Goal: Task Accomplishment & Management: Manage account settings

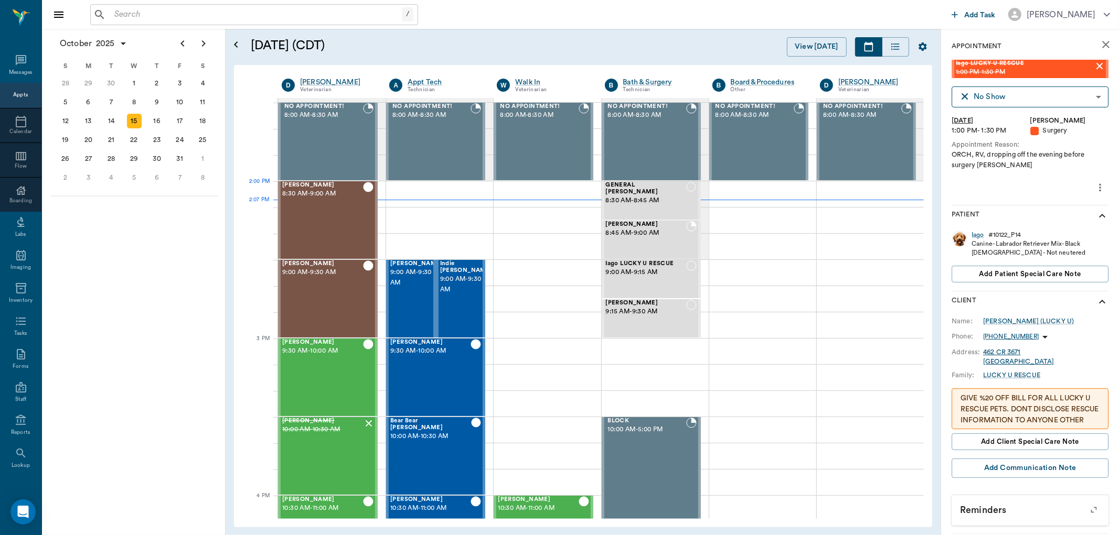
scroll to position [864, 0]
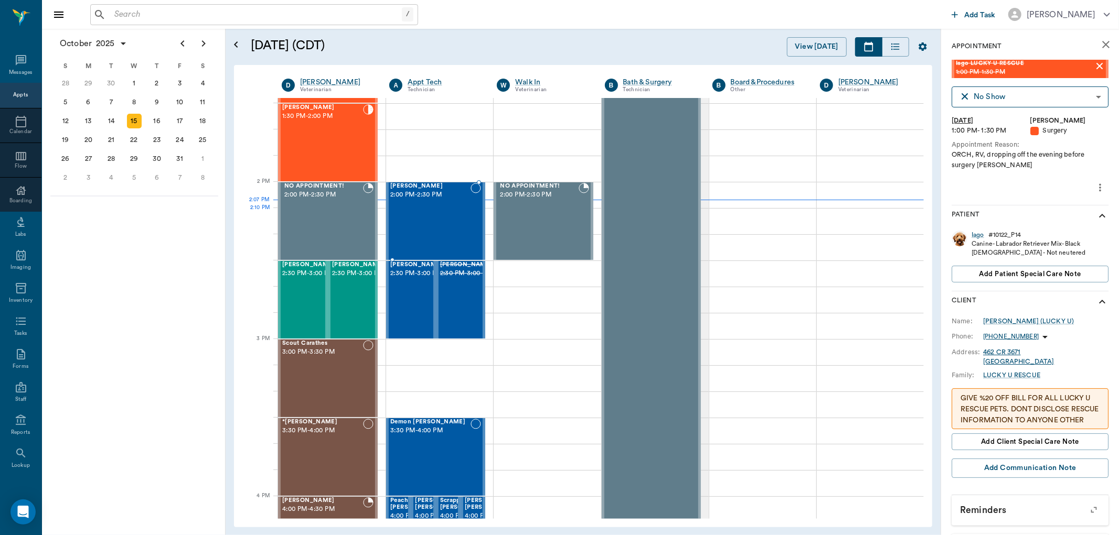
click at [450, 217] on div "Mo Wieberg 2:00 PM - 2:30 PM" at bounding box center [430, 221] width 80 height 77
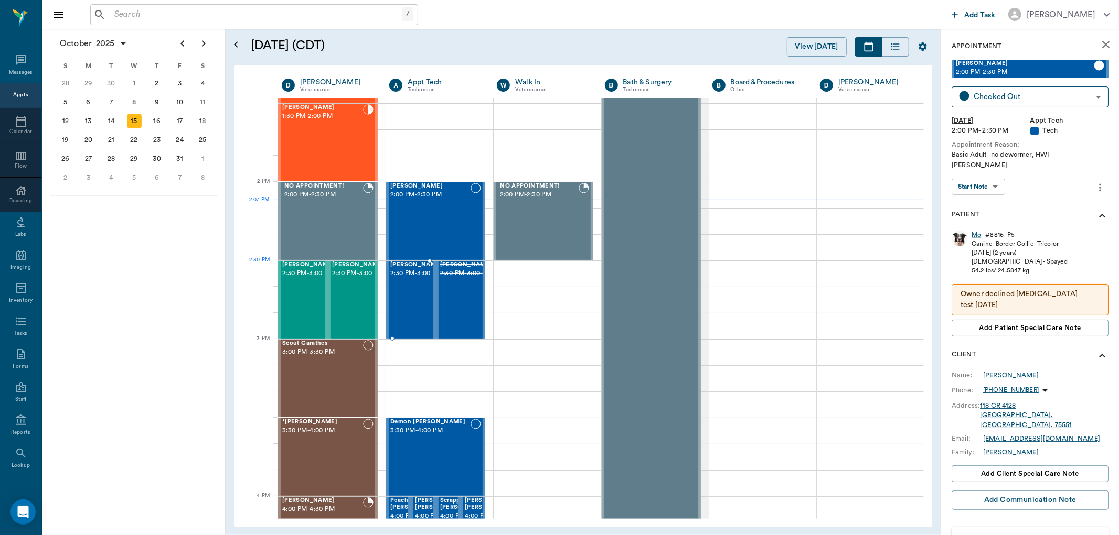
click at [418, 279] on span "2:30 PM - 3:00 PM" at bounding box center [416, 273] width 52 height 10
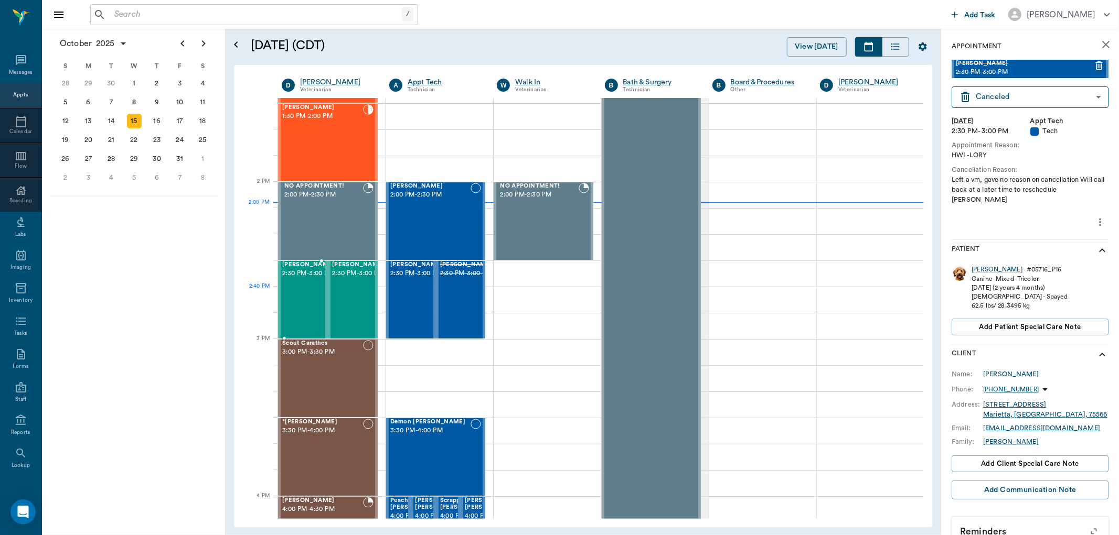
click at [296, 279] on span "2:30 PM - 3:00 PM" at bounding box center [308, 273] width 52 height 10
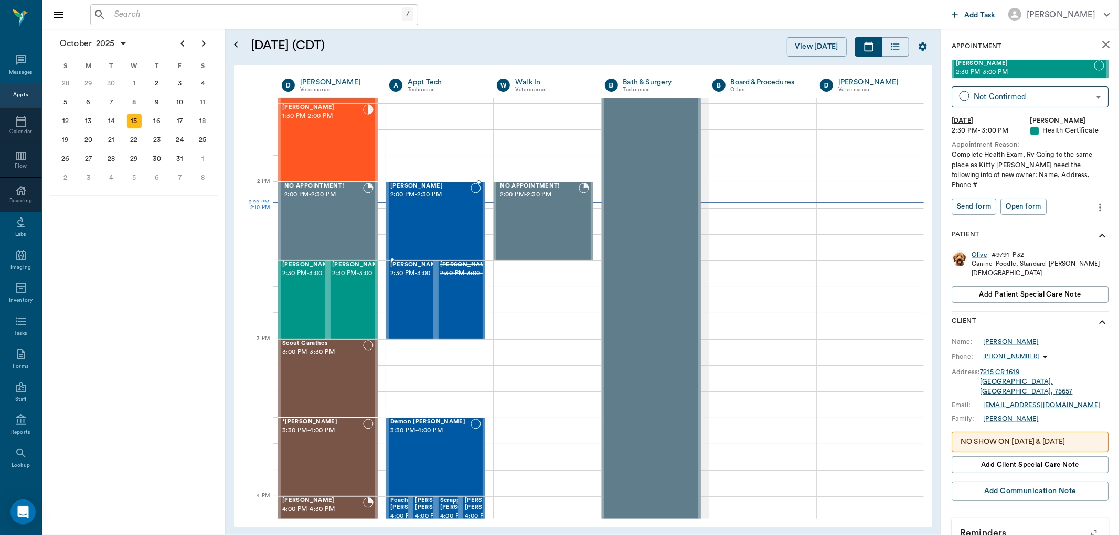
click at [426, 229] on div "Mo Wieberg 2:00 PM - 2:30 PM" at bounding box center [430, 221] width 80 height 77
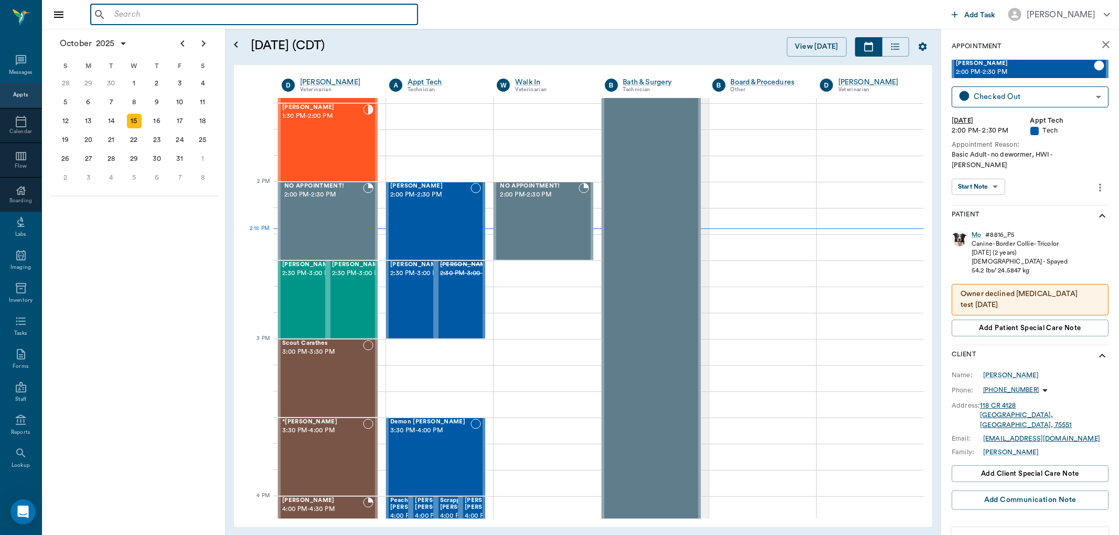
click at [291, 15] on input "text" at bounding box center [261, 14] width 303 height 15
type input "p"
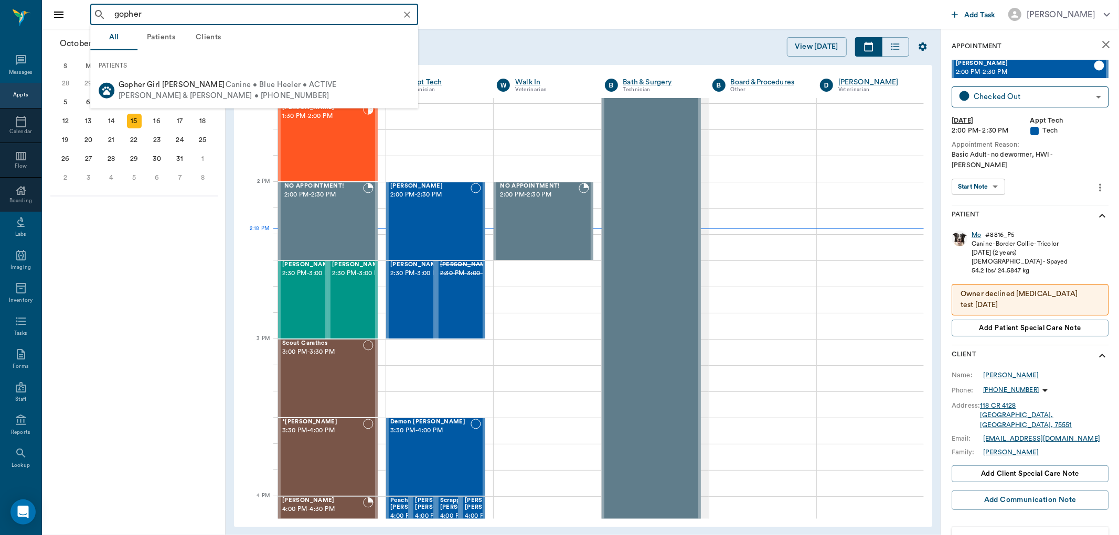
click at [250, 97] on div "Eddie & Barbara Stokes • (903) 305-9920" at bounding box center [228, 95] width 218 height 11
type input "gopher"
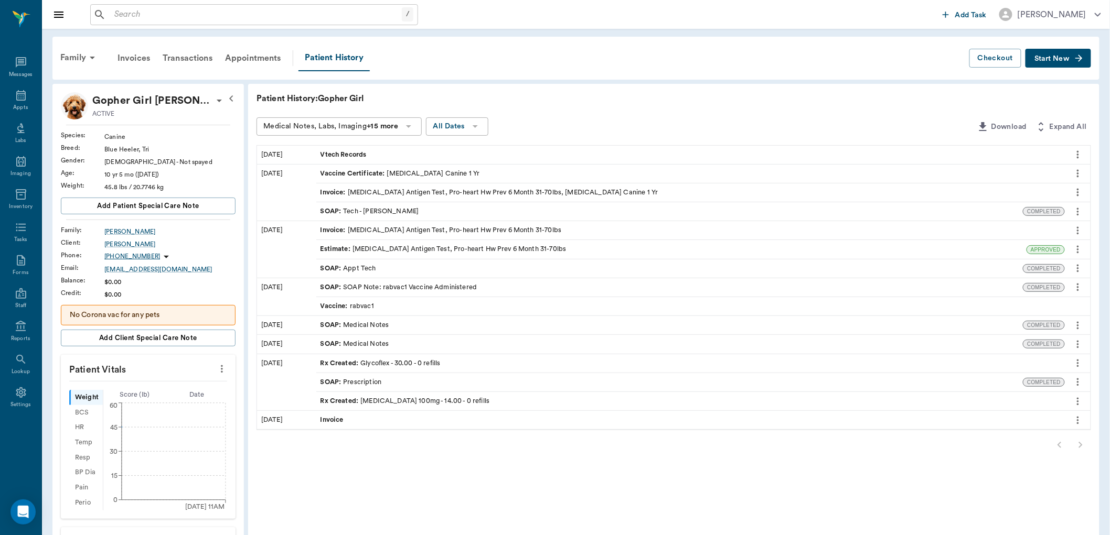
click at [1052, 59] on span "Start New" at bounding box center [1051, 59] width 35 height 0
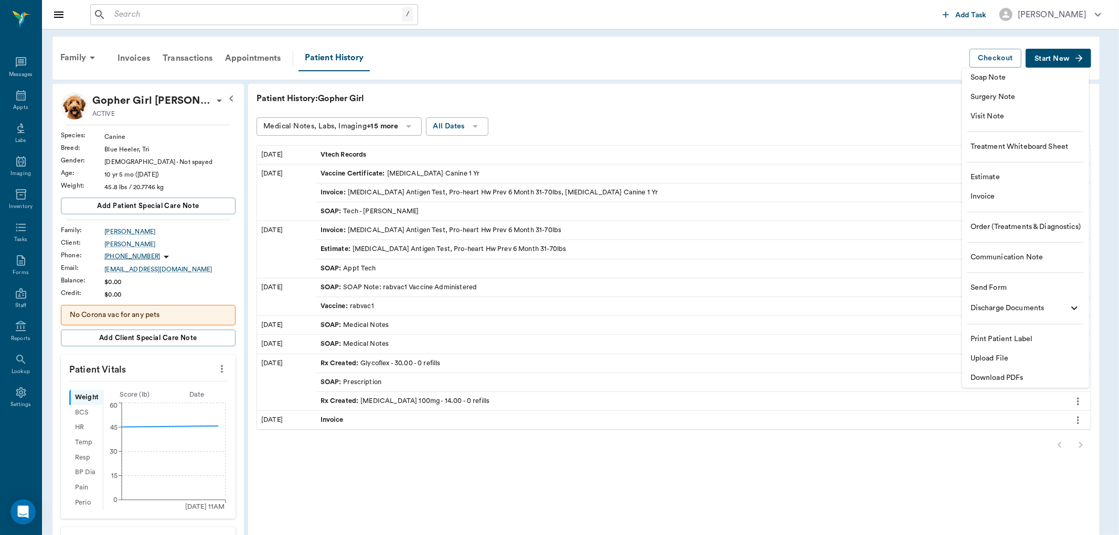
click at [1023, 111] on span "Visit Note" at bounding box center [1025, 116] width 110 height 11
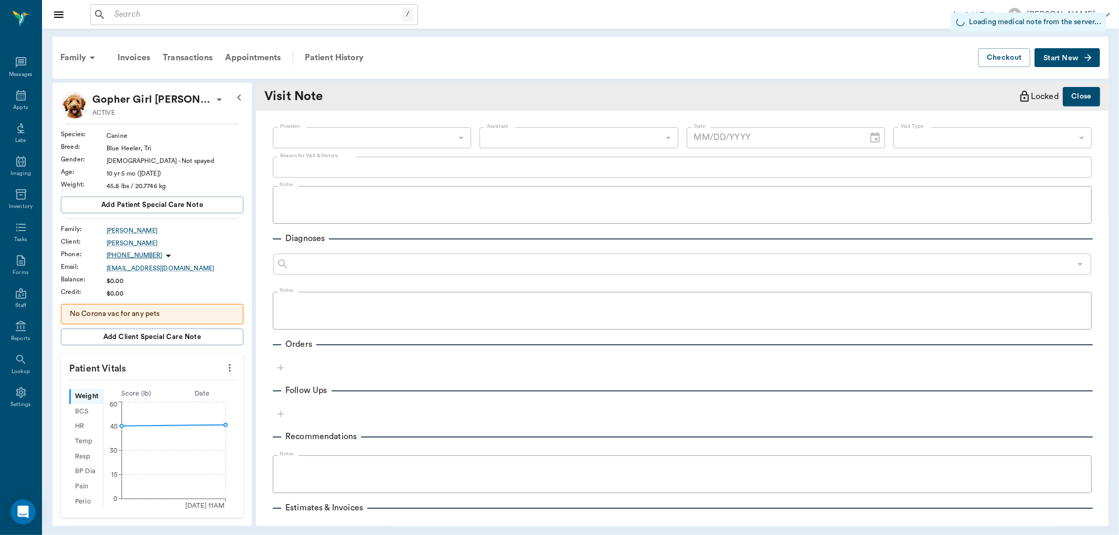
type input "[DATE]"
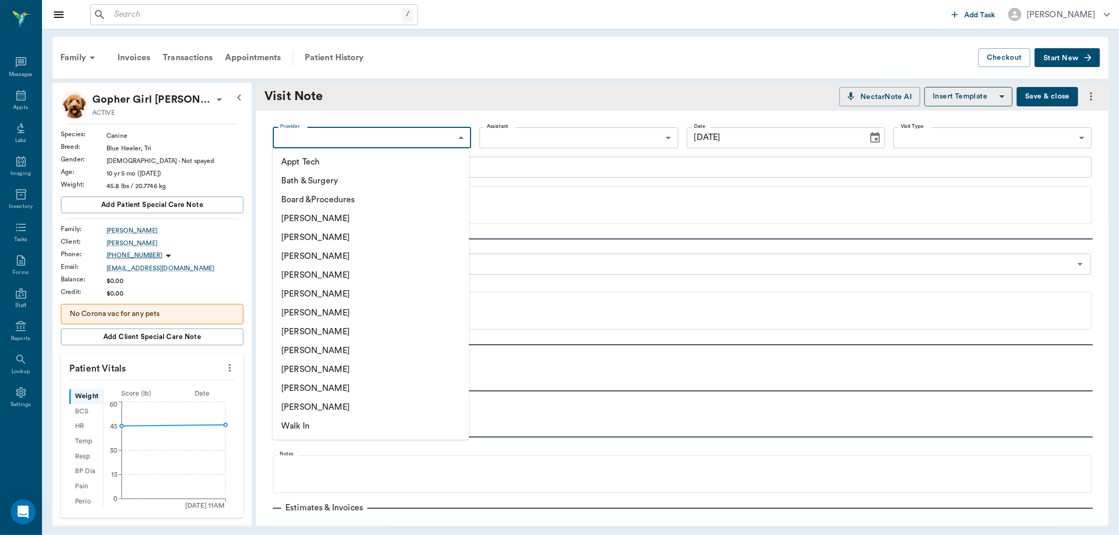
click at [391, 134] on body "/ ​ Add Task Dr. Bert Ellsworth Nectar Messages Appts Labs Imaging Inventory Ta…" at bounding box center [559, 267] width 1119 height 535
click at [357, 273] on li "[PERSON_NAME]" at bounding box center [371, 275] width 196 height 19
type input "63ec2f075fda476ae8351a4d"
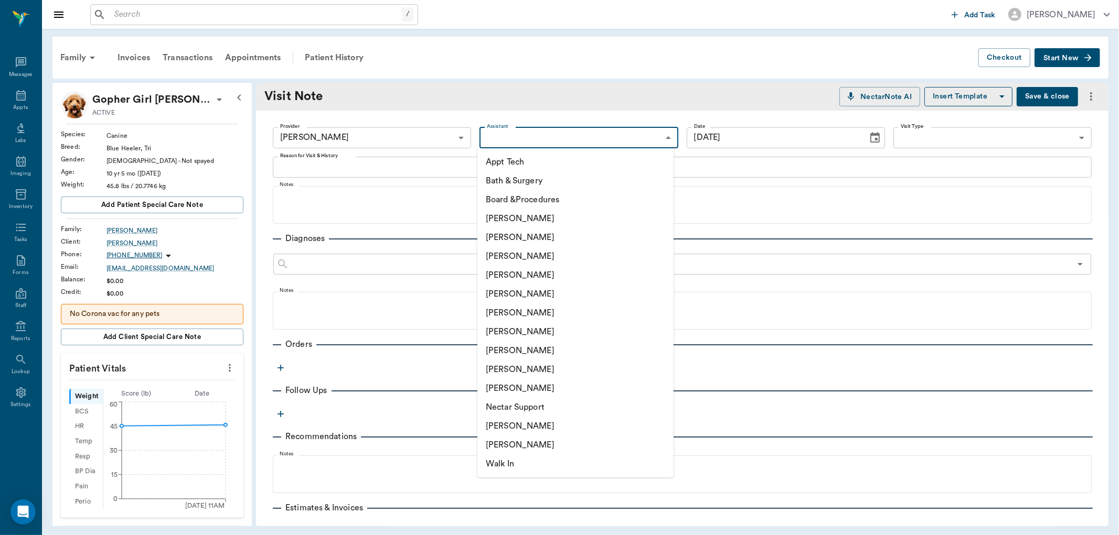
click at [601, 130] on body "/ ​ Add Task Dr. Bert Ellsworth Nectar Messages Appts Labs Imaging Inventory Ta…" at bounding box center [559, 267] width 1119 height 535
click at [560, 252] on li "[PERSON_NAME]" at bounding box center [575, 256] width 196 height 19
type input "642ef10e332a41444de2bad1"
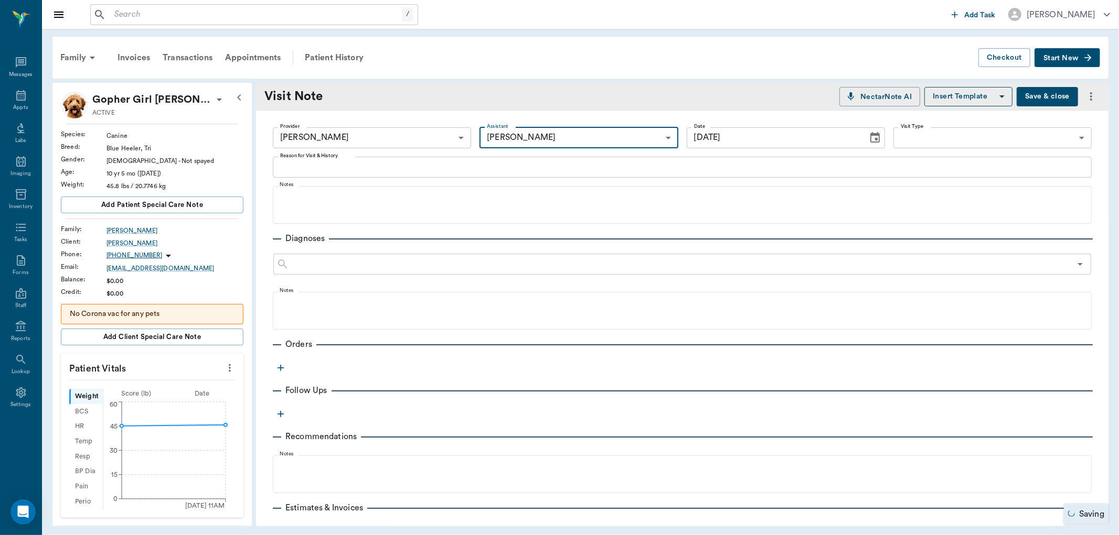
click at [359, 160] on div "x Reason for Visit & History" at bounding box center [682, 167] width 819 height 21
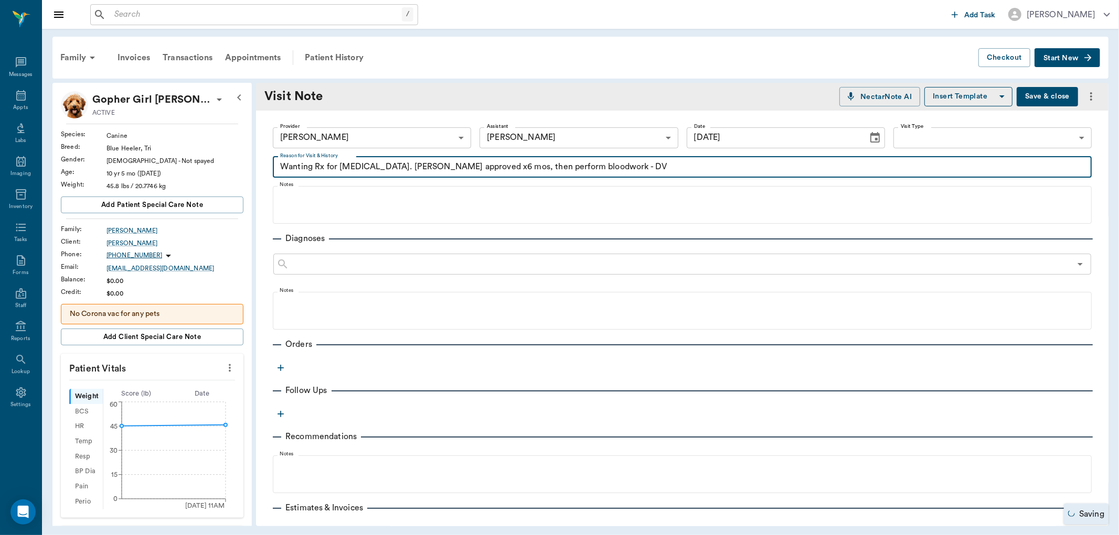
type textarea "Wanting Rx for Carprofen. Dr. Ellsworth approved x6 mos, then perform bloodwork…"
click at [282, 370] on icon "button" at bounding box center [280, 368] width 10 height 10
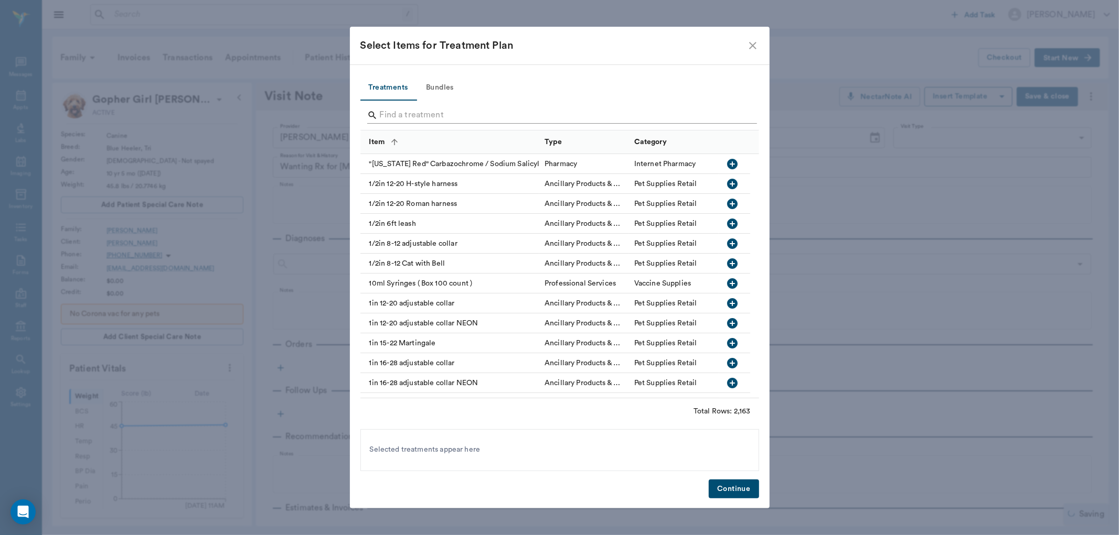
click at [474, 113] on input "Search" at bounding box center [560, 115] width 361 height 17
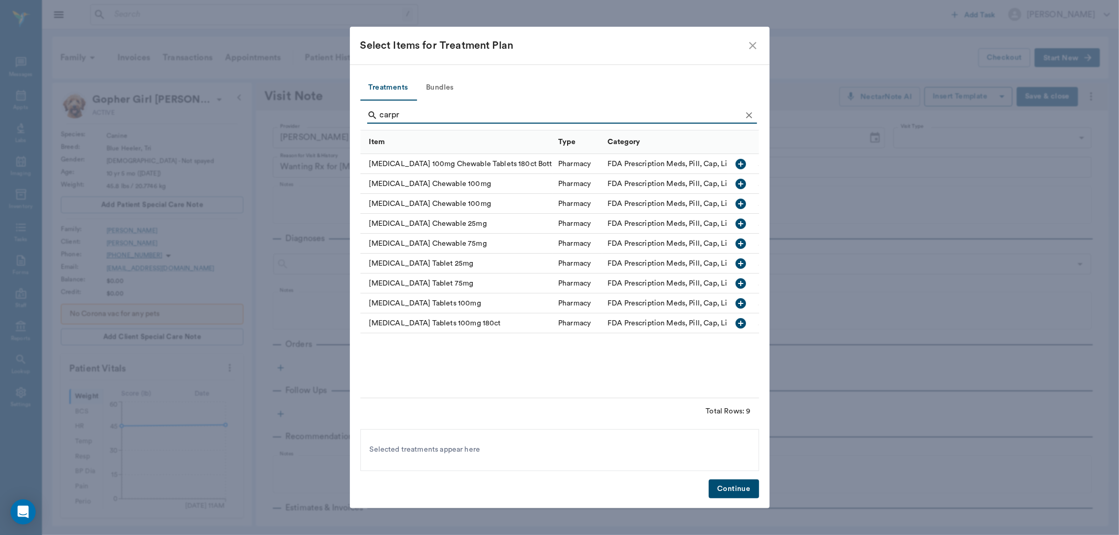
type input "carpr"
click at [742, 302] on icon "button" at bounding box center [741, 303] width 10 height 10
click at [737, 494] on button "Continue" at bounding box center [733, 489] width 50 height 19
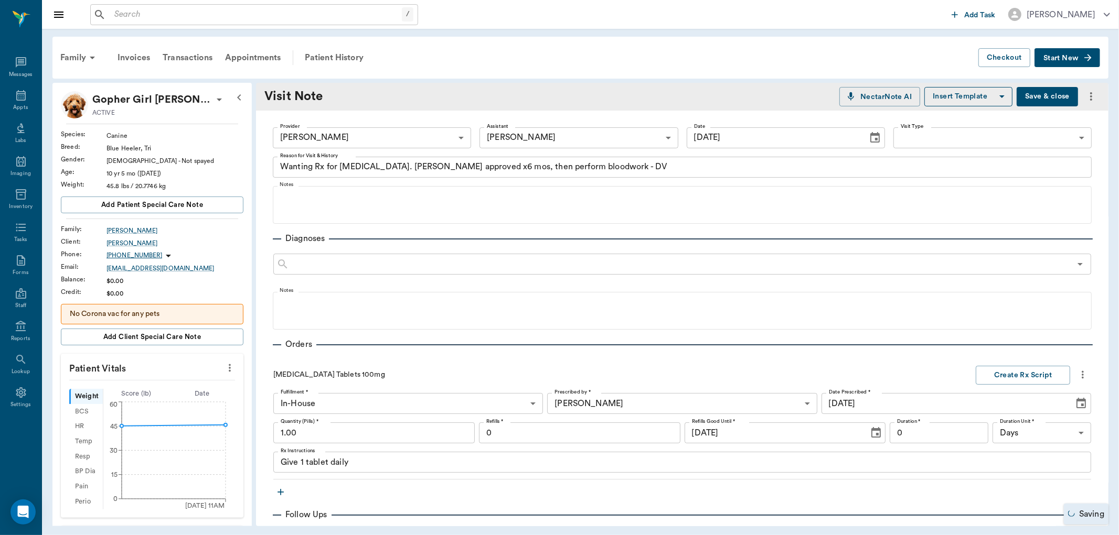
click at [343, 437] on input "1.00" at bounding box center [373, 433] width 201 height 21
click at [563, 434] on input "0" at bounding box center [579, 433] width 201 height 21
type input "30.00"
type input "6"
click at [934, 426] on input "0" at bounding box center [938, 433] width 99 height 21
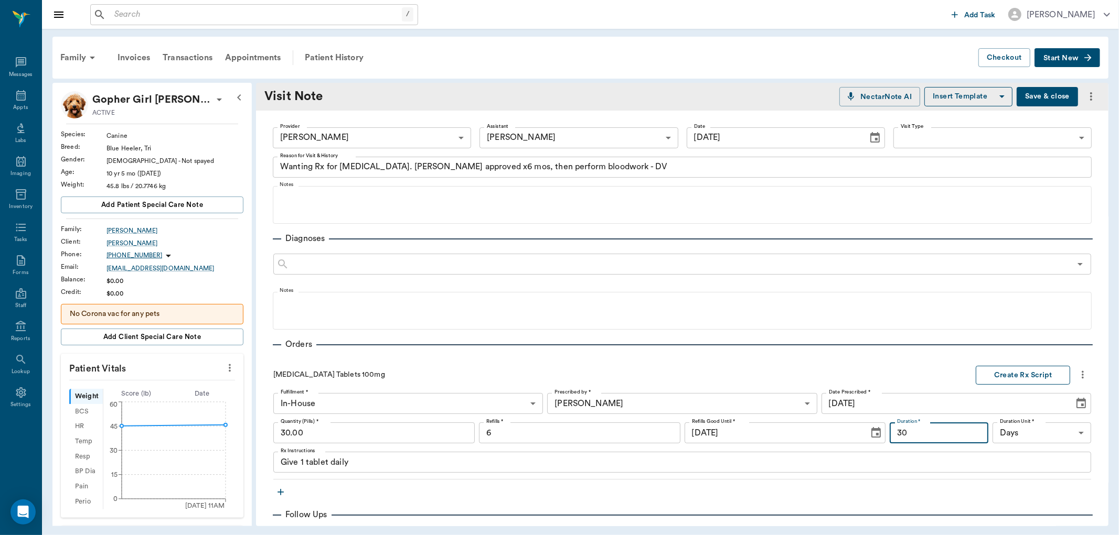
type input "30"
click at [1015, 371] on button "Create Rx Script" at bounding box center [1022, 375] width 94 height 19
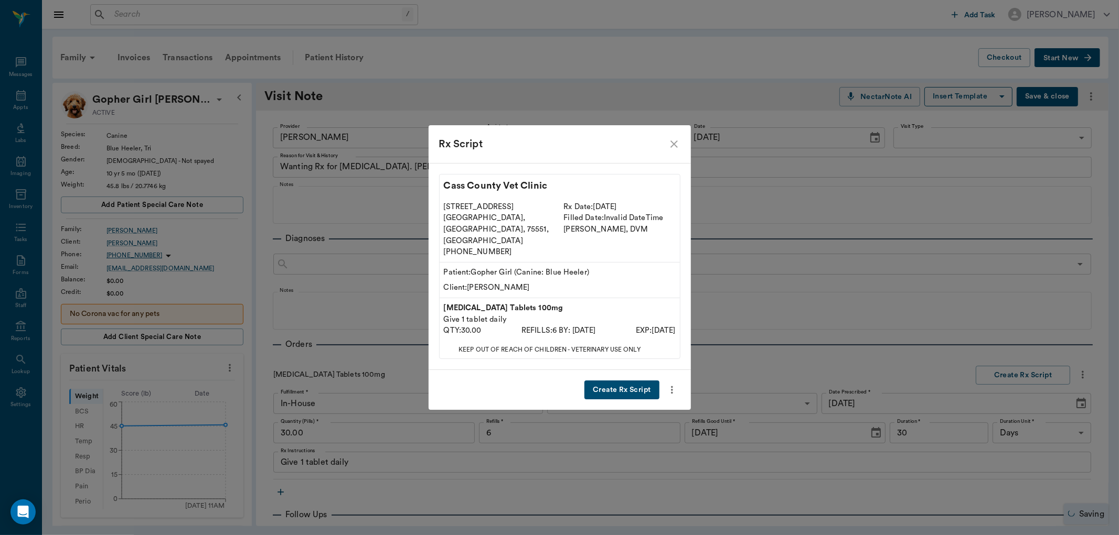
click at [627, 381] on button "Create Rx Script" at bounding box center [621, 390] width 74 height 19
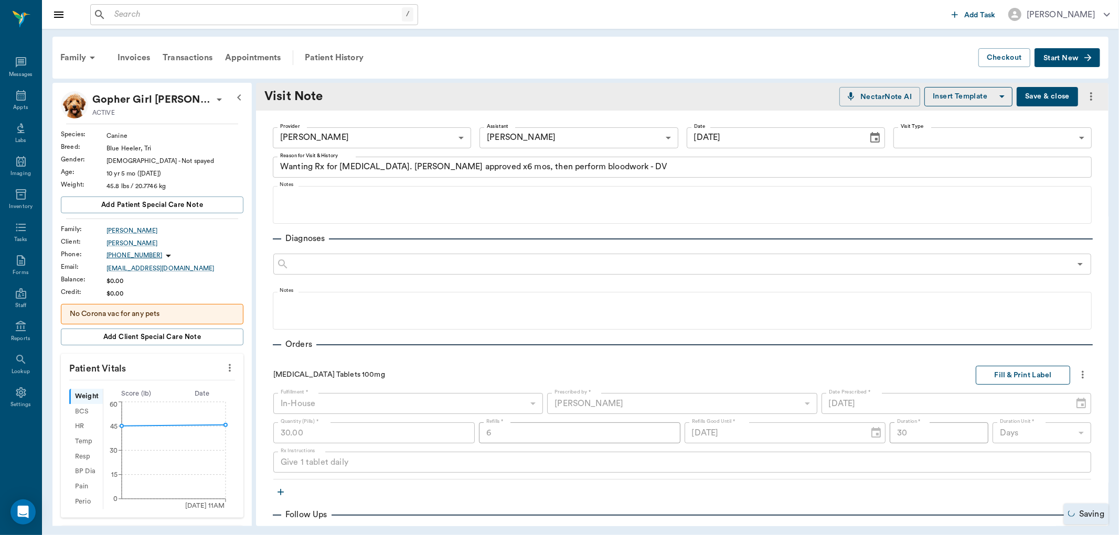
click at [1007, 375] on button "Fill & Print Label" at bounding box center [1022, 375] width 94 height 19
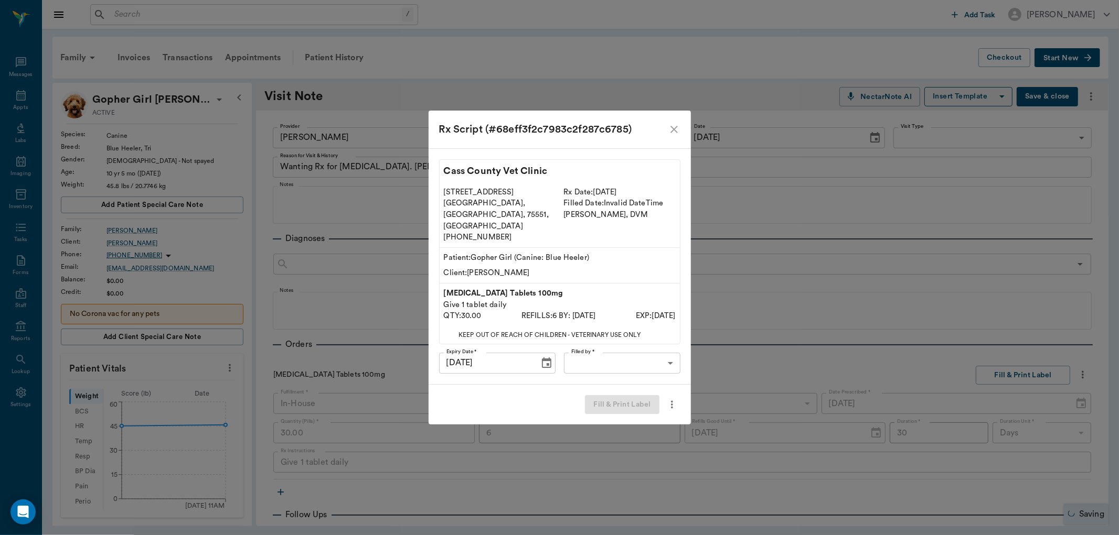
click at [642, 353] on body "/ ​ Add Task Dr. Bert Ellsworth Nectar Messages Appts Labs Imaging Inventory Ta…" at bounding box center [559, 267] width 1119 height 535
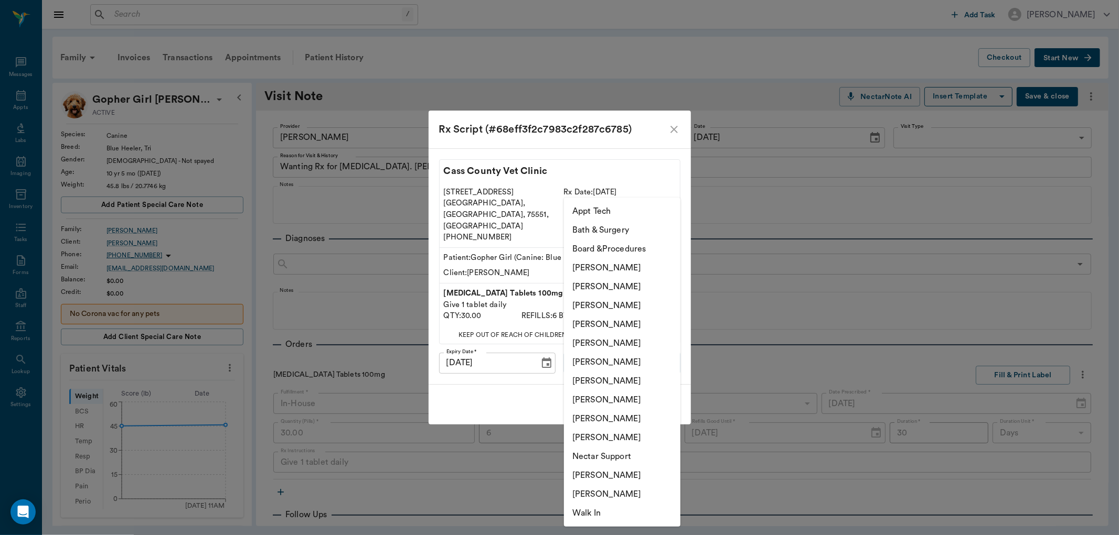
click at [622, 305] on li "[PERSON_NAME]" at bounding box center [622, 305] width 116 height 19
type input "642ef10e332a41444de2bad1"
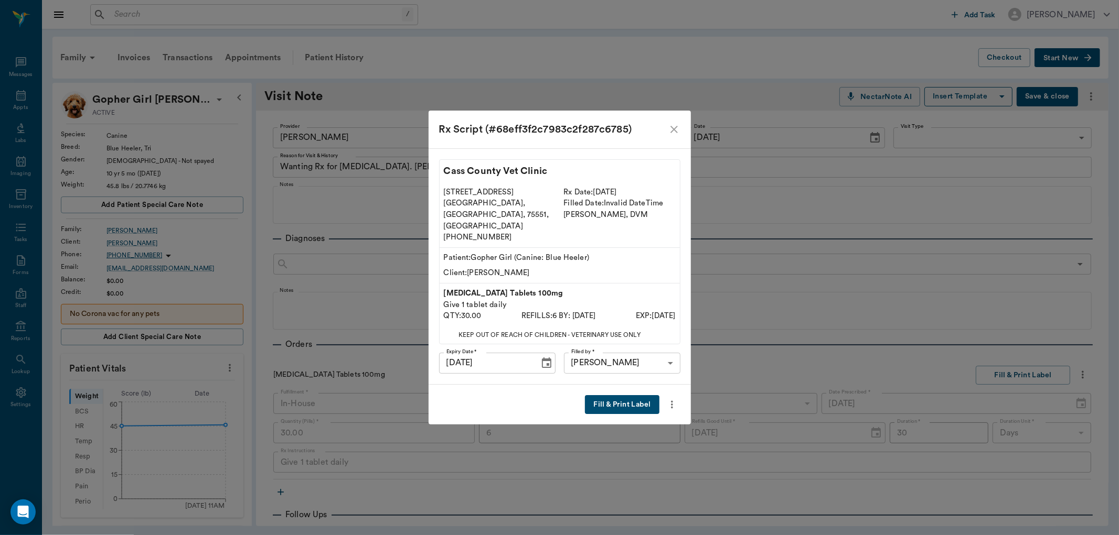
click at [614, 395] on button "Fill & Print Label" at bounding box center [622, 404] width 74 height 19
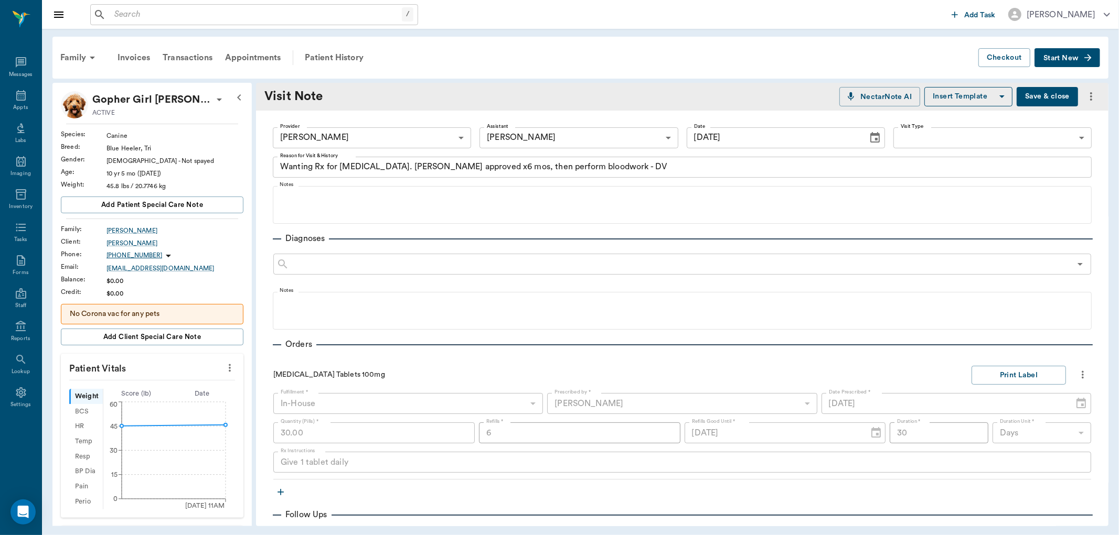
click at [1055, 90] on button "Save & close" at bounding box center [1046, 96] width 61 height 19
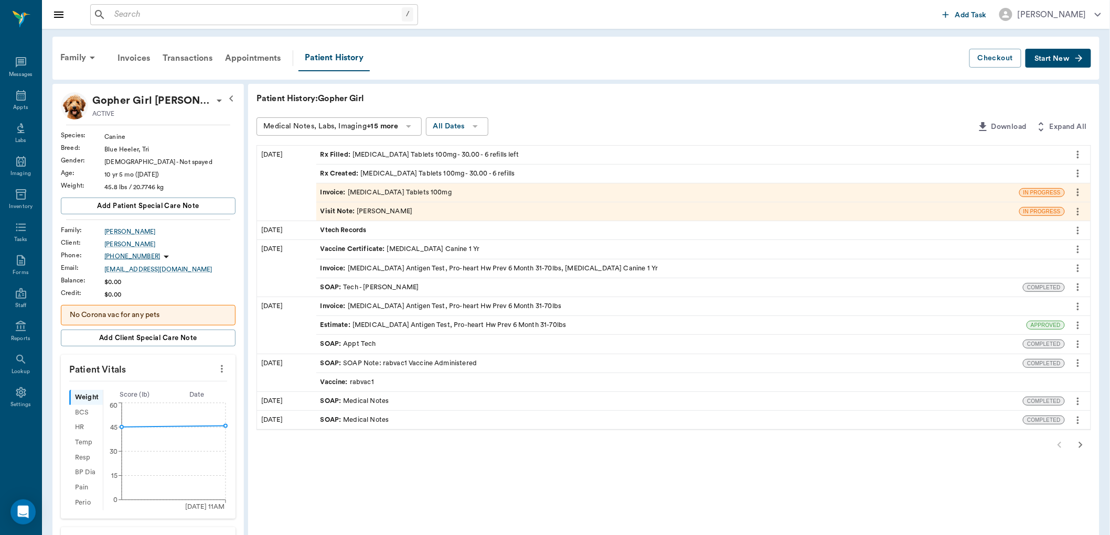
click at [498, 193] on div "Invoice : Carprofen Tablets 100mg" at bounding box center [667, 193] width 703 height 18
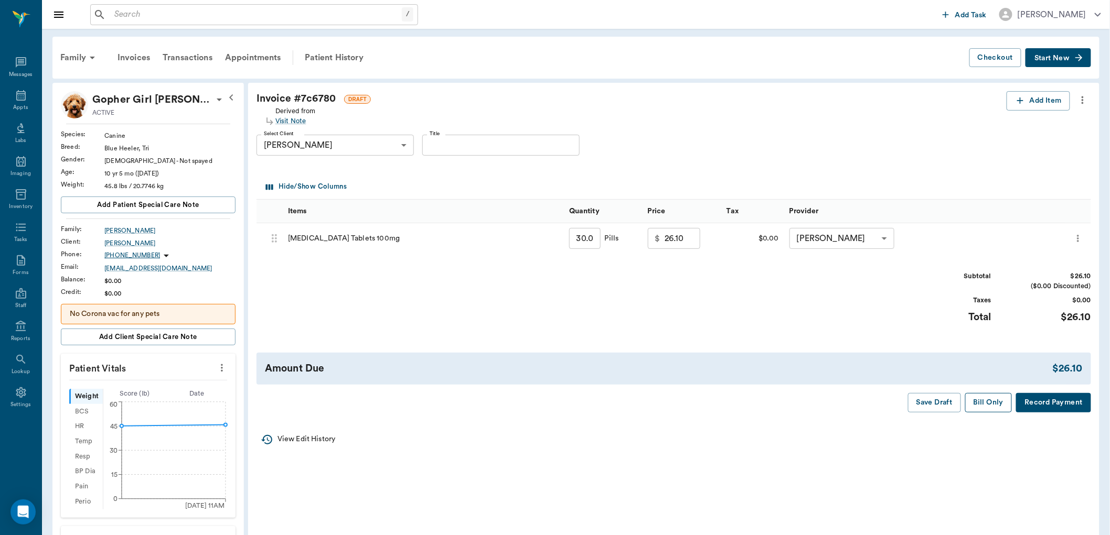
click at [978, 400] on button "Bill Only" at bounding box center [988, 402] width 47 height 19
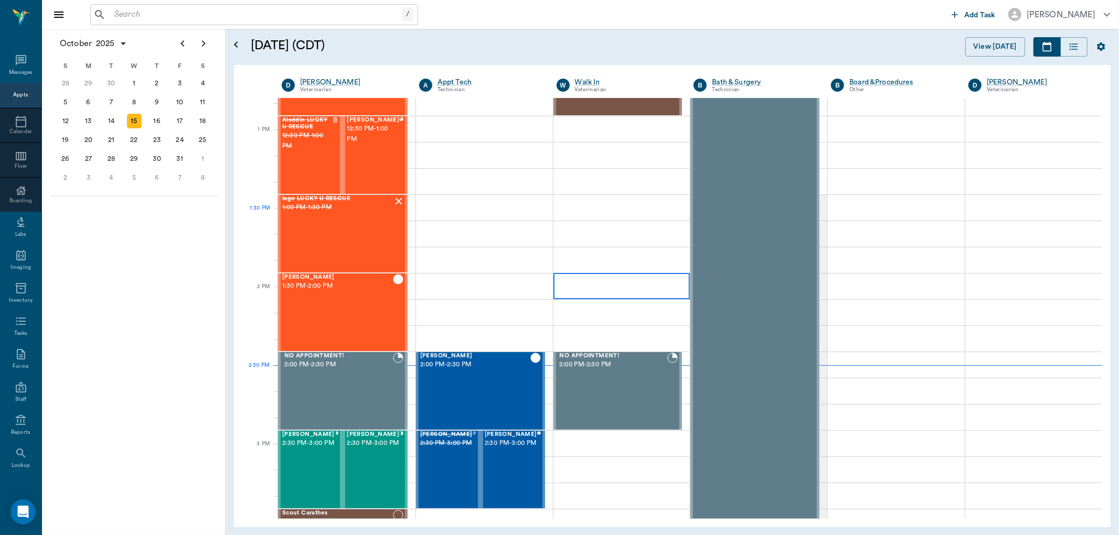
scroll to position [536, 0]
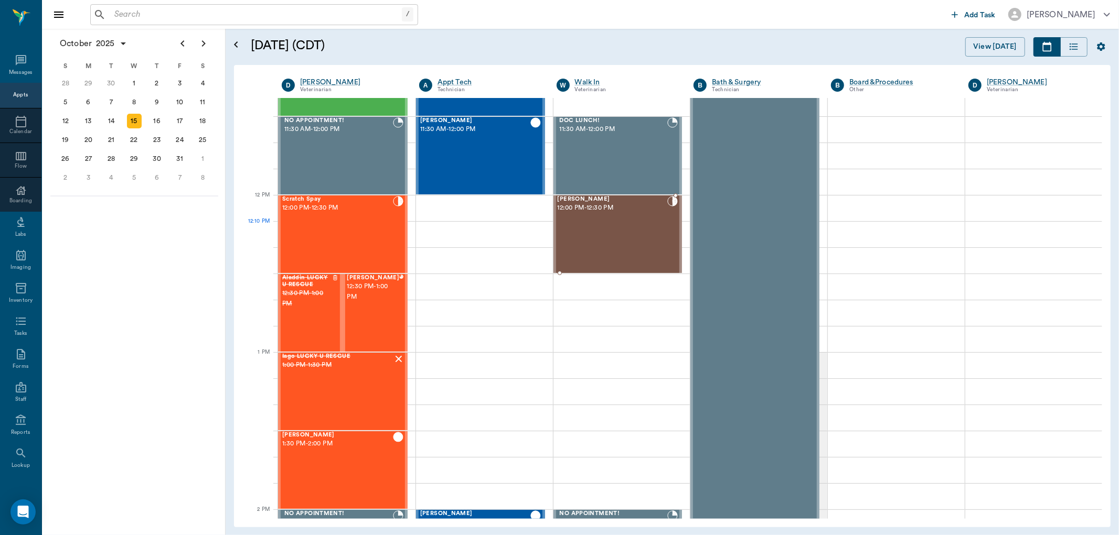
click at [656, 229] on div "TIGER Durmon 12:00 PM - 12:30 PM" at bounding box center [612, 234] width 110 height 77
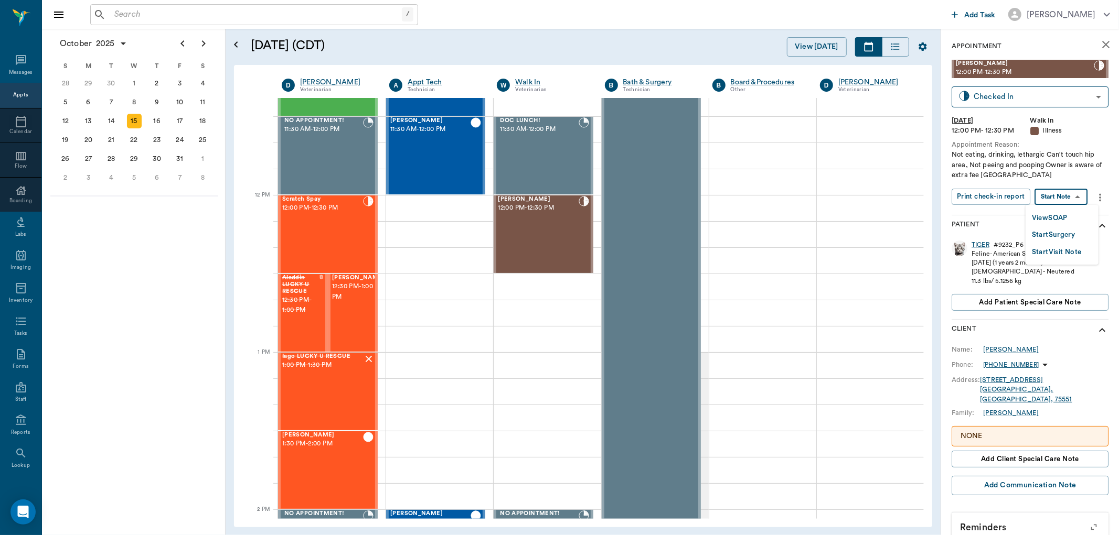
click at [1065, 199] on body "/ ​ Add Task Dr. Bert Ellsworth Nectar Messages Appts Calendar Flow Boarding La…" at bounding box center [559, 267] width 1119 height 535
click at [1062, 212] on button "View SOAP" at bounding box center [1050, 218] width 36 height 12
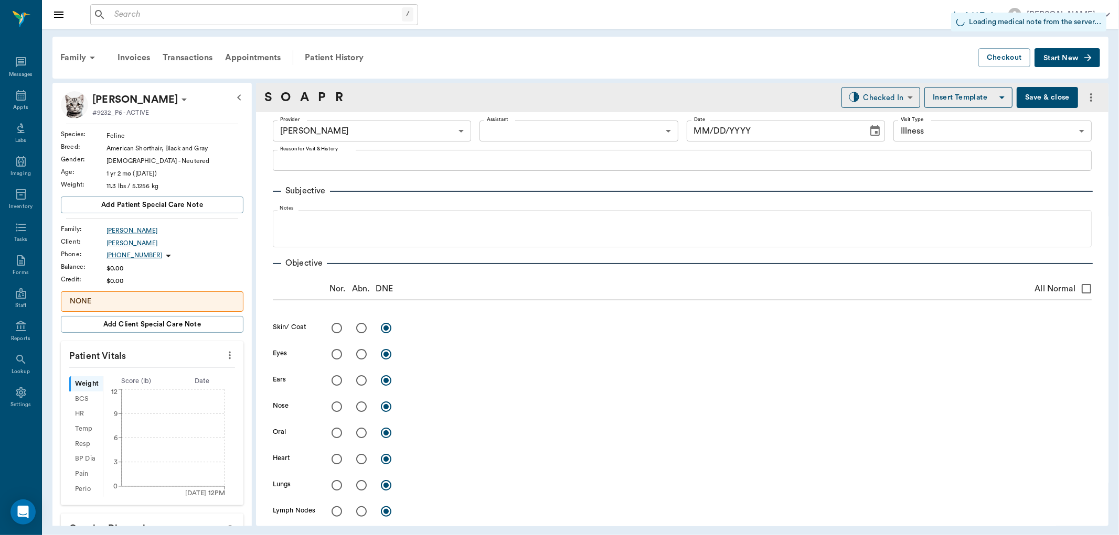
type input "63ec2f075fda476ae8351a4d"
type input "65d2be4f46e3a538d89b8c15"
type input "[DATE]"
type textarea "Not eating, drinking, lethargic Can't touch hip area, Not peeing and pooping Ow…"
type input "1.00"
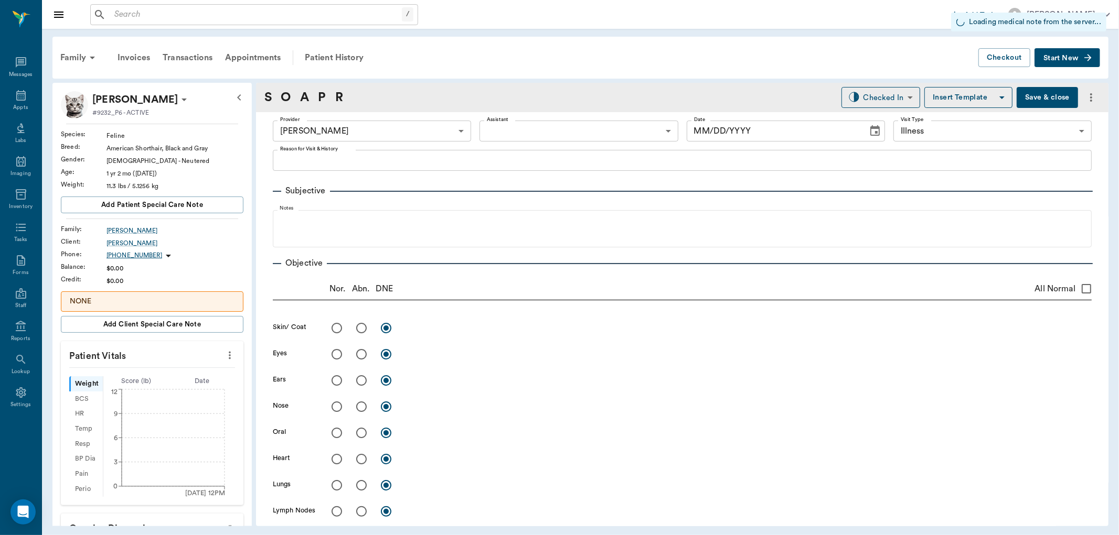
type textarea "Added to exam fee"
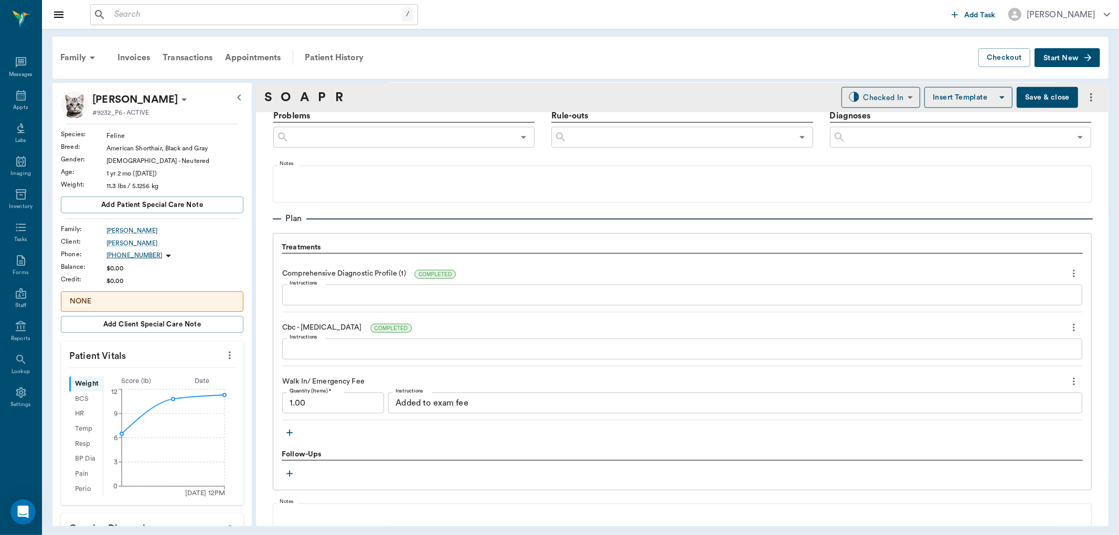
scroll to position [699, 0]
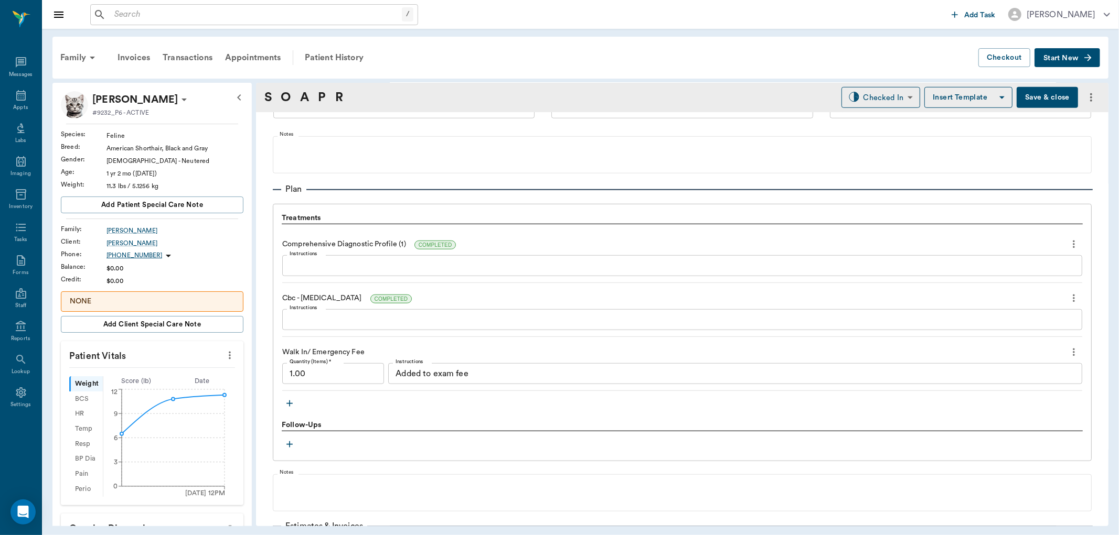
click at [285, 401] on icon "button" at bounding box center [289, 404] width 10 height 10
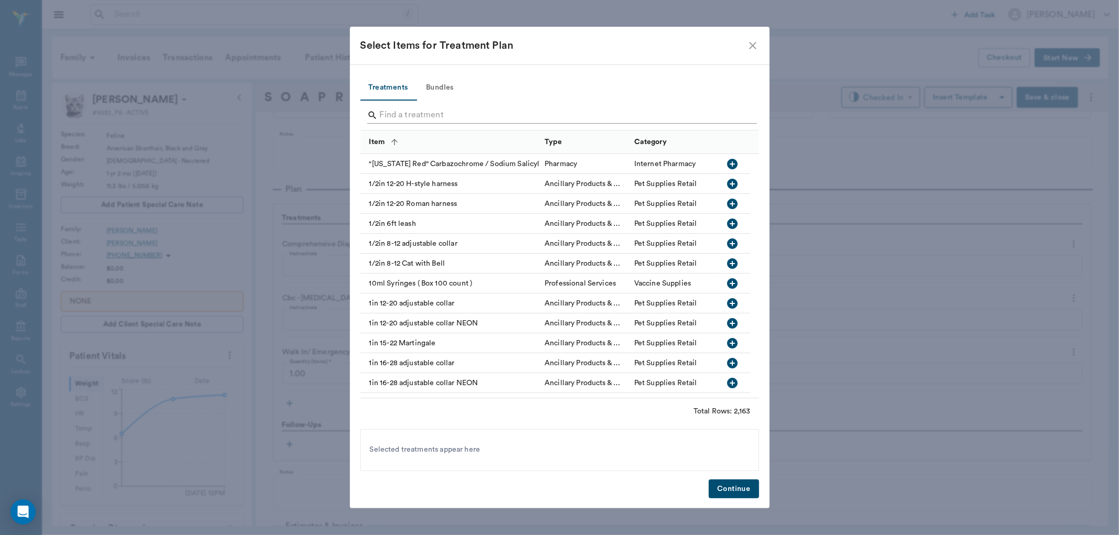
click at [411, 116] on input "Search" at bounding box center [560, 115] width 361 height 17
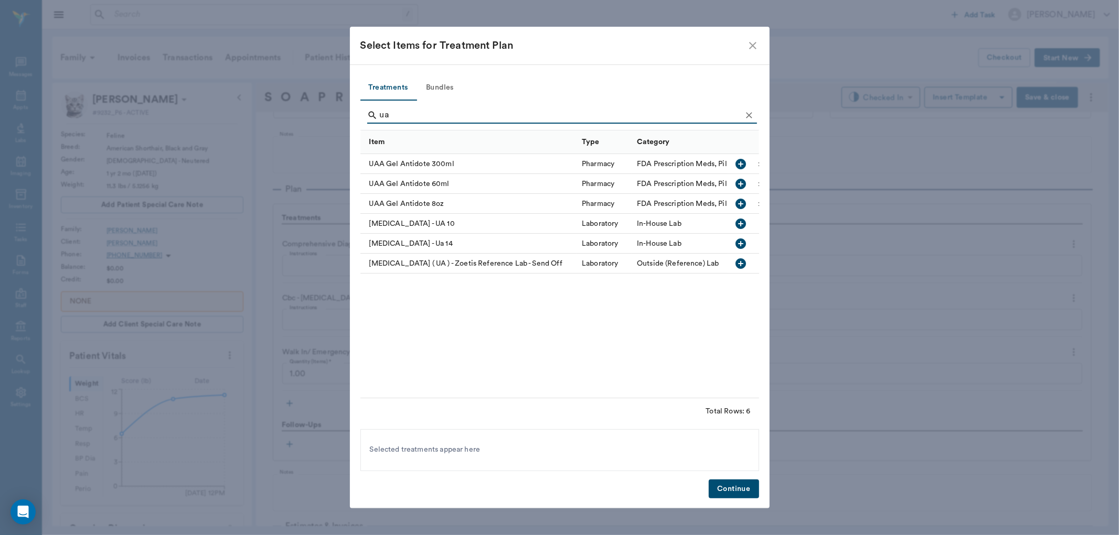
type input "ua"
click at [742, 223] on icon "button" at bounding box center [741, 224] width 10 height 10
click at [735, 480] on button "Continue" at bounding box center [733, 489] width 50 height 19
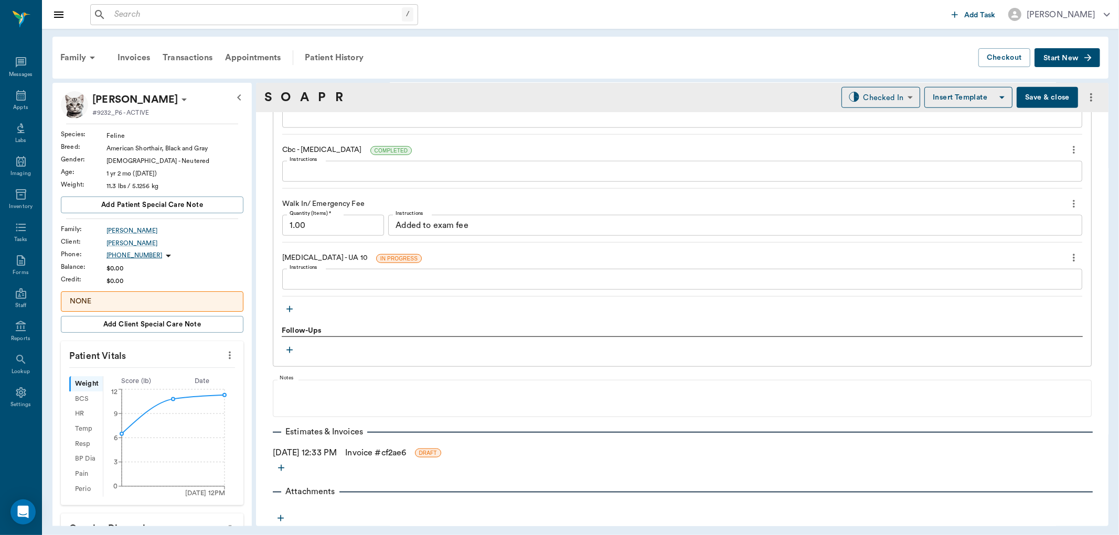
scroll to position [848, 0]
click at [278, 520] on icon "button" at bounding box center [280, 518] width 10 height 10
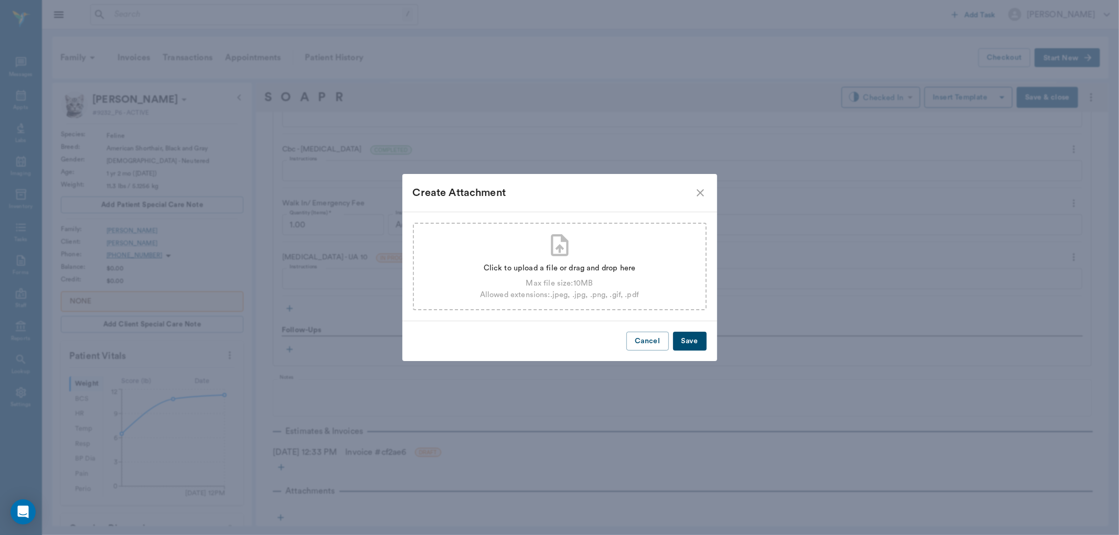
click at [594, 244] on div "Click to upload a file or drag and drop here Max file size: 10 MB Allowed exten…" at bounding box center [560, 267] width 294 height 88
click at [616, 283] on div "Max file size: 10 MB" at bounding box center [559, 284] width 159 height 12
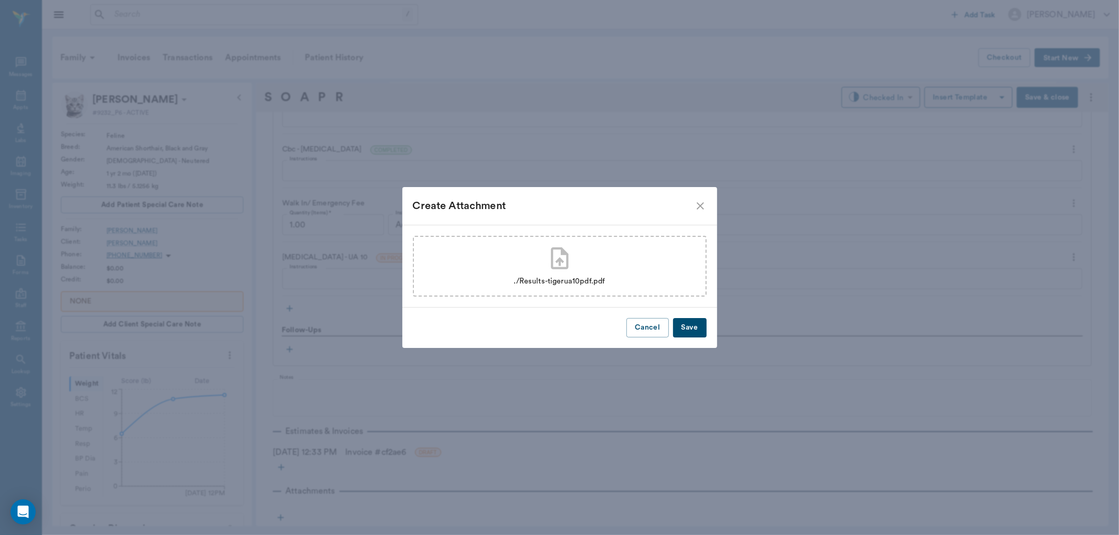
click at [693, 320] on button "Save" at bounding box center [690, 327] width 34 height 19
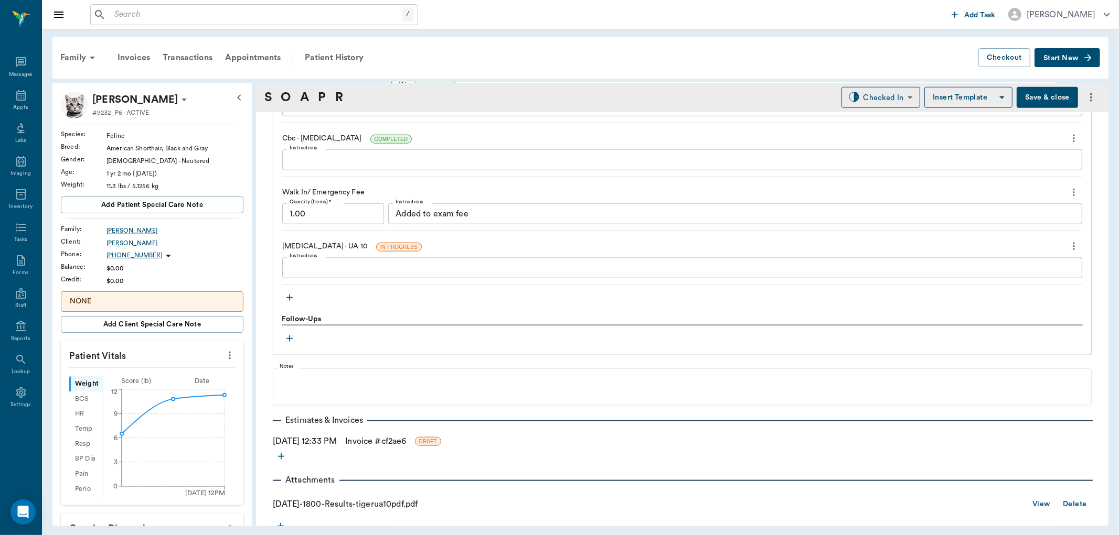
scroll to position [809, 0]
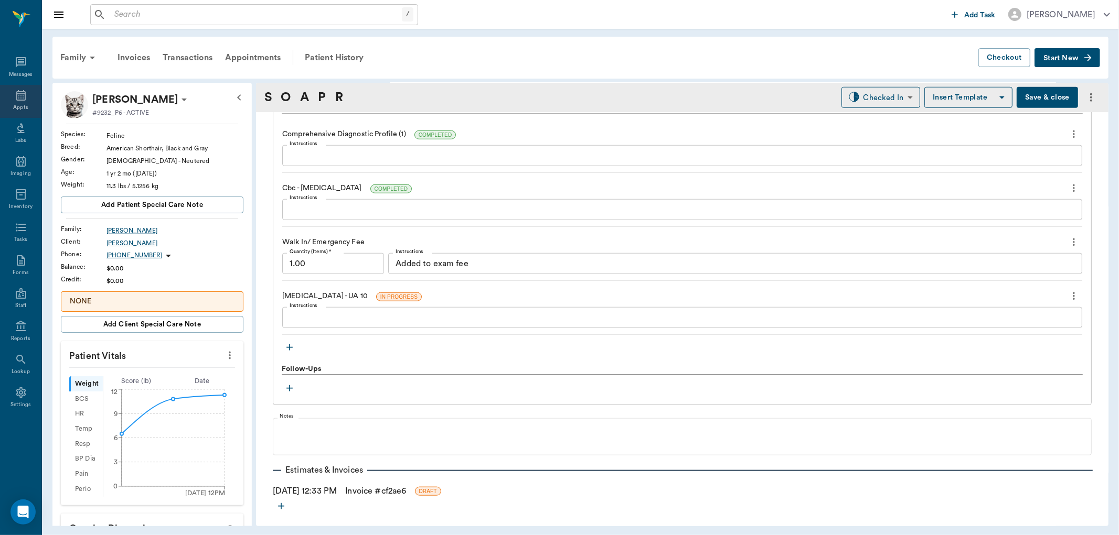
click at [21, 96] on icon at bounding box center [21, 95] width 13 height 13
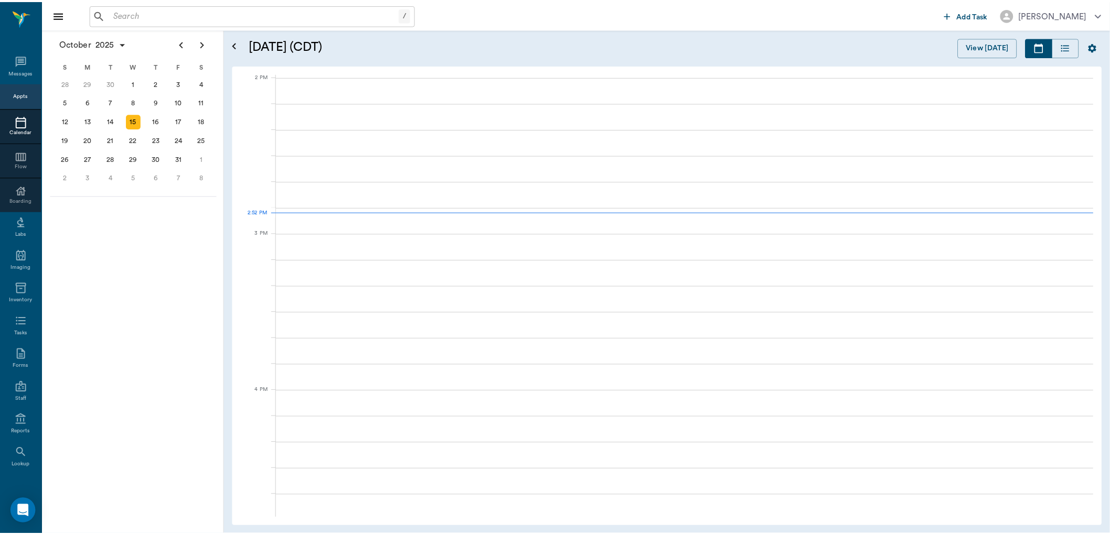
scroll to position [945, 0]
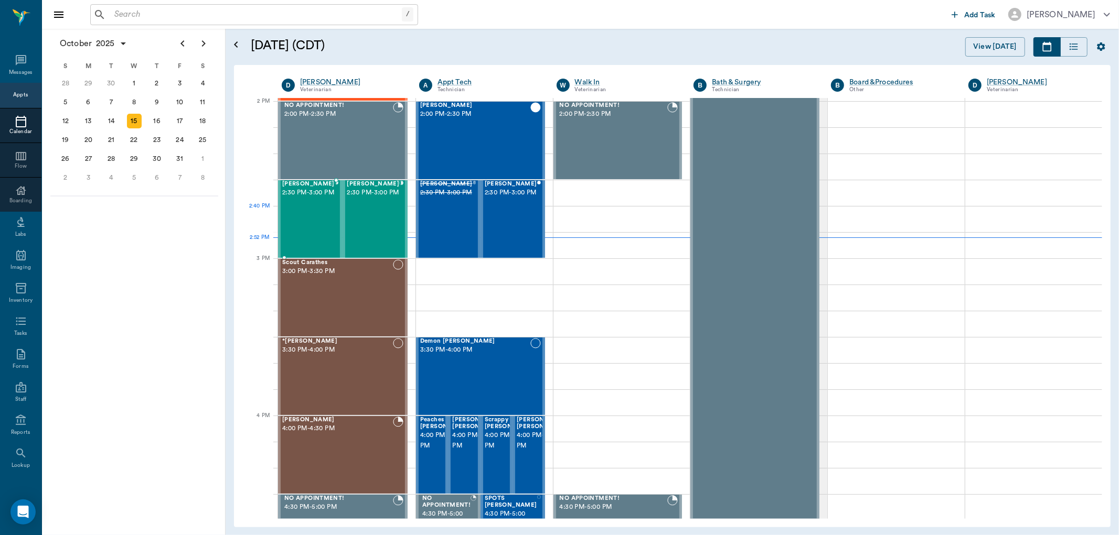
click at [302, 212] on div "Olive Bateman 2:30 PM - 3:00 PM" at bounding box center [308, 219] width 52 height 77
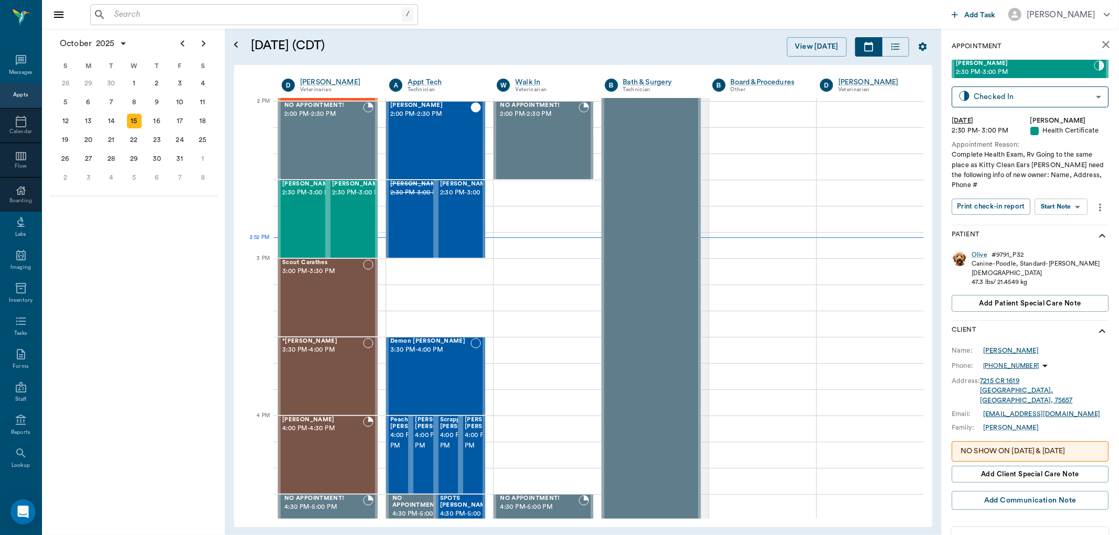
click at [1002, 348] on div "Lynn Bateman" at bounding box center [1011, 350] width 56 height 9
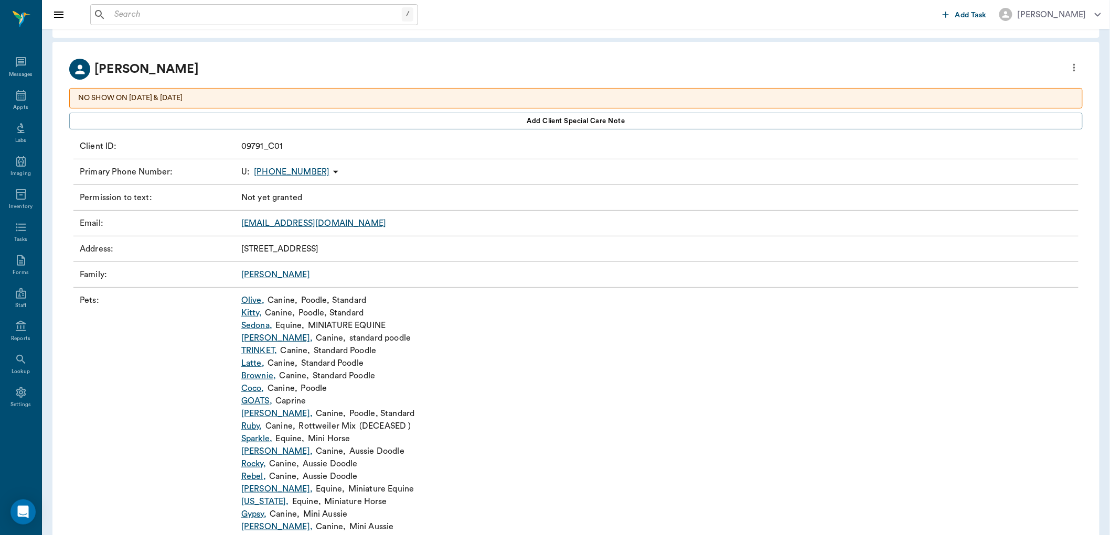
scroll to position [58, 0]
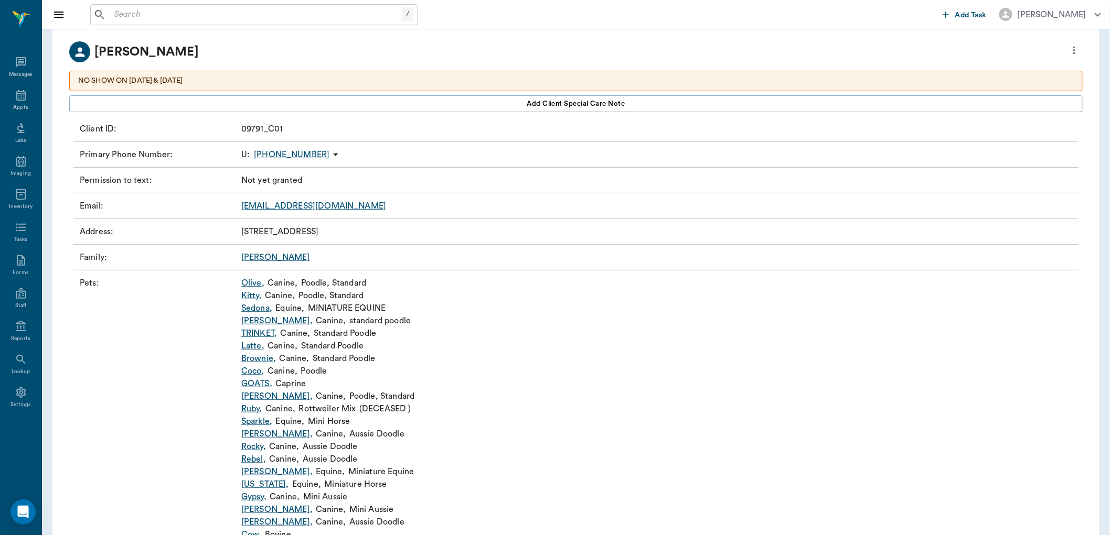
click at [258, 394] on link "Capone ," at bounding box center [276, 396] width 71 height 13
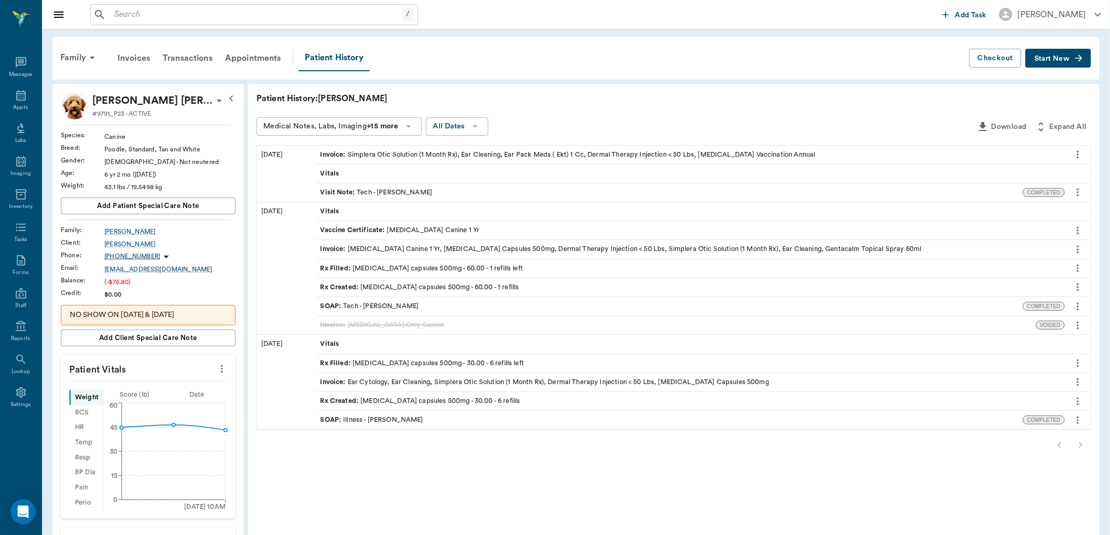
click at [1055, 59] on span "Start New" at bounding box center [1051, 59] width 35 height 0
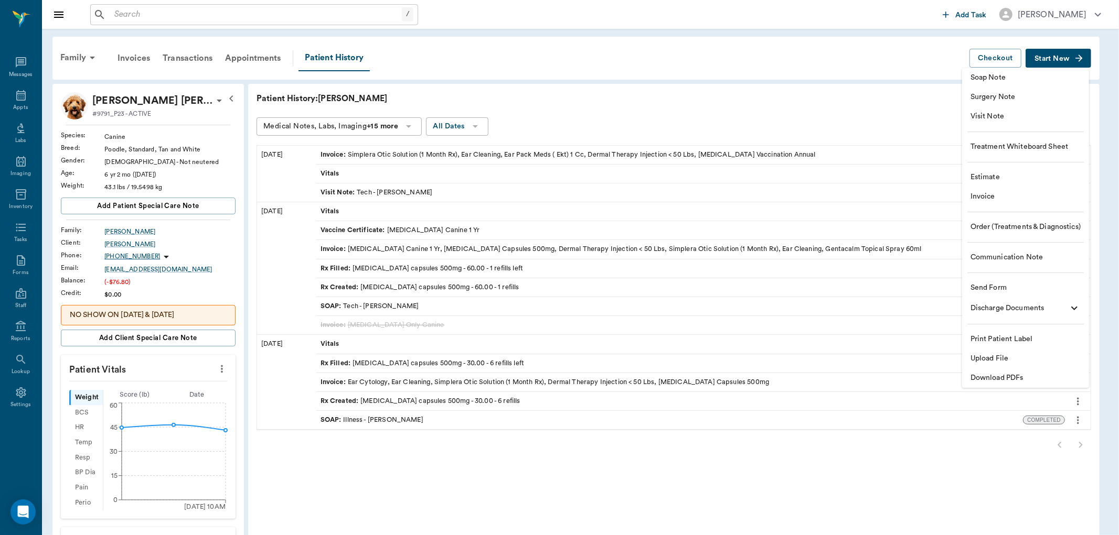
click at [987, 196] on span "Invoice" at bounding box center [1025, 196] width 110 height 11
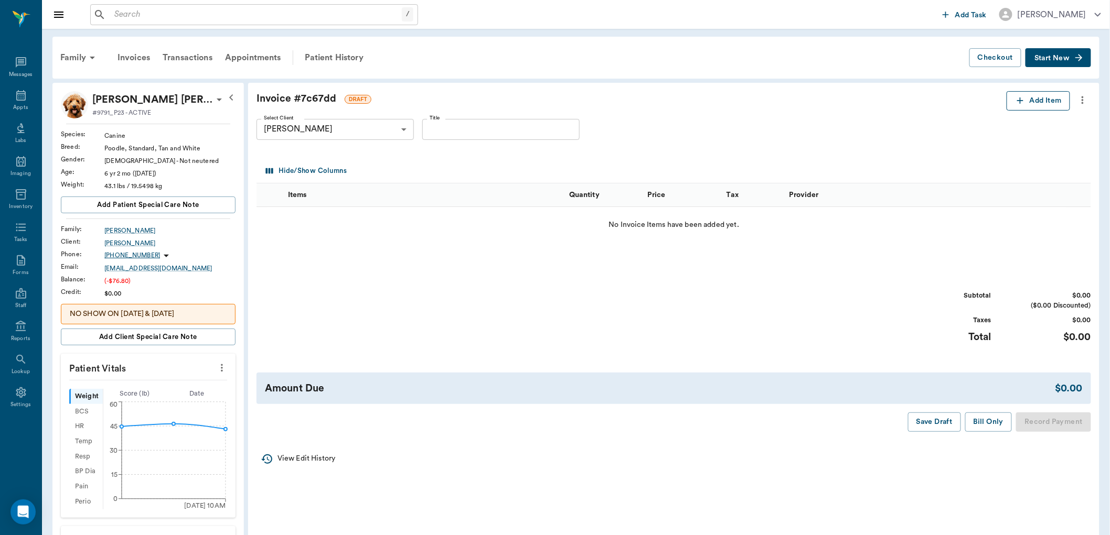
click at [1035, 100] on button "Add Item" at bounding box center [1037, 100] width 63 height 19
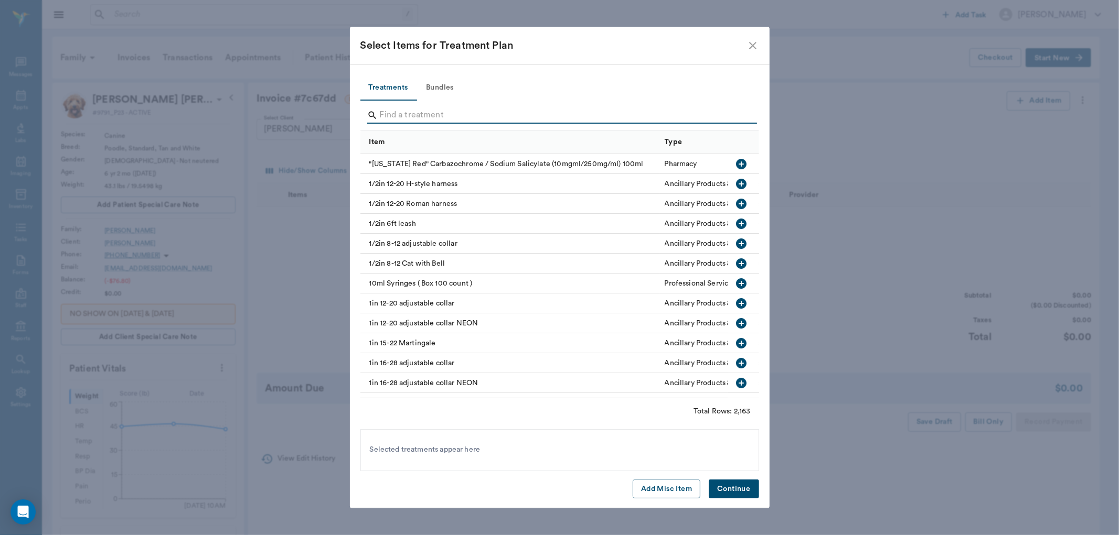
click at [445, 117] on input "Search" at bounding box center [560, 115] width 361 height 17
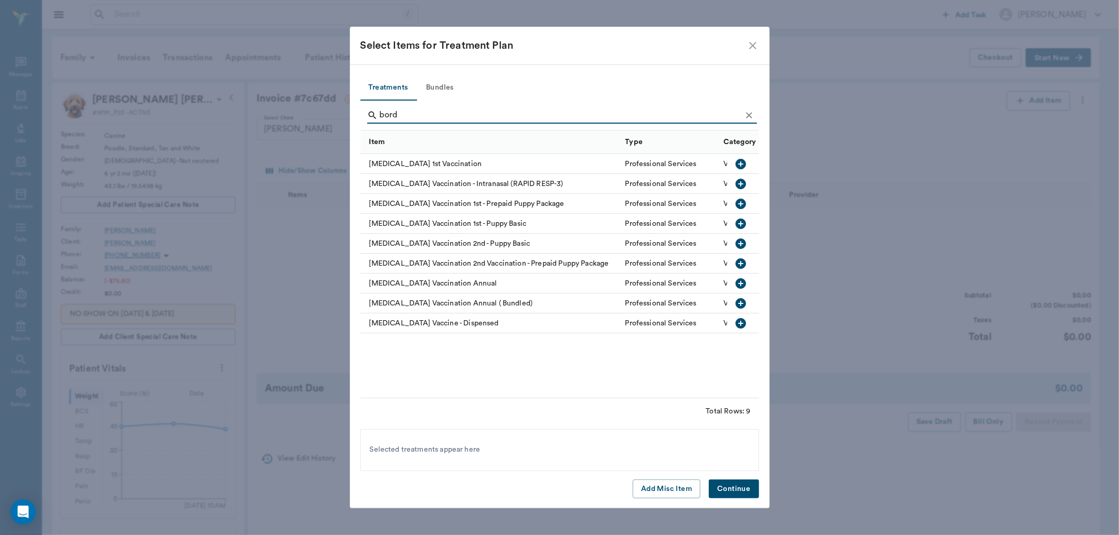
type input "bord"
click at [740, 322] on icon "button" at bounding box center [741, 323] width 13 height 13
click at [736, 488] on button "Continue" at bounding box center [733, 489] width 50 height 19
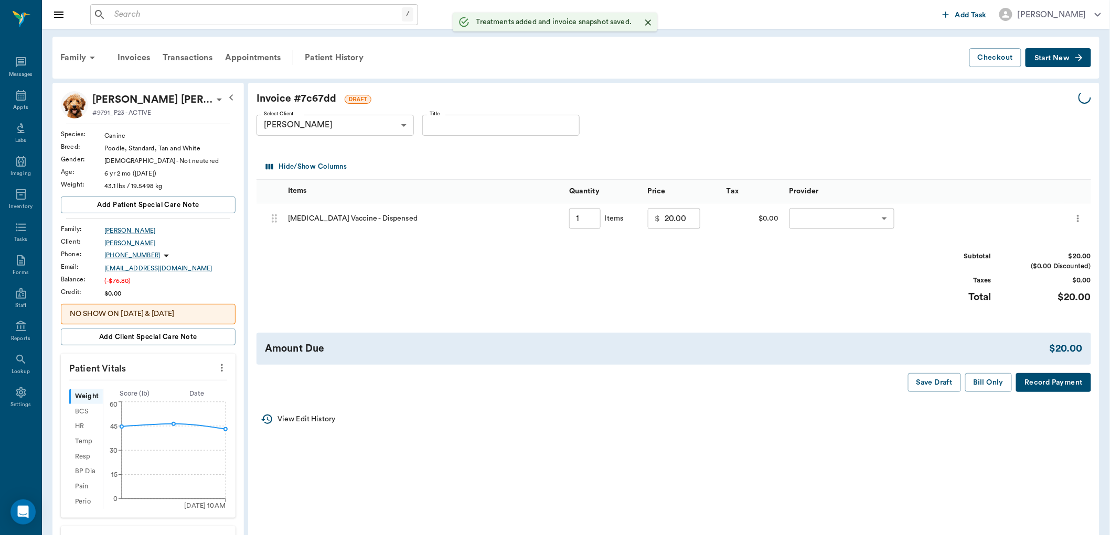
type input "1.00"
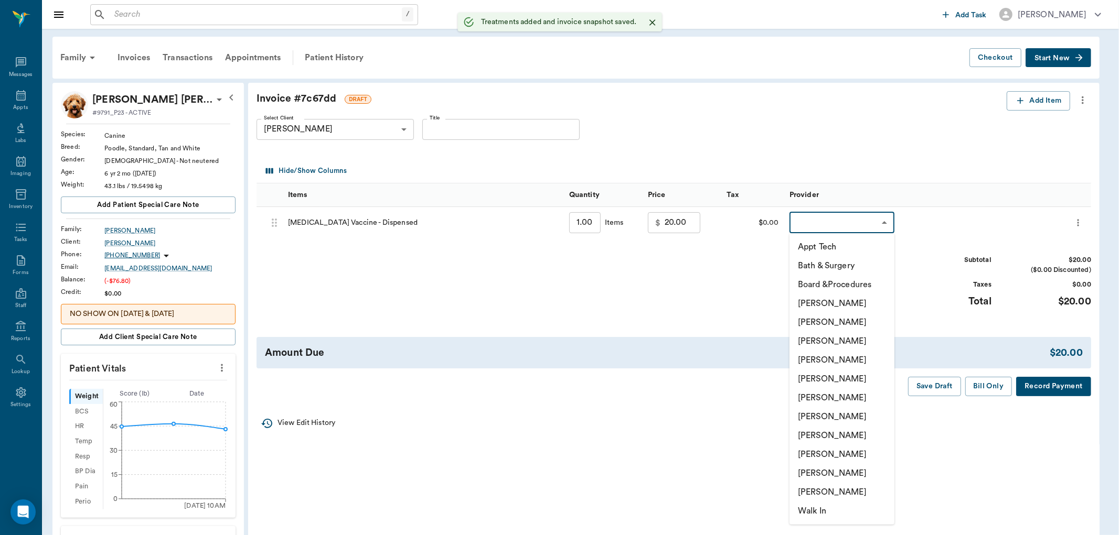
click at [862, 221] on body "/ ​ Add Task Dr. Bert Ellsworth Nectar Messages Appts Labs Imaging Inventory Ta…" at bounding box center [559, 384] width 1119 height 769
click at [840, 358] on li "[PERSON_NAME]" at bounding box center [841, 360] width 105 height 19
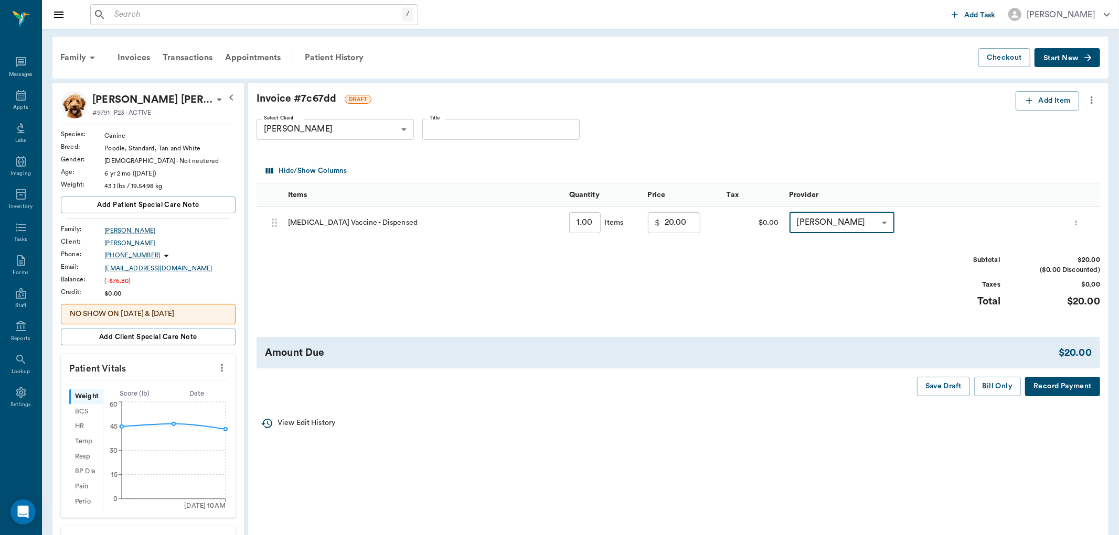
type input "none-63ec2f075fda476ae8351a4d"
click at [989, 385] on button "Bill Only" at bounding box center [988, 386] width 47 height 19
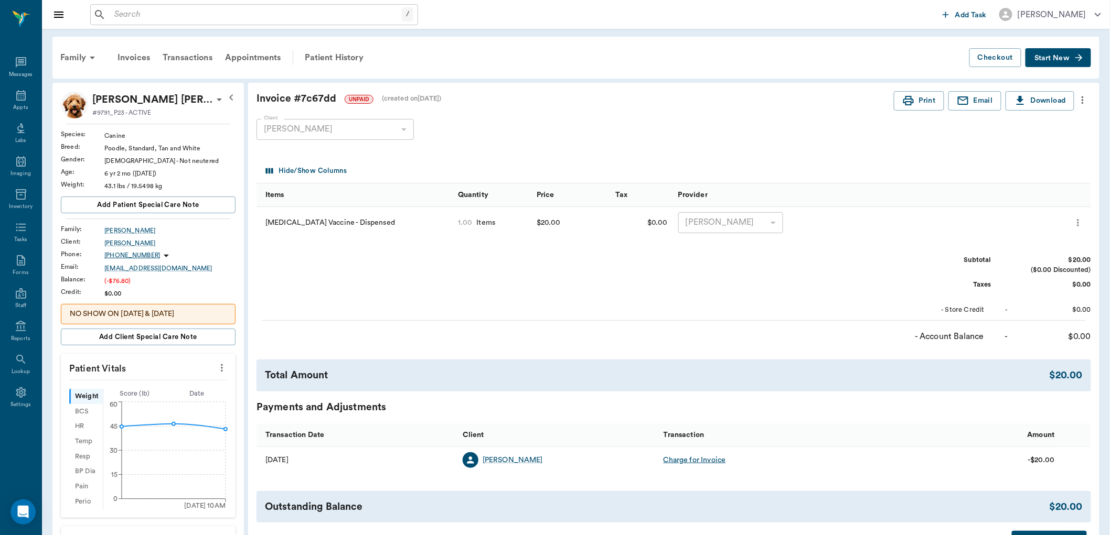
click at [131, 14] on input "text" at bounding box center [256, 14] width 292 height 15
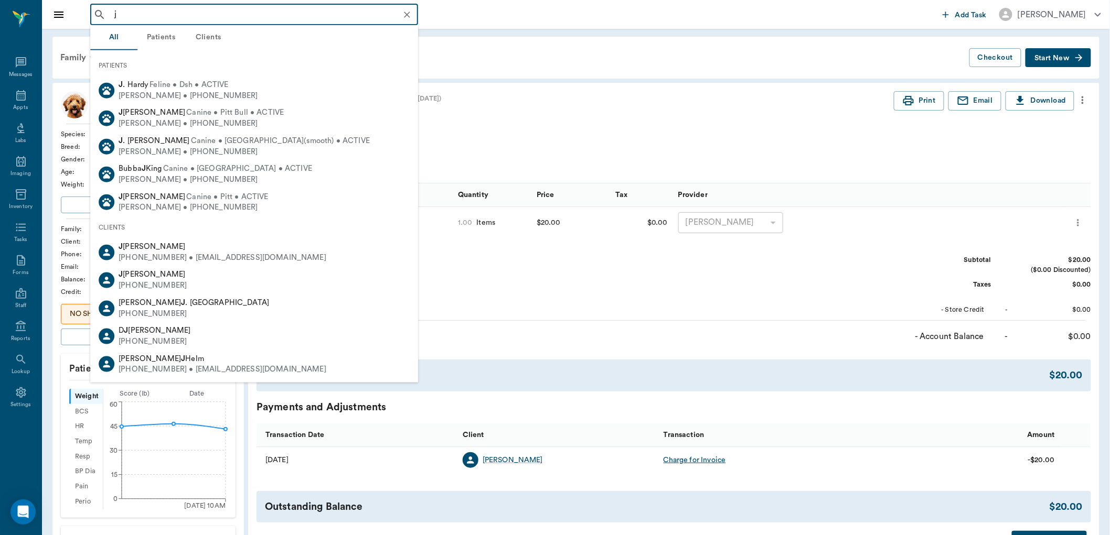
type input "j"
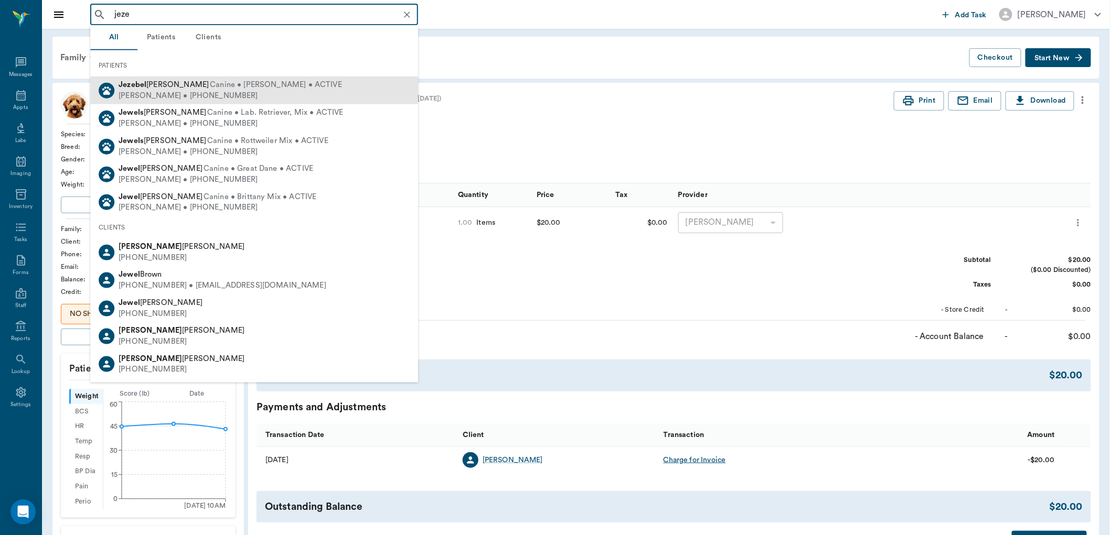
click at [175, 89] on div "Jezebel Harding Canine • Fiest • ACTIVE" at bounding box center [230, 85] width 223 height 11
type input "jeze"
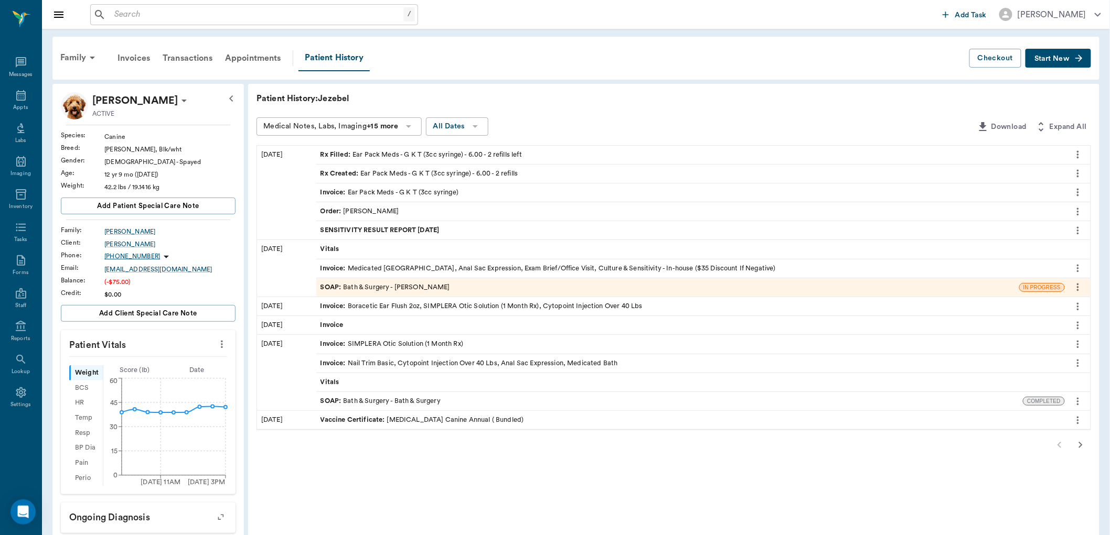
click at [1052, 59] on span "Start New" at bounding box center [1051, 59] width 35 height 0
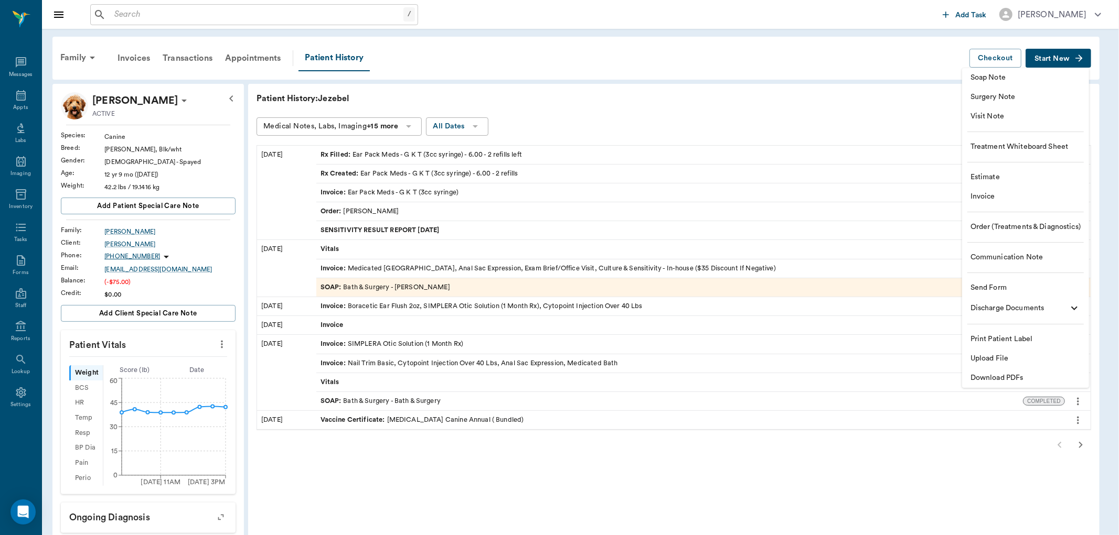
click at [994, 119] on span "Visit Note" at bounding box center [1025, 116] width 110 height 11
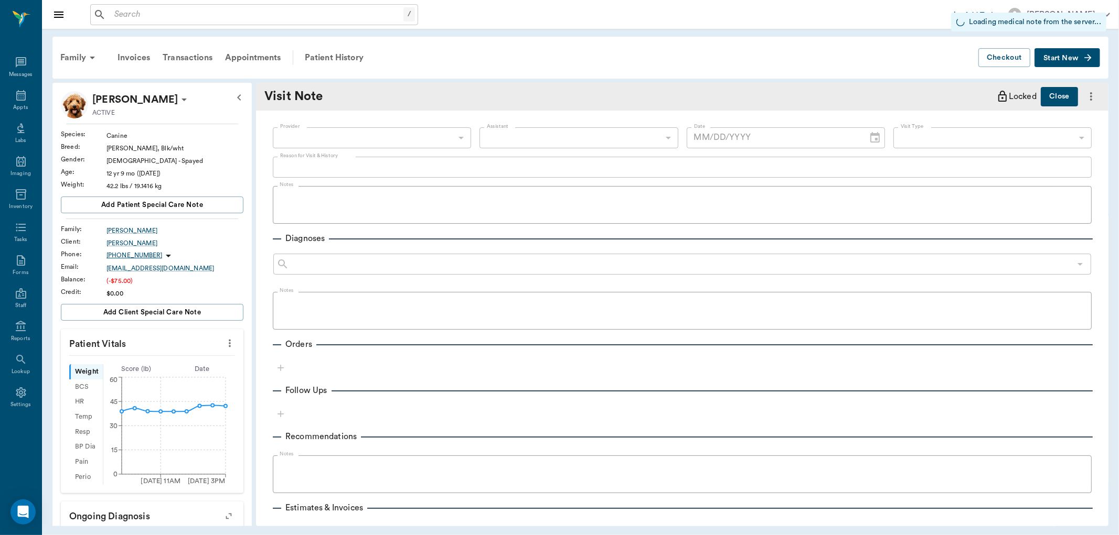
type input "[DATE]"
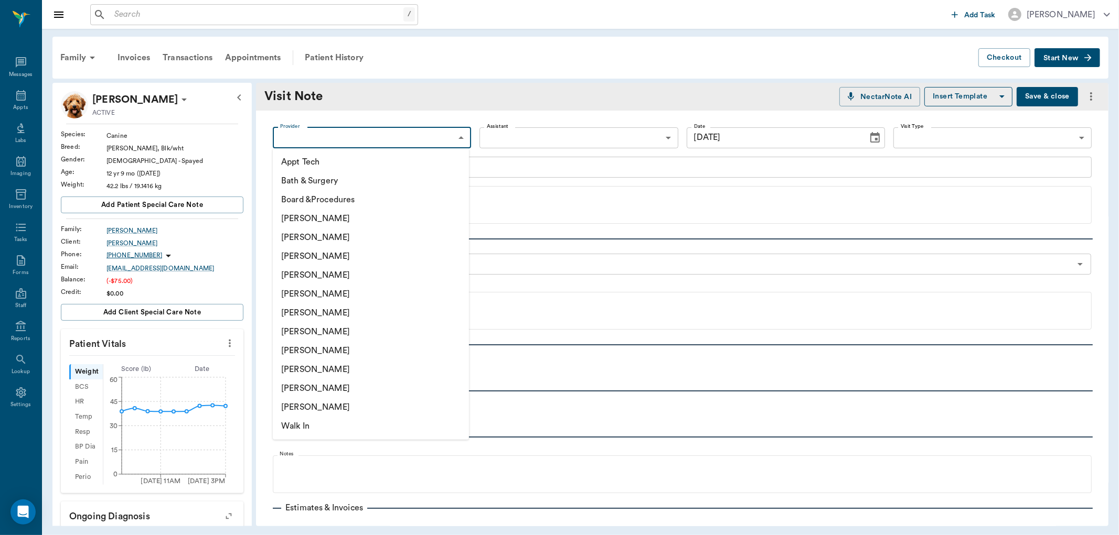
click at [300, 138] on body "/ ​ Add Task Dr. Bert Ellsworth Nectar Messages Appts Labs Imaging Inventory Ta…" at bounding box center [559, 267] width 1119 height 535
drag, startPoint x: 315, startPoint y: 367, endPoint x: 336, endPoint y: 355, distance: 23.7
click at [316, 367] on li "[PERSON_NAME]" at bounding box center [371, 369] width 196 height 19
type input "63ec2ede52e12b0ba117d0d7"
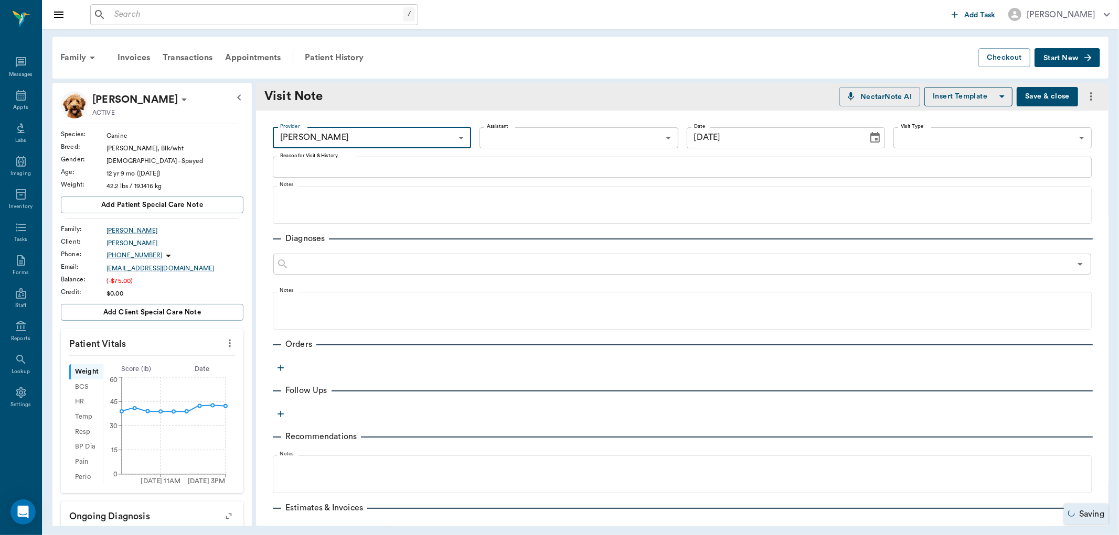
click at [301, 166] on textarea "Reason for Visit & History" at bounding box center [682, 167] width 804 height 12
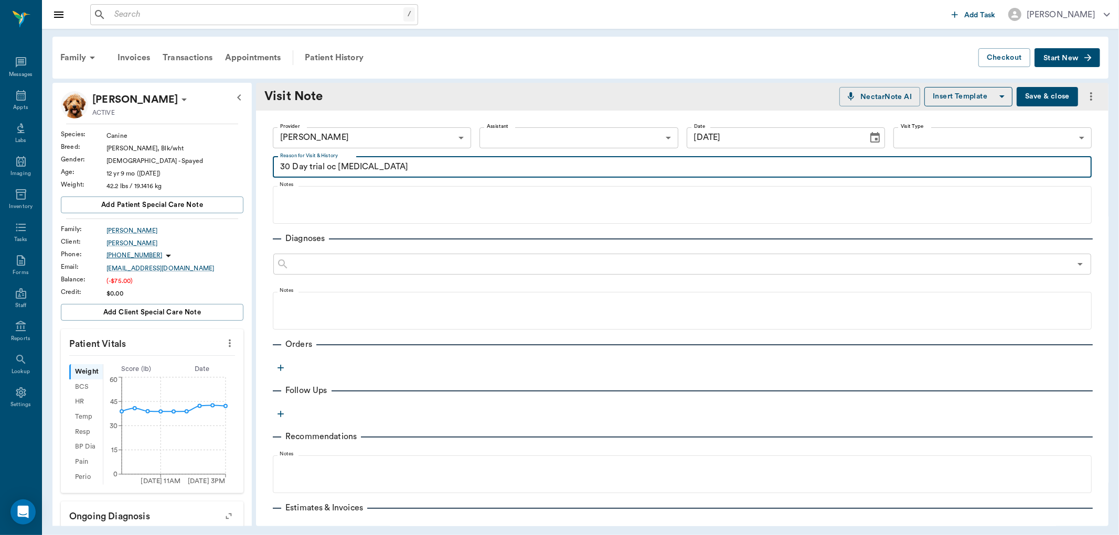
click at [333, 165] on textarea "30 Day trial oc carprofen" at bounding box center [682, 167] width 804 height 12
click at [335, 169] on textarea "30 Day trial oc carprofen" at bounding box center [682, 167] width 804 height 12
click at [378, 166] on textarea "30 Day trial of carprofen" at bounding box center [682, 167] width 804 height 12
type textarea "30 Day trial of [MEDICAL_DATA] for stiff hips"
click at [281, 369] on icon "button" at bounding box center [280, 368] width 6 height 6
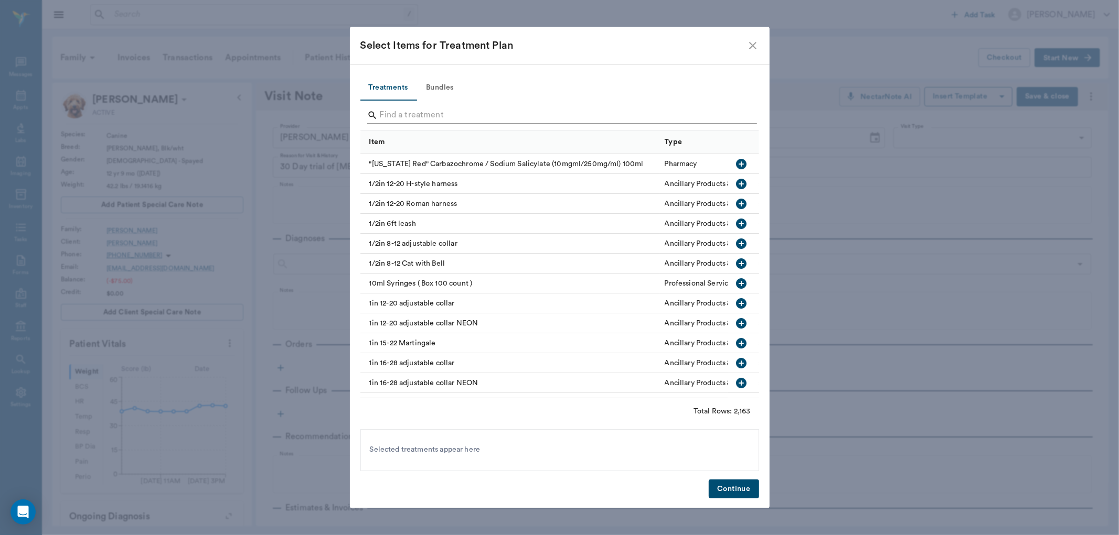
click at [395, 119] on input "Search" at bounding box center [560, 115] width 361 height 17
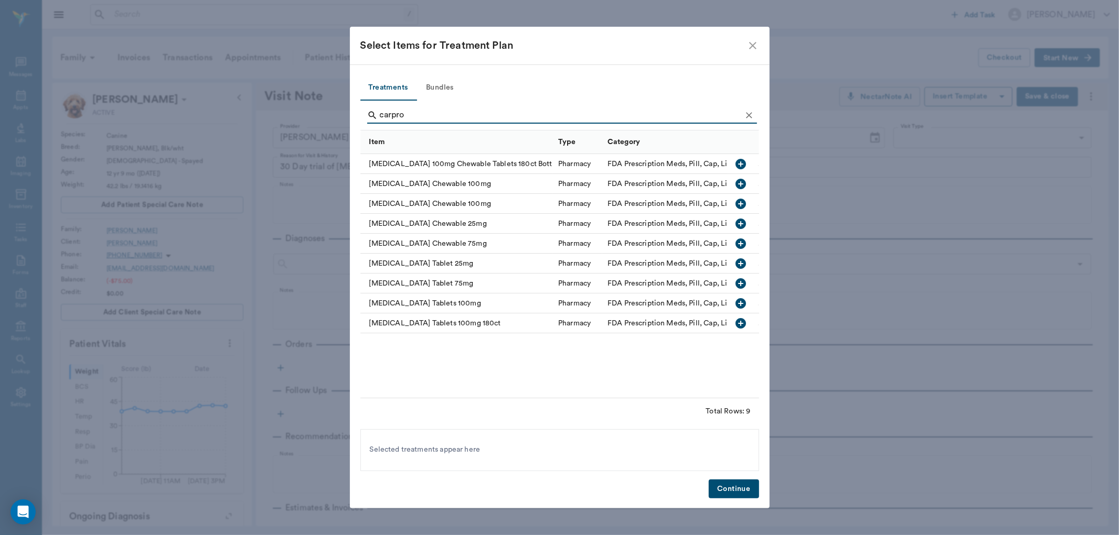
type input "carpro"
click at [741, 302] on icon "button" at bounding box center [741, 303] width 13 height 13
click at [736, 488] on button "Continue" at bounding box center [733, 489] width 50 height 19
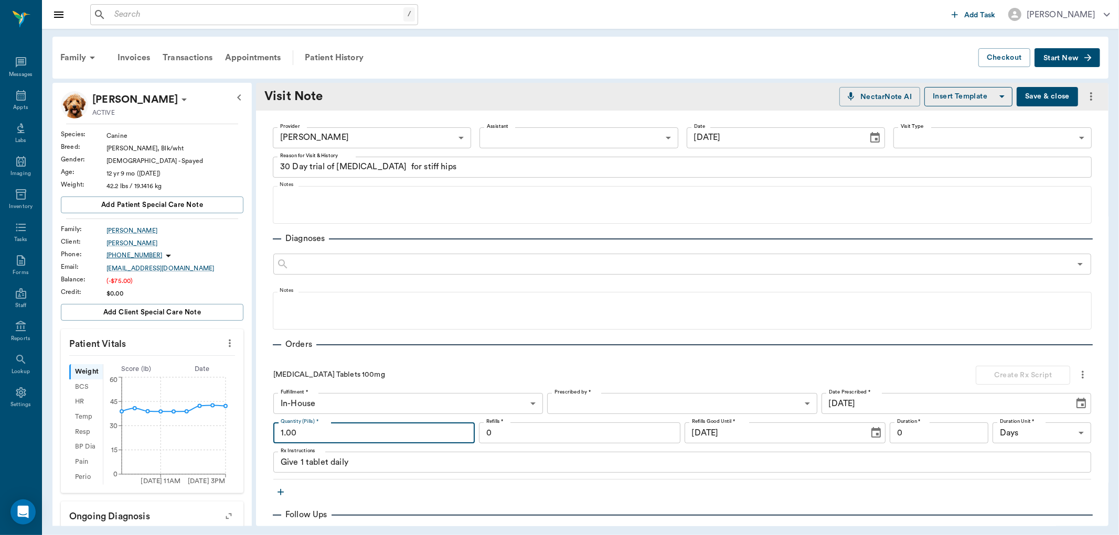
click at [305, 433] on input "1.00" at bounding box center [373, 433] width 201 height 21
type input "30.00"
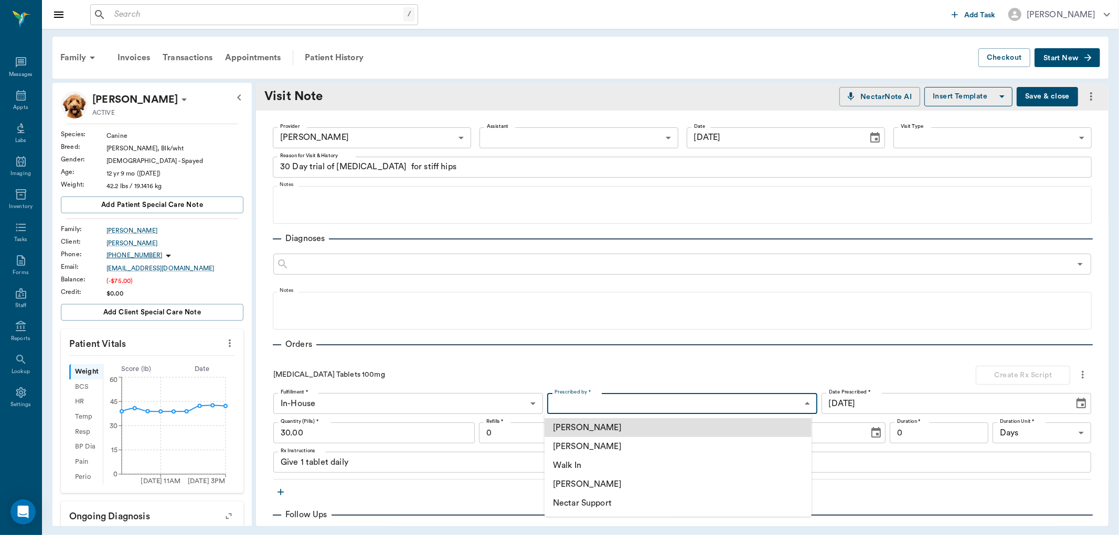
click at [587, 405] on body "/ ​ Add Task Dr. Bert Ellsworth Nectar Messages Appts Labs Imaging Inventory Ta…" at bounding box center [559, 267] width 1119 height 535
click at [591, 448] on li "[PERSON_NAME]" at bounding box center [677, 446] width 267 height 19
type input "63ec2f075fda476ae8351a4d"
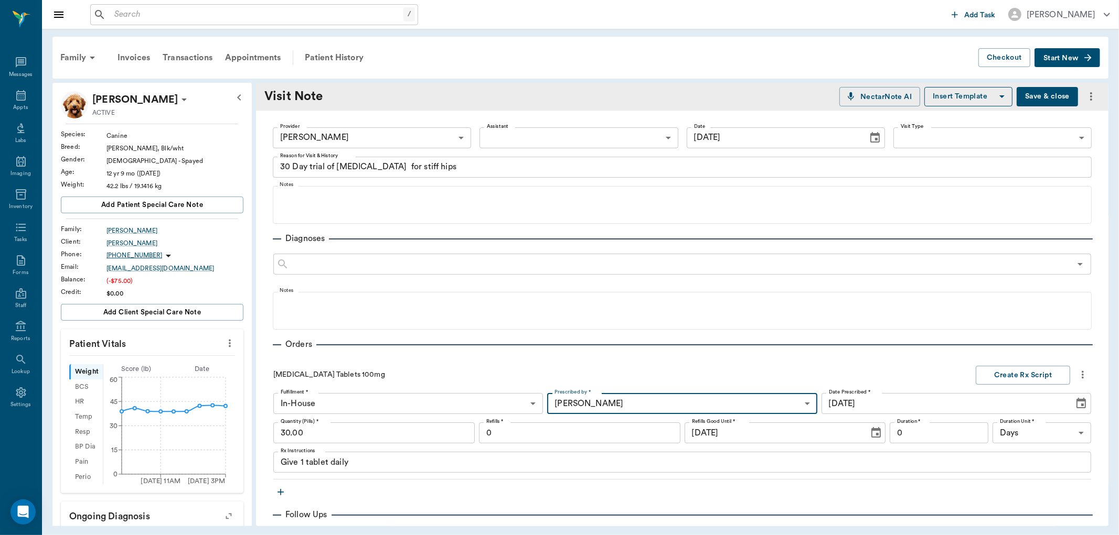
click at [902, 438] on input "0" at bounding box center [938, 433] width 99 height 21
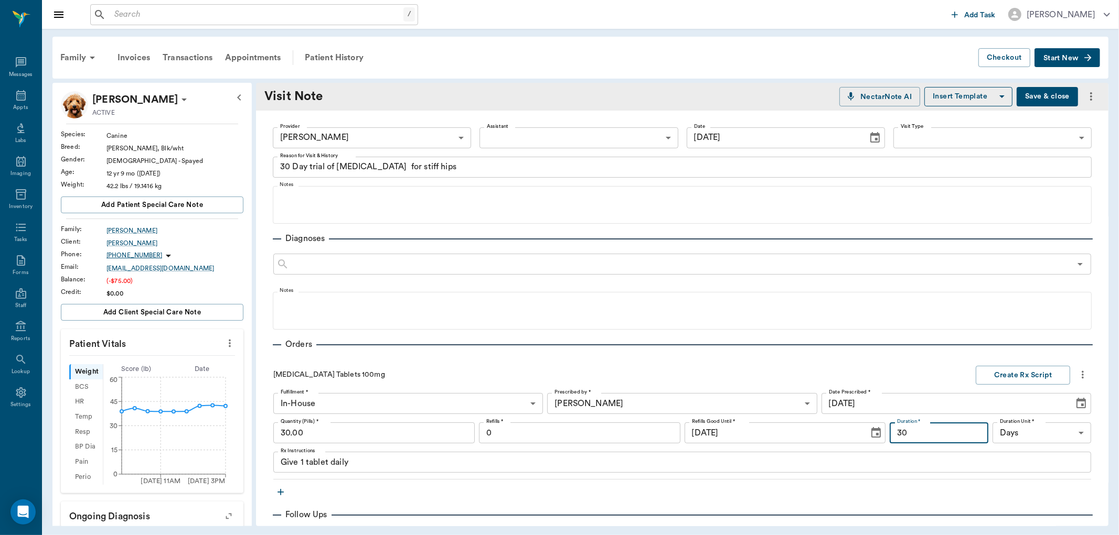
type input "30"
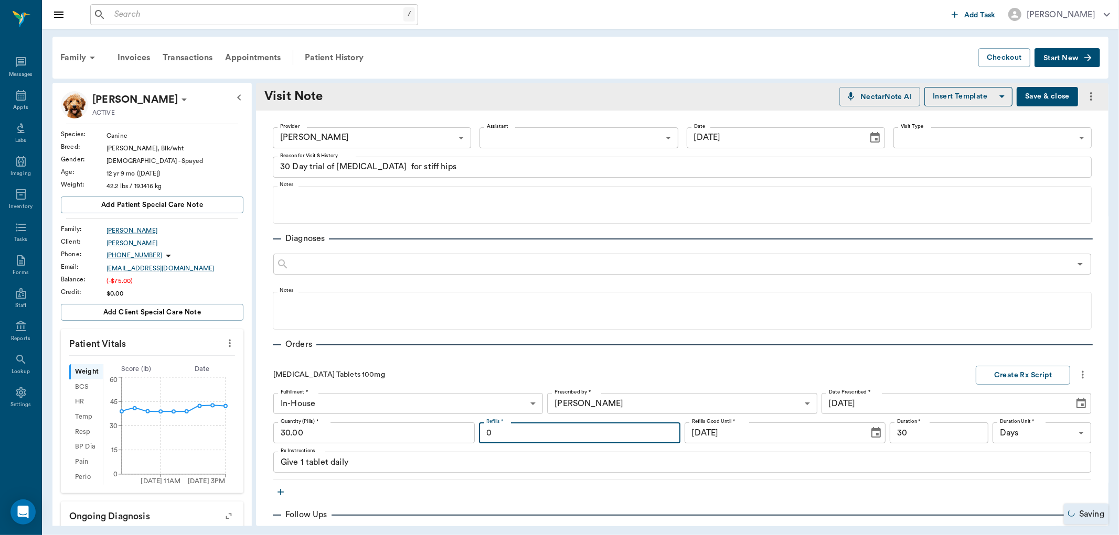
click at [490, 428] on input "0" at bounding box center [579, 433] width 201 height 21
type input "12"
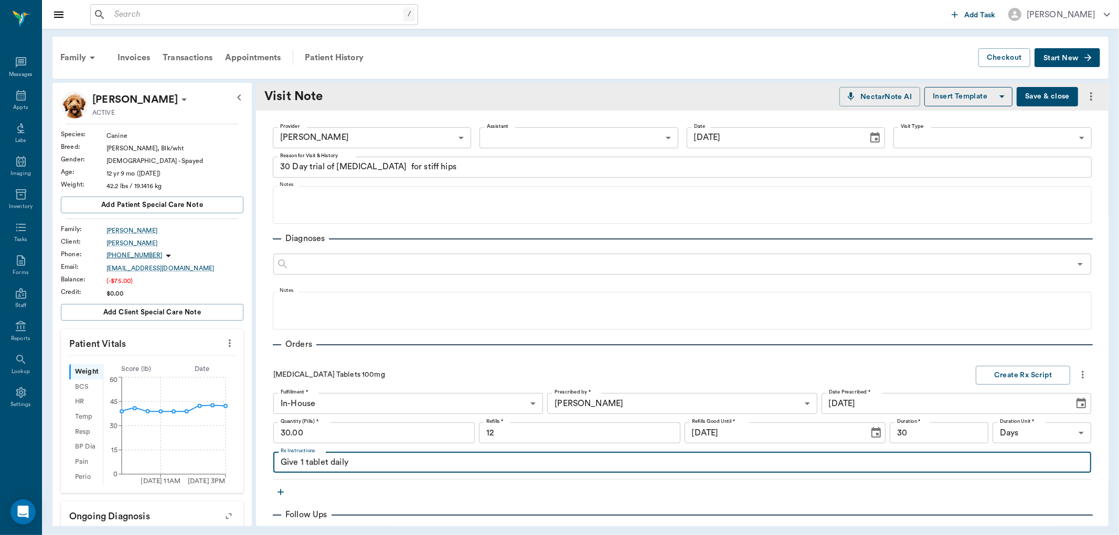
click at [358, 460] on textarea "Give 1 tablet daily" at bounding box center [682, 463] width 803 height 12
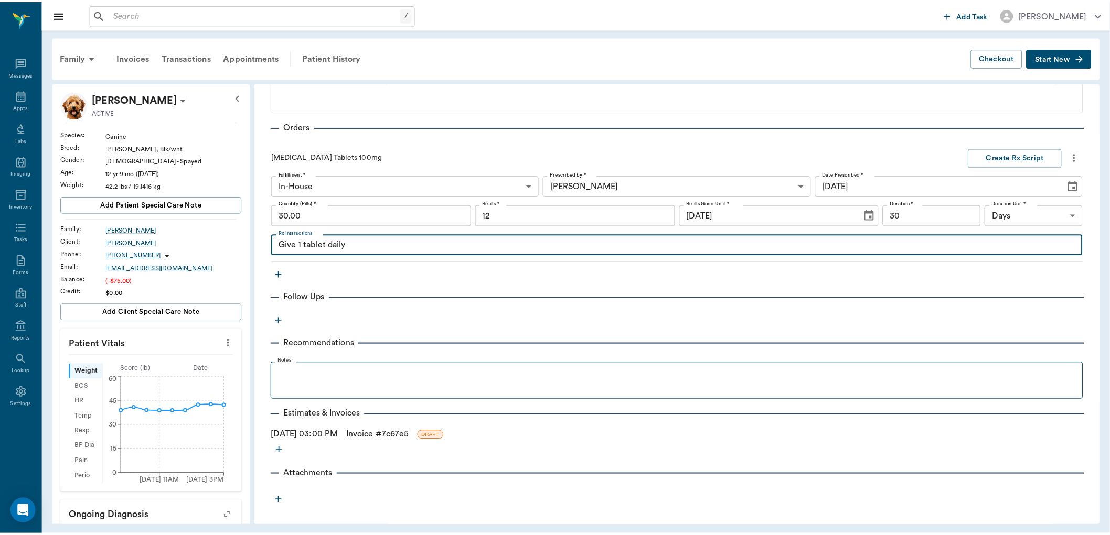
scroll to position [218, 0]
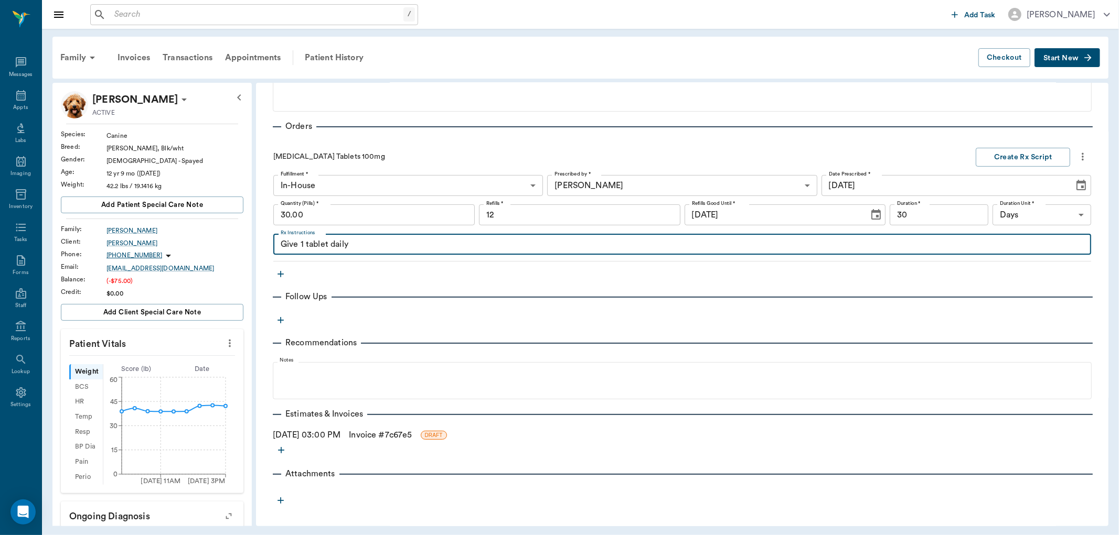
type textarea "Give 1 tablet daily"
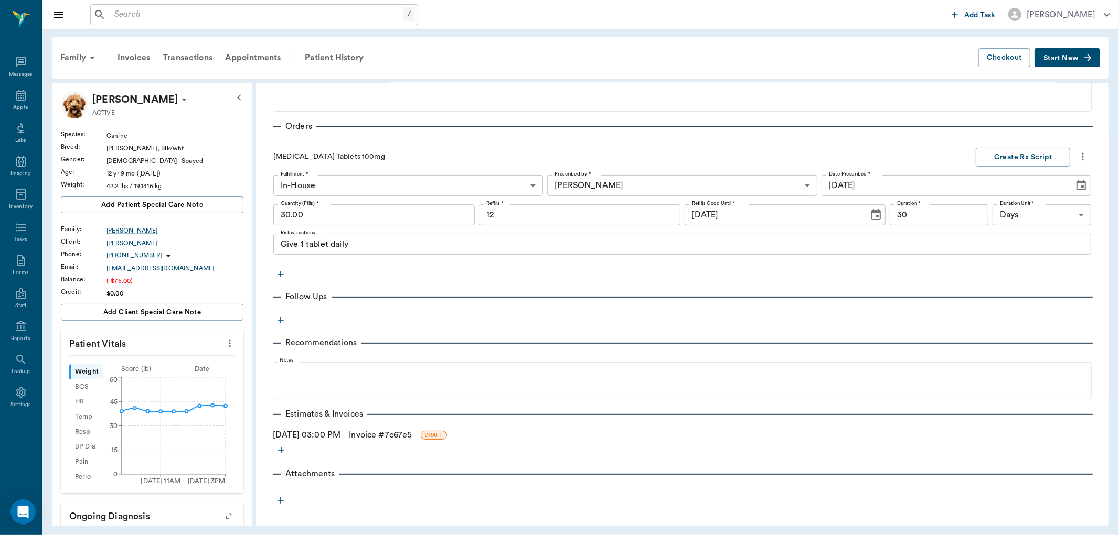
click at [381, 436] on link "Invoice # 7c67e5" at bounding box center [380, 435] width 63 height 13
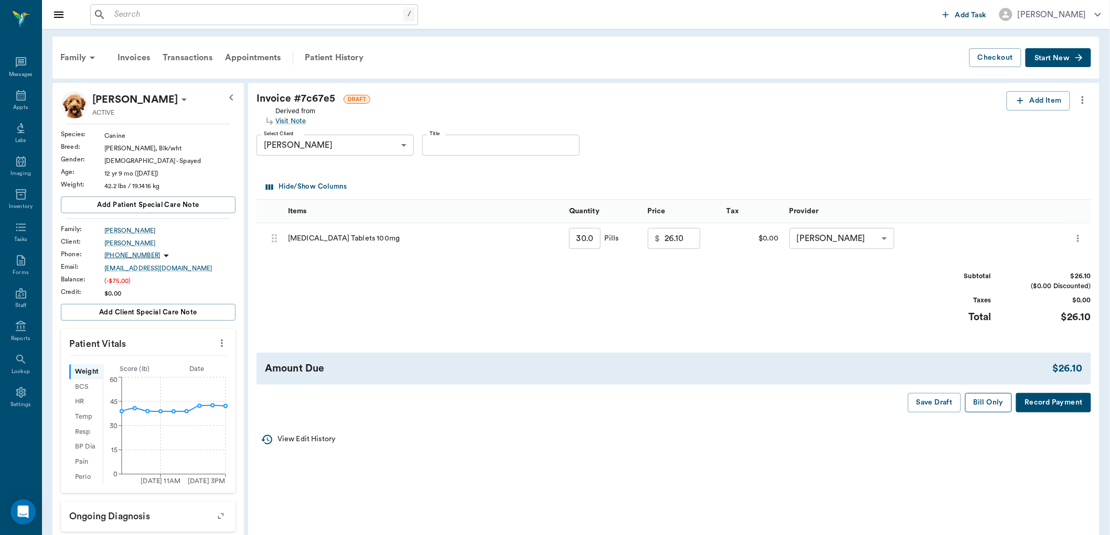
click at [993, 401] on button "Bill Only" at bounding box center [988, 402] width 47 height 19
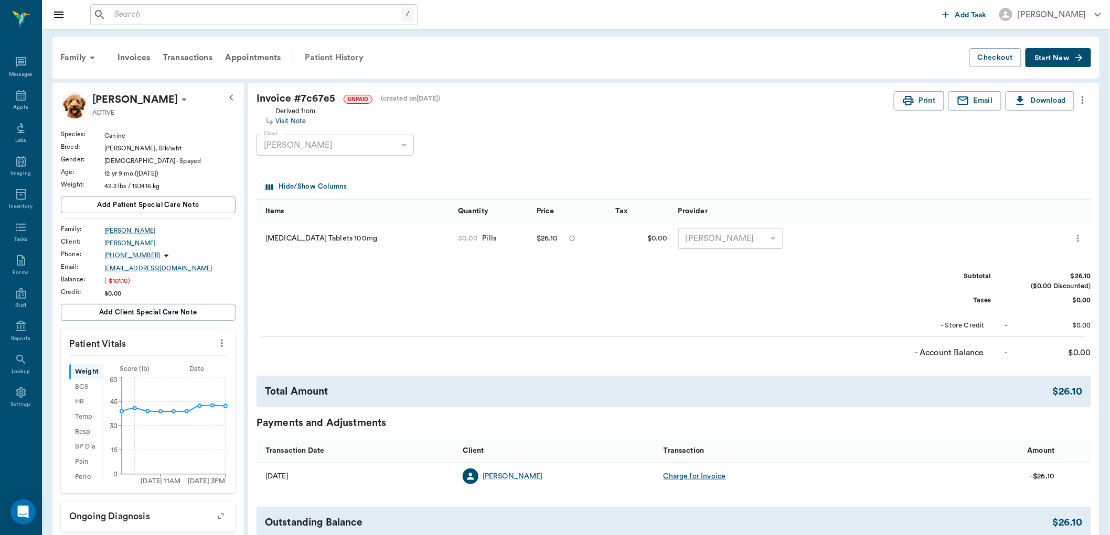
click at [348, 56] on div "Patient History" at bounding box center [333, 57] width 71 height 25
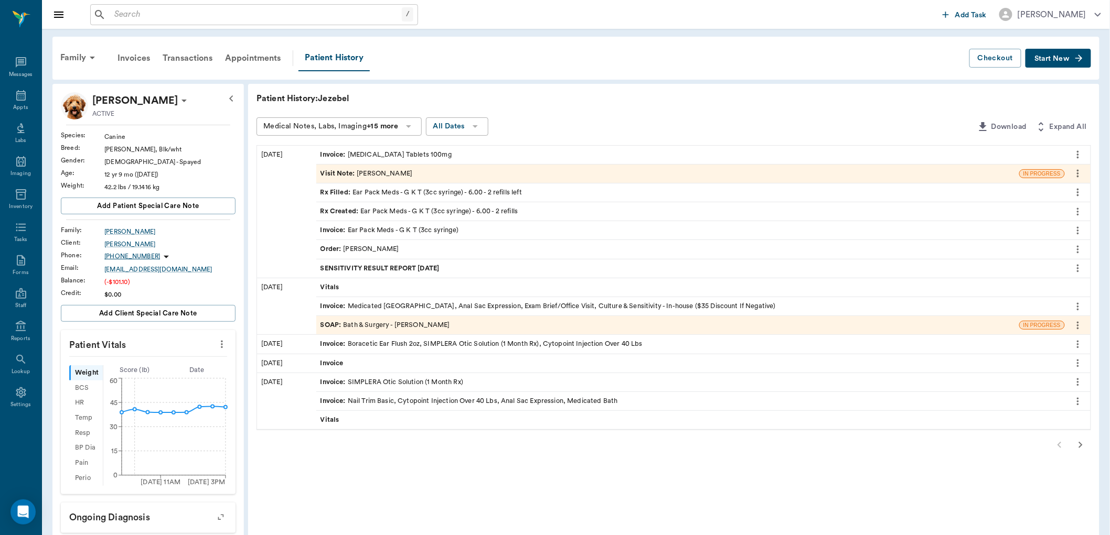
click at [349, 172] on span "Visit Note :" at bounding box center [338, 174] width 37 height 10
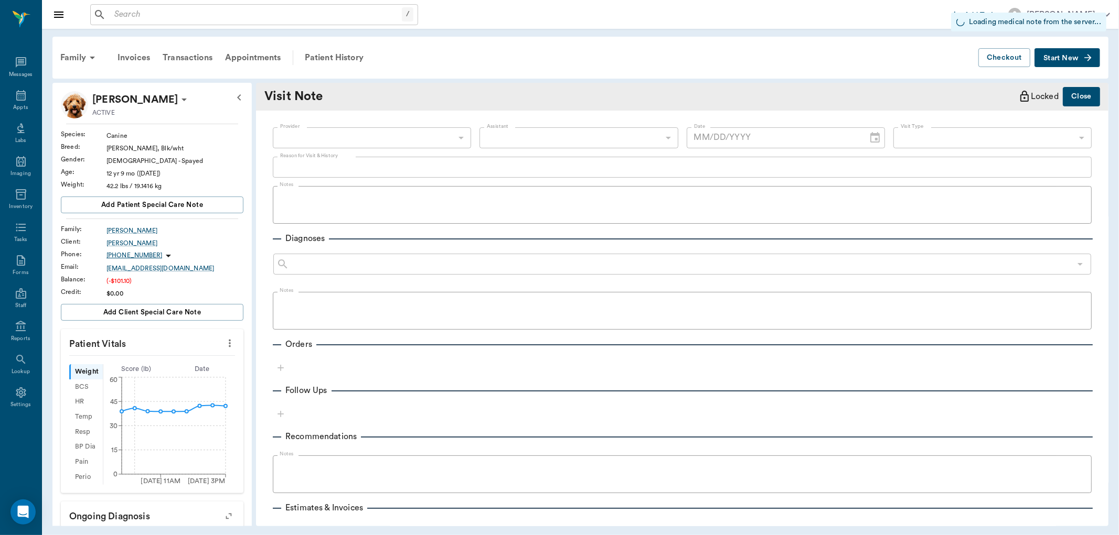
type input "63ec2ede52e12b0ba117d0d7"
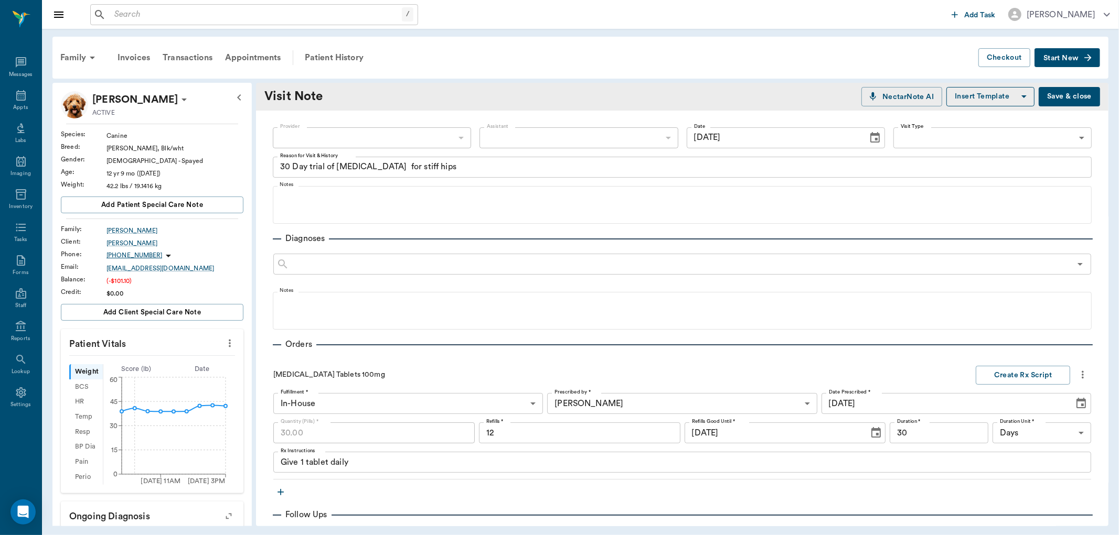
type input "[DATE]"
type textarea "30 Day trial of [MEDICAL_DATA] for stiff hips"
click at [1005, 373] on button "Create Rx Script" at bounding box center [1022, 375] width 94 height 19
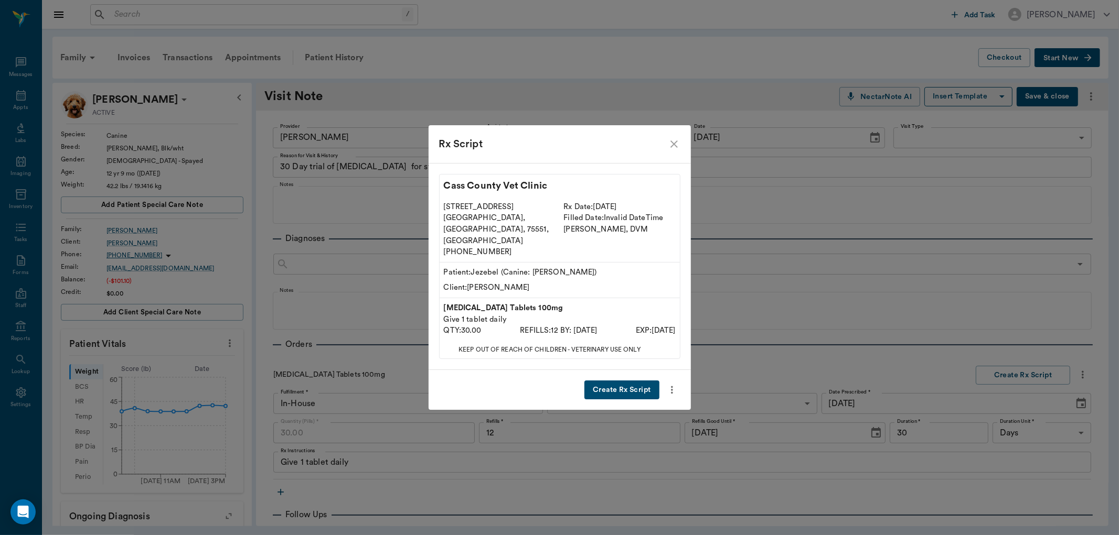
click at [614, 381] on button "Create Rx Script" at bounding box center [621, 390] width 74 height 19
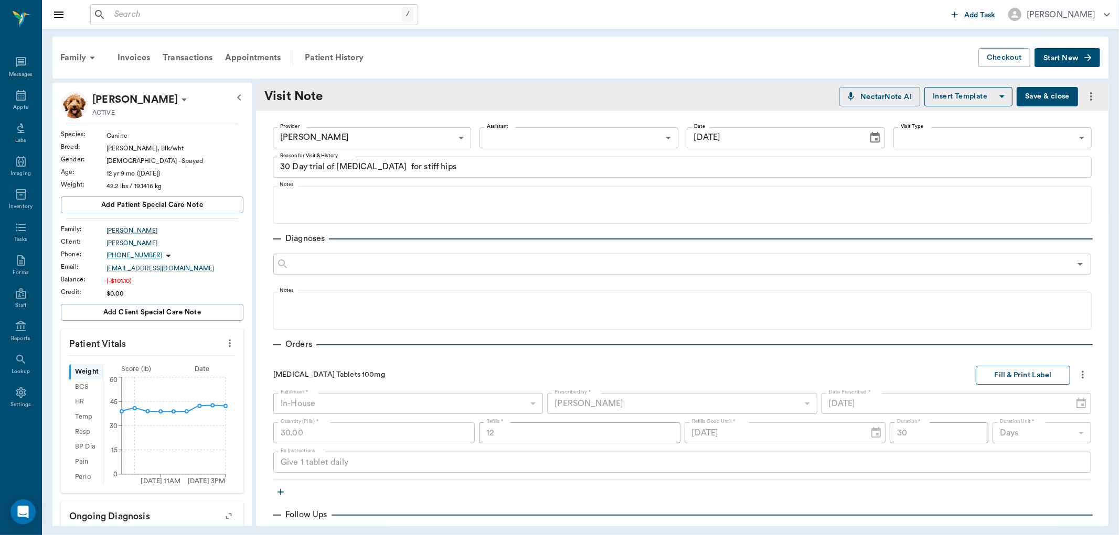
click at [992, 375] on button "Fill & Print Label" at bounding box center [1022, 375] width 94 height 19
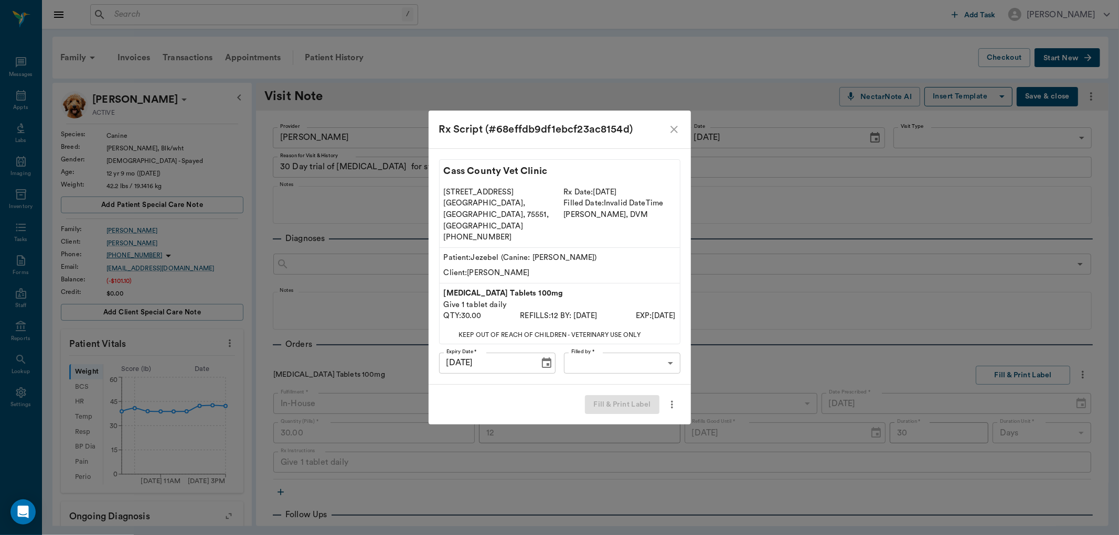
click at [617, 352] on body "/ ​ Add Task [PERSON_NAME] Nectar Messages Appts Labs Imaging Inventory Tasks F…" at bounding box center [559, 267] width 1119 height 535
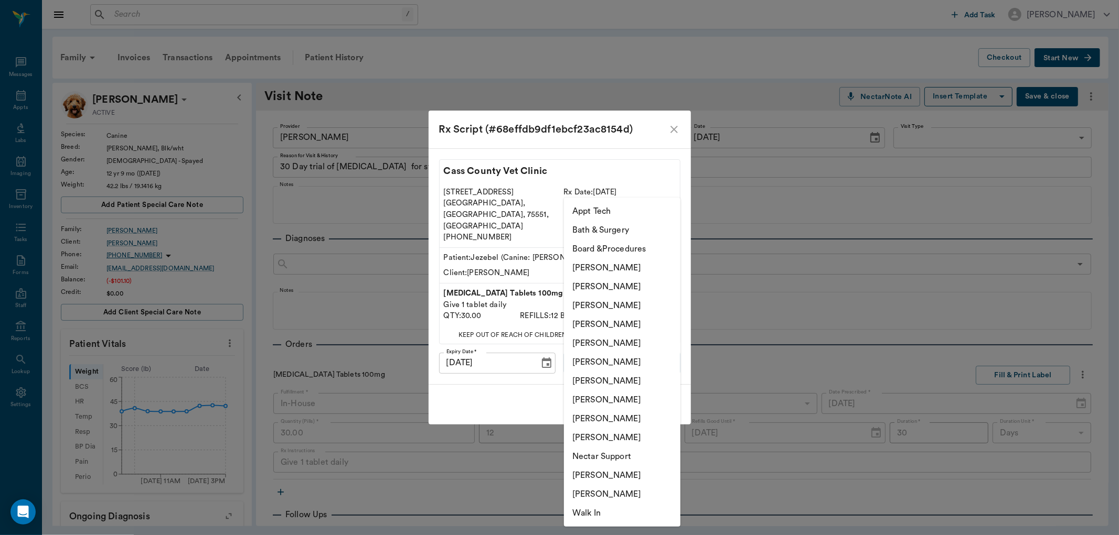
click at [601, 418] on li "[PERSON_NAME]" at bounding box center [622, 419] width 116 height 19
type input "63ec2ede52e12b0ba117d0d7"
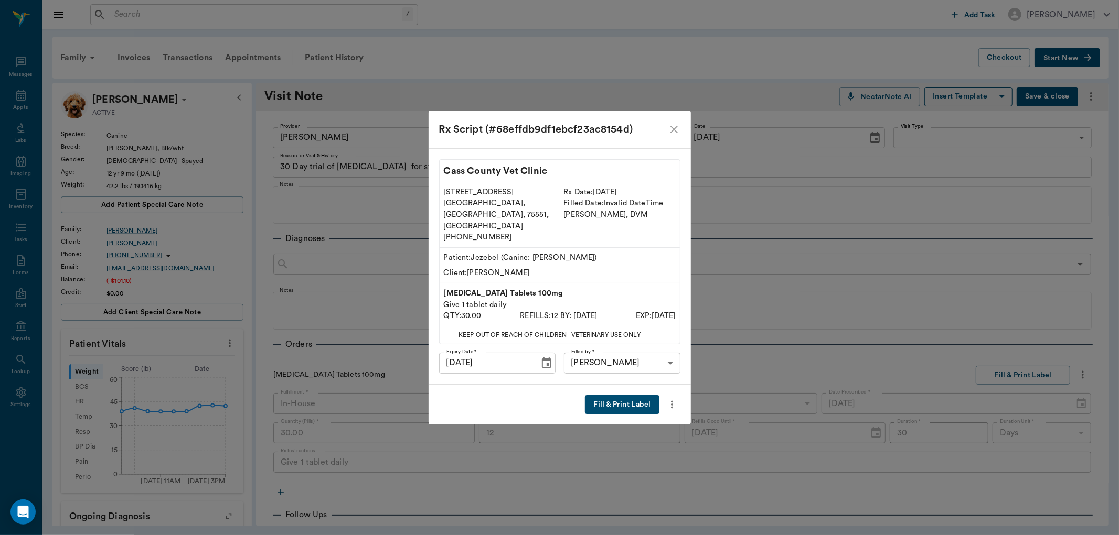
click at [619, 395] on button "Fill & Print Label" at bounding box center [622, 404] width 74 height 19
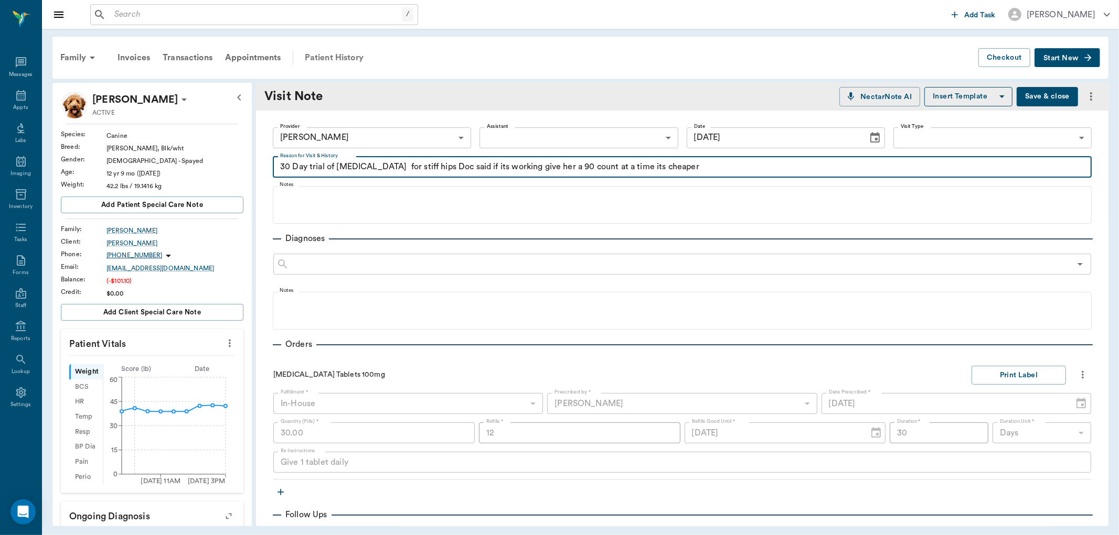
type textarea "30 Day trial of [MEDICAL_DATA] for stiff hips Doc said if its working give her …"
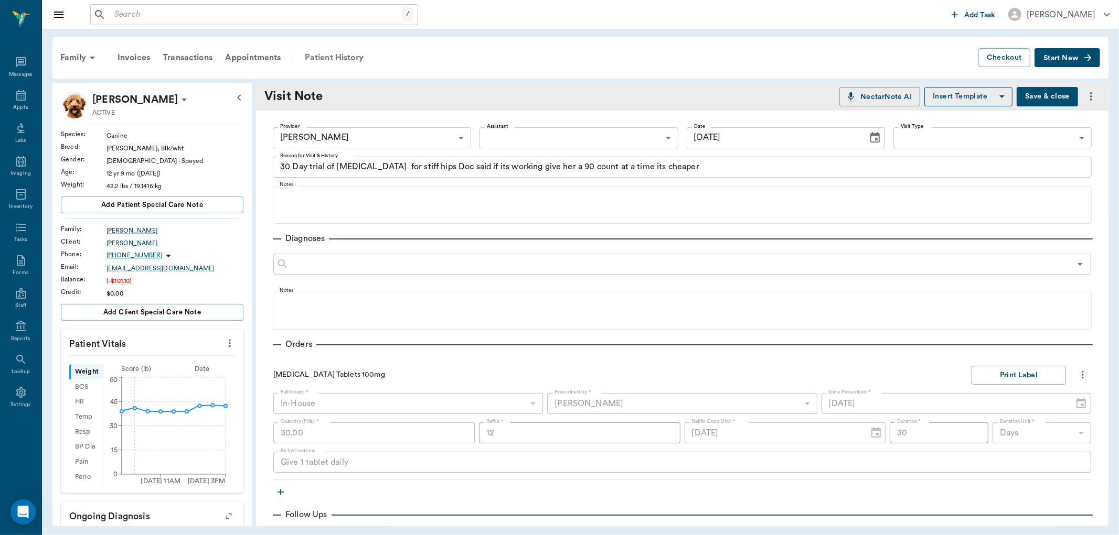
click at [343, 57] on div "Patient History" at bounding box center [333, 57] width 71 height 25
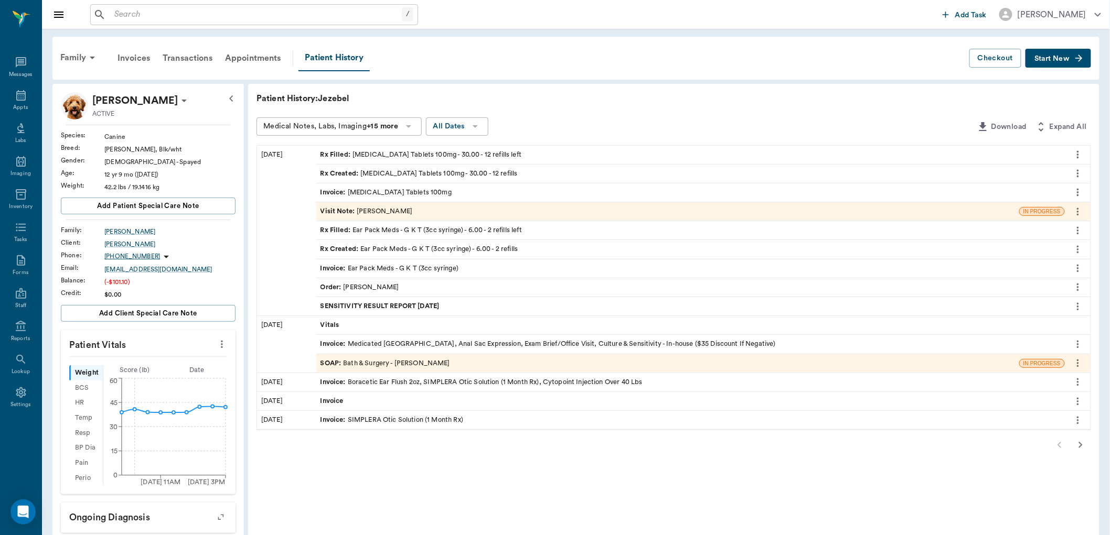
click at [330, 191] on span "Invoice :" at bounding box center [333, 193] width 27 height 10
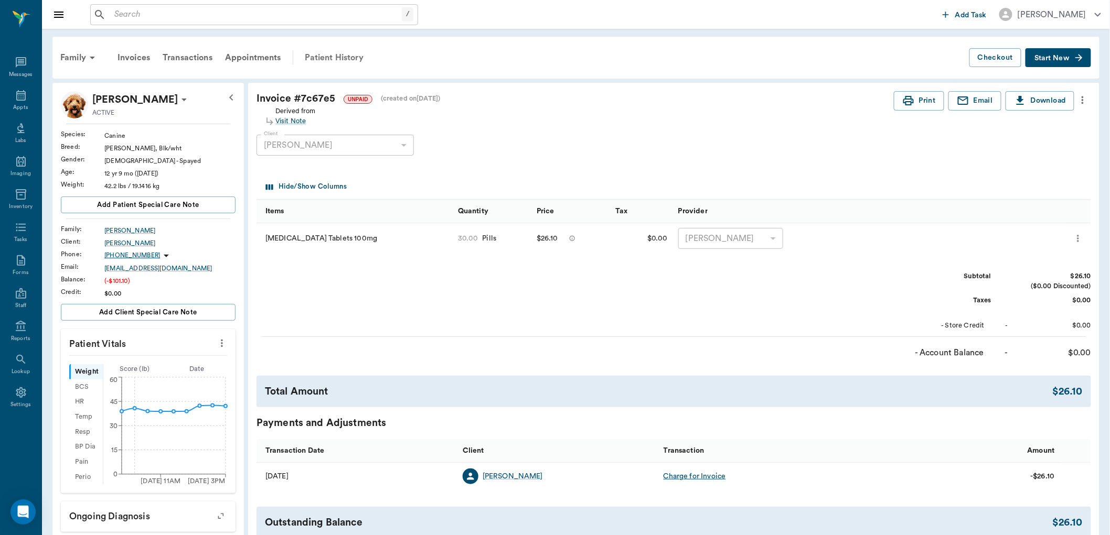
click at [329, 58] on div "Patient History" at bounding box center [333, 57] width 71 height 25
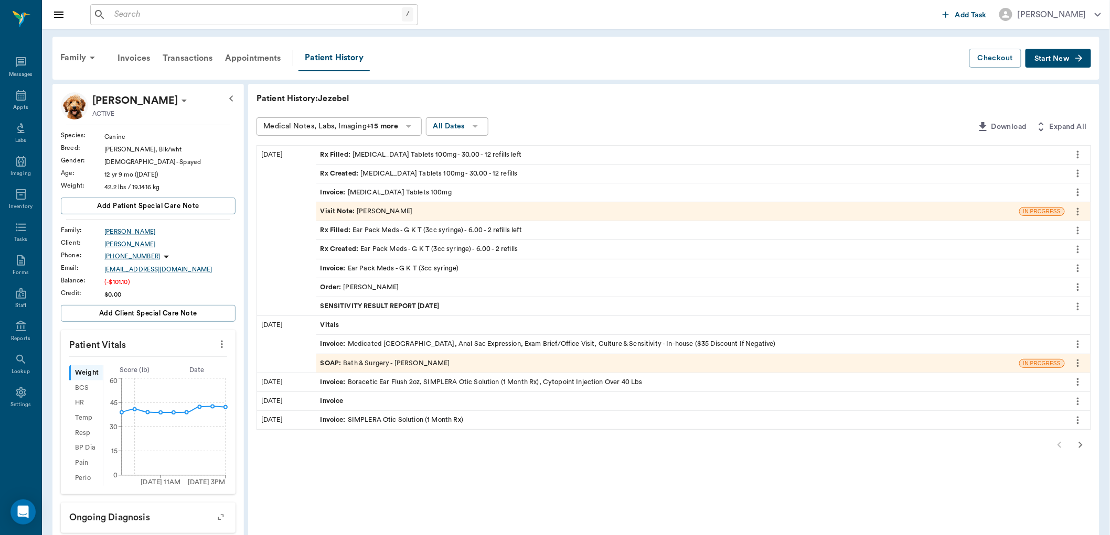
click at [339, 208] on span "Visit Note :" at bounding box center [338, 212] width 37 height 10
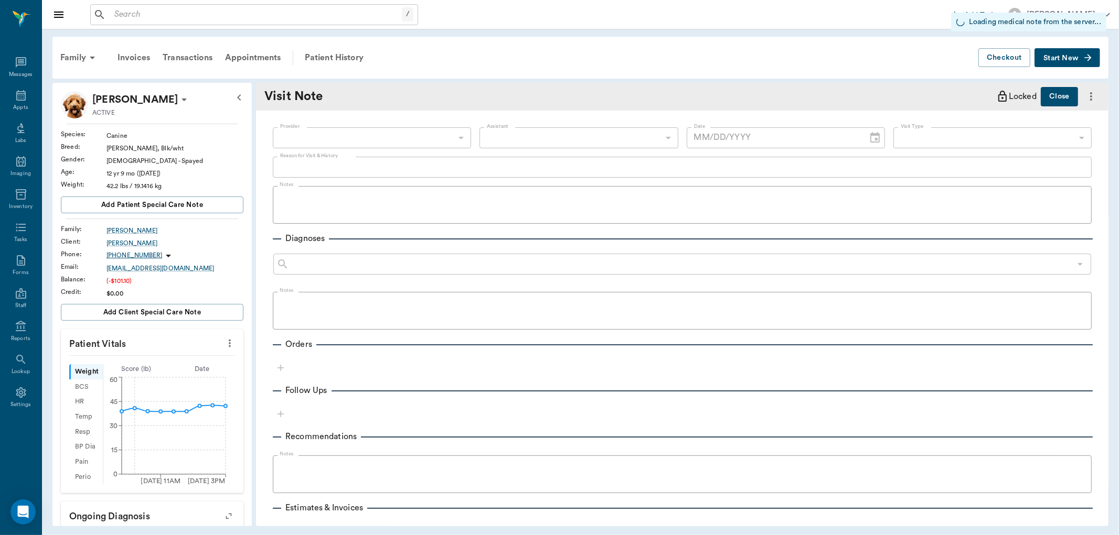
type input "63ec2ede52e12b0ba117d0d7"
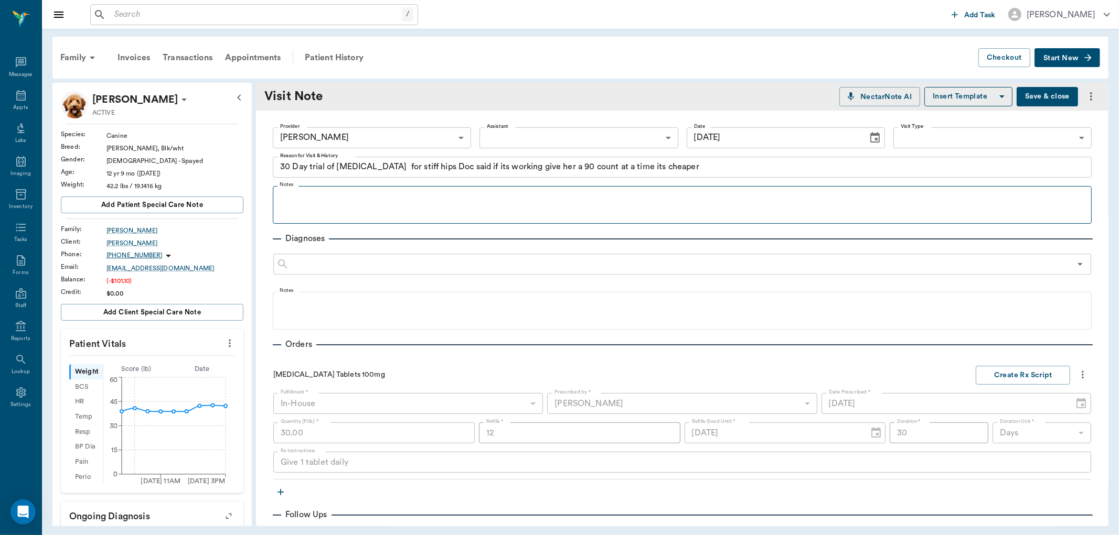
type input "[DATE]"
type textarea "30 Day trial of [MEDICAL_DATA] for stiff hips Doc said if its working give her …"
click at [18, 94] on icon at bounding box center [20, 95] width 9 height 10
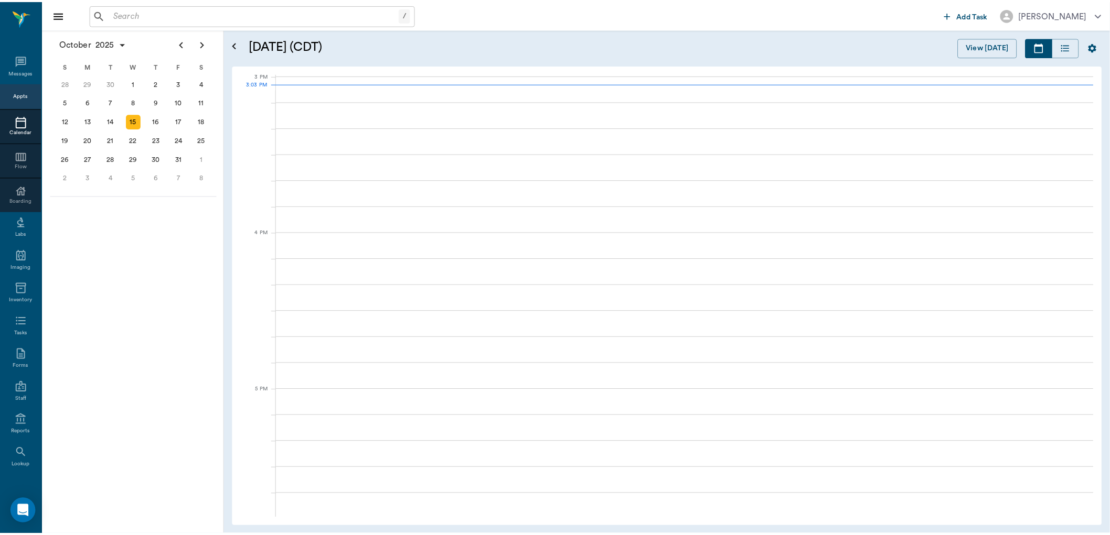
scroll to position [1103, 0]
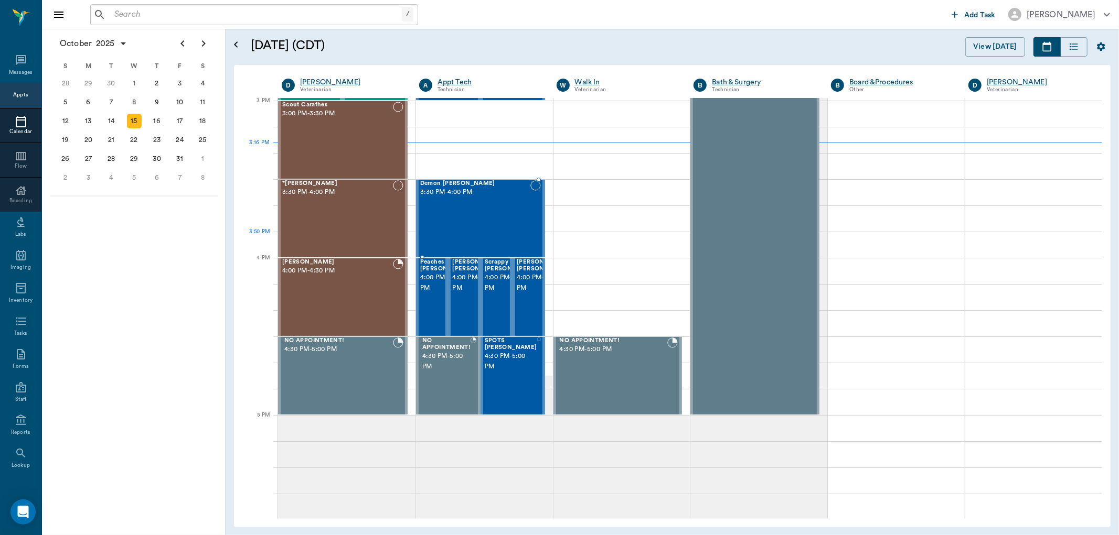
click at [488, 232] on div "Demon [PERSON_NAME] 3:30 PM - 4:00 PM" at bounding box center [475, 218] width 110 height 77
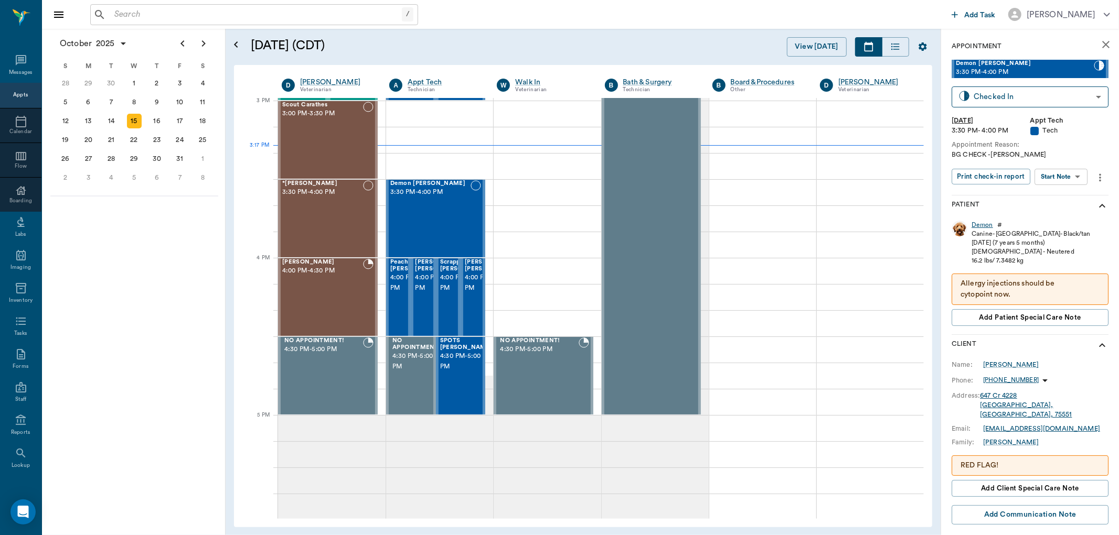
click at [983, 224] on div "Demon" at bounding box center [982, 225] width 22 height 9
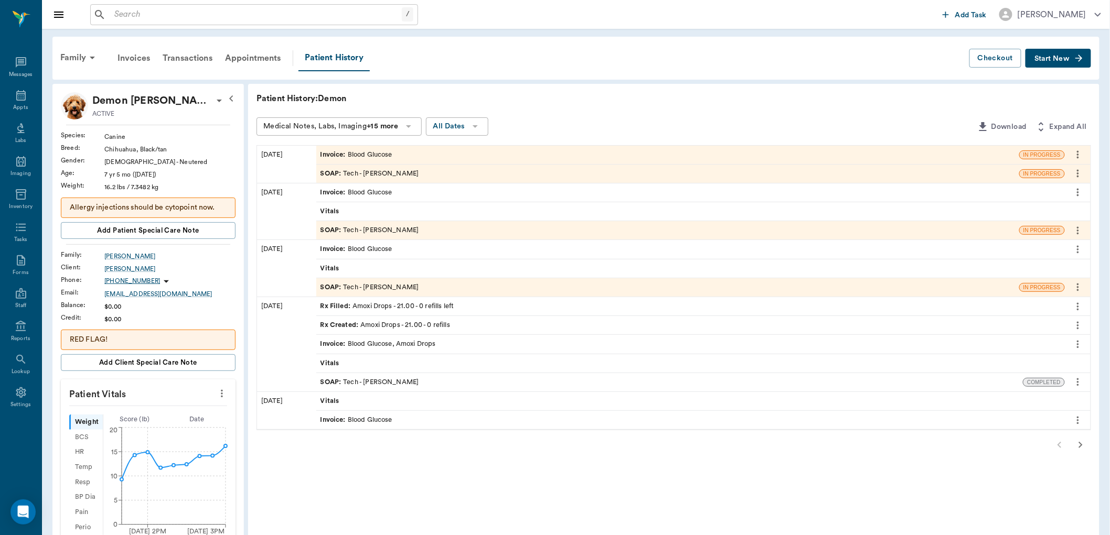
click at [1078, 445] on icon "button" at bounding box center [1080, 445] width 13 height 13
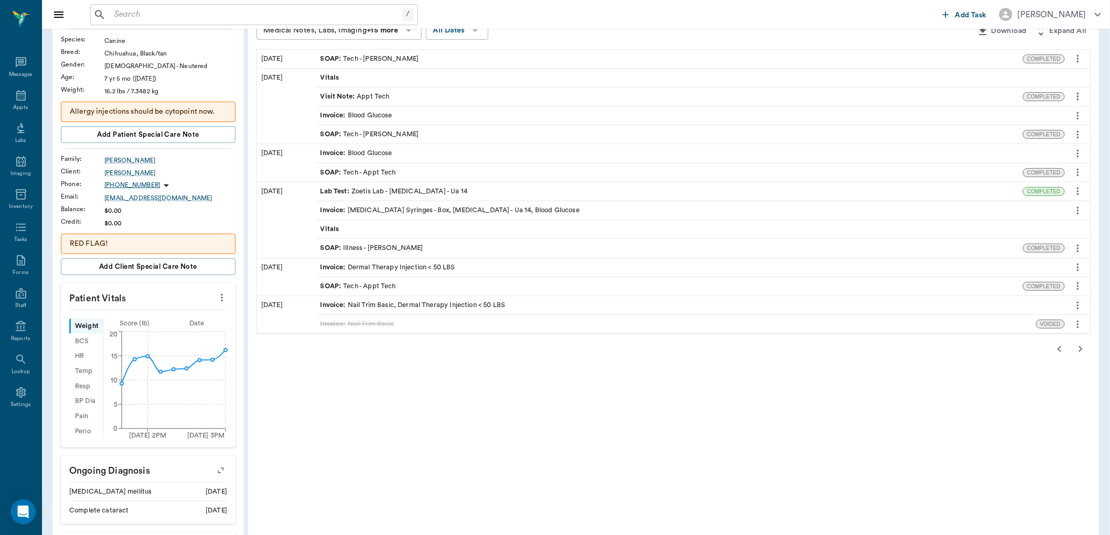
scroll to position [116, 0]
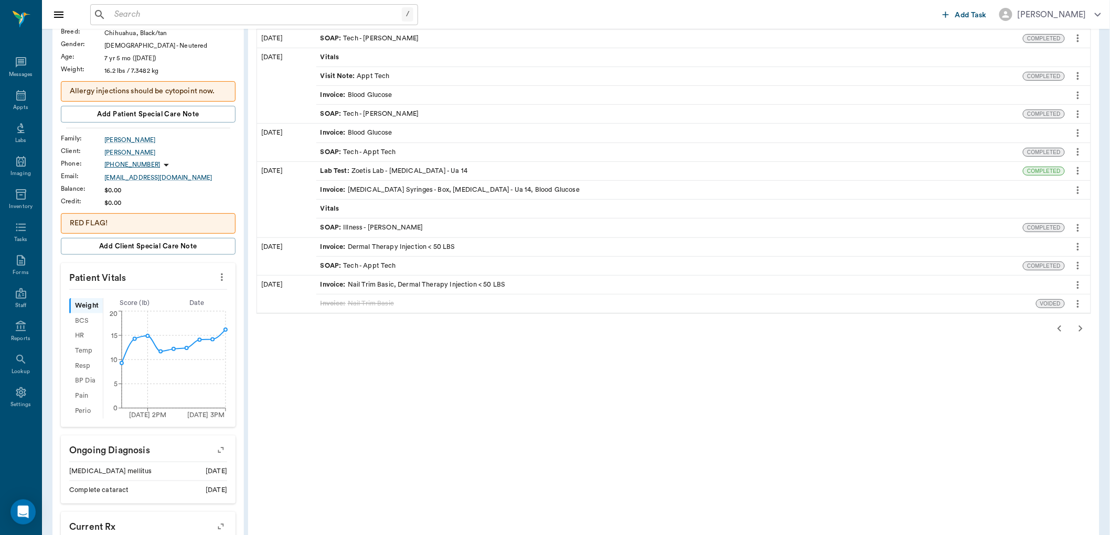
click at [1076, 331] on icon "button" at bounding box center [1080, 329] width 13 height 13
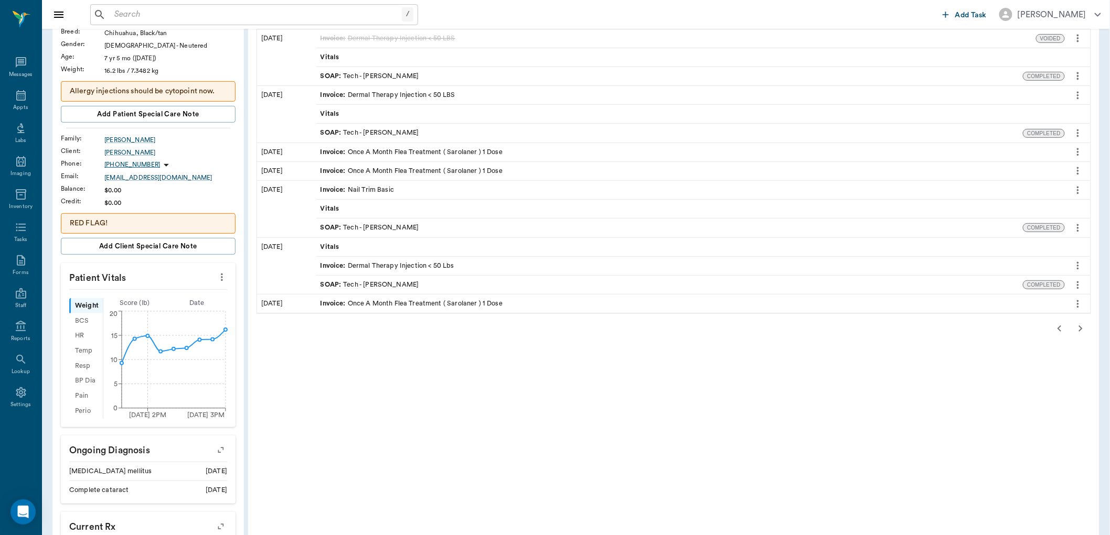
scroll to position [175, 0]
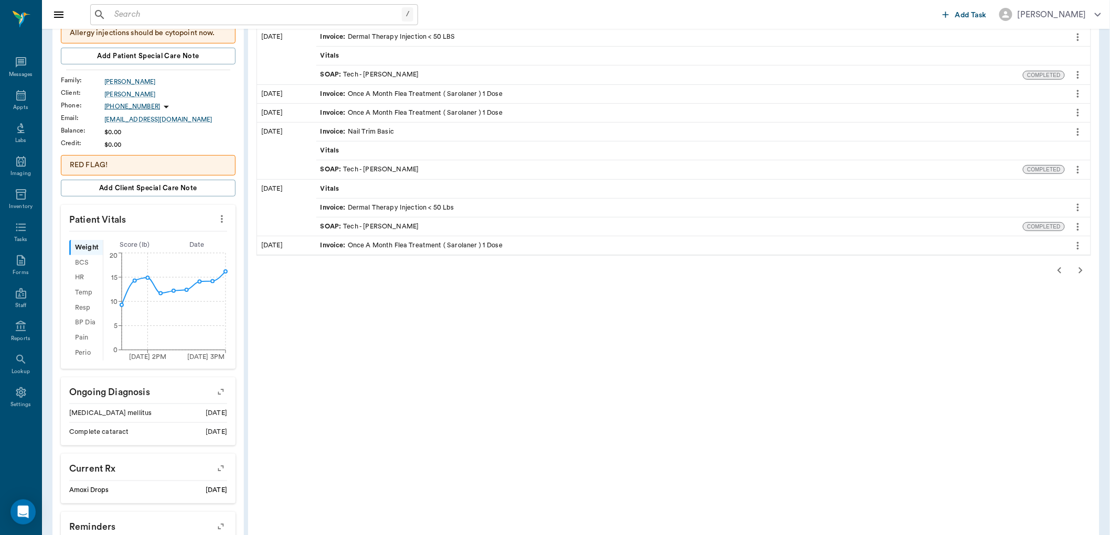
click at [1087, 270] on icon "button" at bounding box center [1080, 270] width 13 height 13
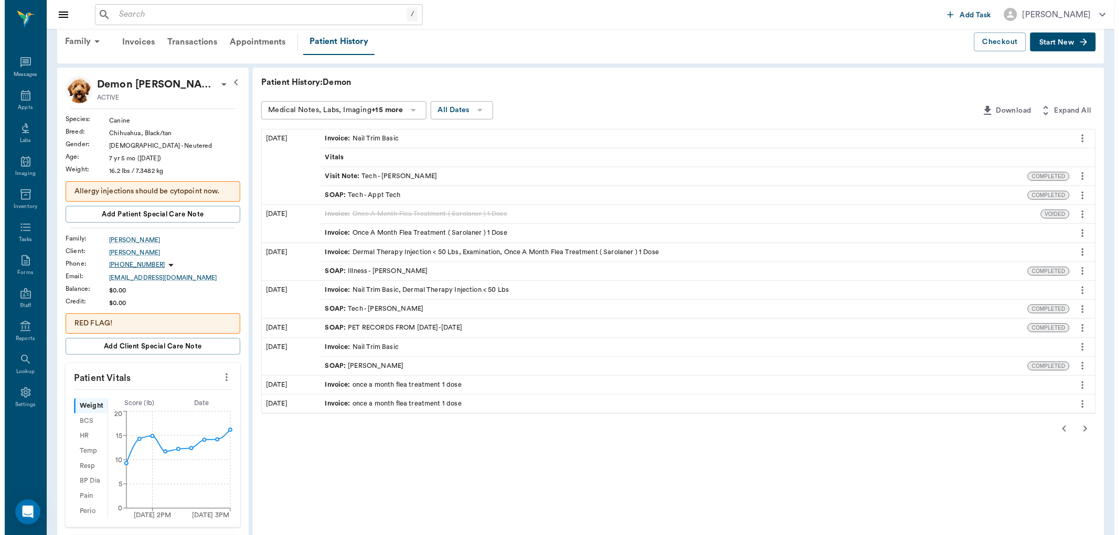
scroll to position [0, 0]
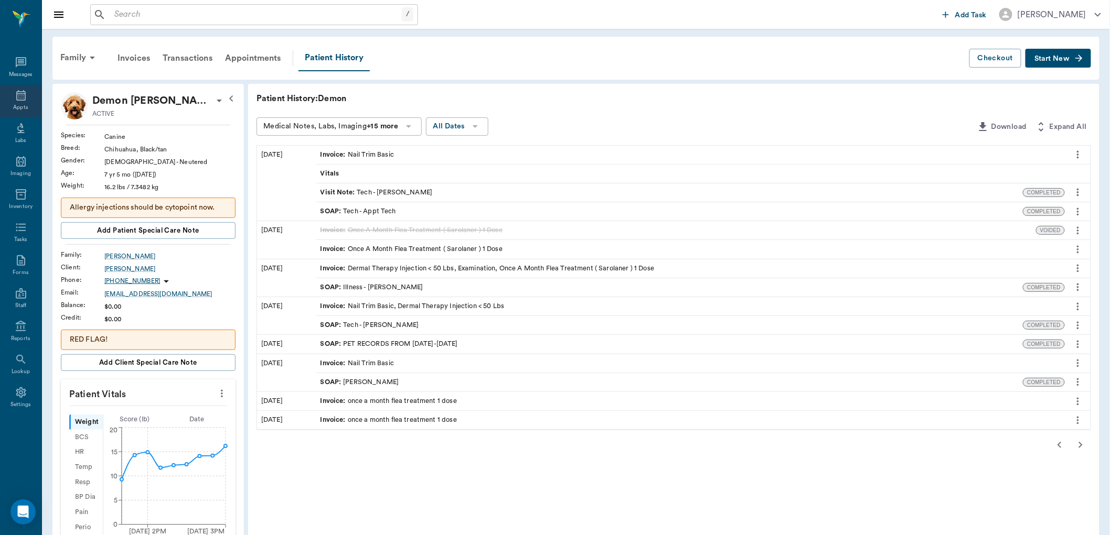
click at [13, 107] on div "Appts" at bounding box center [20, 108] width 15 height 8
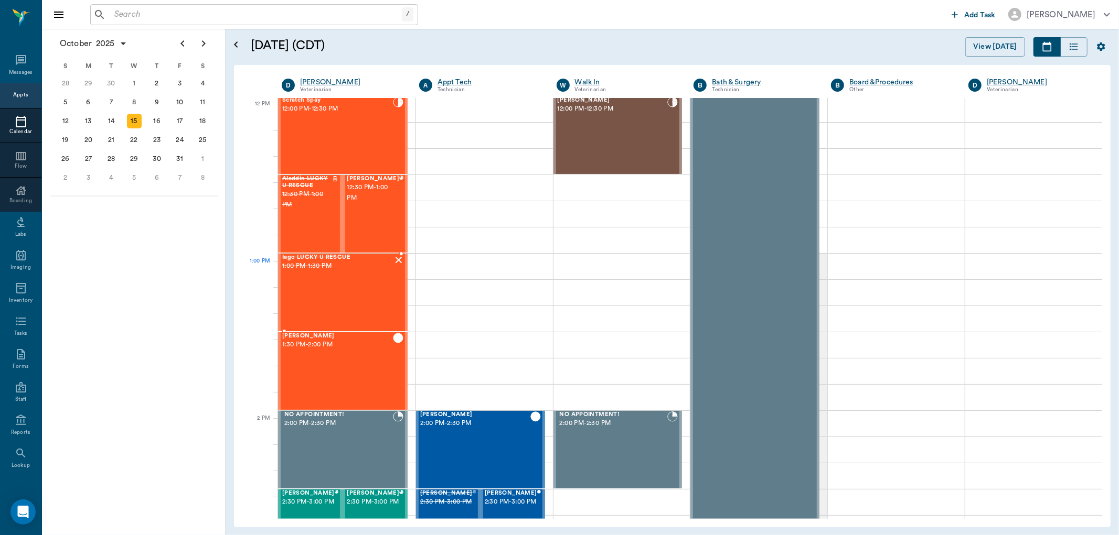
scroll to position [577, 0]
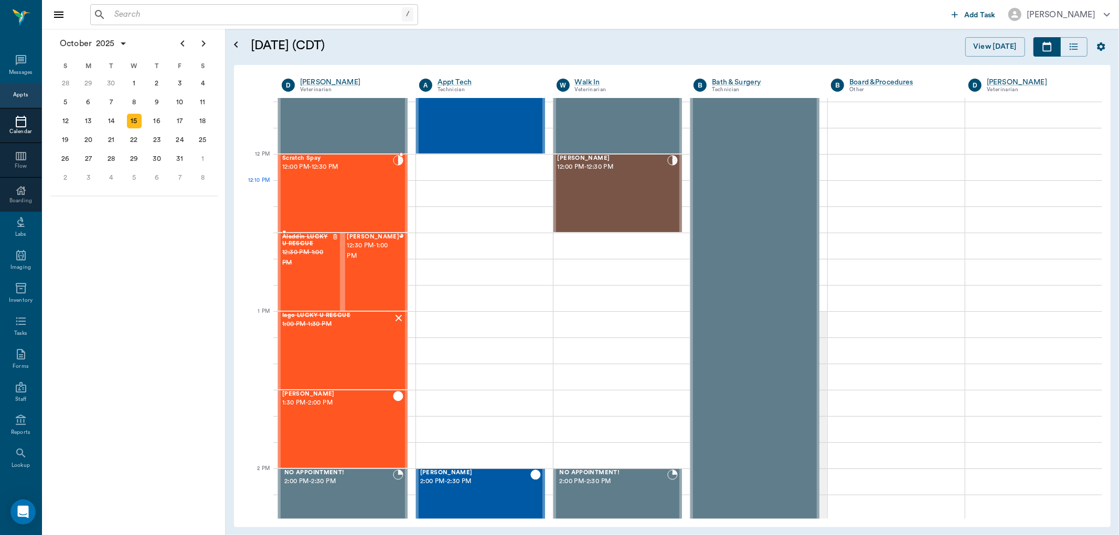
click at [362, 202] on div "Scratch Spay 12:00 PM - 12:30 PM" at bounding box center [337, 193] width 111 height 77
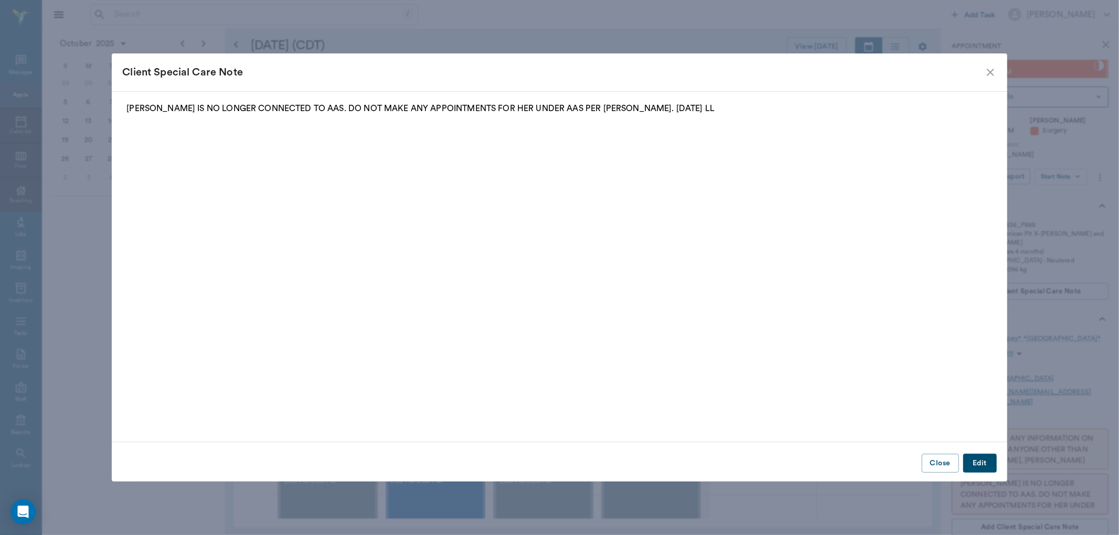
click at [985, 68] on icon "close" at bounding box center [990, 72] width 13 height 13
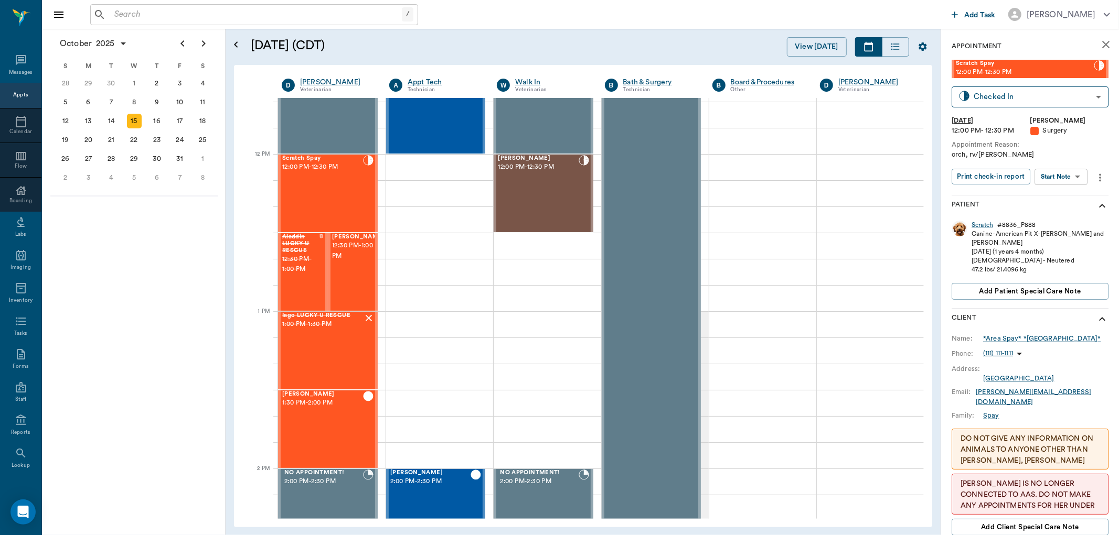
click at [1056, 174] on body "/ ​ Add Task [PERSON_NAME] Nectar Messages Appts Calendar Flow Boarding Labs Im…" at bounding box center [559, 267] width 1119 height 535
click at [1057, 209] on button "View Surgery" at bounding box center [1053, 215] width 43 height 12
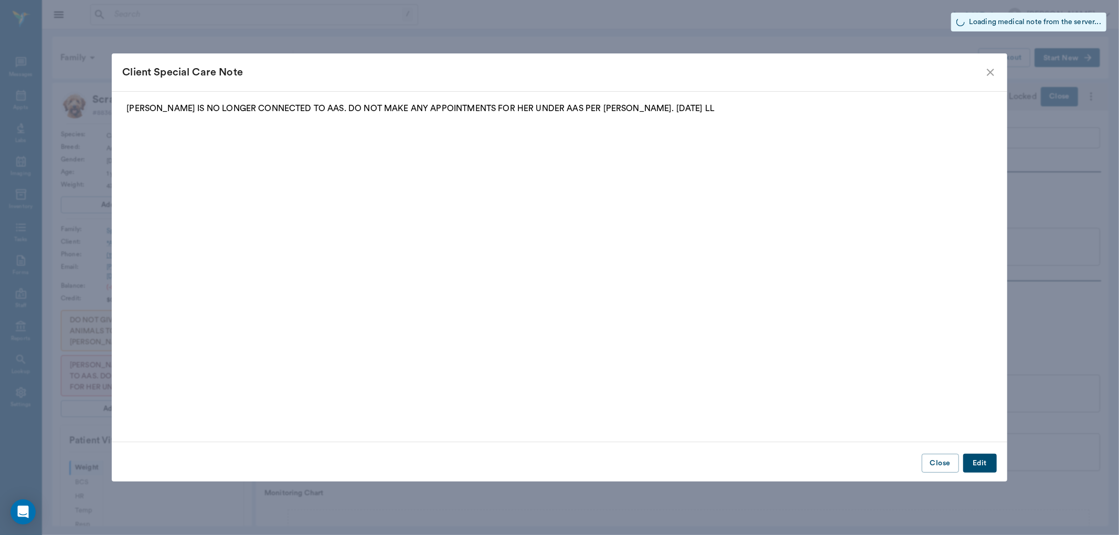
type input "63ec2f075fda476ae8351a4d"
type input "63ec2e7e52e12b0ba117b124"
type input "NEUTER"
type input "1"
radio input "true"
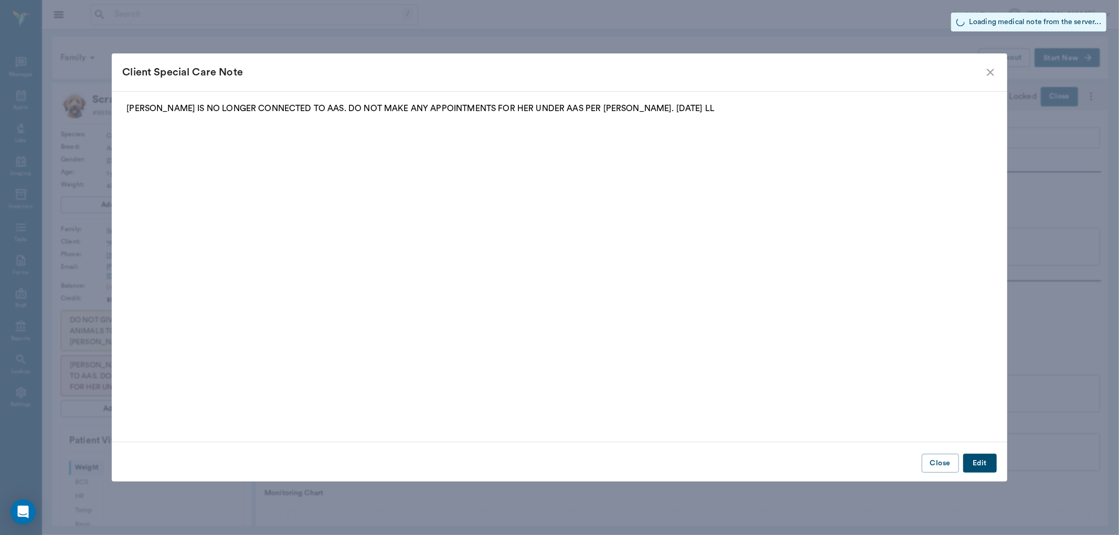
click at [987, 76] on icon "close" at bounding box center [990, 72] width 13 height 13
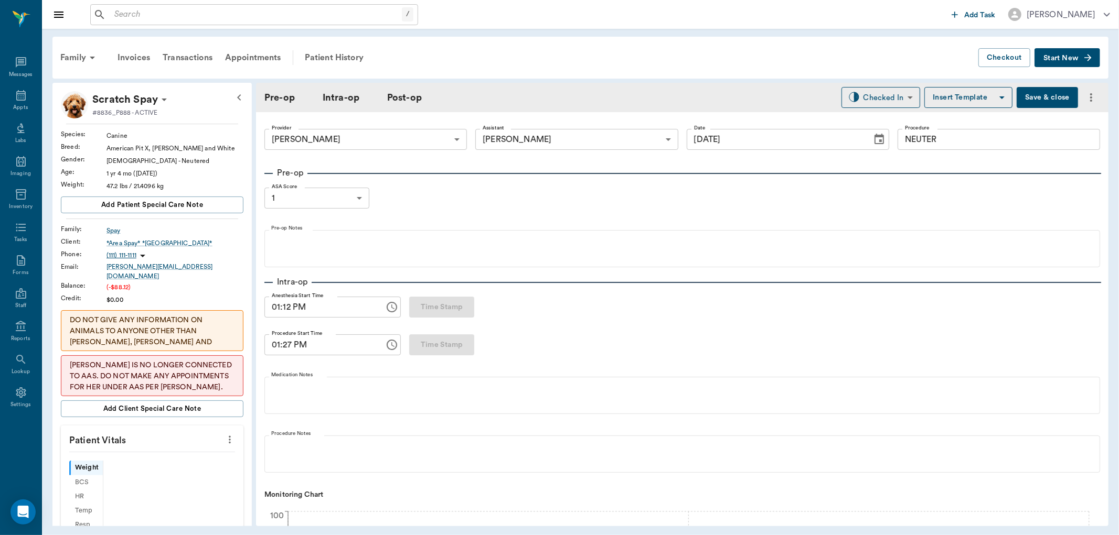
type input "[DATE]"
type input "01:12 PM"
type input "01:27 PM"
type input "01:44 PM"
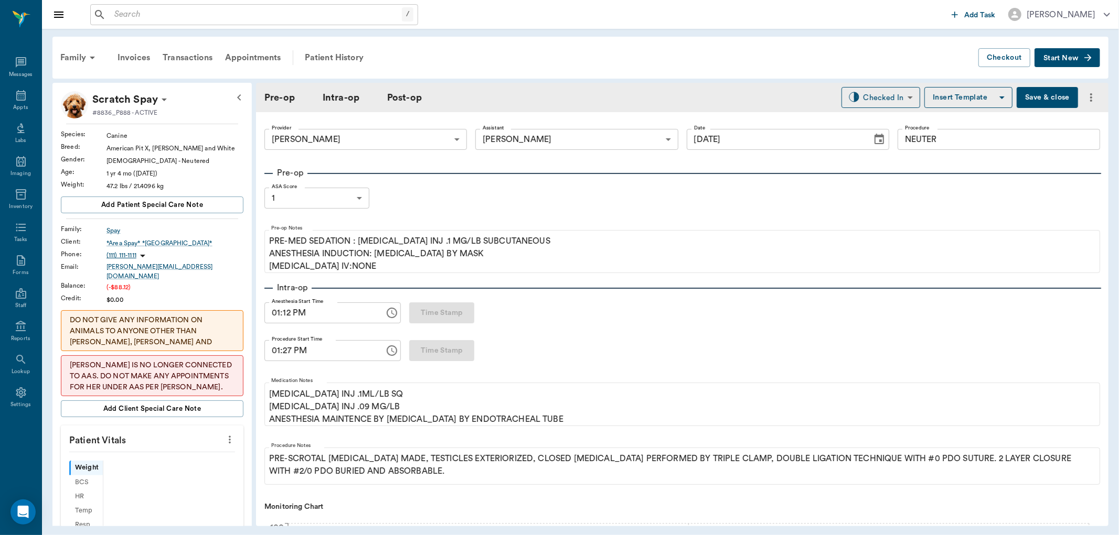
type input "99"
type input "103"
type input "7"
type input "106"
type input "99"
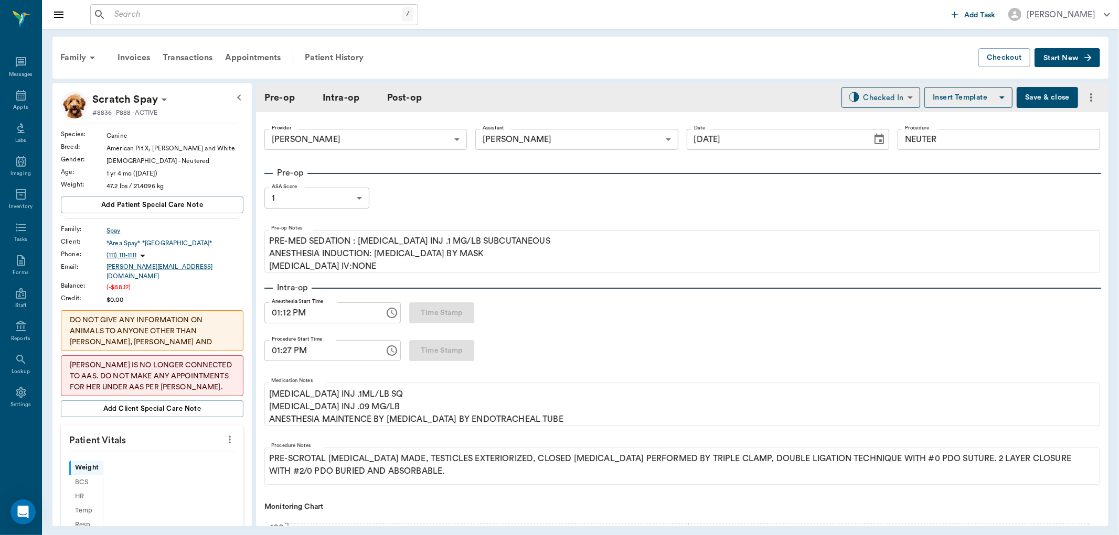
type input "106"
type input "6"
type input "94"
type input "99"
type input "105"
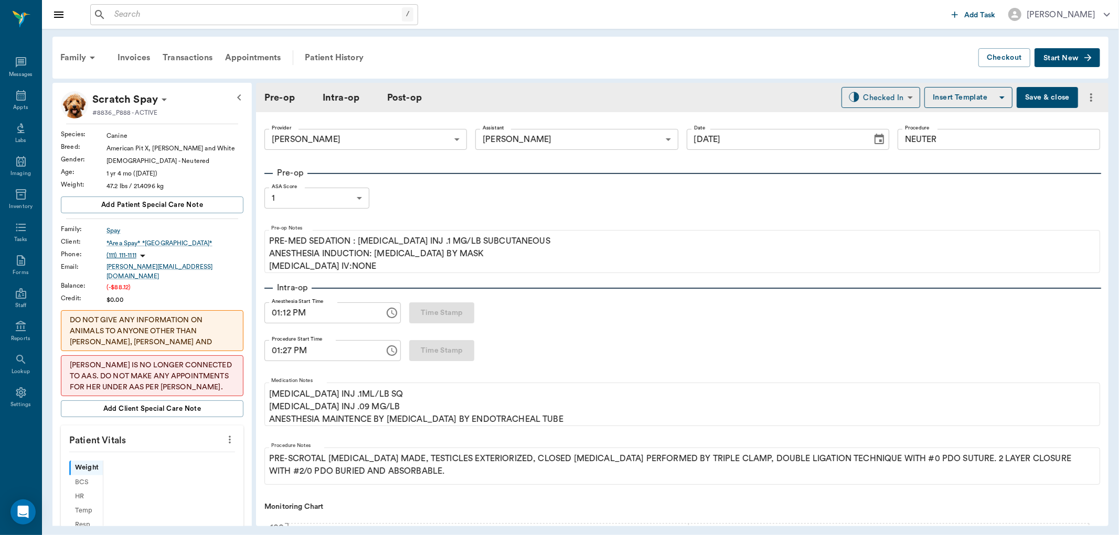
type input "9"
type input "98"
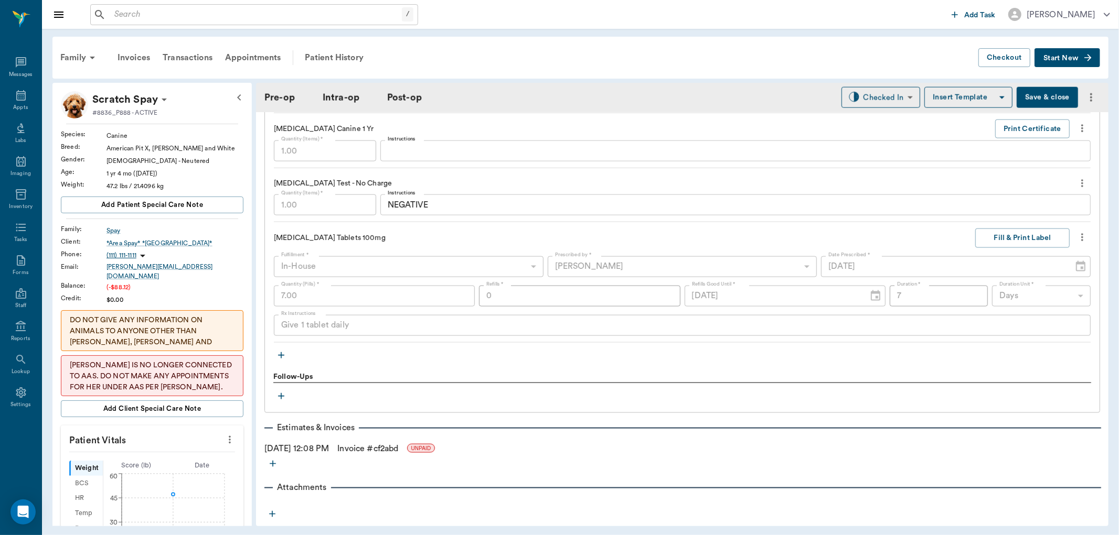
scroll to position [1165, 0]
click at [997, 234] on button "Fill & Print Label" at bounding box center [1022, 237] width 94 height 19
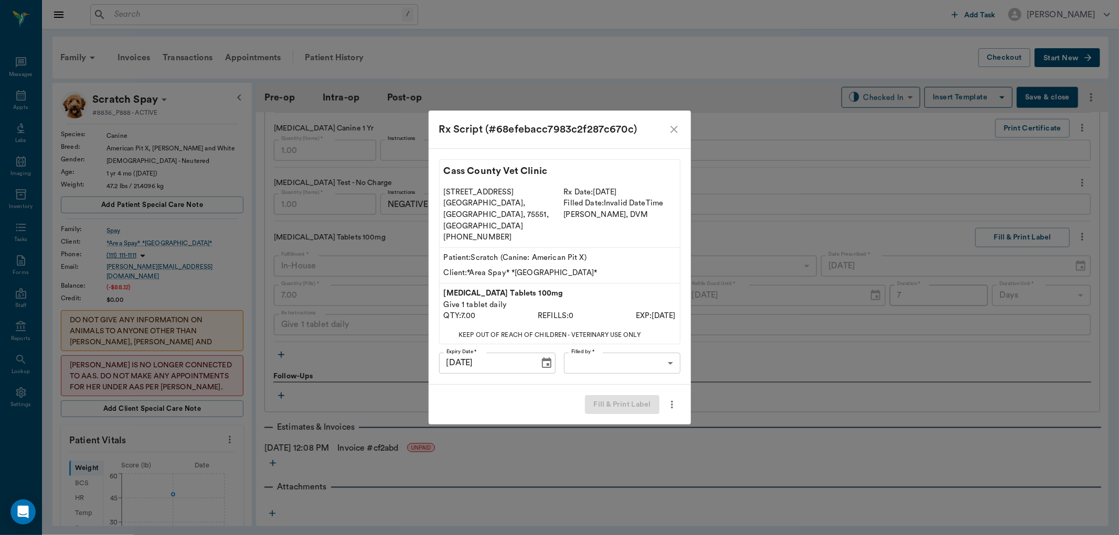
click at [611, 352] on body "/ ​ Add Task [PERSON_NAME] Nectar Messages Appts Labs Imaging Inventory Tasks F…" at bounding box center [559, 267] width 1119 height 535
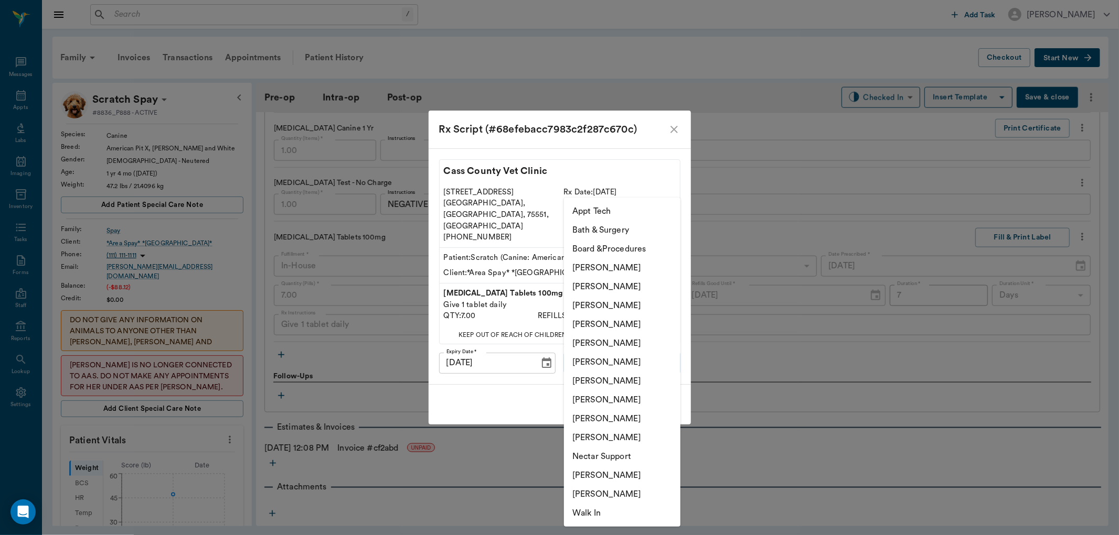
click at [602, 383] on li "[PERSON_NAME]" at bounding box center [622, 381] width 116 height 19
type input "682b670d8bdc6f7f8feef3db"
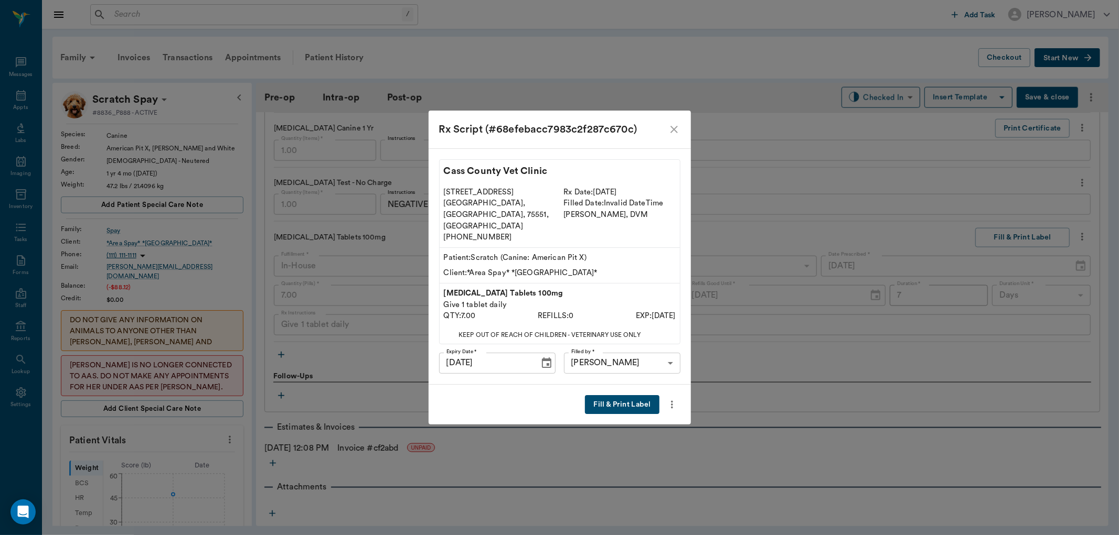
click at [619, 395] on button "Fill & Print Label" at bounding box center [622, 404] width 74 height 19
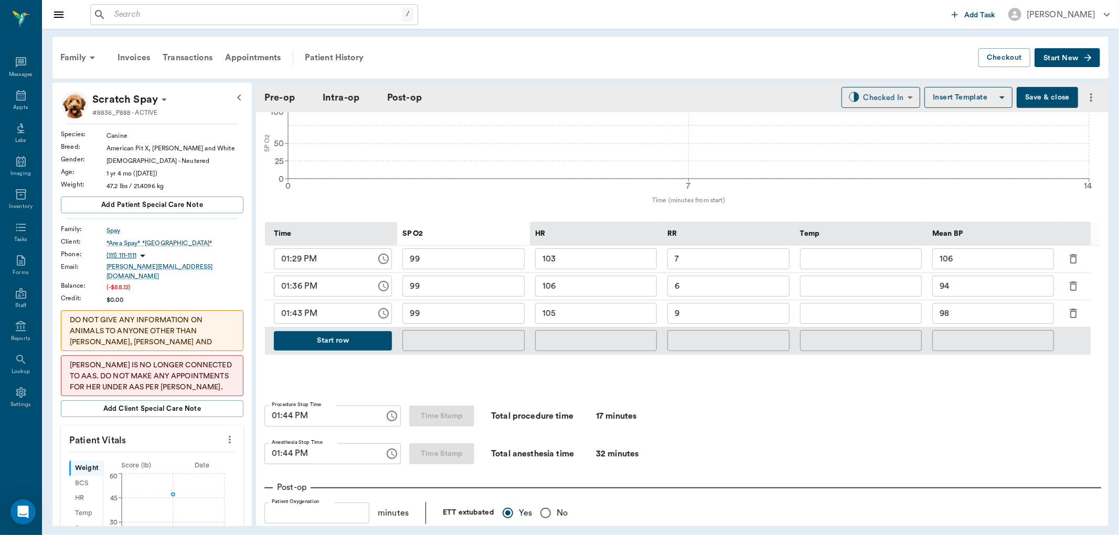
scroll to position [407, 0]
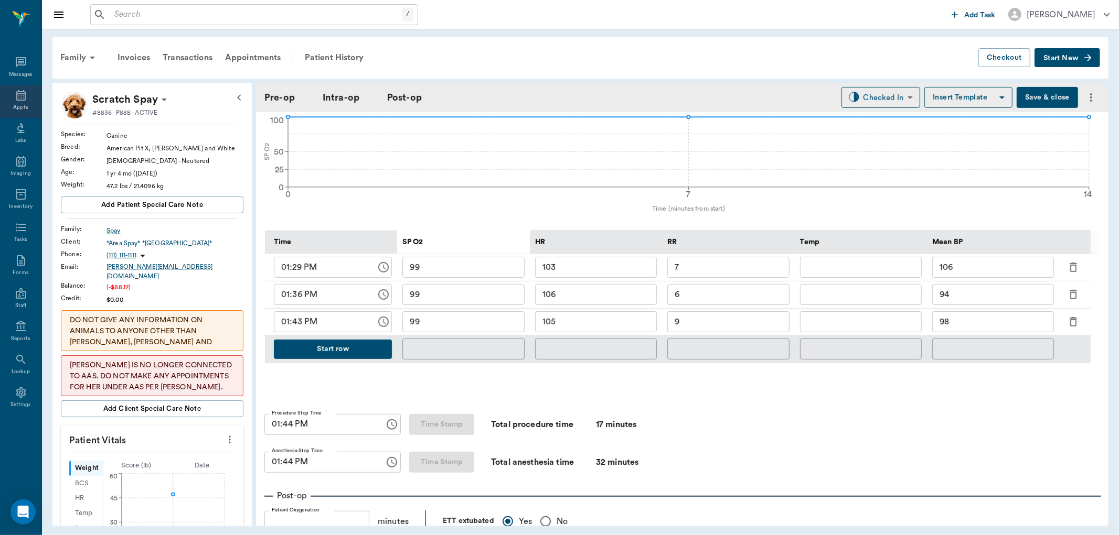
click at [24, 101] on icon at bounding box center [21, 95] width 13 height 13
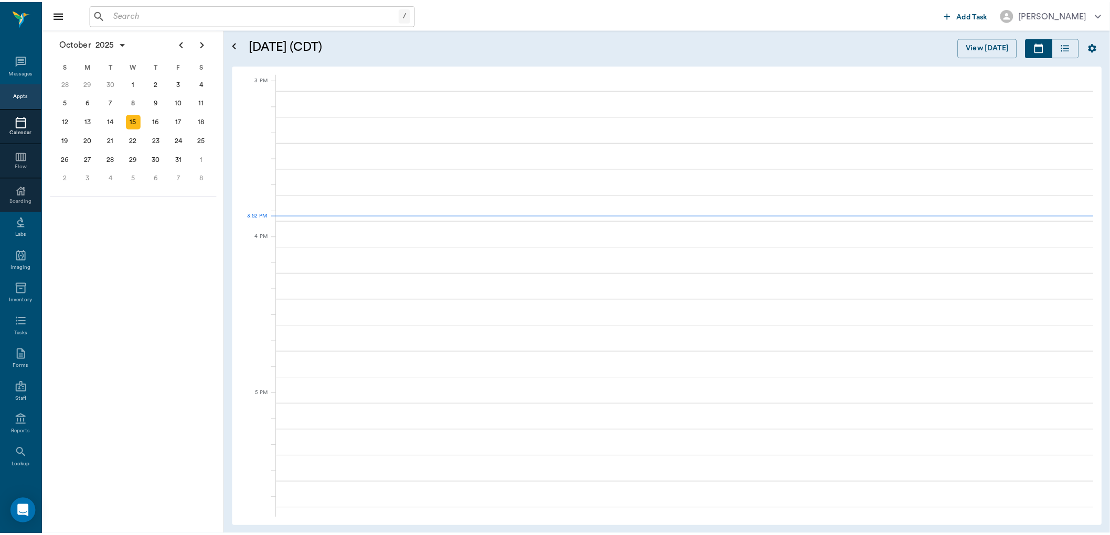
scroll to position [1102, 0]
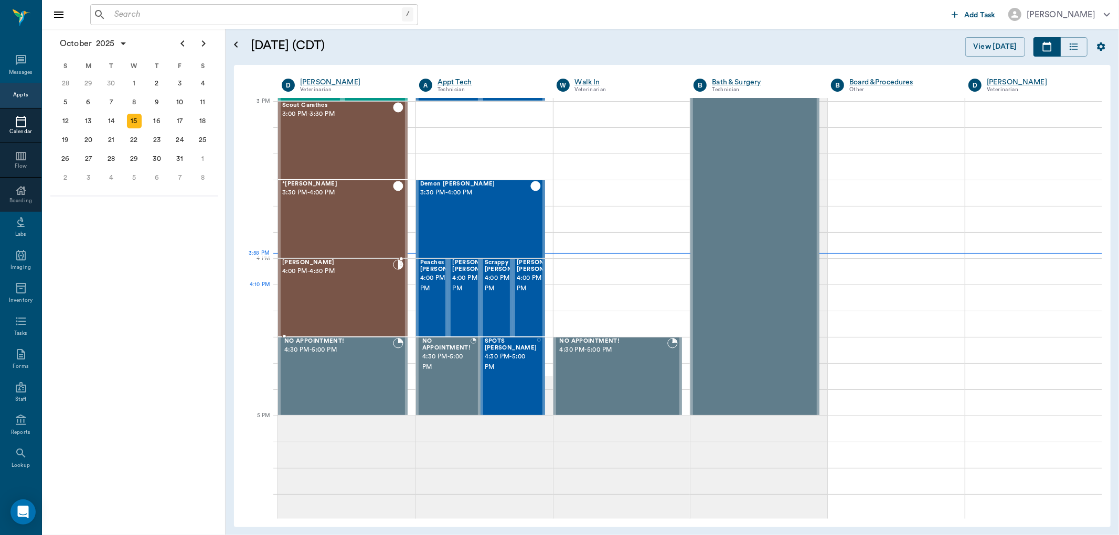
click at [383, 305] on div "[PERSON_NAME] 4:00 PM - 4:30 PM" at bounding box center [337, 298] width 111 height 77
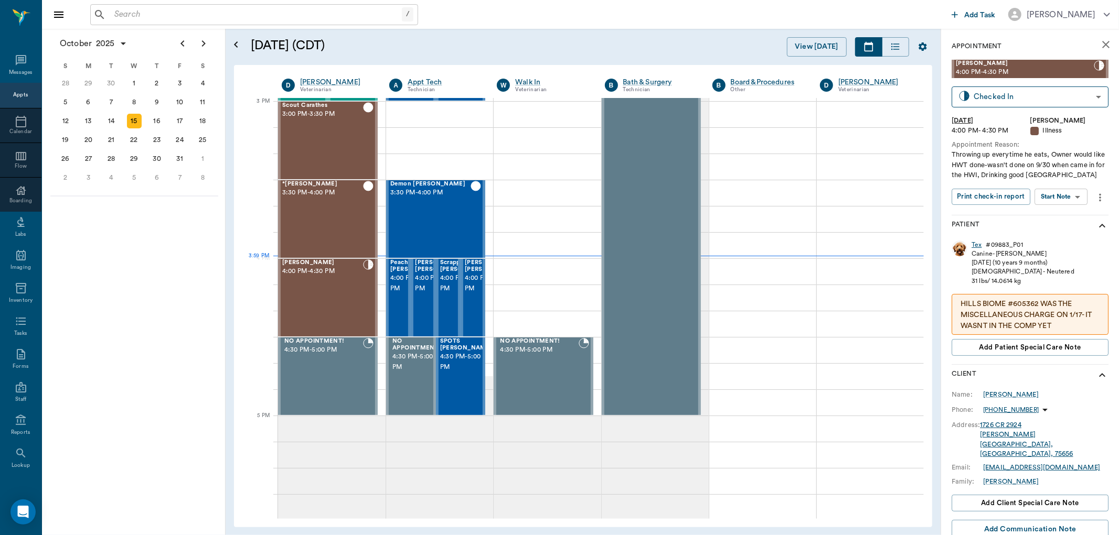
click at [974, 245] on div "Tex" at bounding box center [976, 245] width 10 height 9
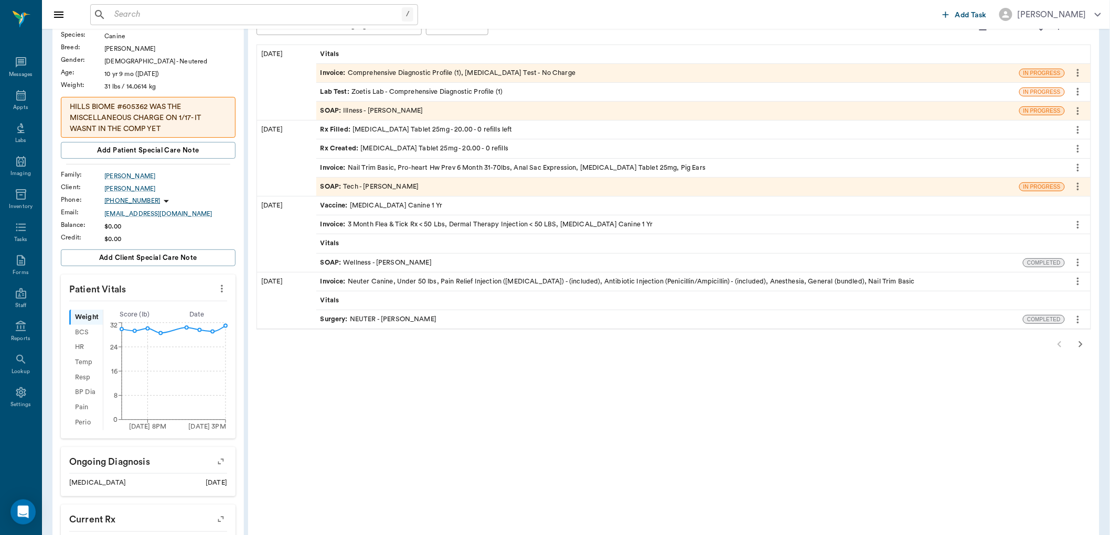
scroll to position [116, 0]
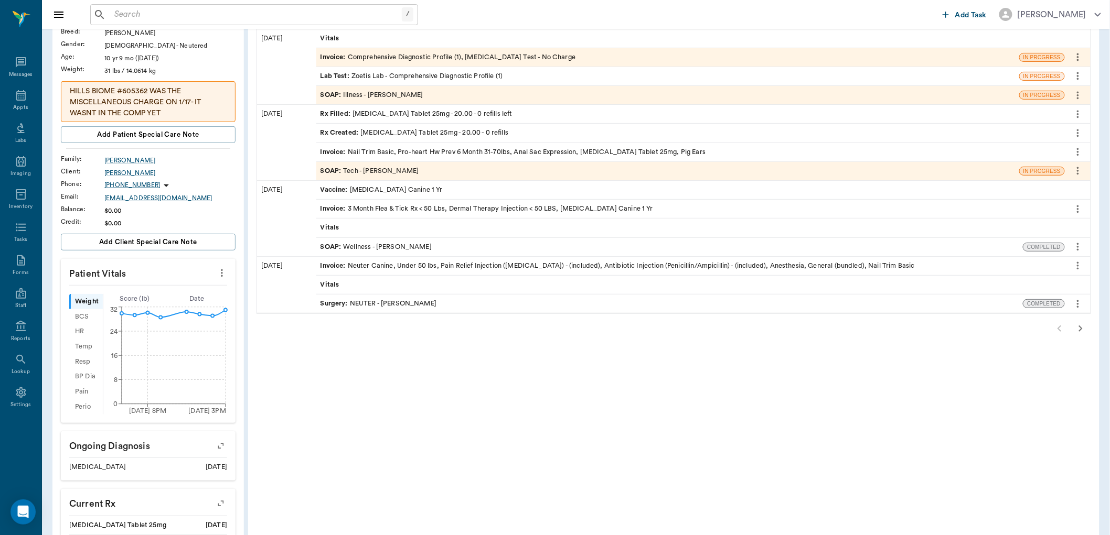
click at [1082, 329] on icon "button" at bounding box center [1080, 329] width 13 height 13
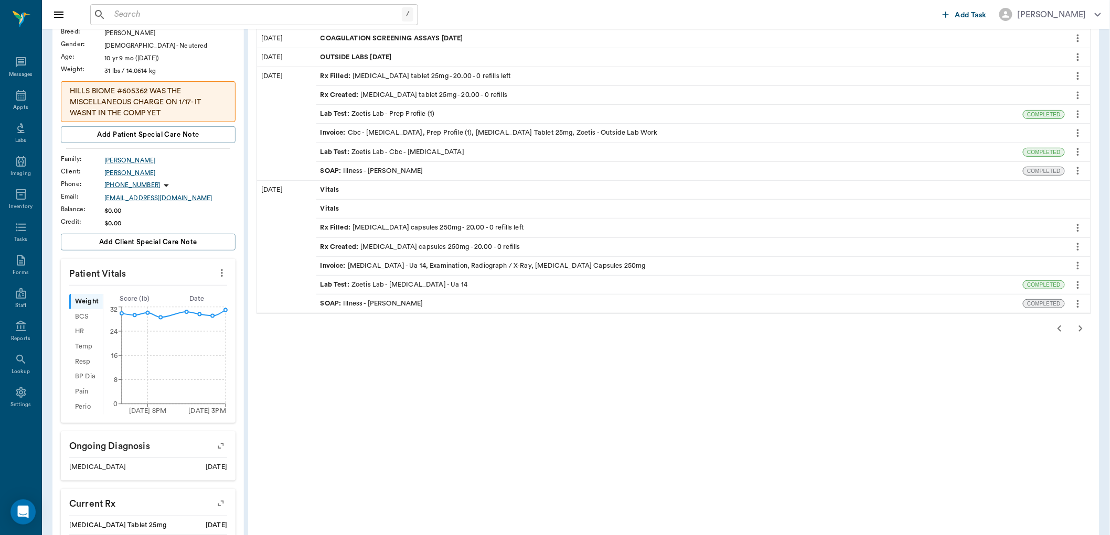
click at [1083, 327] on icon "button" at bounding box center [1080, 329] width 13 height 13
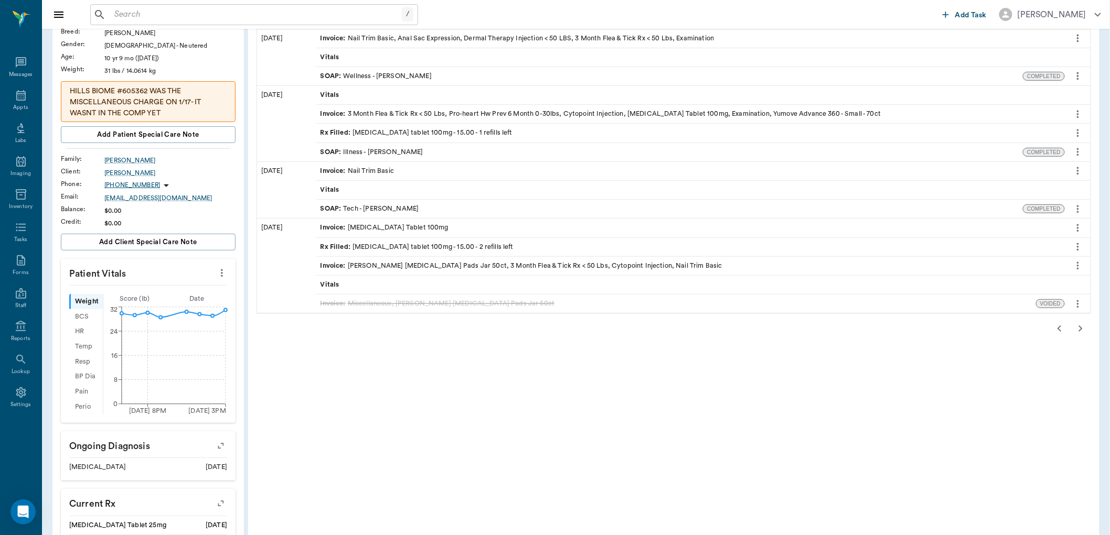
click at [1056, 328] on icon "button" at bounding box center [1059, 329] width 13 height 13
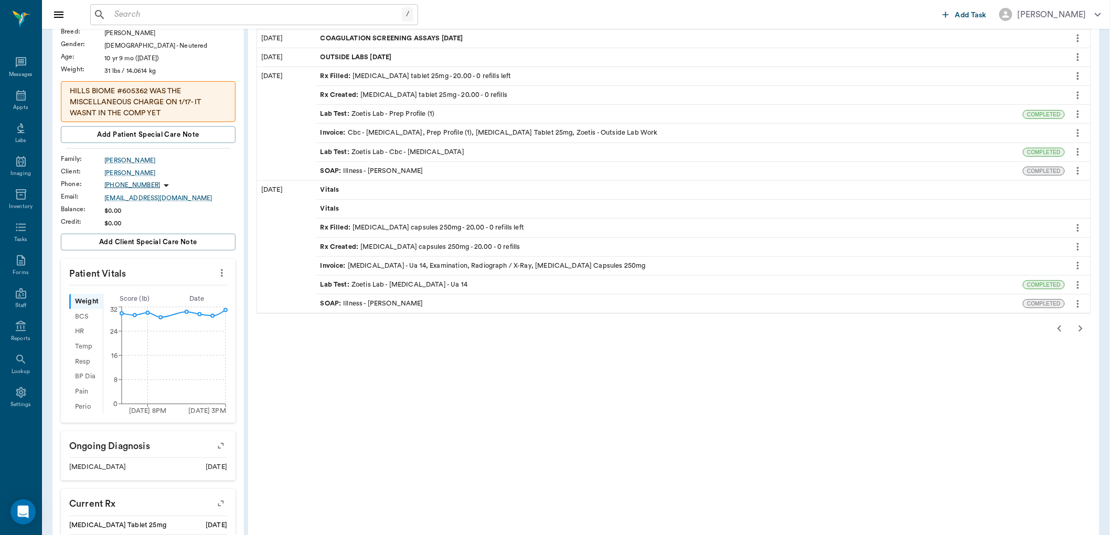
click at [388, 169] on div "SOAP : Illness - [PERSON_NAME]" at bounding box center [371, 171] width 103 height 10
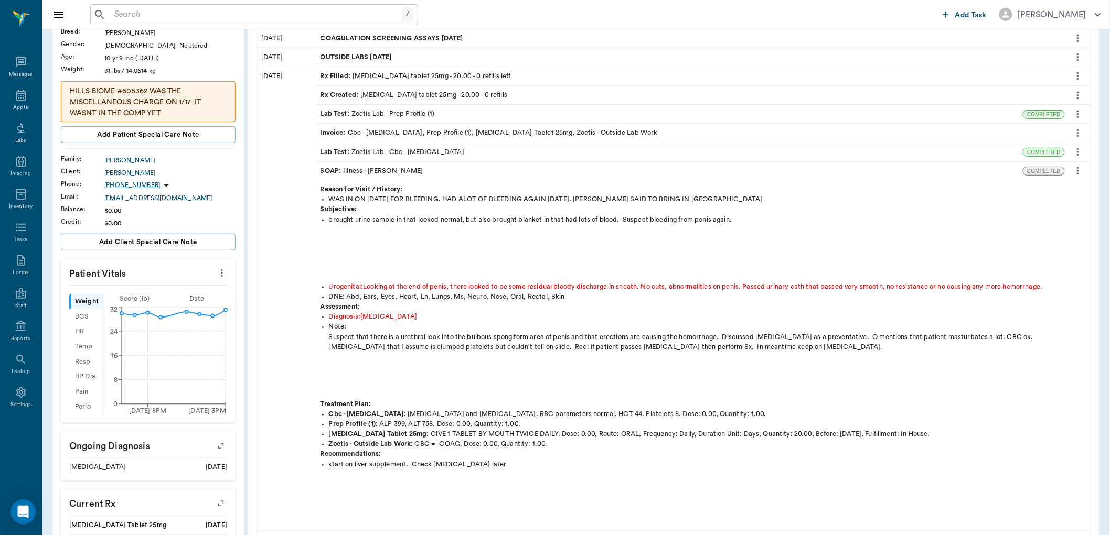
click at [411, 115] on div "Lab Test : Zoetis Lab - Prep Profile (1)" at bounding box center [377, 114] width 114 height 10
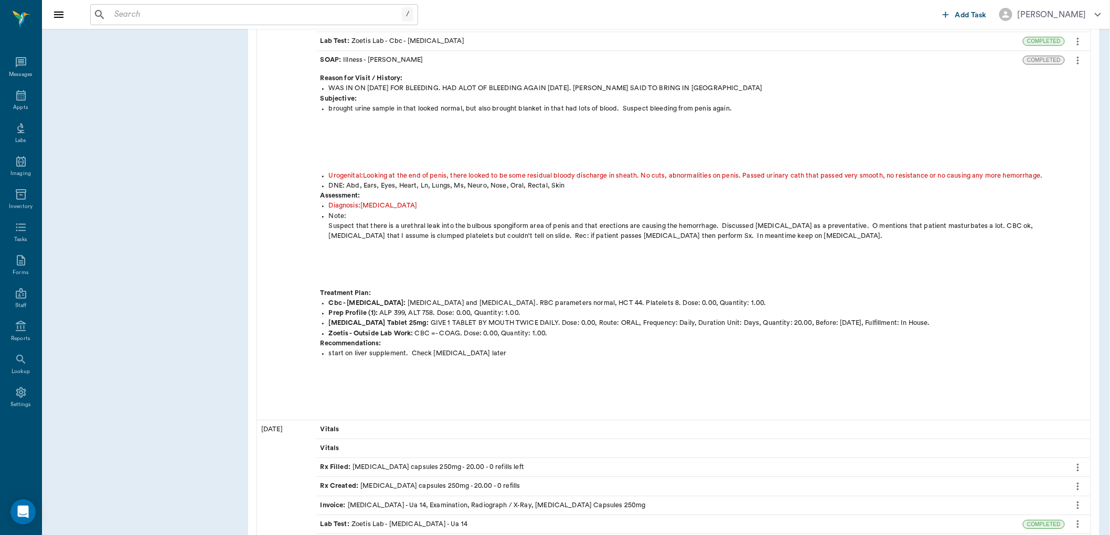
scroll to position [1229, 0]
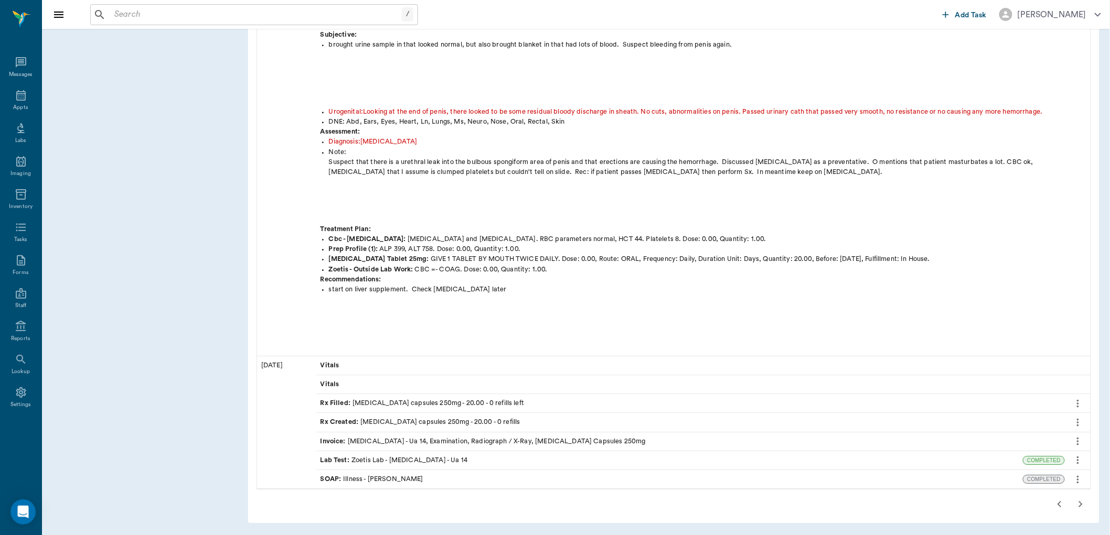
click at [1077, 504] on icon "button" at bounding box center [1080, 504] width 13 height 13
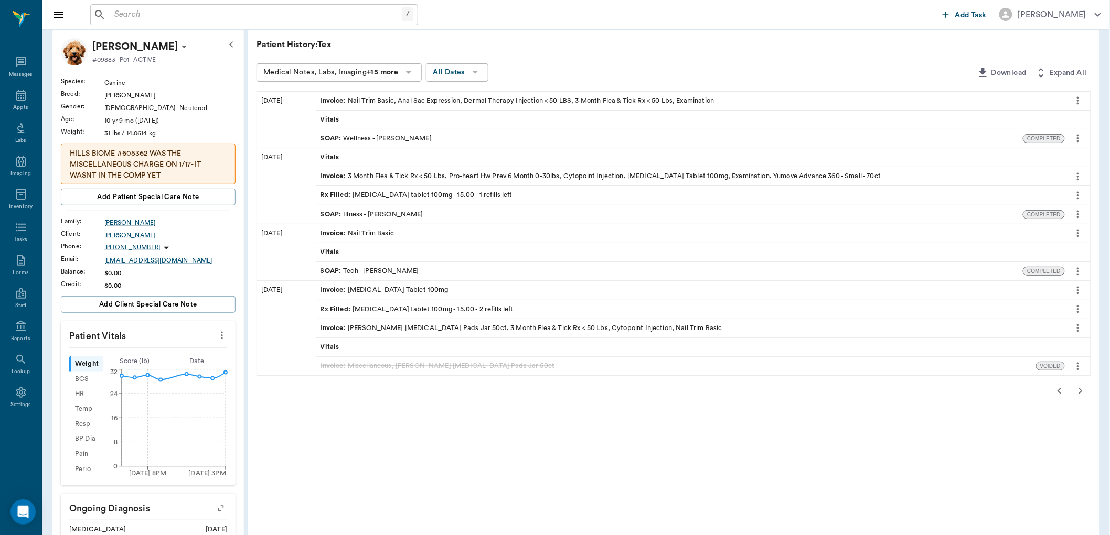
scroll to position [38, 0]
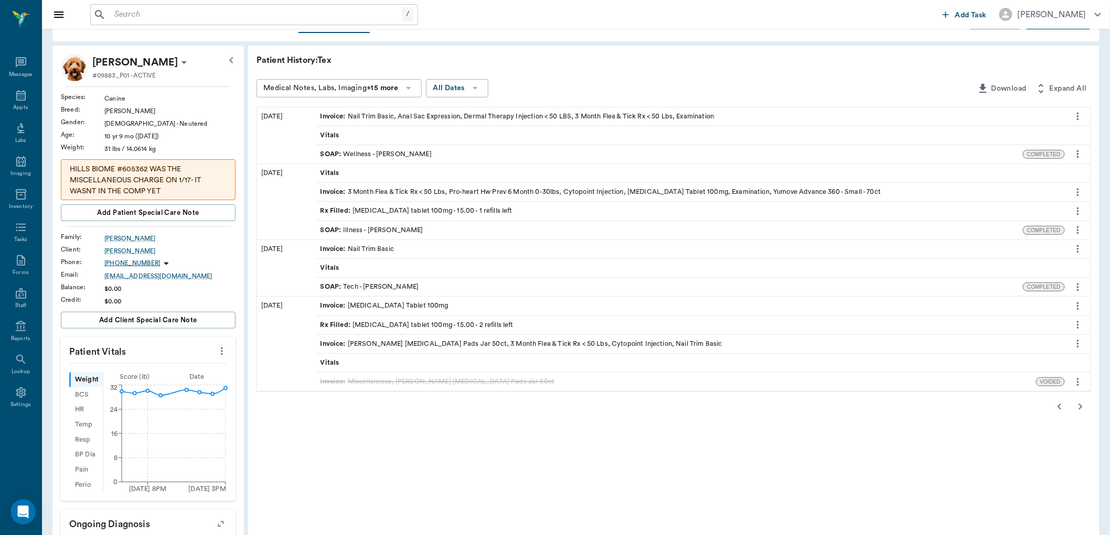
click at [403, 150] on div "SOAP : Wellness - [PERSON_NAME]" at bounding box center [375, 154] width 111 height 10
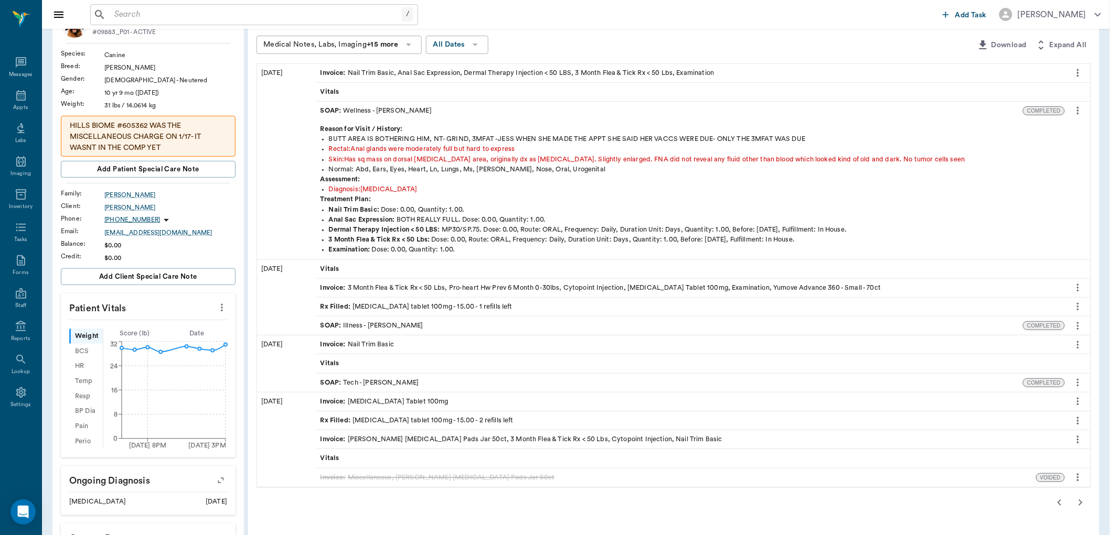
scroll to position [155, 0]
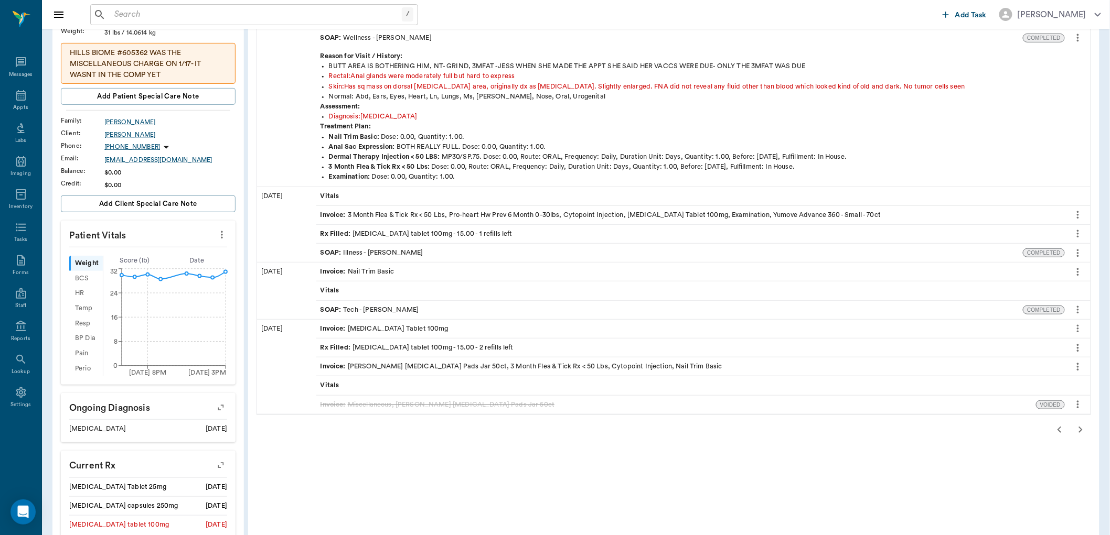
click at [1055, 427] on icon "button" at bounding box center [1059, 430] width 13 height 13
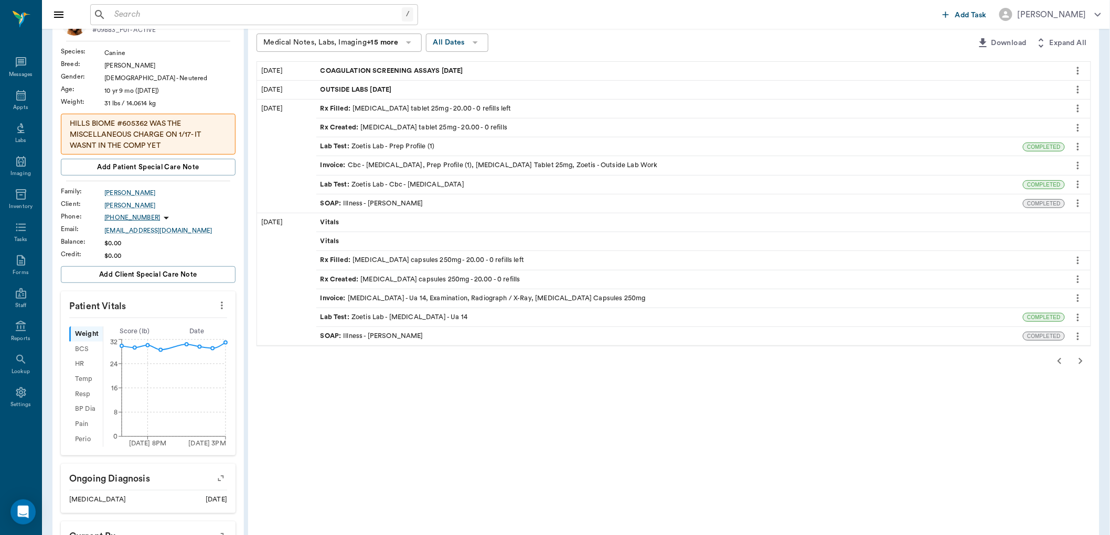
scroll to position [38, 0]
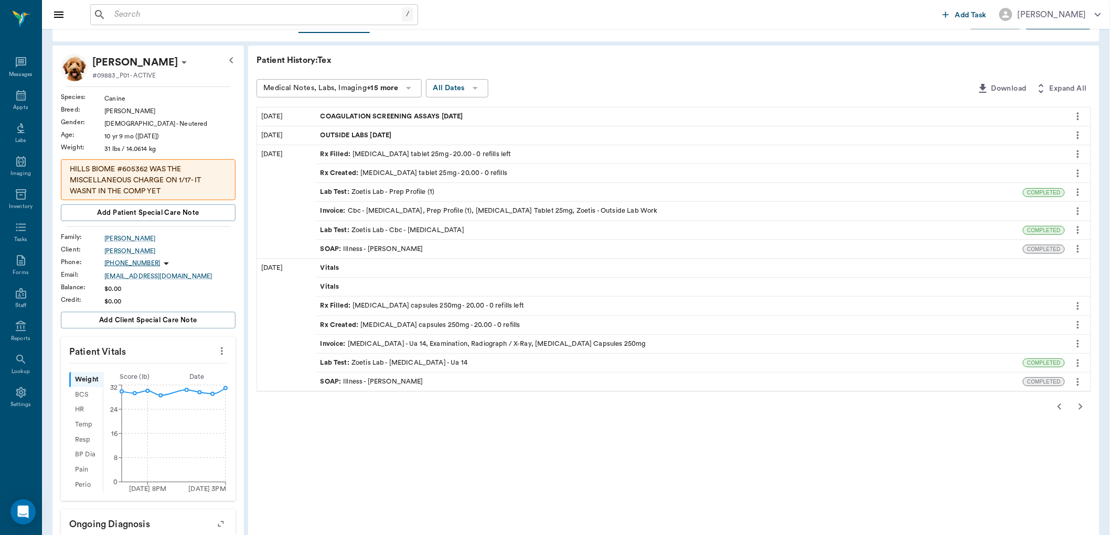
click at [1059, 406] on icon "button" at bounding box center [1059, 407] width 4 height 6
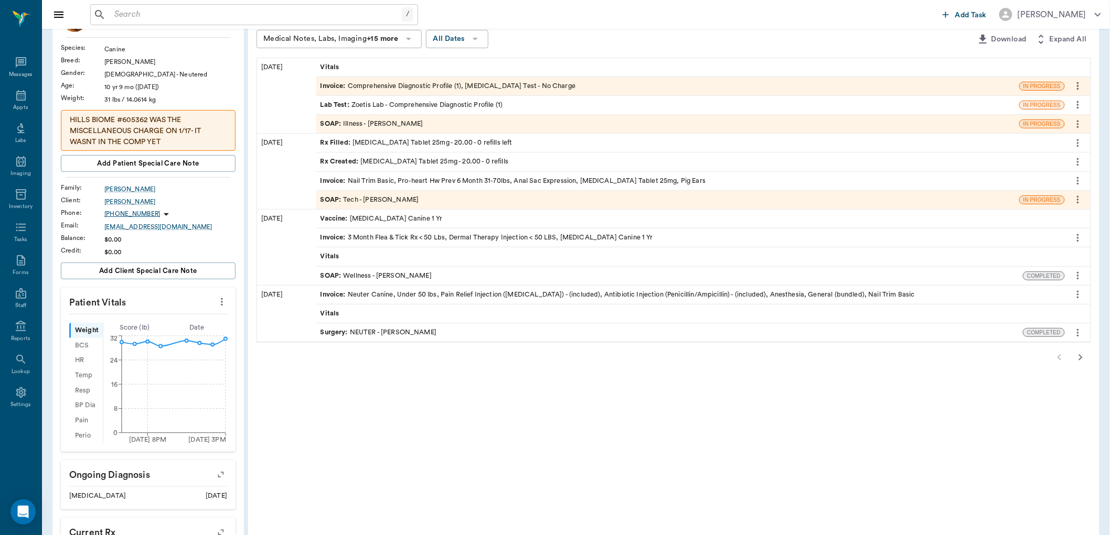
scroll to position [116, 0]
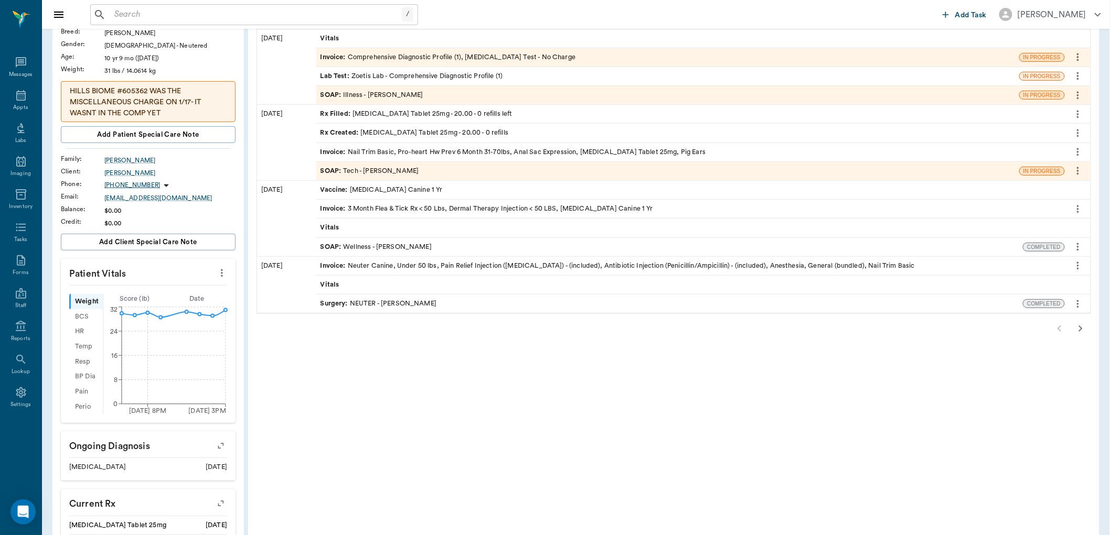
click at [1081, 329] on icon "button" at bounding box center [1080, 329] width 13 height 13
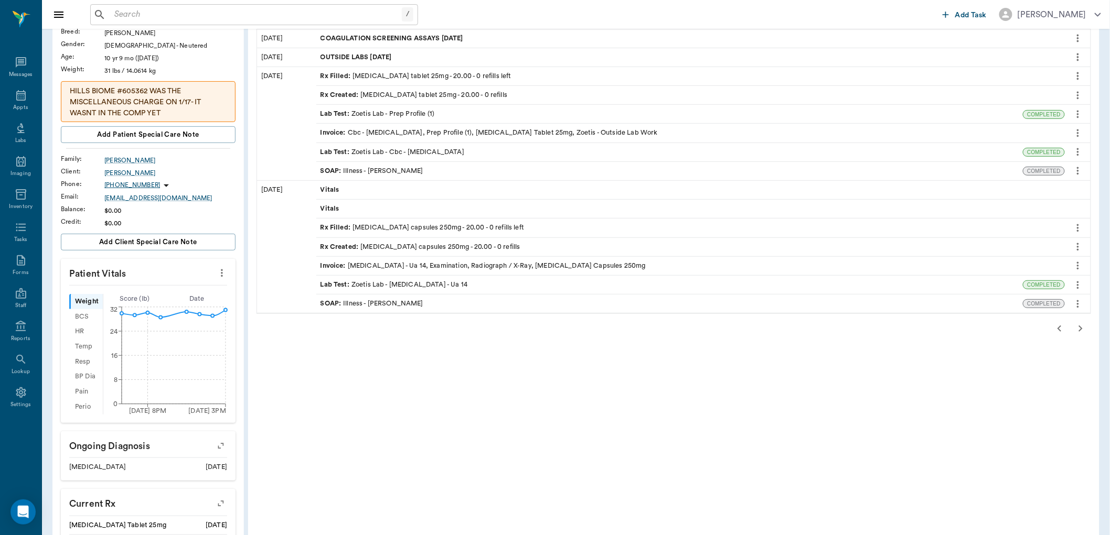
click at [399, 169] on div "SOAP : Illness - [PERSON_NAME]" at bounding box center [371, 171] width 103 height 10
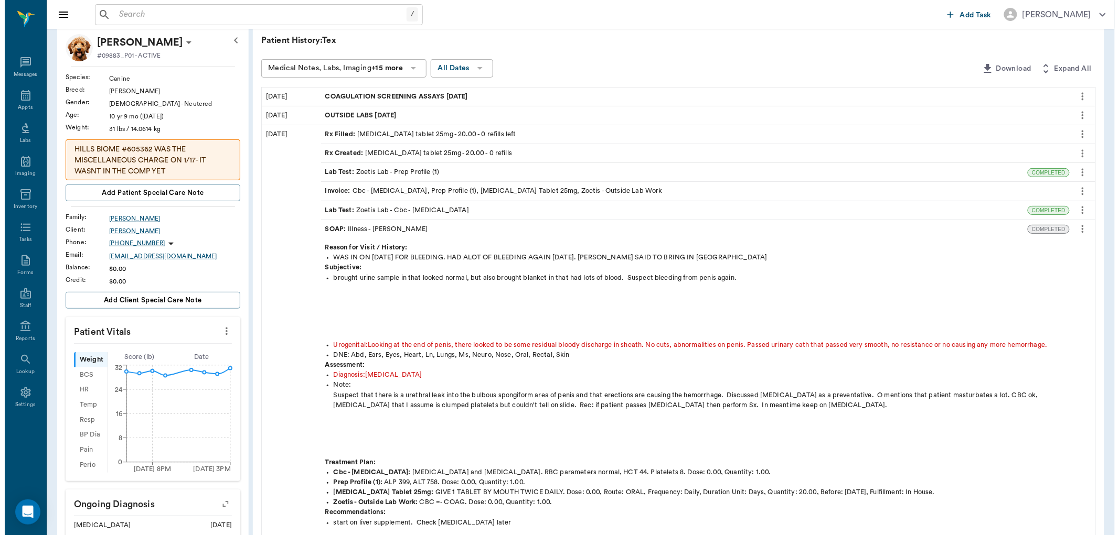
scroll to position [0, 0]
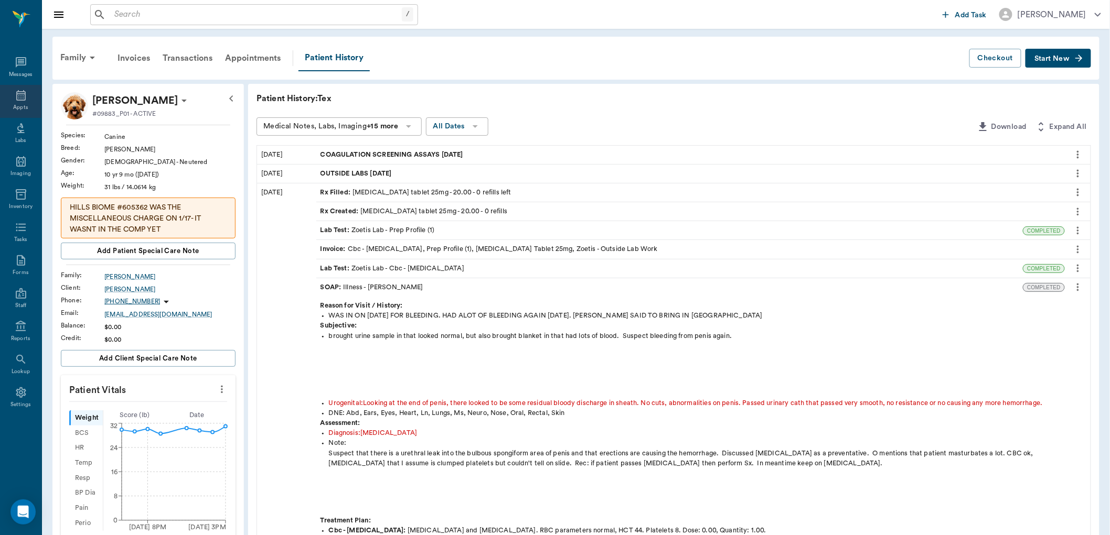
click at [15, 96] on icon at bounding box center [21, 95] width 13 height 13
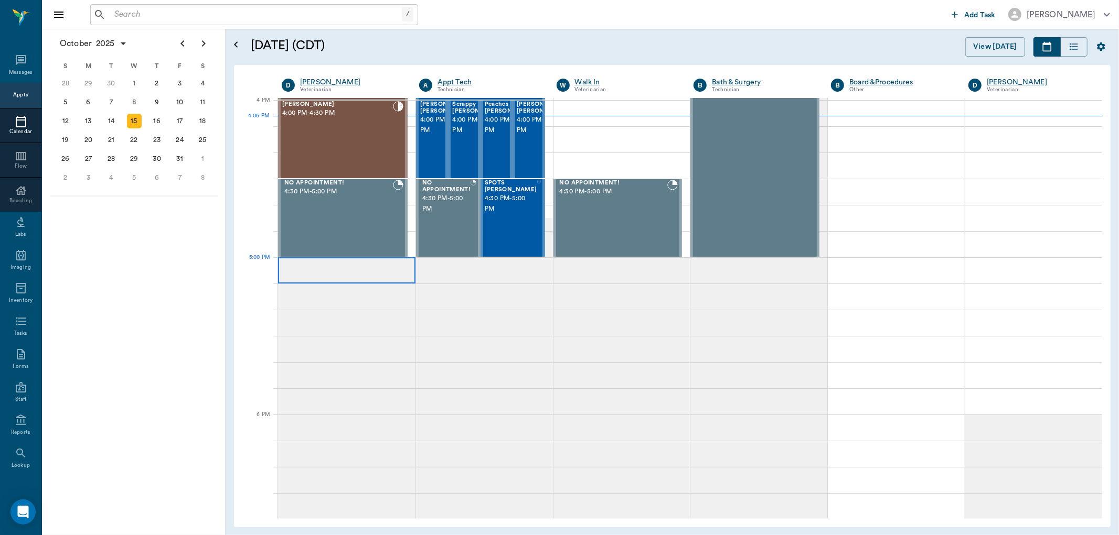
scroll to position [1144, 0]
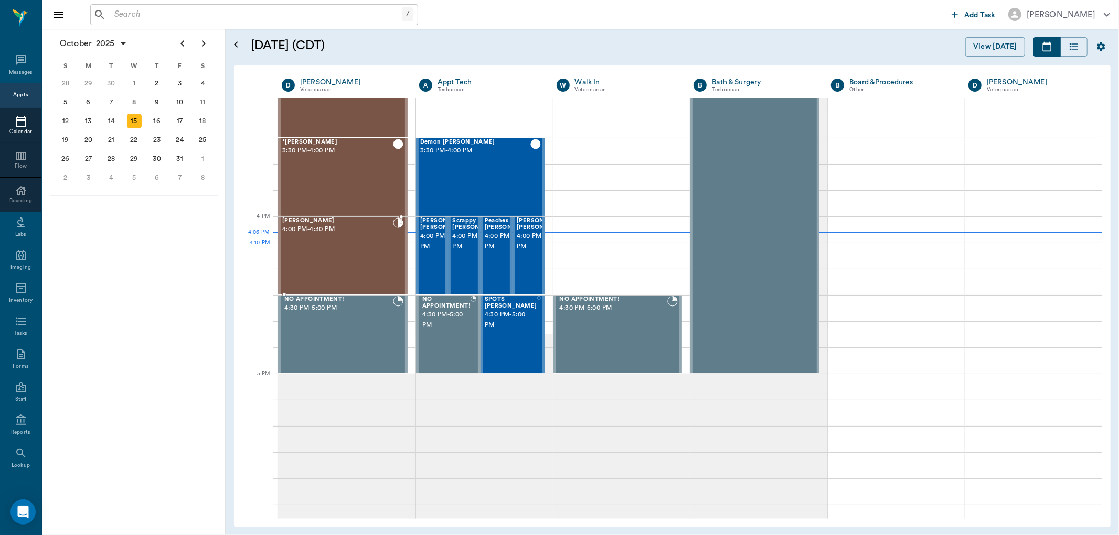
click at [338, 265] on div "[PERSON_NAME] 4:00 PM - 4:30 PM" at bounding box center [337, 256] width 111 height 77
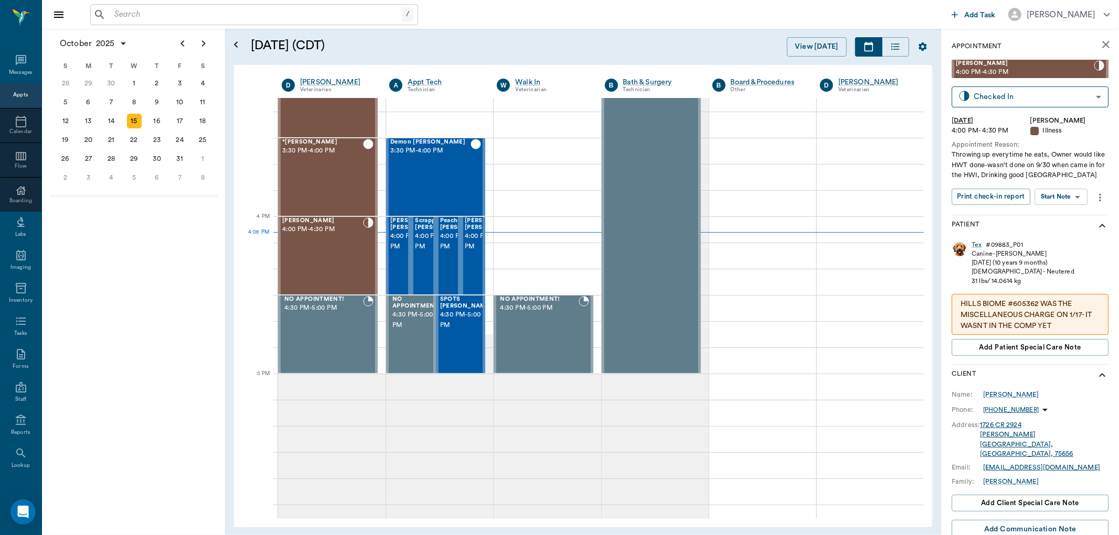
click at [1071, 190] on body "/ ​ Add Task [PERSON_NAME] Nectar Messages Appts Calendar Flow Boarding Labs Im…" at bounding box center [559, 267] width 1119 height 535
click at [1047, 218] on button "View SOAP" at bounding box center [1050, 218] width 36 height 12
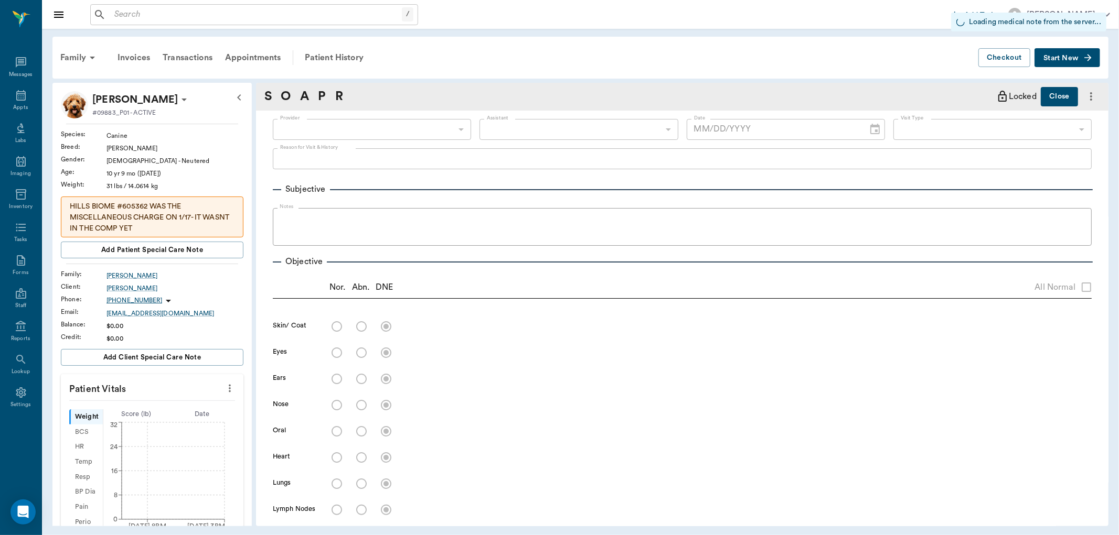
type input "63ec2f075fda476ae8351a4d"
type input "63ec2e7e52e12b0ba117b124"
type input "65d2be4f46e3a538d89b8c15"
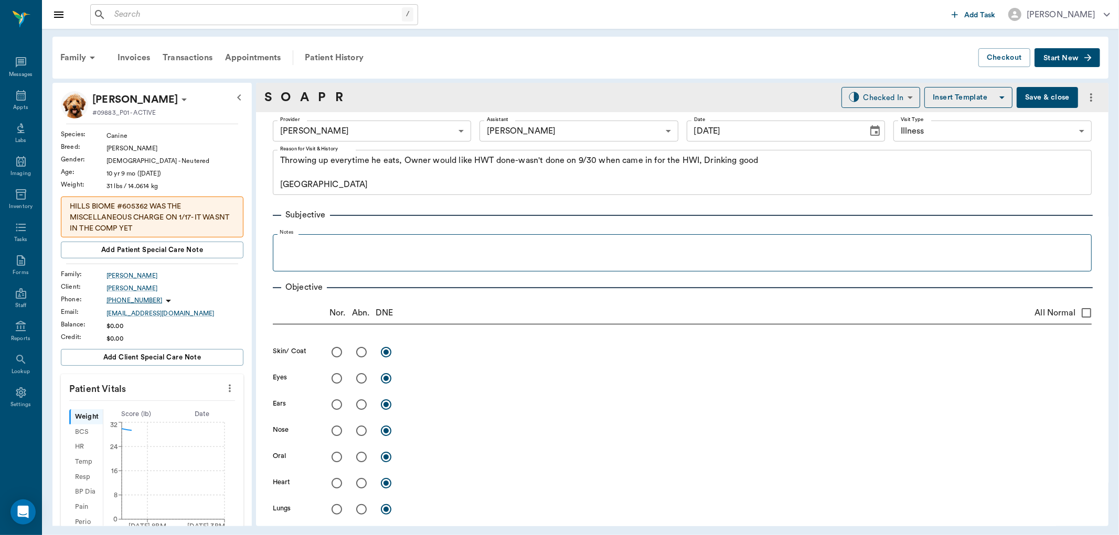
type input "[DATE]"
type textarea "Throwing up everytime he eats, Owner would like HWT done-wasn't done on 9/30 wh…"
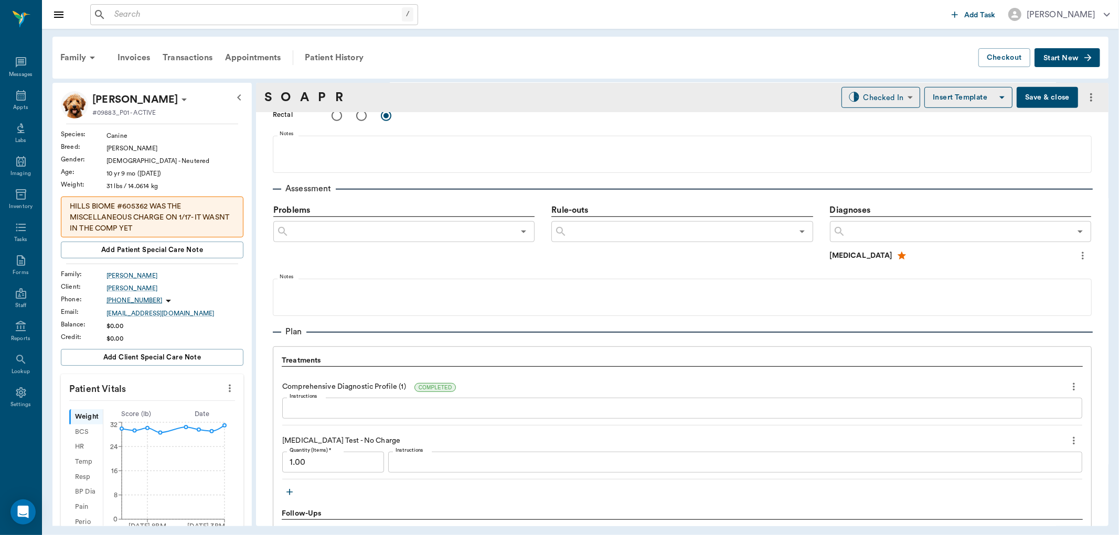
scroll to position [699, 0]
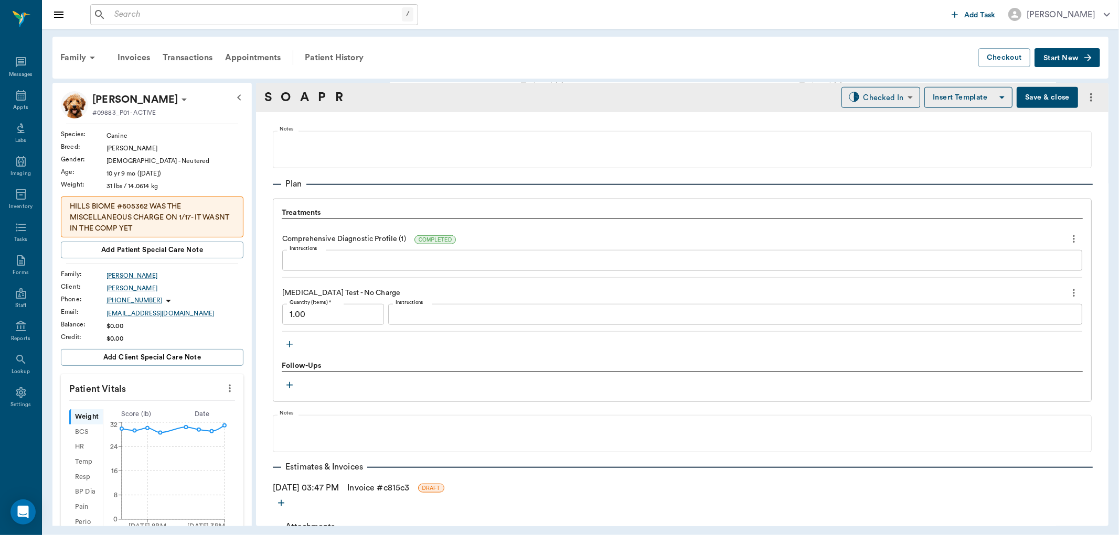
click at [286, 345] on icon "button" at bounding box center [289, 344] width 10 height 10
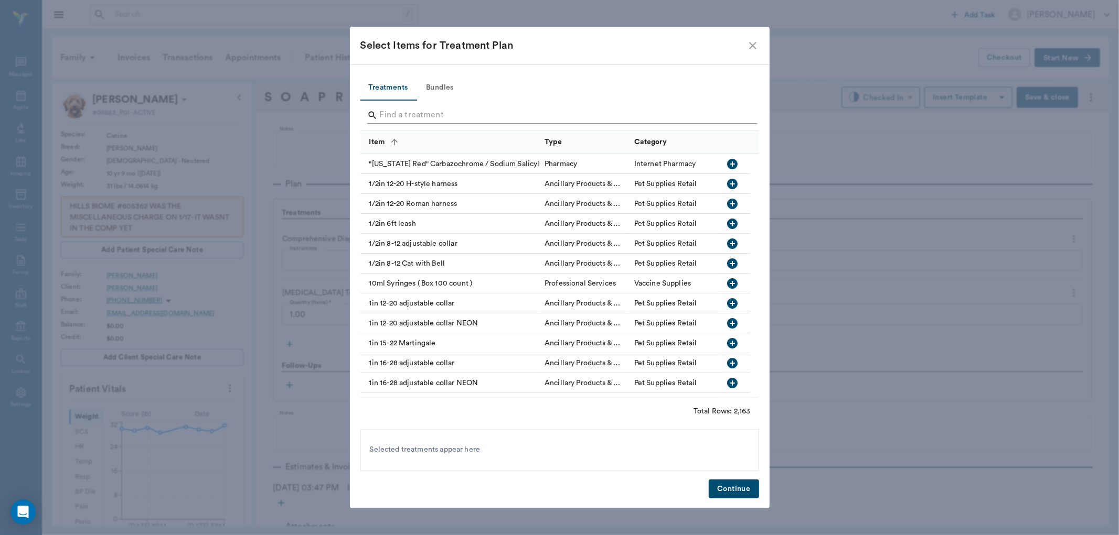
click at [418, 115] on input "Search" at bounding box center [560, 115] width 361 height 17
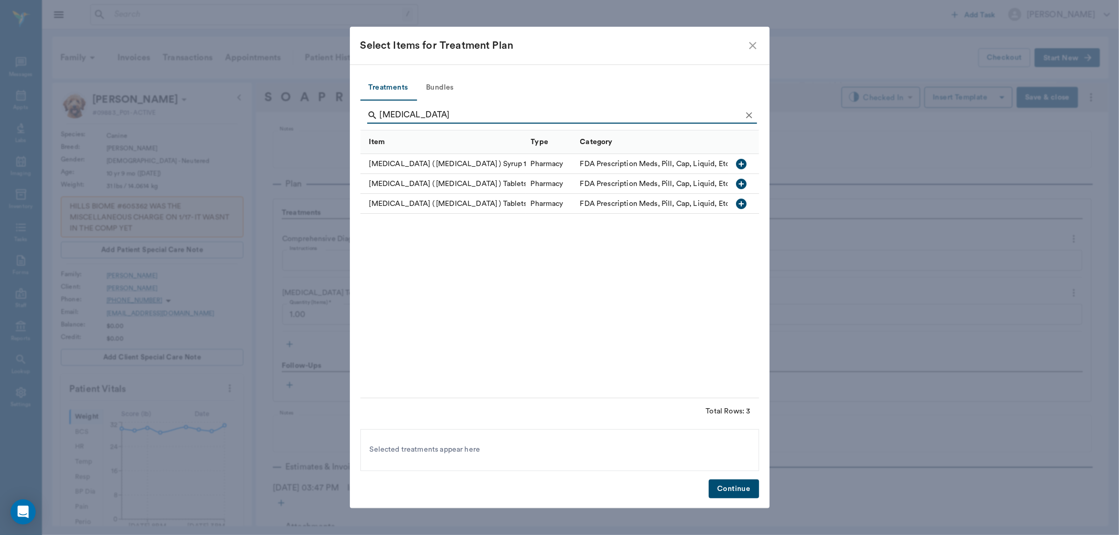
type input "[MEDICAL_DATA]"
click at [739, 203] on icon "button" at bounding box center [741, 204] width 13 height 13
click at [731, 484] on button "Continue" at bounding box center [733, 489] width 50 height 19
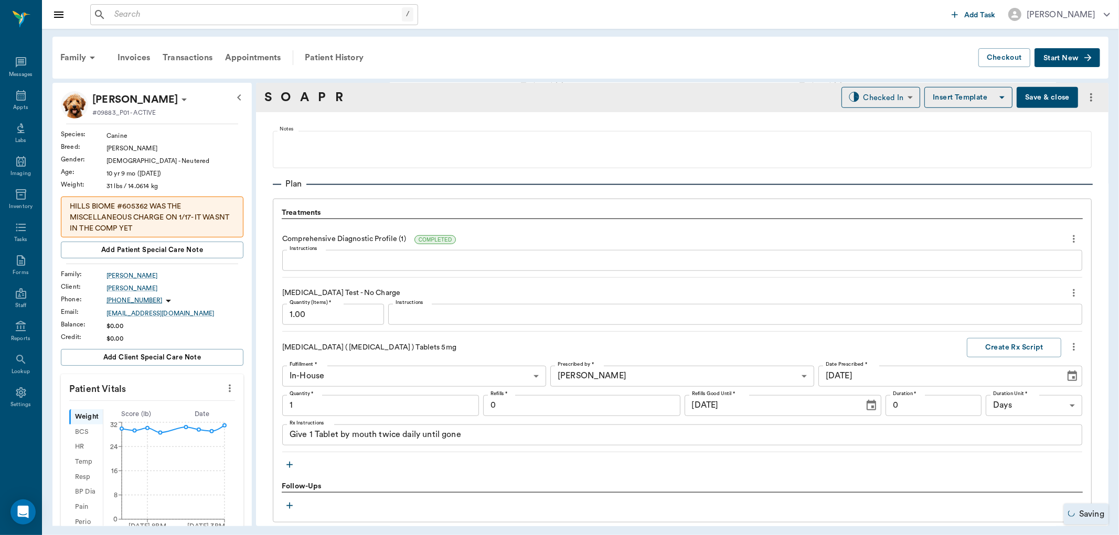
type input "1.00"
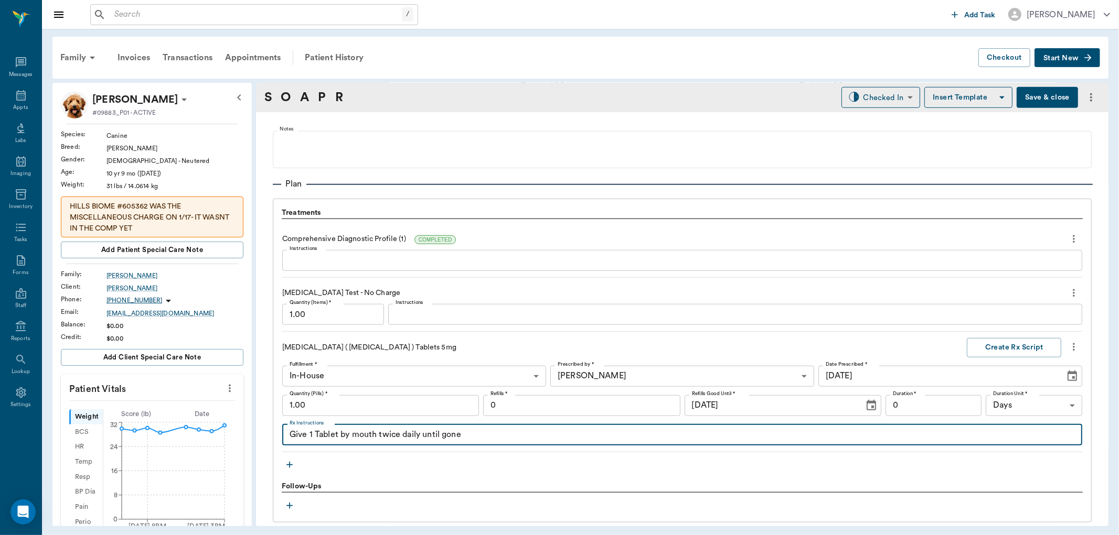
click at [422, 434] on textarea "Give 1 Tablet by mouth twice daily until gone" at bounding box center [681, 435] width 785 height 12
type textarea "Give 1 Tablet by mouth twice daily 30 minutes before meal until gone"
click at [294, 463] on icon "button" at bounding box center [289, 465] width 10 height 10
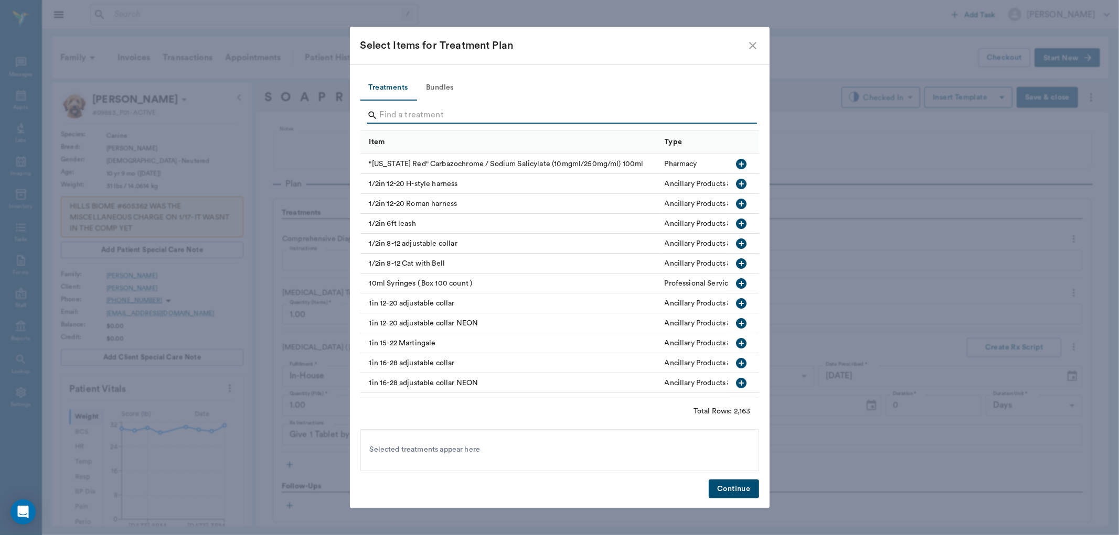
click at [412, 119] on input "Search" at bounding box center [560, 115] width 361 height 17
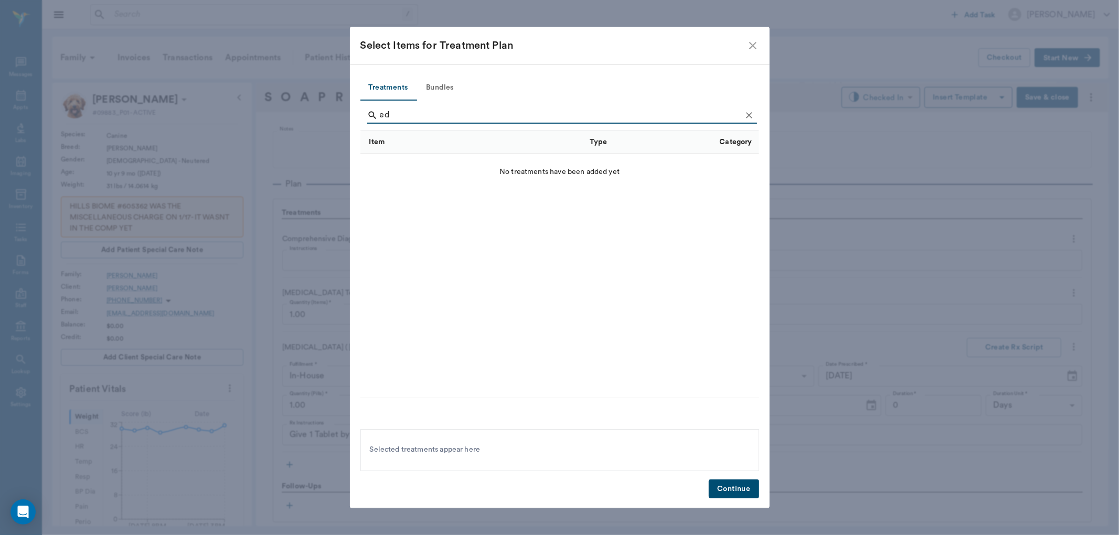
type input "e"
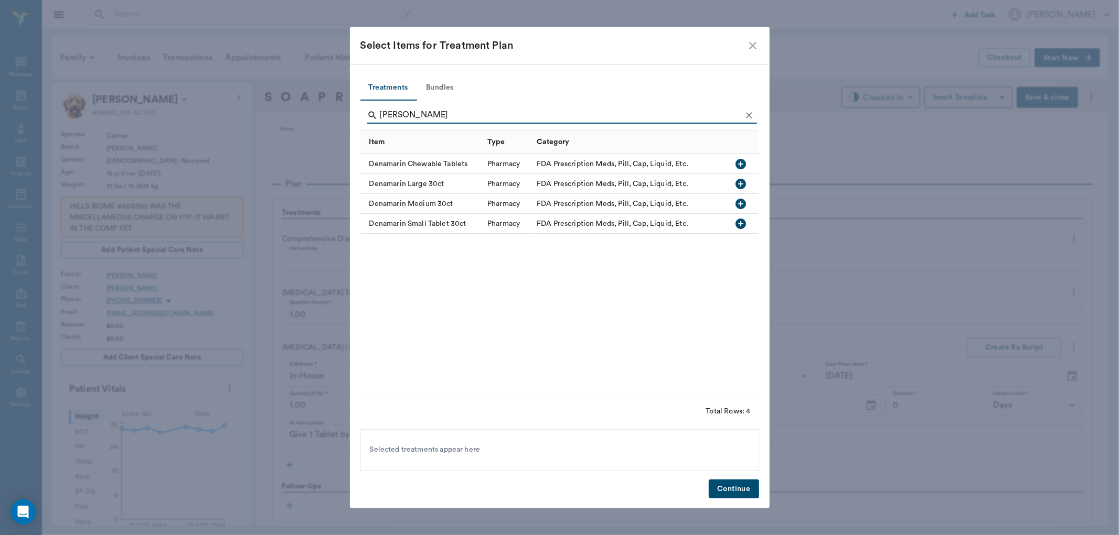
type input "[PERSON_NAME]"
click at [737, 161] on icon "button" at bounding box center [741, 164] width 10 height 10
click at [733, 490] on button "Continue" at bounding box center [733, 489] width 50 height 19
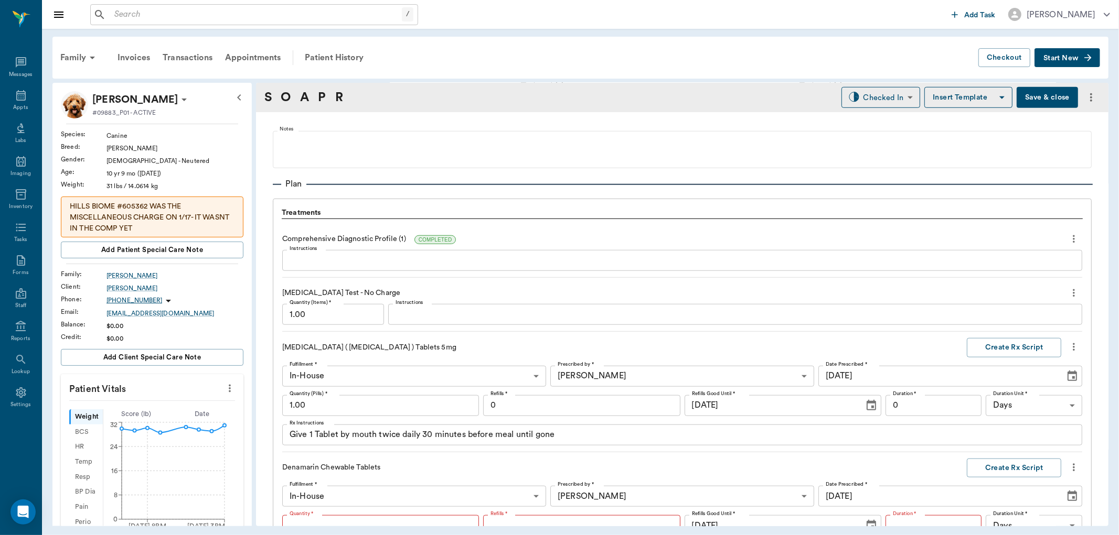
type input "1"
type input "0"
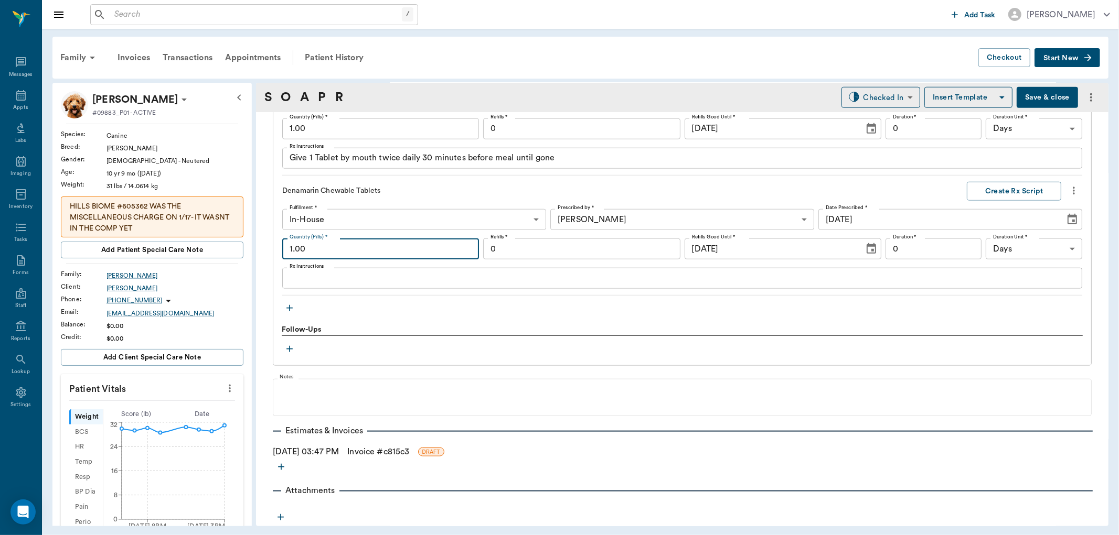
click at [361, 252] on input "1.00" at bounding box center [380, 249] width 197 height 21
type input "30.00"
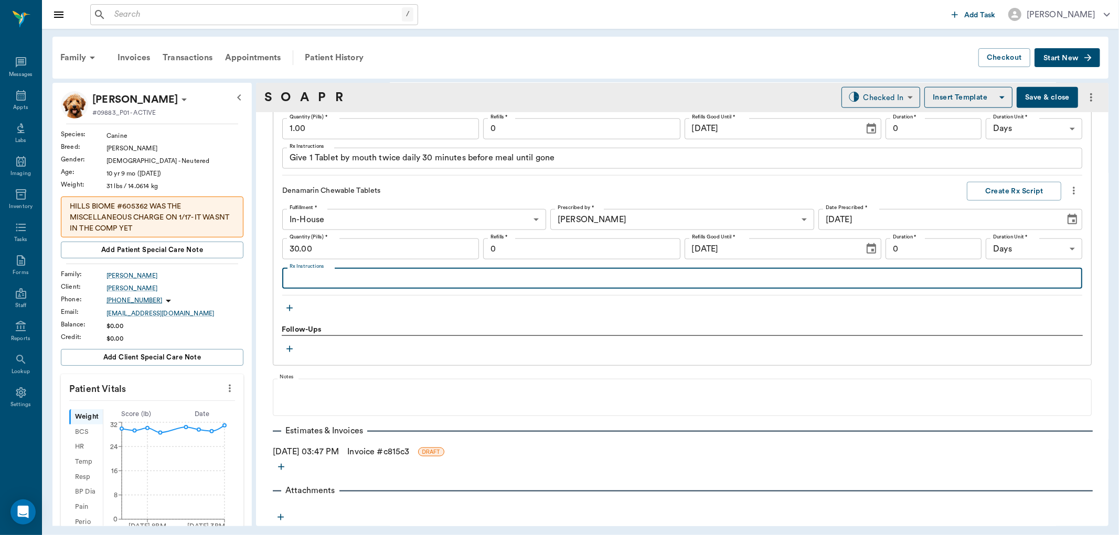
click at [323, 281] on textarea "Rx Instructions" at bounding box center [681, 279] width 785 height 12
type textarea "Give 1 tablet 30 minutes before meal once daily or 1/2 tablet twice daily"
click at [1007, 194] on button "Create Rx Script" at bounding box center [1013, 191] width 94 height 19
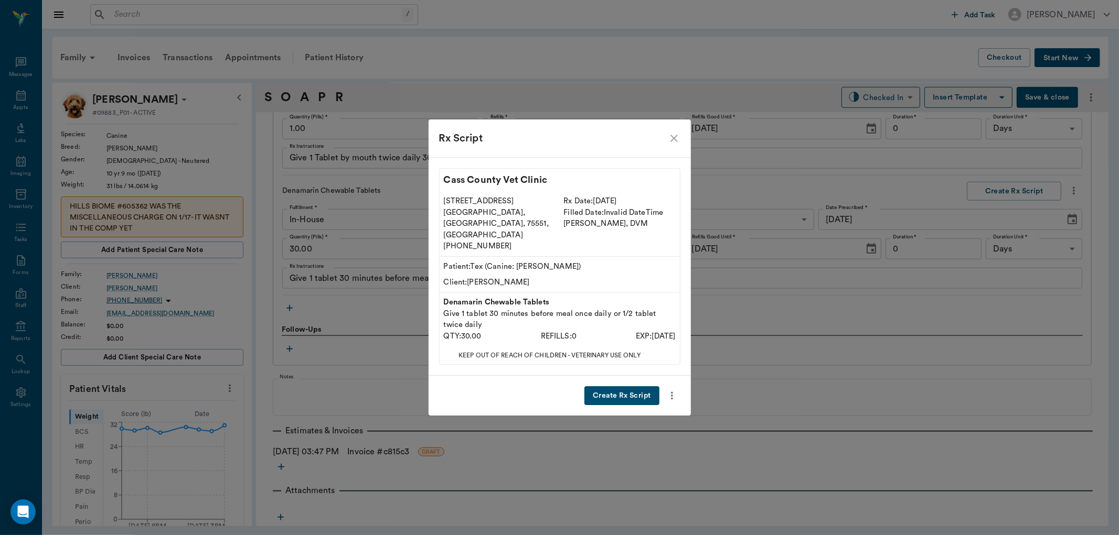
click at [626, 386] on button "Create Rx Script" at bounding box center [621, 395] width 74 height 19
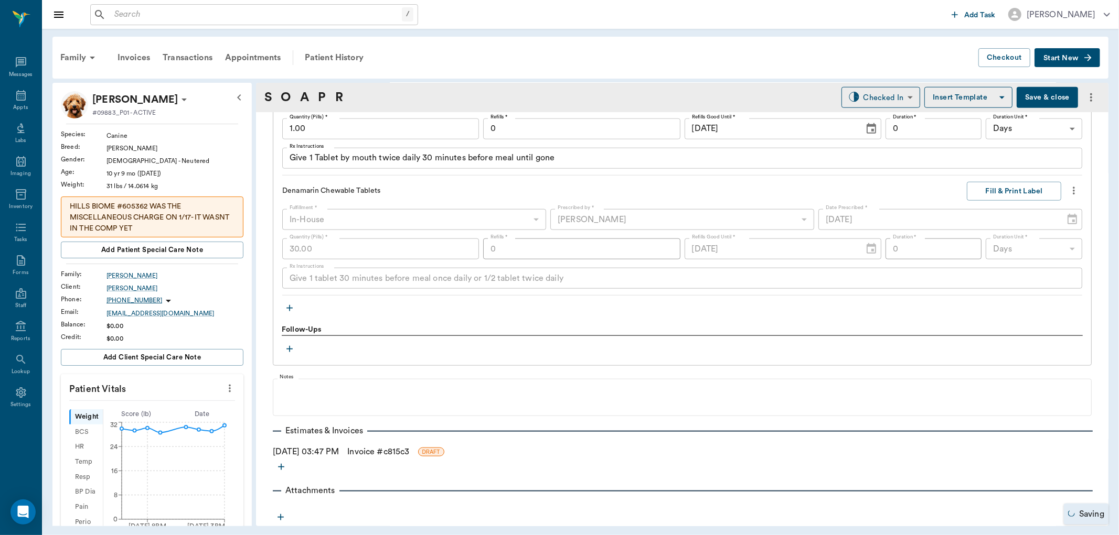
scroll to position [801, 0]
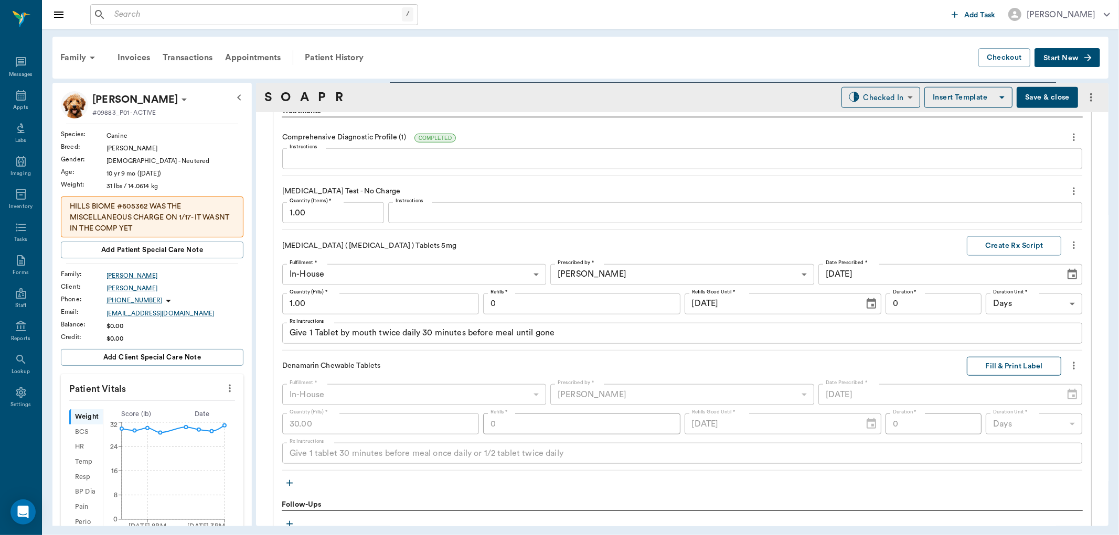
click at [1017, 366] on button "Fill & Print Label" at bounding box center [1013, 366] width 94 height 19
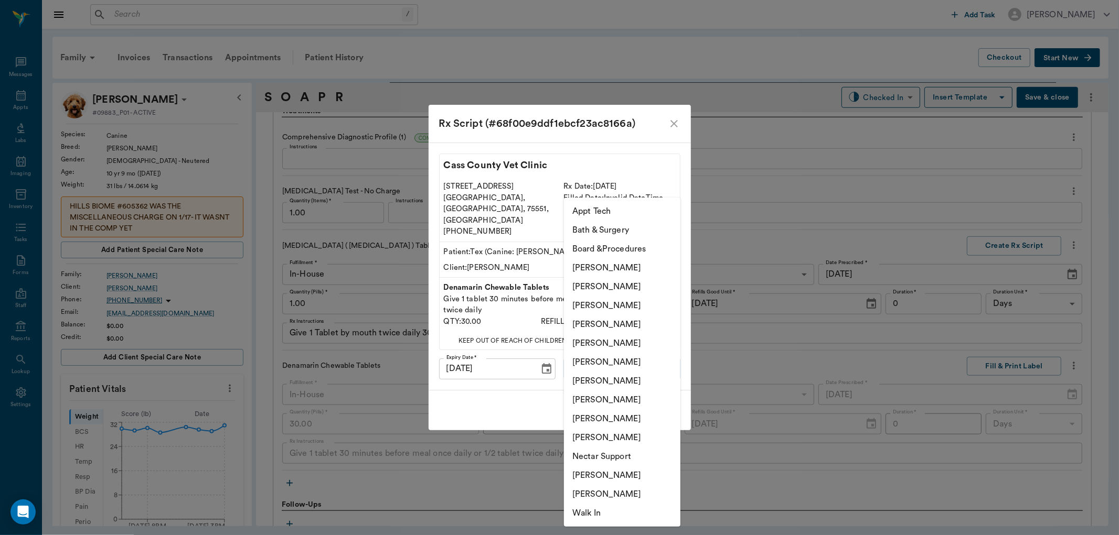
click at [654, 360] on body "/ ​ Add Task [PERSON_NAME] Nectar Messages Appts Labs Imaging Inventory Tasks F…" at bounding box center [559, 267] width 1119 height 535
click at [635, 320] on li "[PERSON_NAME]" at bounding box center [622, 324] width 116 height 19
type input "63ec2f075fda476ae8351a4d"
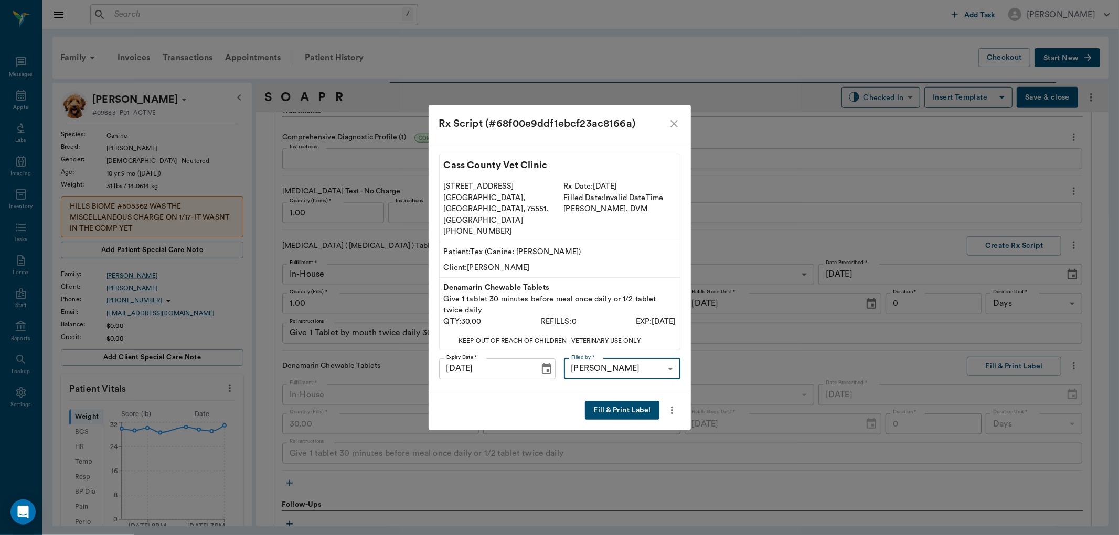
click at [626, 401] on button "Fill & Print Label" at bounding box center [622, 410] width 74 height 19
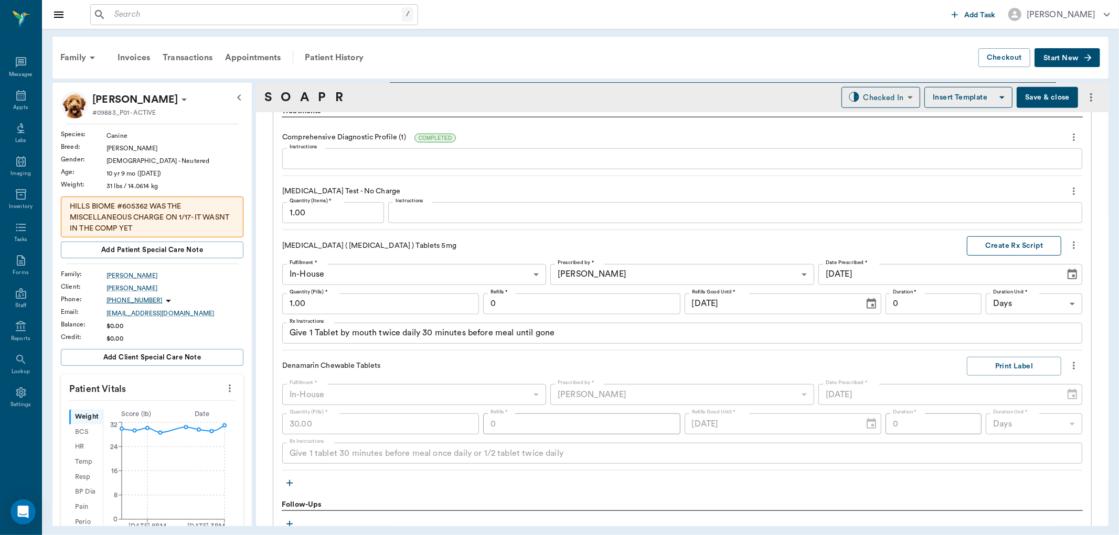
click at [1001, 241] on button "Create Rx Script" at bounding box center [1013, 246] width 94 height 19
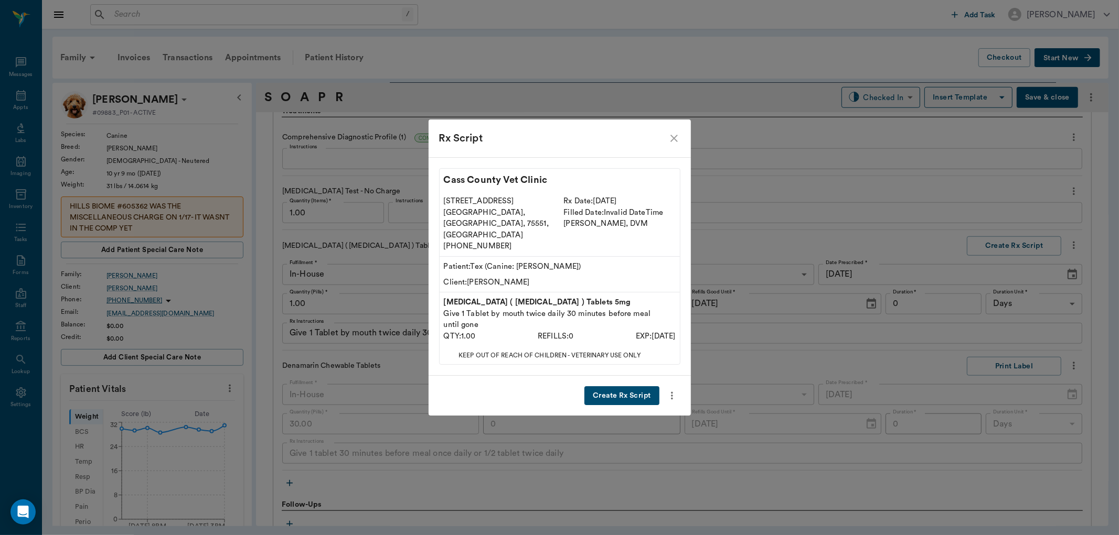
click at [606, 386] on button "Create Rx Script" at bounding box center [621, 395] width 74 height 19
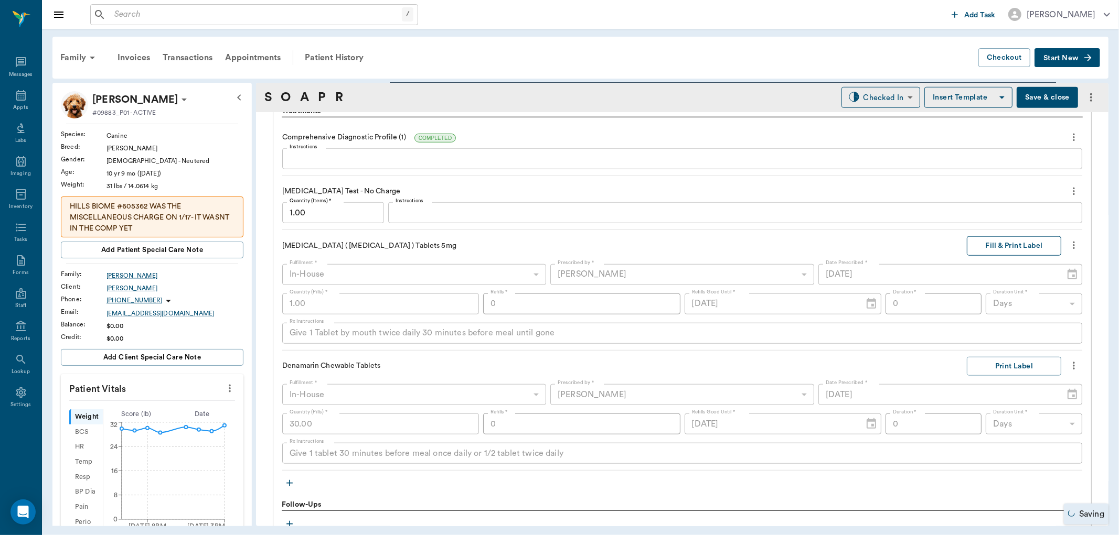
click at [990, 244] on button "Fill & Print Label" at bounding box center [1013, 246] width 94 height 19
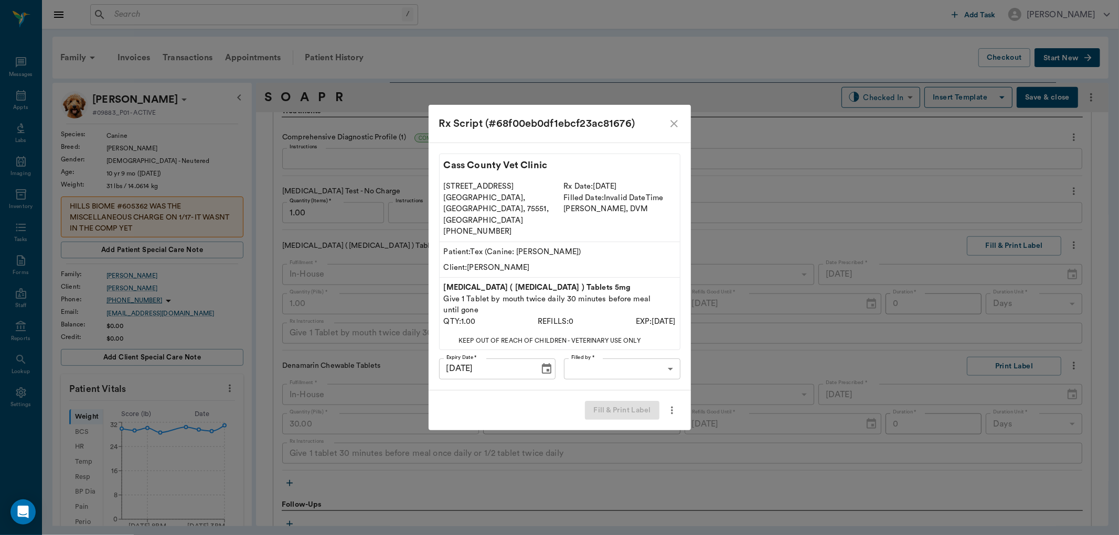
click at [613, 363] on body "/ ​ Add Task [PERSON_NAME] Nectar Messages Appts Labs Imaging Inventory Tasks F…" at bounding box center [559, 267] width 1119 height 535
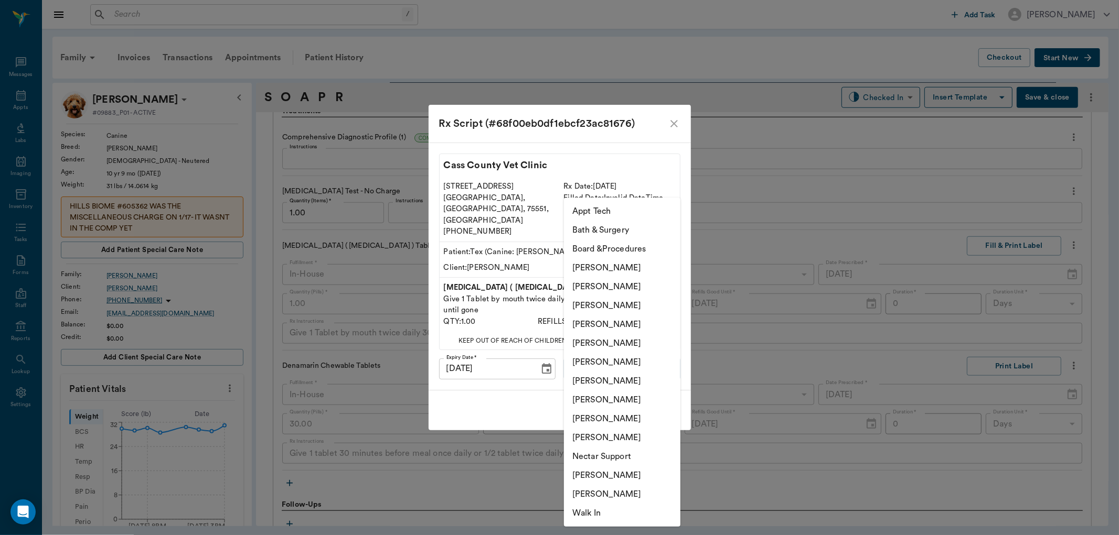
click at [622, 326] on li "[PERSON_NAME]" at bounding box center [622, 324] width 116 height 19
type input "63ec2f075fda476ae8351a4d"
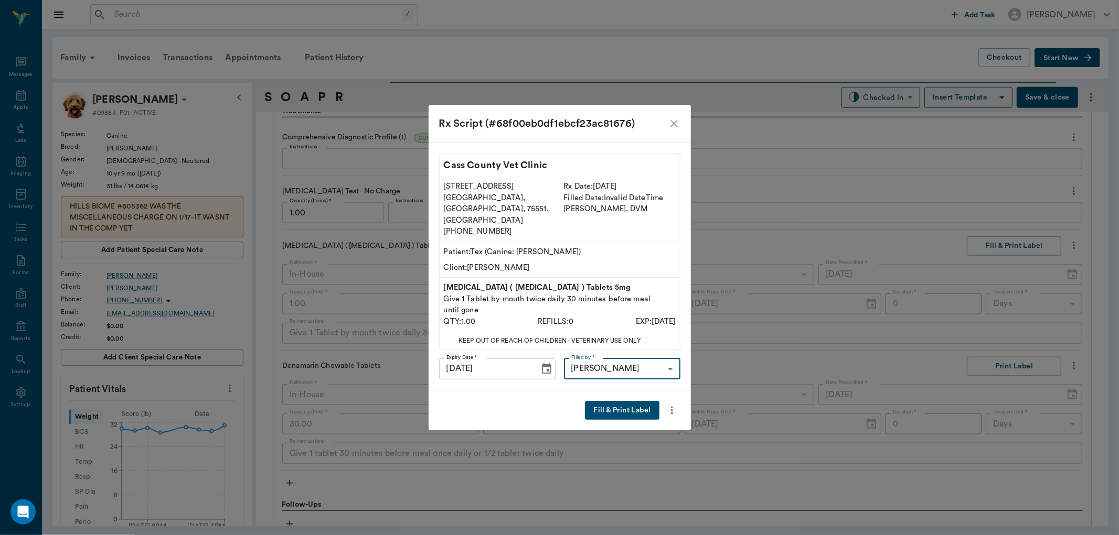
click at [617, 404] on button "Fill & Print Label" at bounding box center [622, 410] width 74 height 19
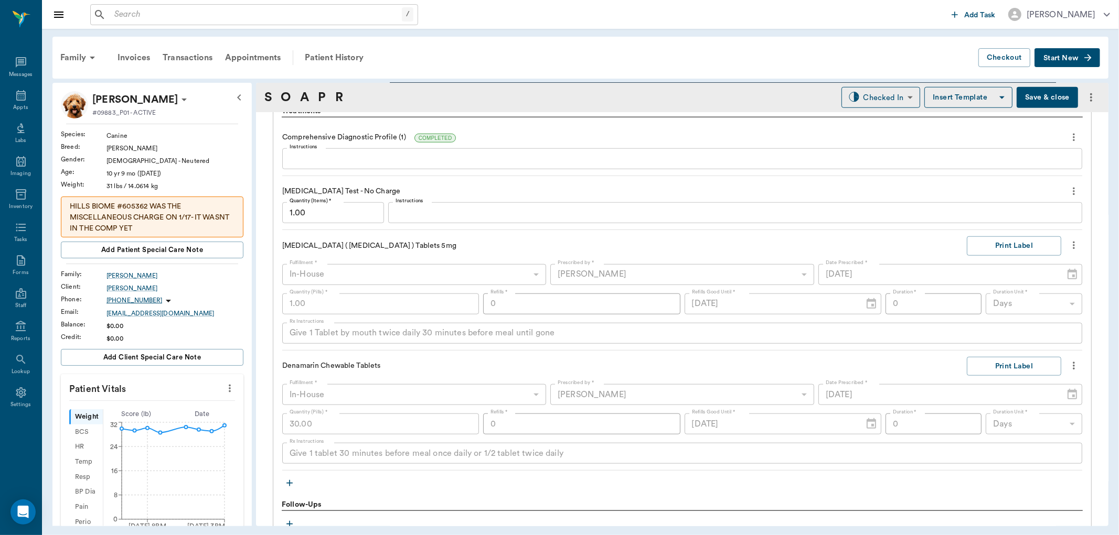
click at [1077, 243] on div "Treatments Comprehensive Diagnostic Profile (1) COMPLETED Instructions x Instru…" at bounding box center [682, 319] width 819 height 444
click at [1068, 246] on icon "more" at bounding box center [1074, 245] width 12 height 13
click at [997, 317] on span "Delete" at bounding box center [1020, 321] width 88 height 11
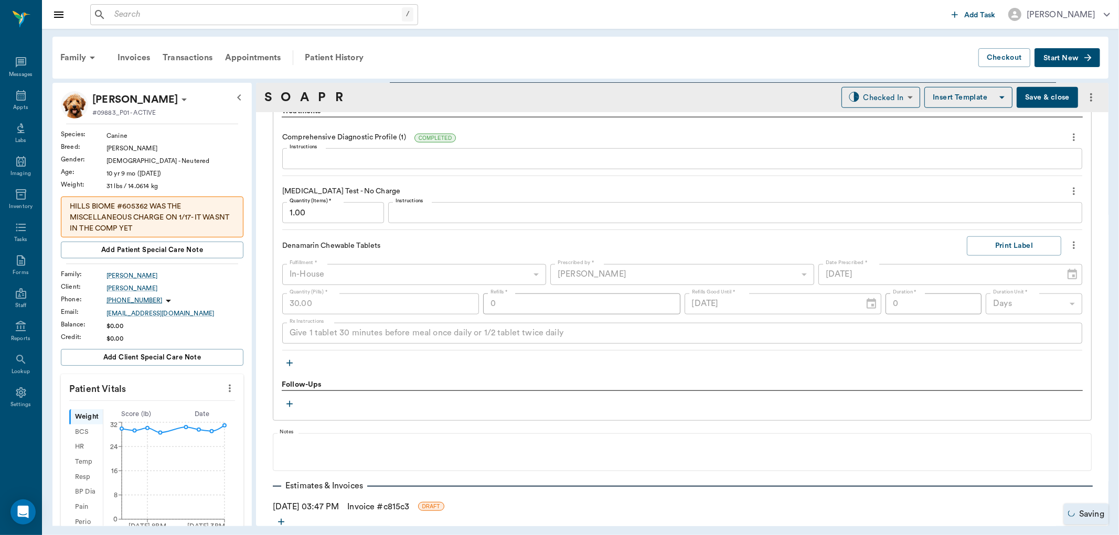
click at [289, 364] on icon "button" at bounding box center [289, 363] width 6 height 6
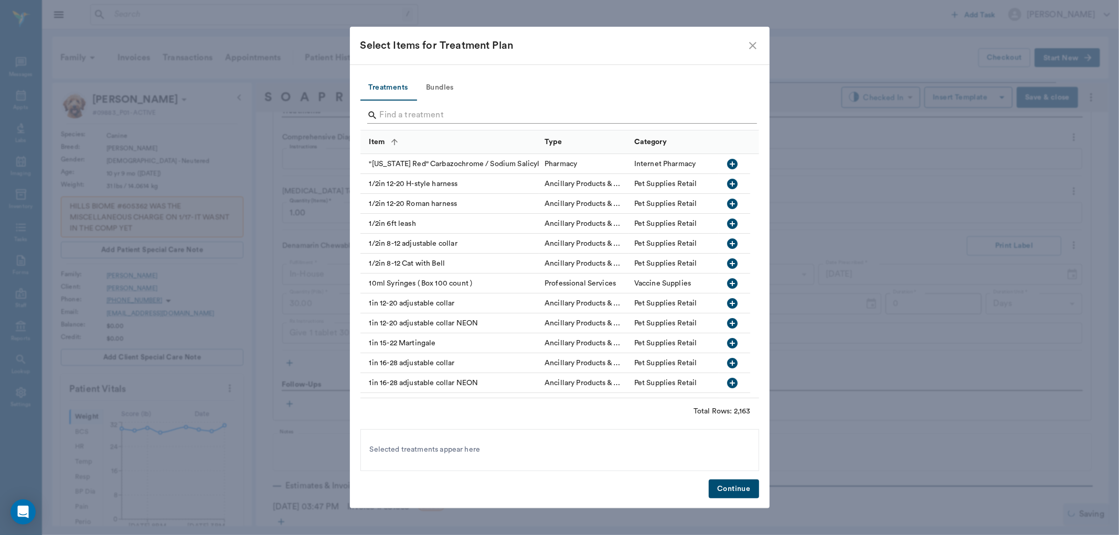
click at [433, 109] on input "Search" at bounding box center [560, 115] width 361 height 17
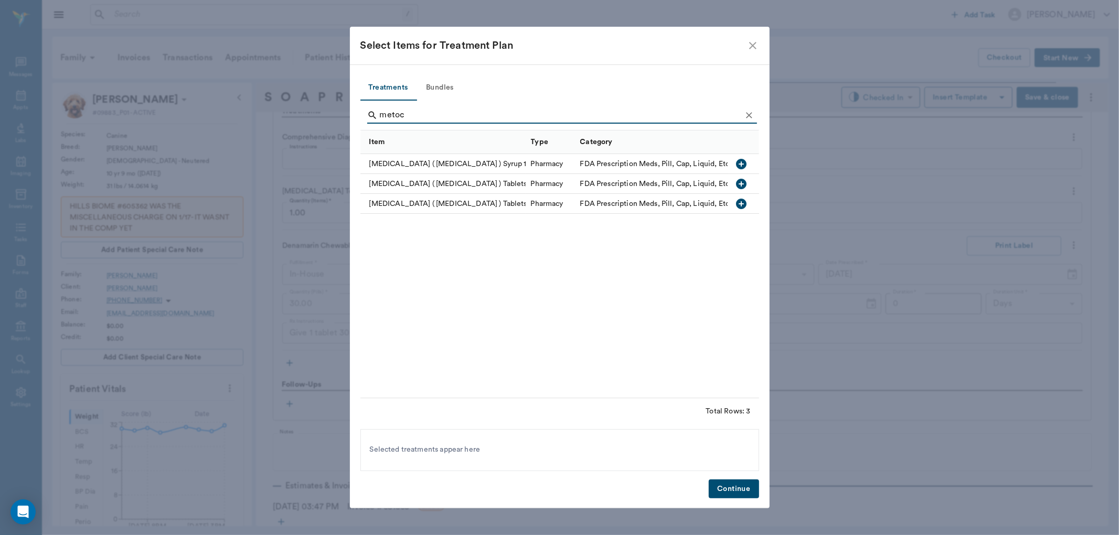
type input "metoc"
click at [740, 203] on icon "button" at bounding box center [741, 204] width 13 height 13
click at [725, 493] on button "Continue" at bounding box center [733, 489] width 50 height 19
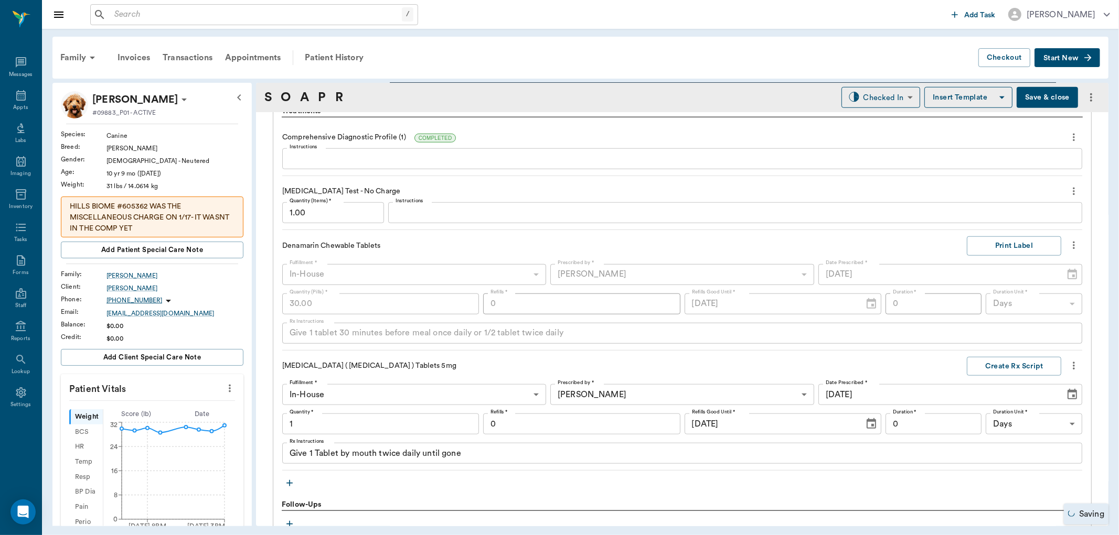
type input "1.00"
click at [422, 461] on div "Give 1 Tablet by mouth twice daily until gone x Rx Instructions" at bounding box center [682, 453] width 800 height 21
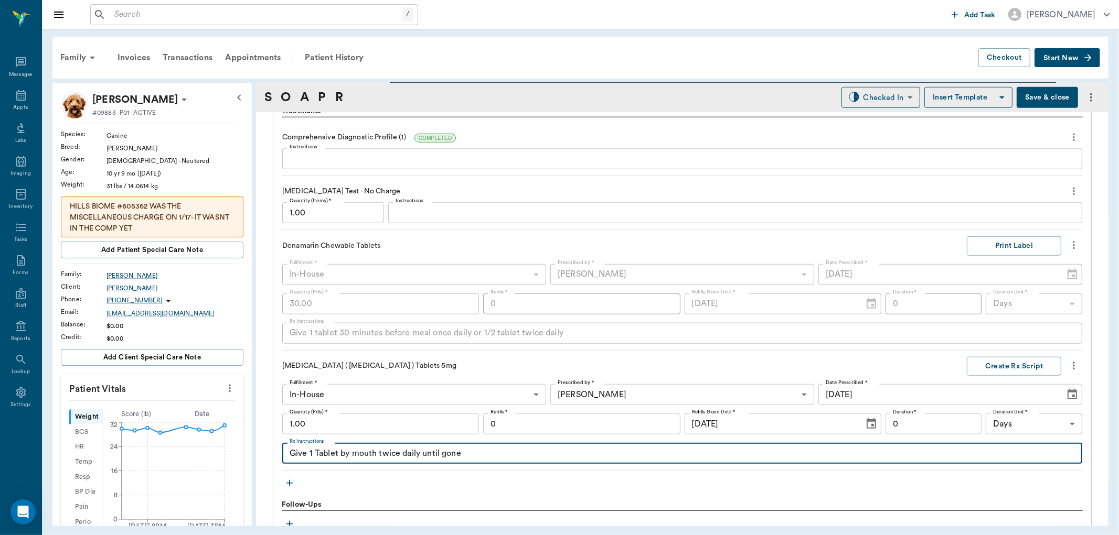
click at [424, 454] on textarea "Give 1 Tablet by mouth twice daily until gone" at bounding box center [681, 454] width 785 height 12
click at [591, 458] on textarea "Give 1 Tablet by mouth twice daily 30 minutes before meal until gone" at bounding box center [681, 454] width 785 height 12
type textarea "Give 1 Tablet by mouth twice daily 30 minutes before meal"
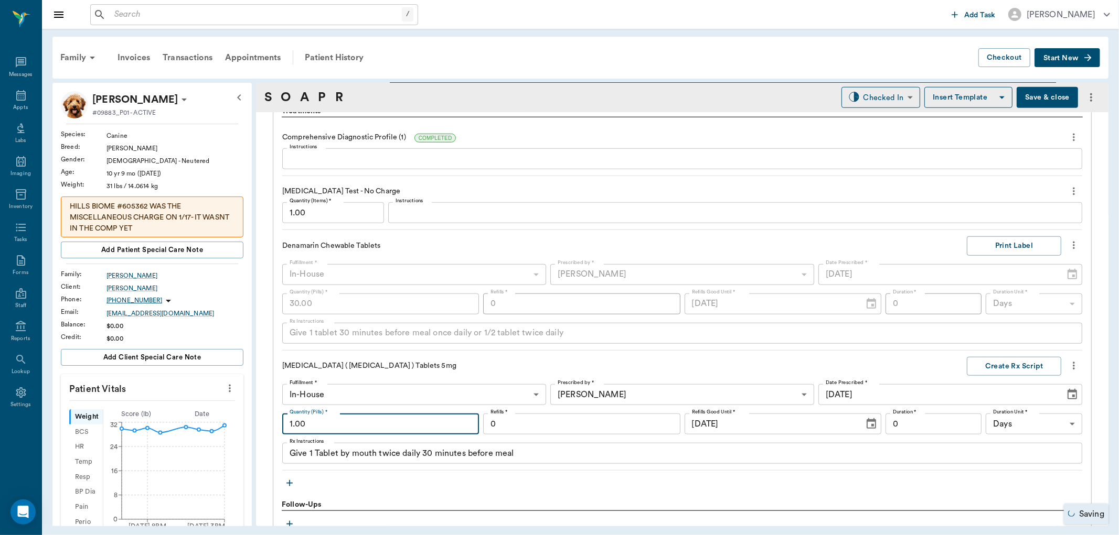
click at [414, 432] on input "1.00" at bounding box center [380, 424] width 197 height 21
type input "30.00"
click at [595, 425] on input "0" at bounding box center [581, 424] width 197 height 21
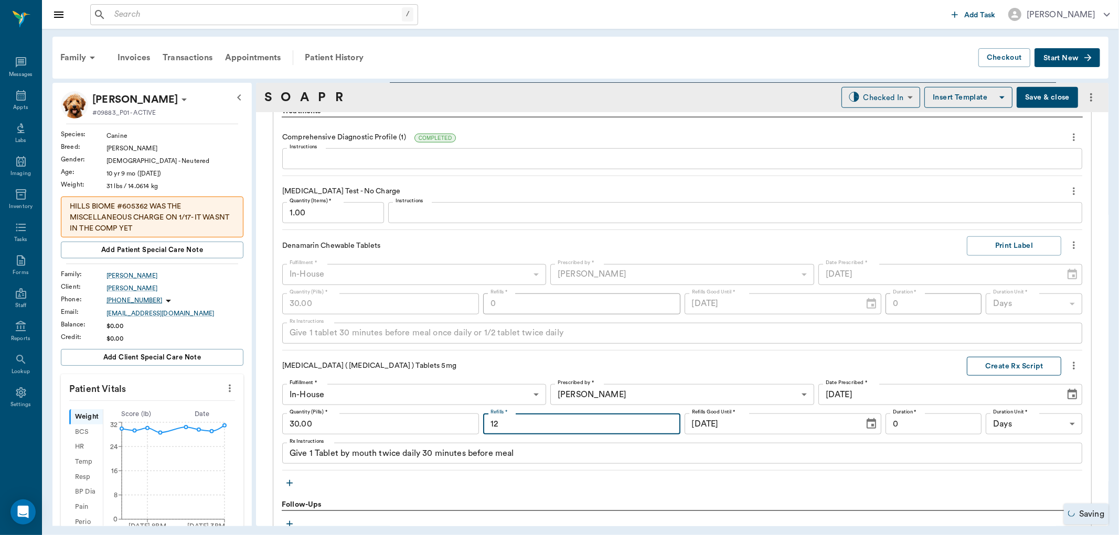
type input "12"
click at [989, 364] on button "Create Rx Script" at bounding box center [1013, 366] width 94 height 19
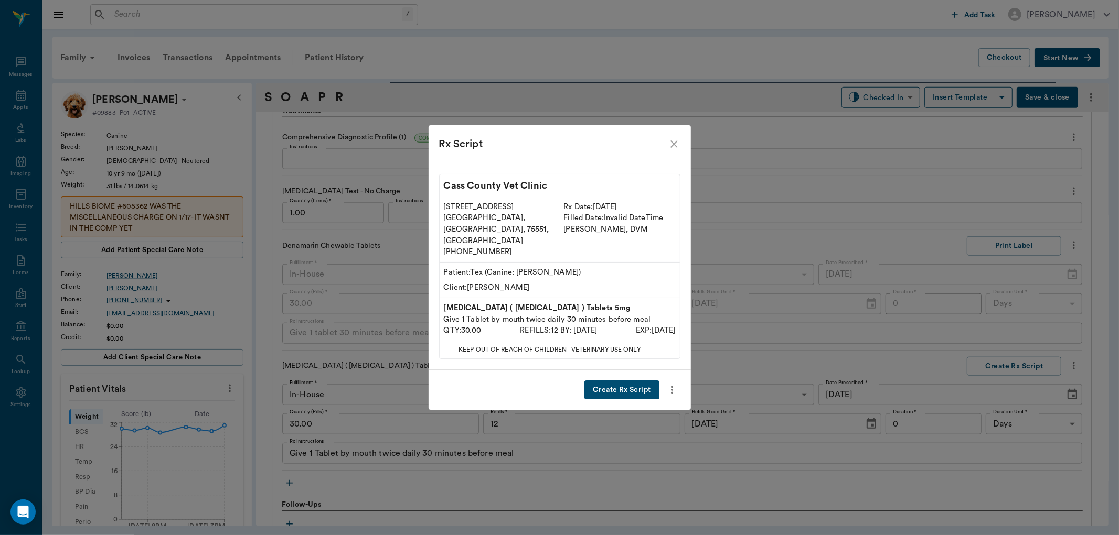
click at [633, 385] on button "Create Rx Script" at bounding box center [621, 390] width 74 height 19
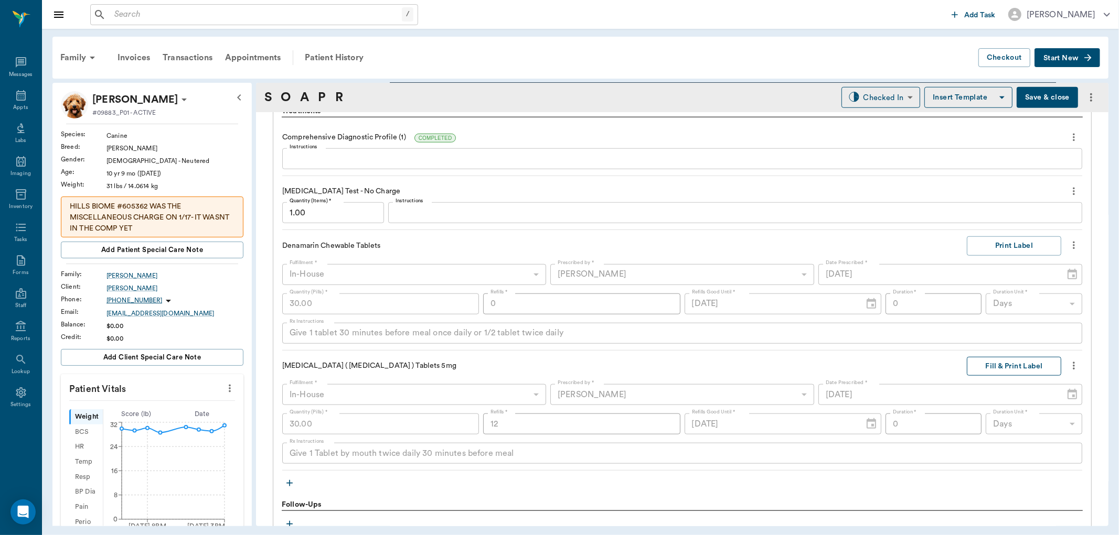
click at [985, 366] on button "Fill & Print Label" at bounding box center [1013, 366] width 94 height 19
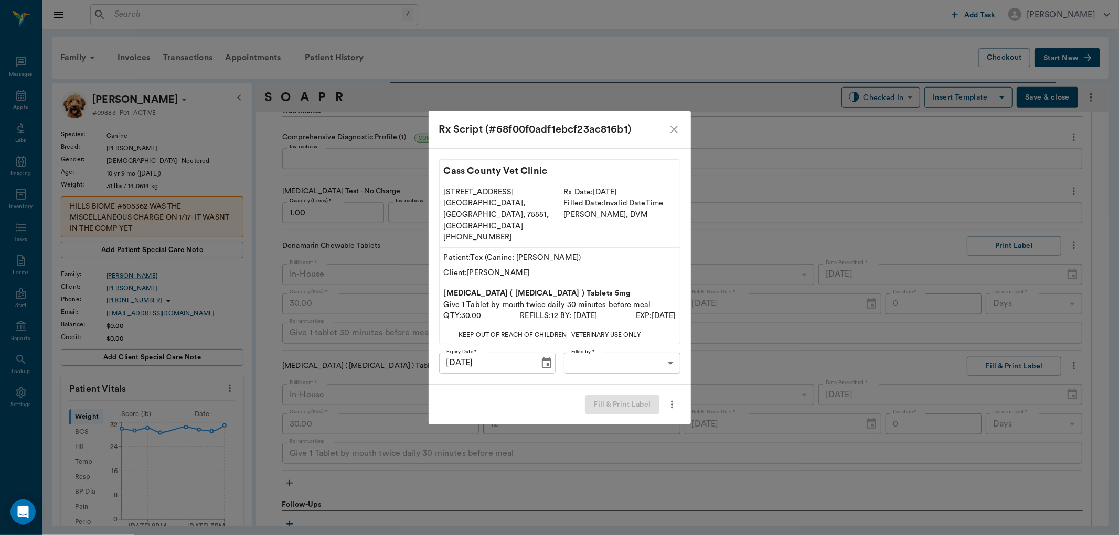
click at [661, 349] on body "/ ​ Add Task [PERSON_NAME] Nectar Messages Appts Labs Imaging Inventory Tasks F…" at bounding box center [559, 267] width 1119 height 535
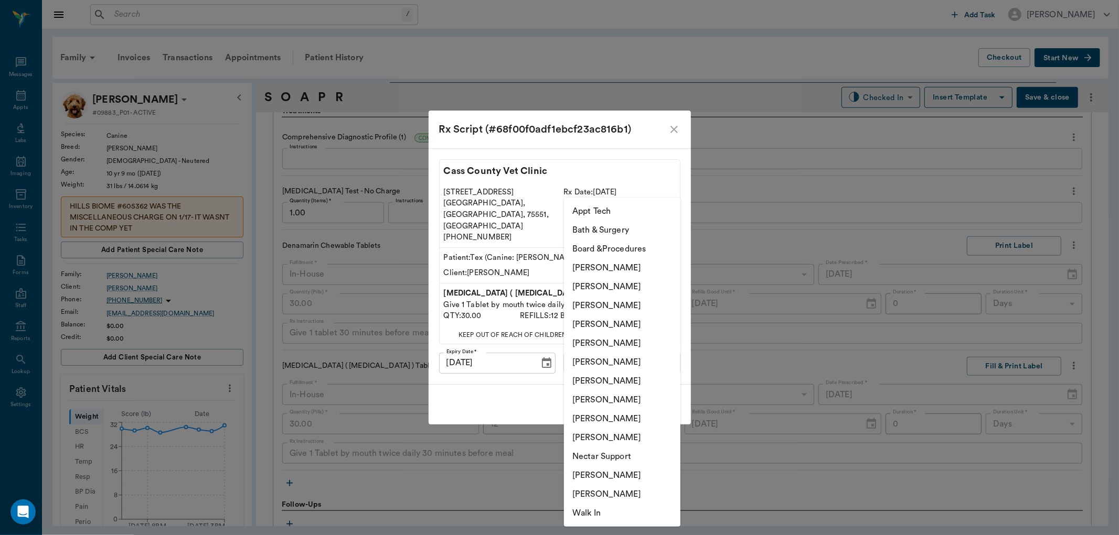
click at [515, 389] on div at bounding box center [559, 267] width 1119 height 535
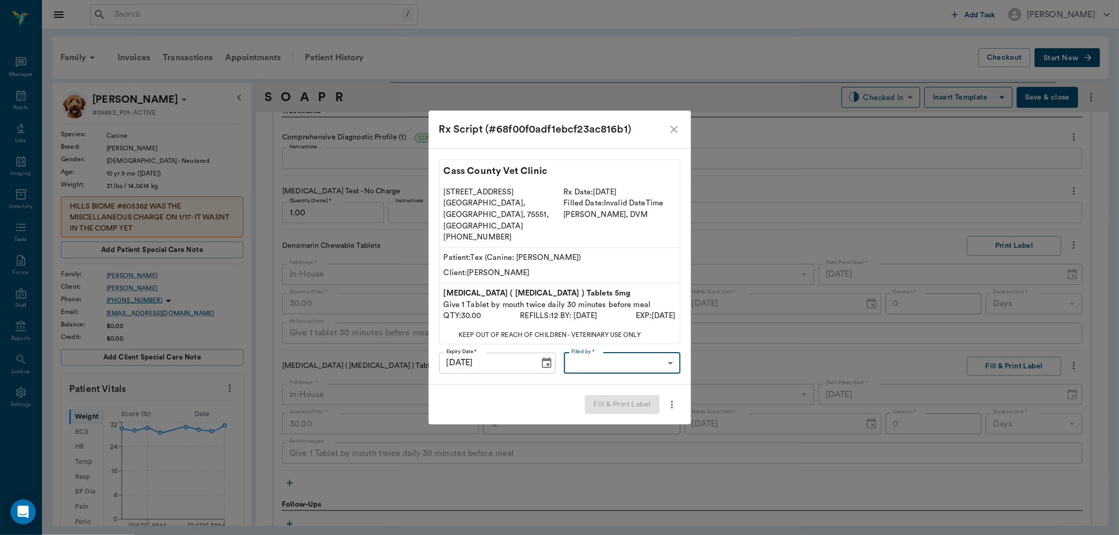
click at [601, 356] on body "/ ​ Add Task [PERSON_NAME] Nectar Messages Appts Labs Imaging Inventory Tasks F…" at bounding box center [559, 267] width 1119 height 535
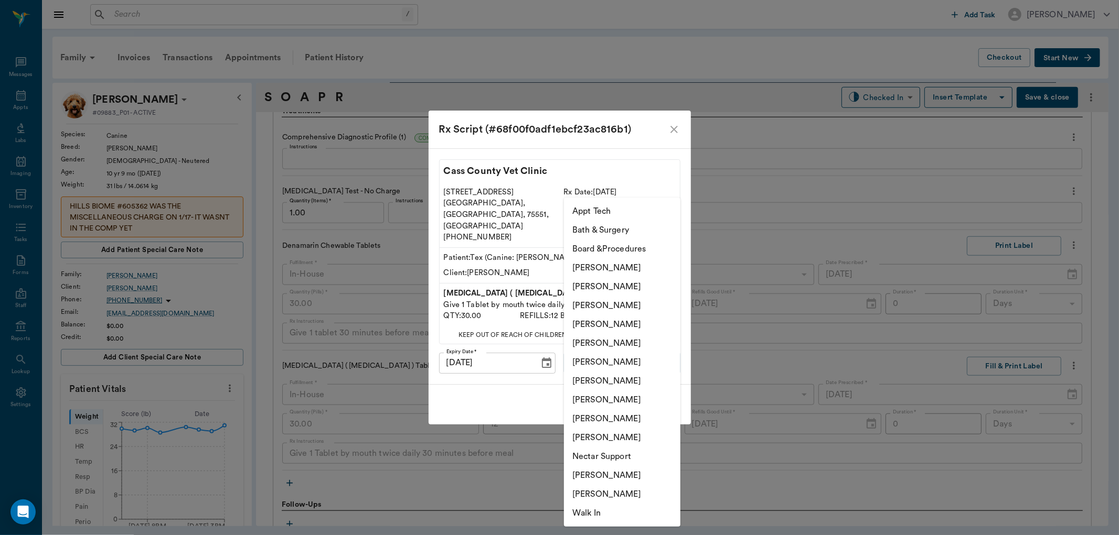
click at [616, 322] on li "[PERSON_NAME]" at bounding box center [622, 324] width 116 height 19
type input "63ec2f075fda476ae8351a4d"
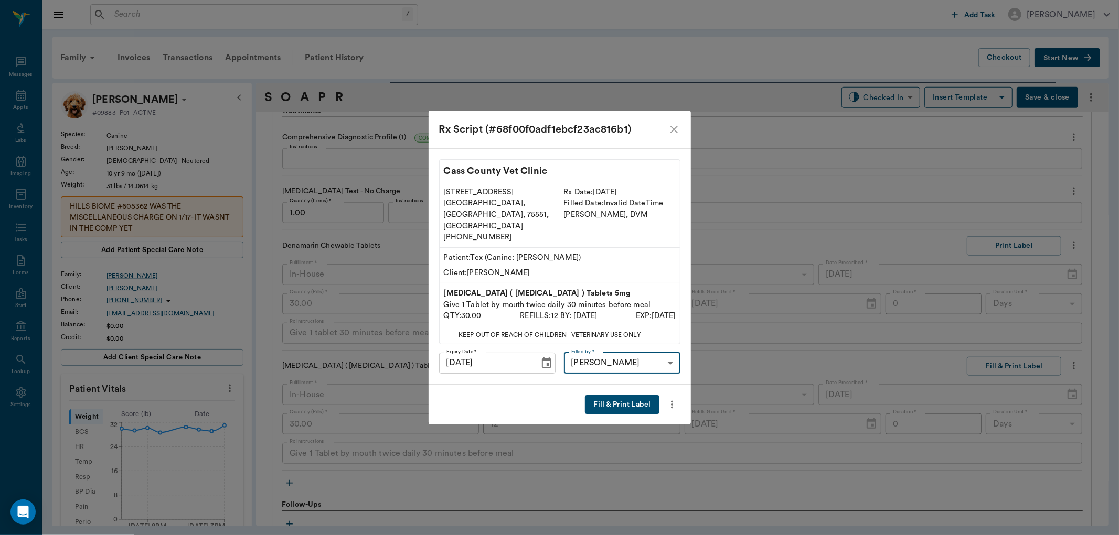
click at [614, 397] on button "Fill & Print Label" at bounding box center [622, 404] width 74 height 19
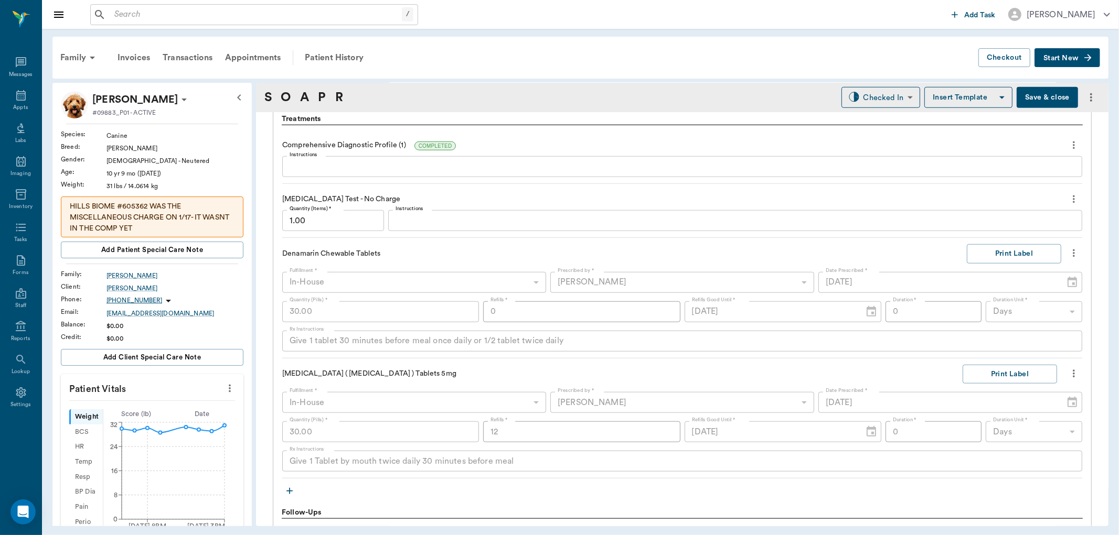
scroll to position [918, 0]
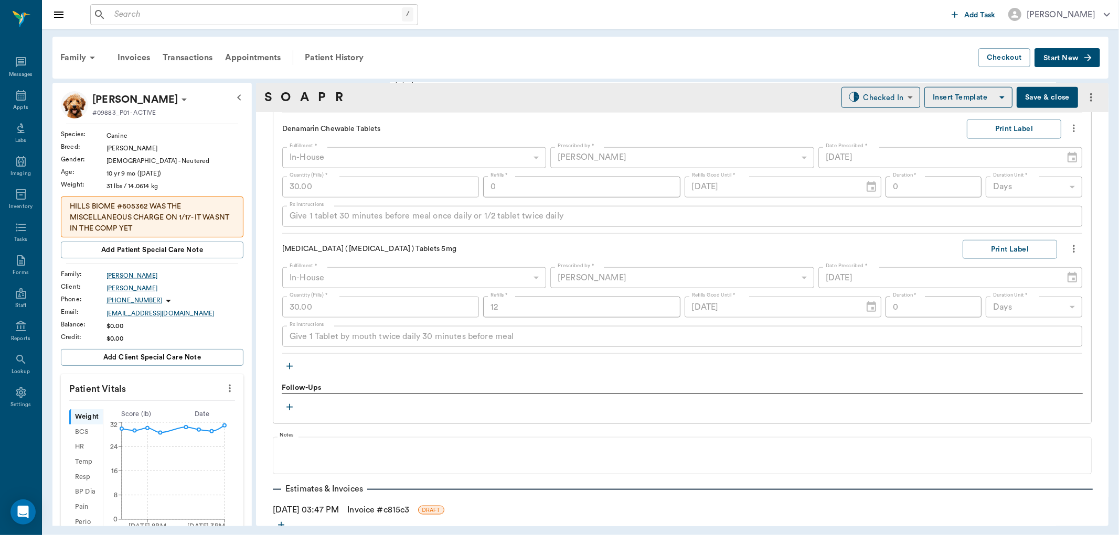
click at [286, 366] on icon "button" at bounding box center [289, 366] width 6 height 6
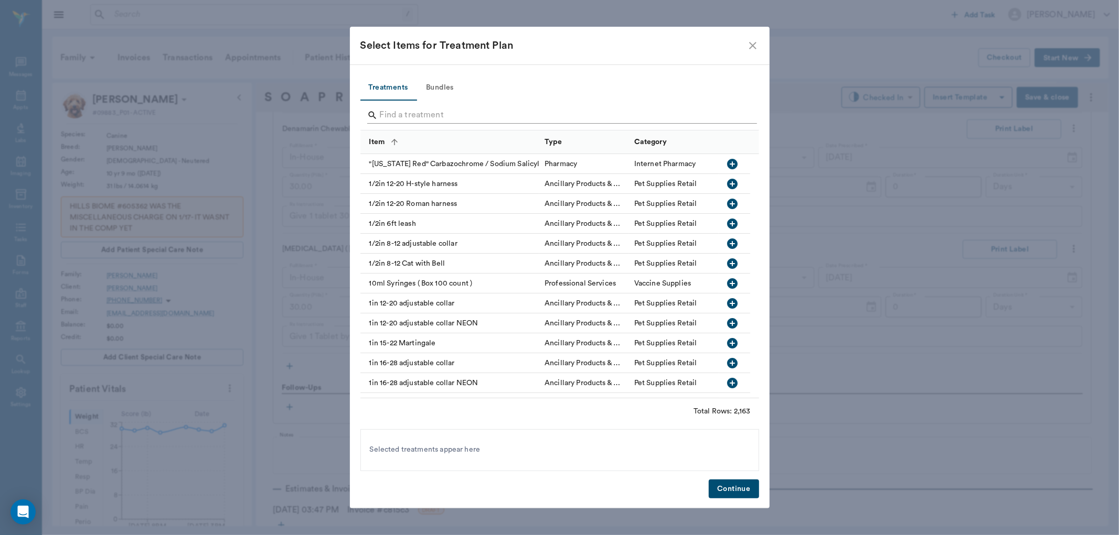
click at [407, 105] on div at bounding box center [562, 116] width 390 height 27
click at [406, 111] on input "Search" at bounding box center [560, 115] width 361 height 17
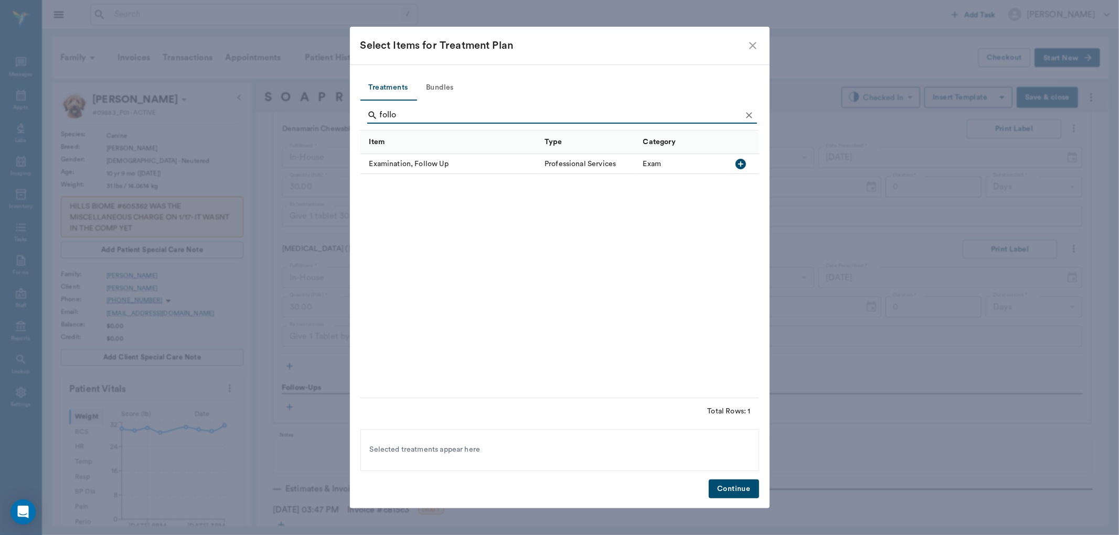
type input "follo"
click at [737, 161] on icon "button" at bounding box center [740, 164] width 10 height 10
click at [730, 488] on button "Continue" at bounding box center [733, 489] width 50 height 19
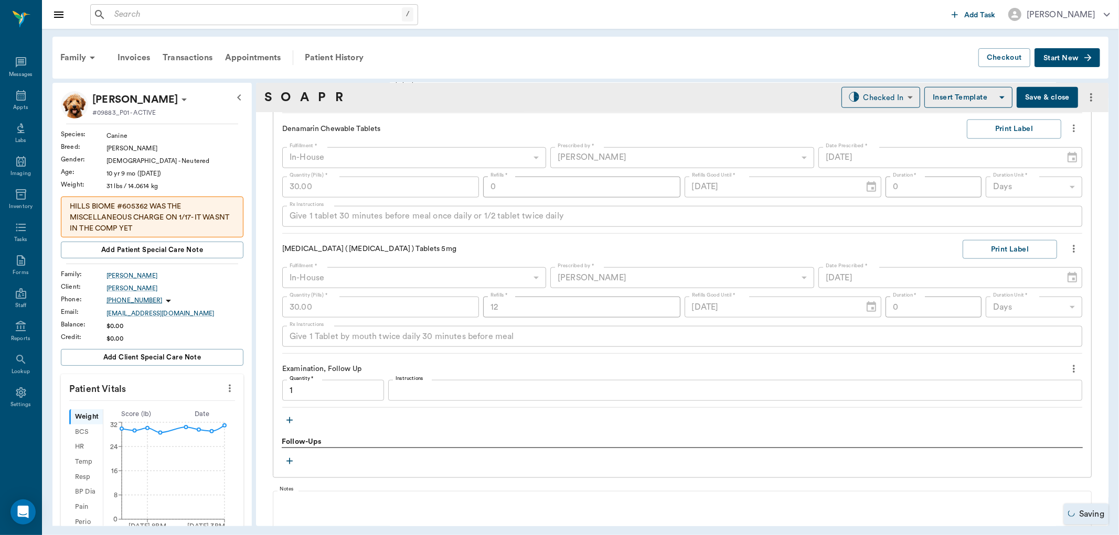
type input "1.00"
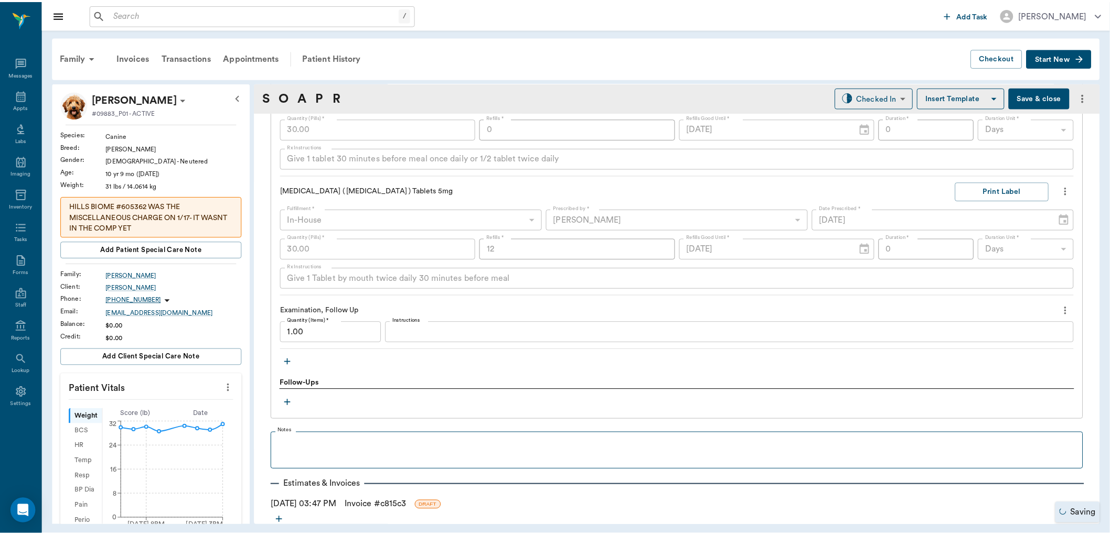
scroll to position [1030, 0]
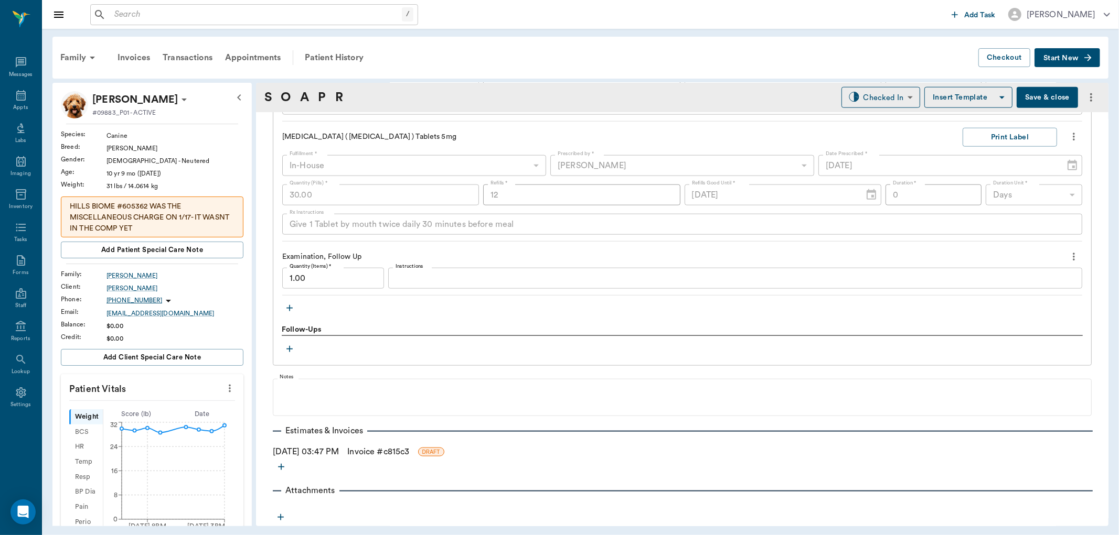
click at [378, 453] on link "Invoice # c815c3" at bounding box center [378, 452] width 62 height 13
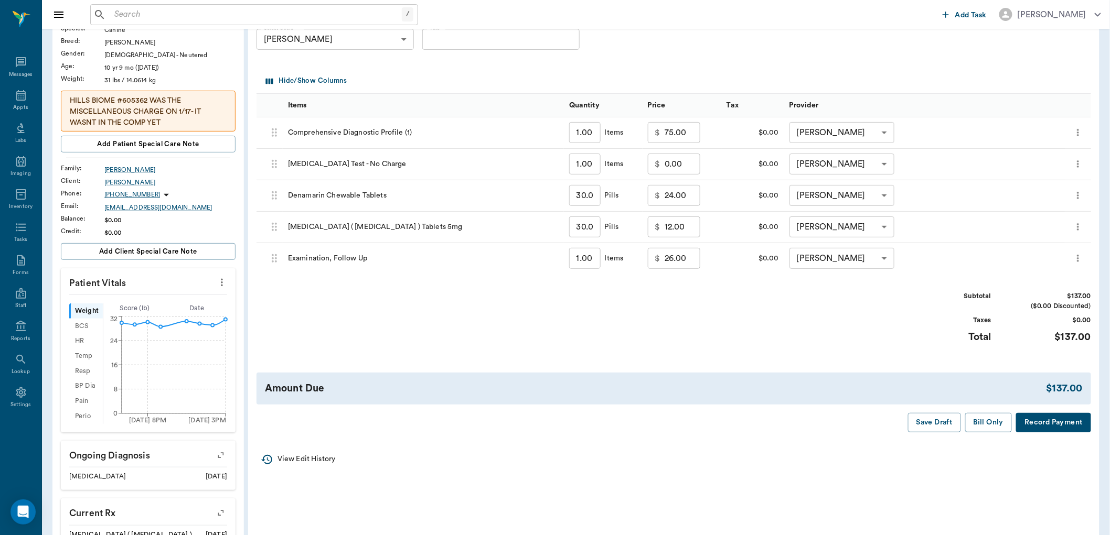
scroll to position [116, 0]
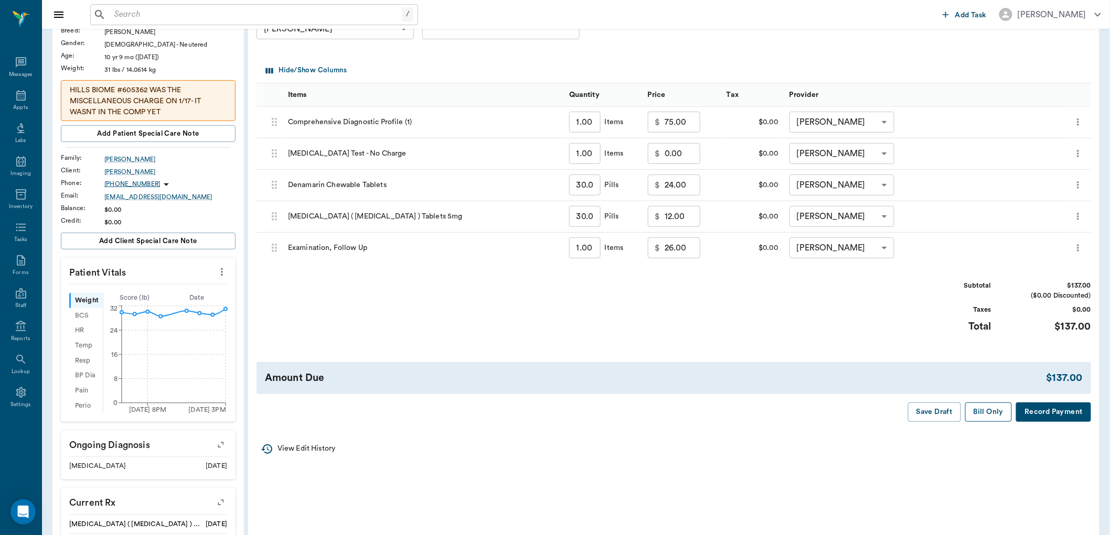
click at [982, 411] on button "Bill Only" at bounding box center [988, 412] width 47 height 19
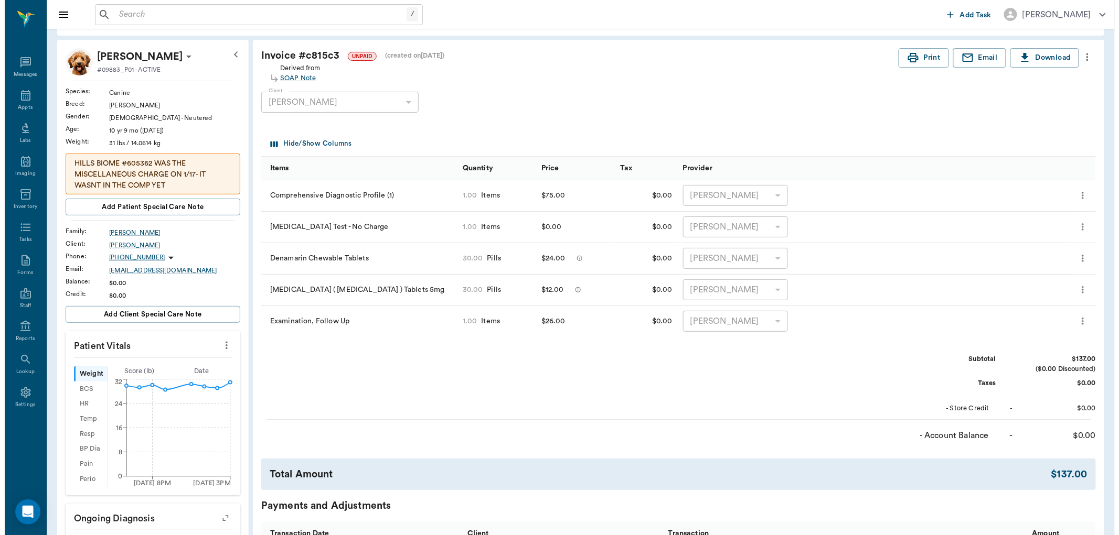
scroll to position [0, 0]
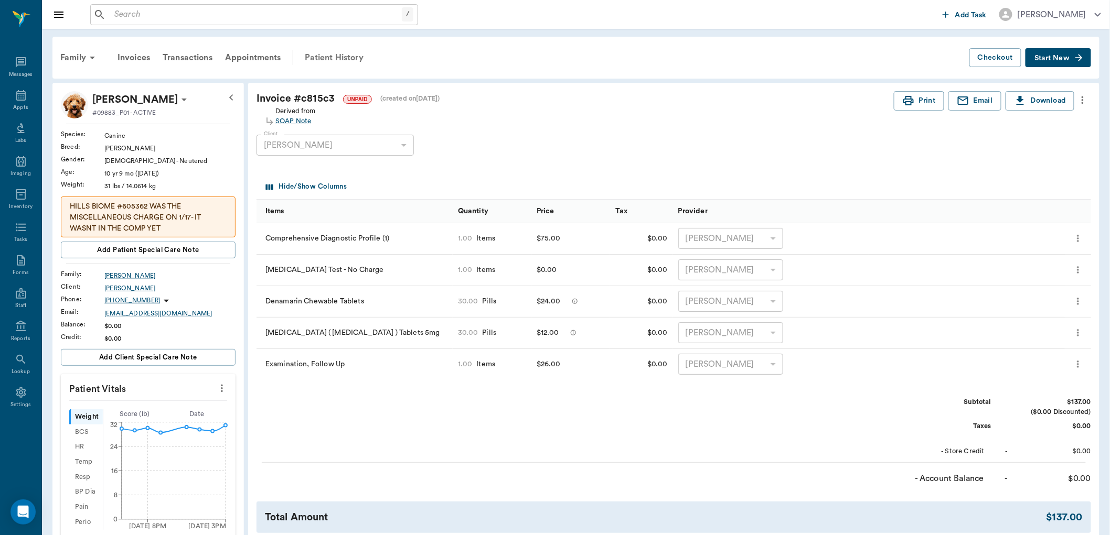
click at [336, 56] on div "Patient History" at bounding box center [333, 57] width 71 height 25
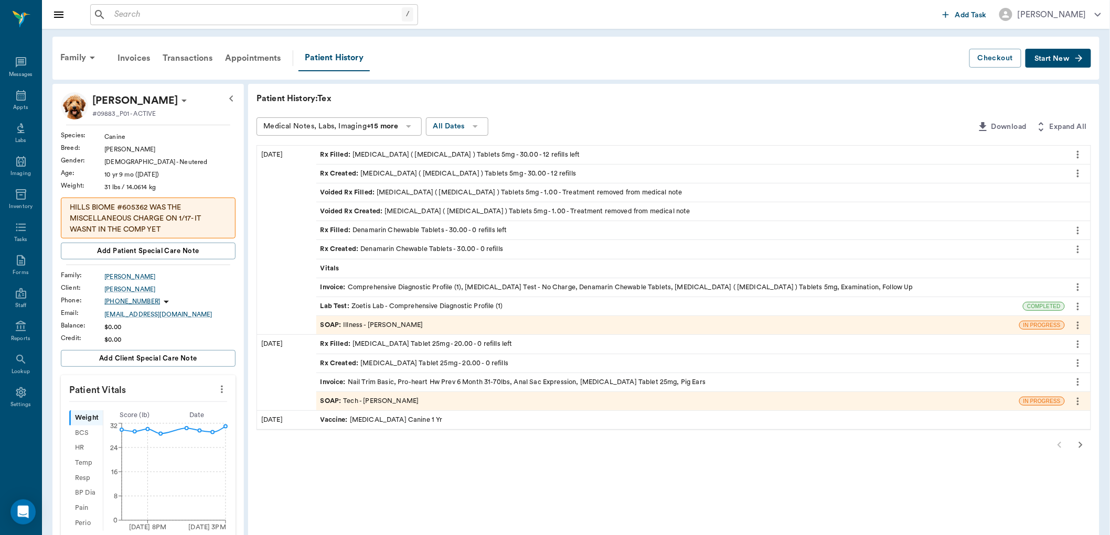
click at [448, 332] on div "SOAP : Illness - [PERSON_NAME]" at bounding box center [667, 325] width 703 height 18
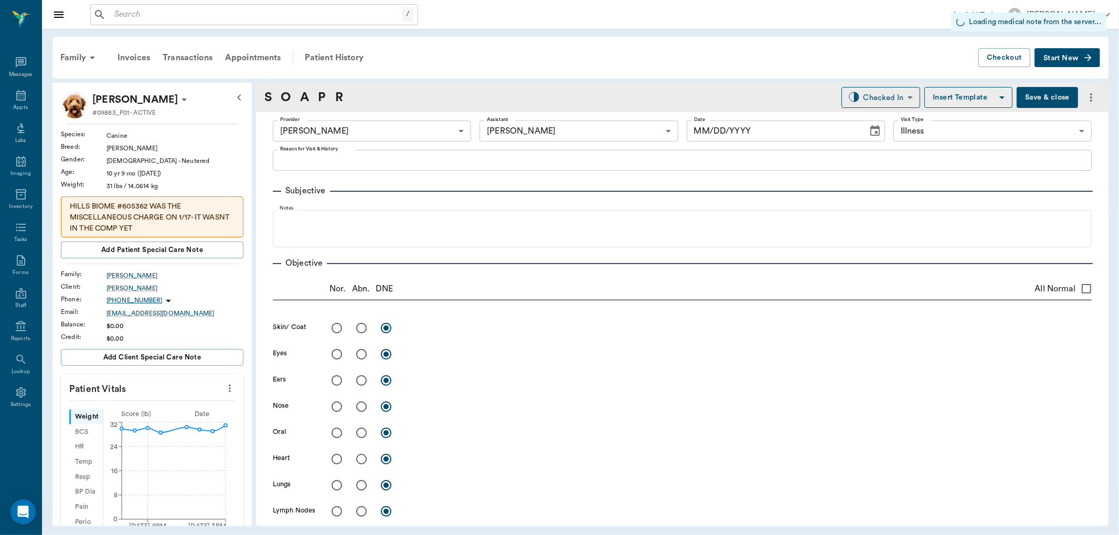
type input "63ec2f075fda476ae8351a4d"
type input "63ec2e7e52e12b0ba117b124"
type input "65d2be4f46e3a538d89b8c15"
type input "[DATE]"
type textarea "Throwing up everytime he eats, Owner would like HWT done-wasn't done on 9/30 wh…"
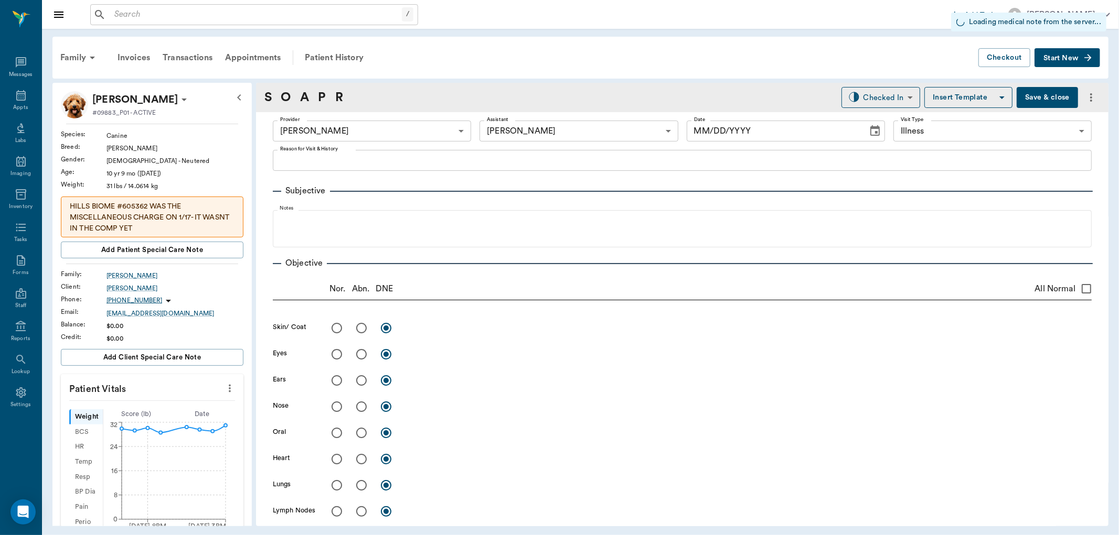
type input "1.00"
type input "30.00"
type input "0"
type textarea "Give 1 tablet 30 minutes before meal once daily or 1/2 tablet twice daily"
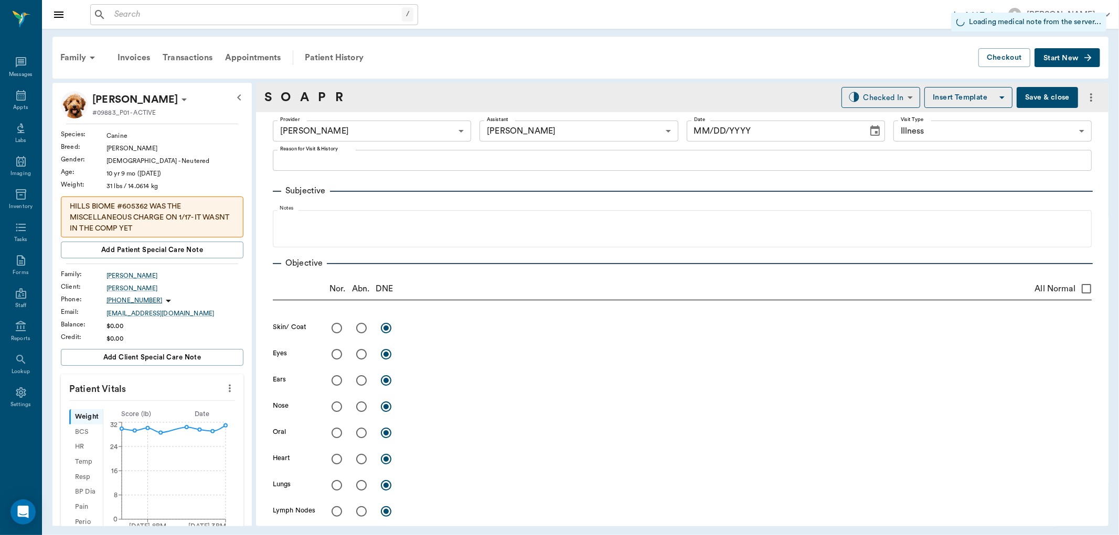
type input "30.00"
type input "12"
type input "0"
type textarea "Give 1 Tablet by mouth twice daily 30 minutes before meal"
type input "1.00"
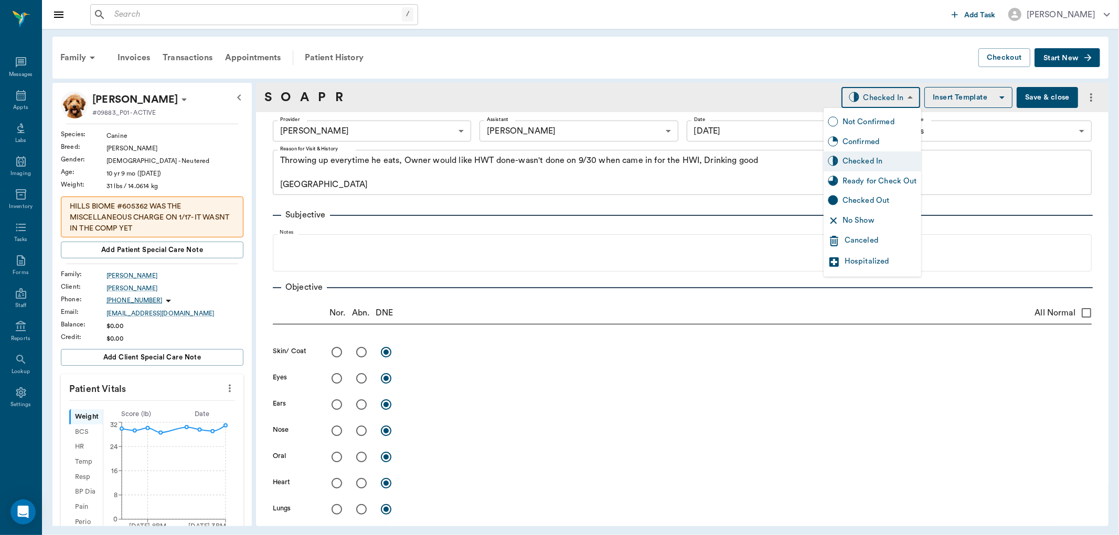
click at [897, 90] on body "/ ​ Add Task [PERSON_NAME] Nectar Messages Appts Labs Imaging Inventory Tasks F…" at bounding box center [559, 267] width 1119 height 535
click at [872, 184] on div "Ready for Check Out" at bounding box center [879, 182] width 74 height 12
type input "READY_TO_CHECKOUT"
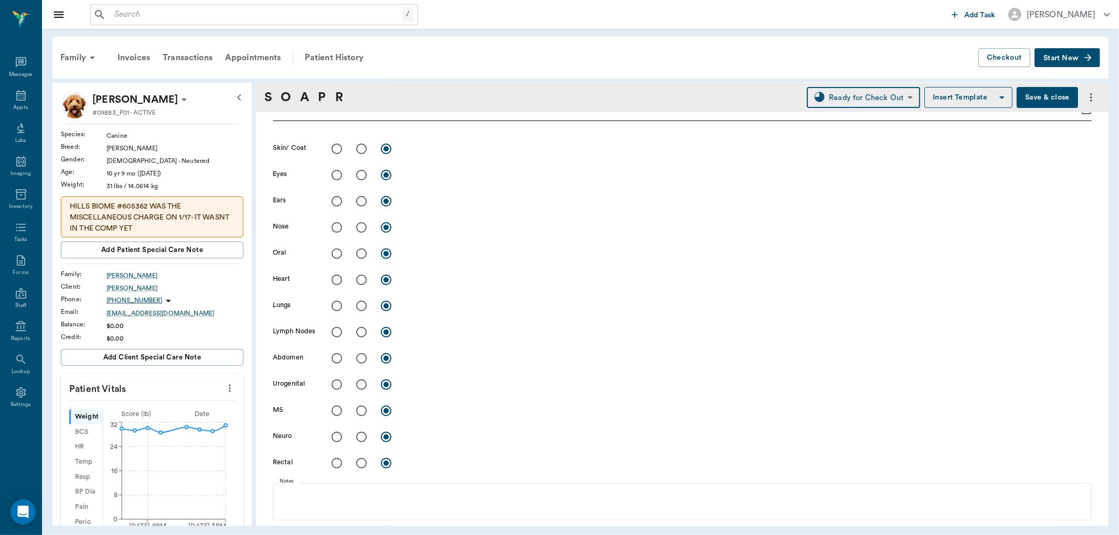
scroll to position [233, 0]
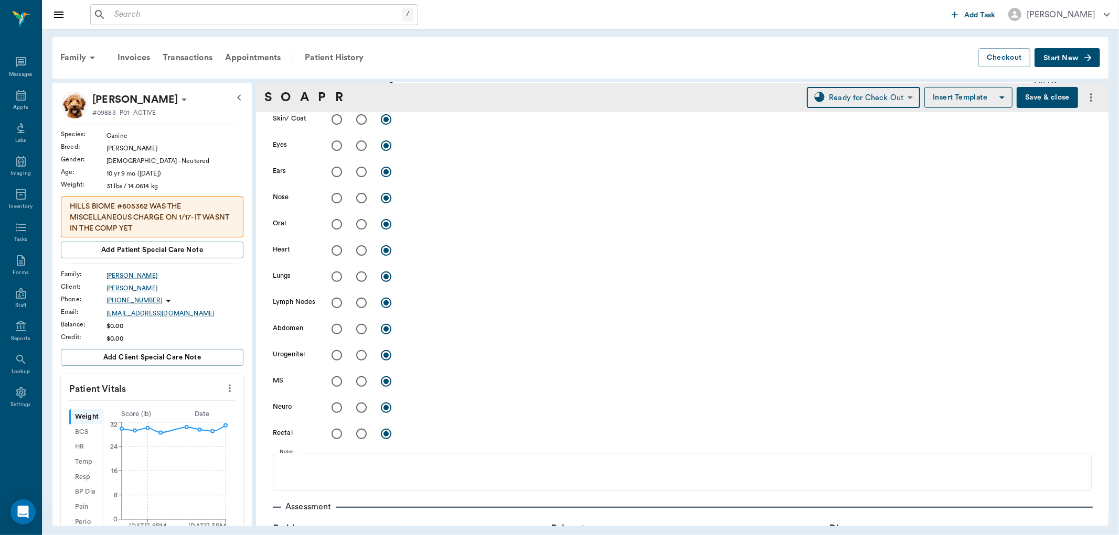
click at [336, 328] on input "radio" at bounding box center [337, 329] width 22 height 22
radio input "true"
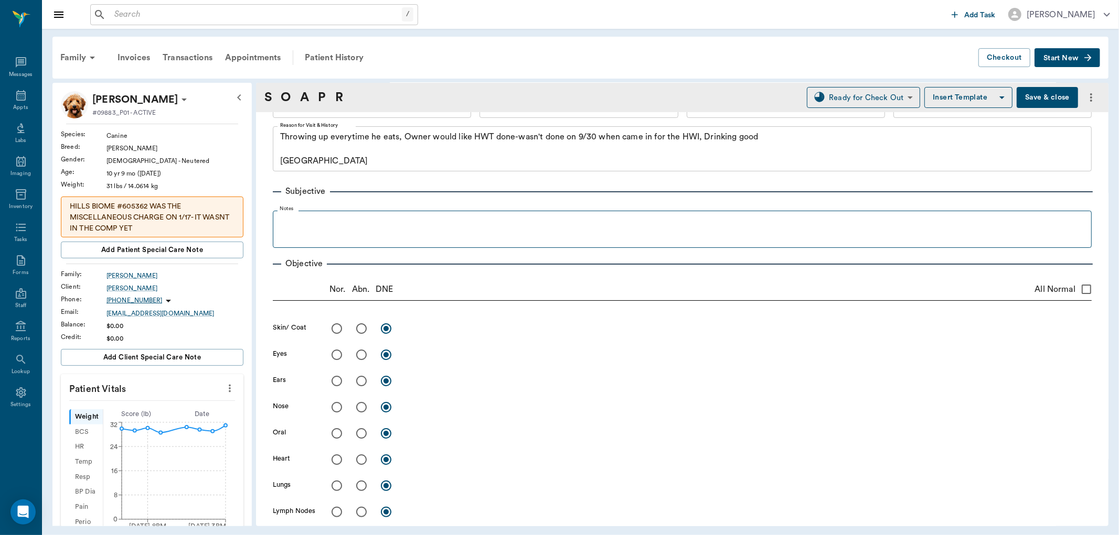
scroll to position [0, 0]
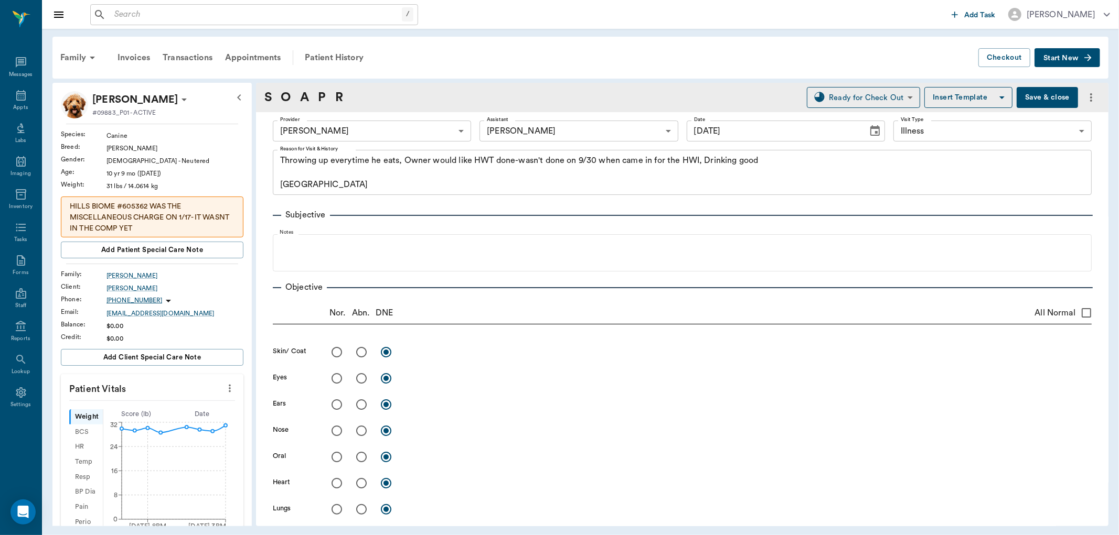
click at [1016, 101] on button "Save & close" at bounding box center [1046, 97] width 61 height 21
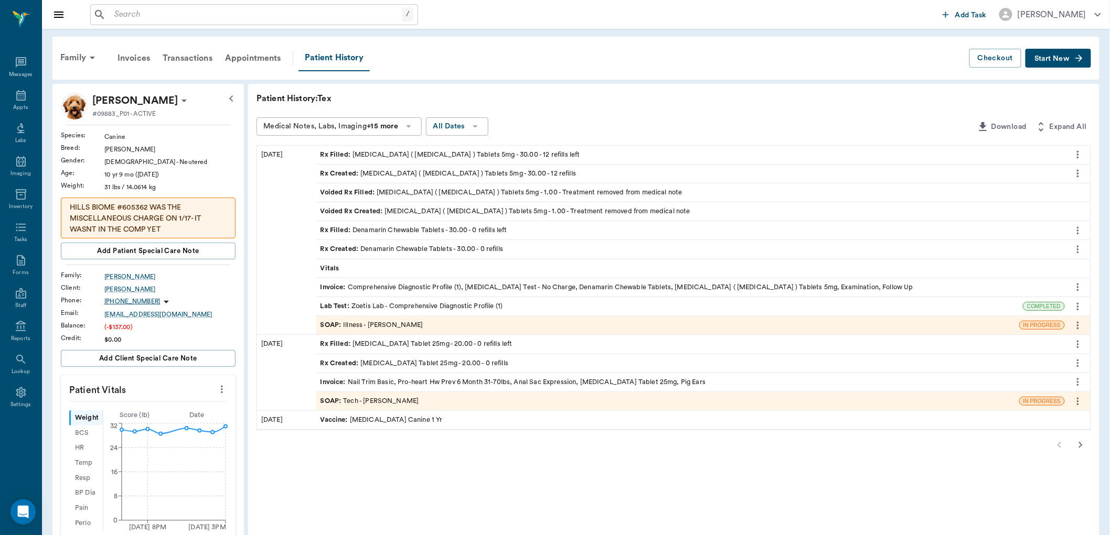
click at [353, 266] on div "Vitals" at bounding box center [690, 269] width 748 height 18
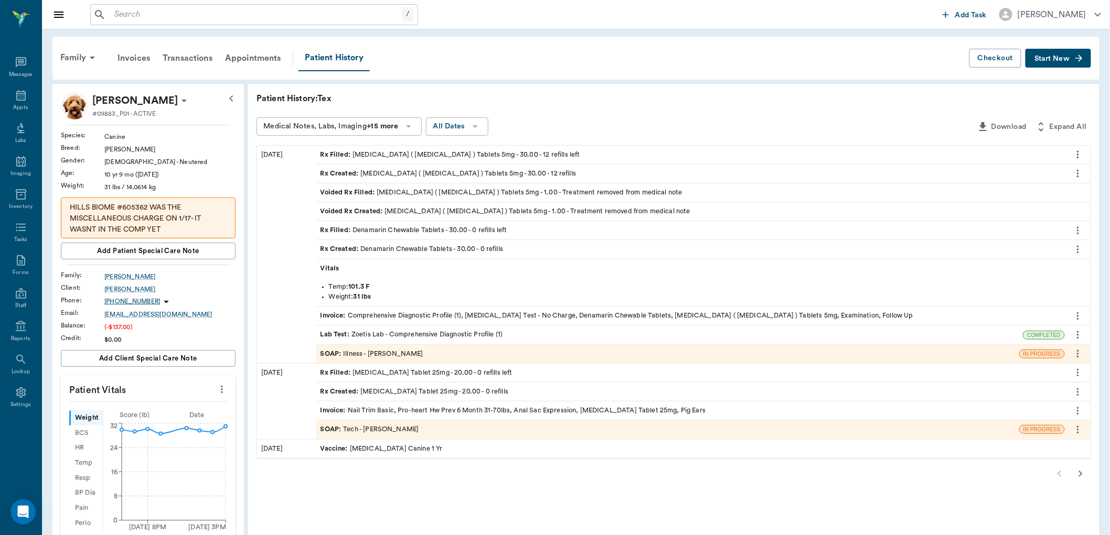
click at [386, 359] on div "SOAP : Illness - [PERSON_NAME]" at bounding box center [371, 354] width 103 height 10
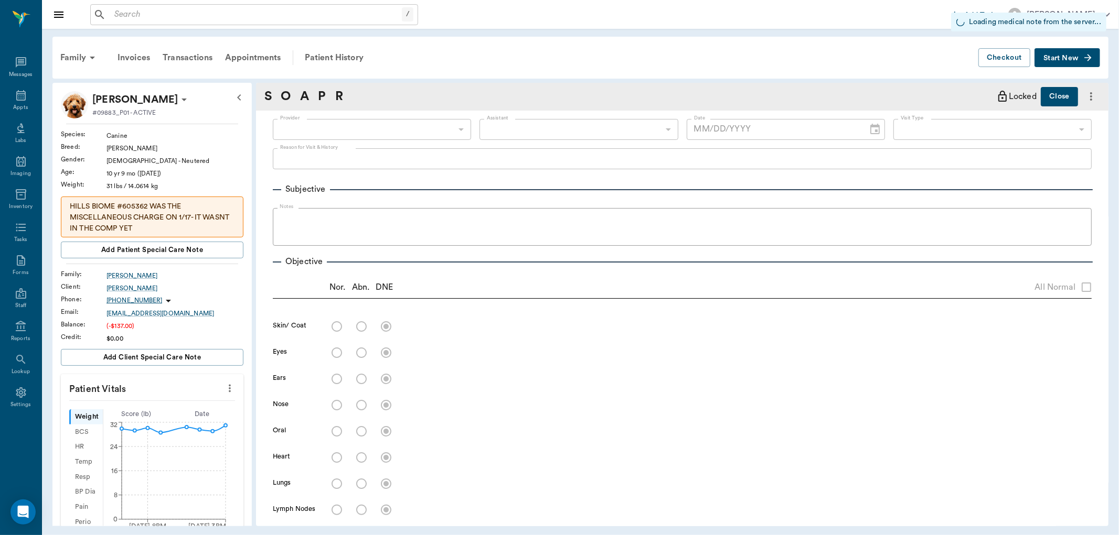
type input "63ec2f075fda476ae8351a4d"
type input "63ec2e7e52e12b0ba117b124"
type input "65d2be4f46e3a538d89b8c15"
radio input "true"
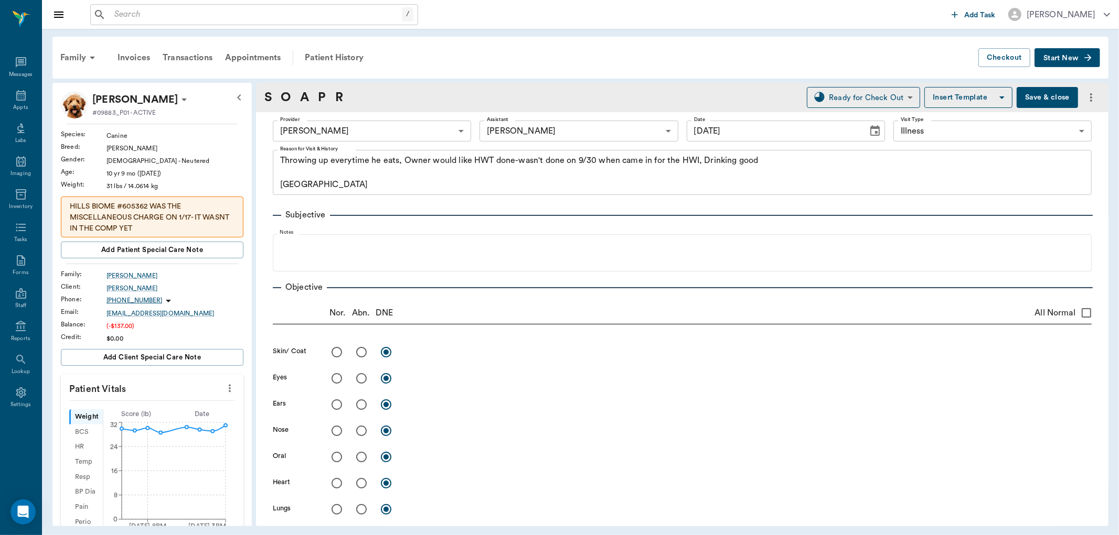
type input "[DATE]"
type textarea "Throwing up everytime he eats, Owner would like HWT done-wasn't done on 9/30 wh…"
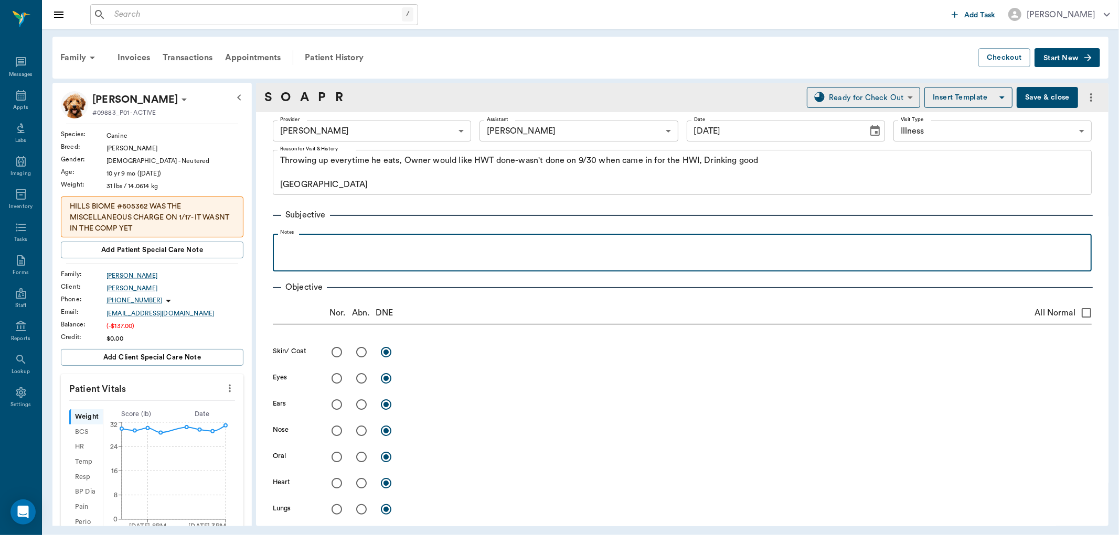
click at [355, 245] on p at bounding box center [682, 245] width 808 height 13
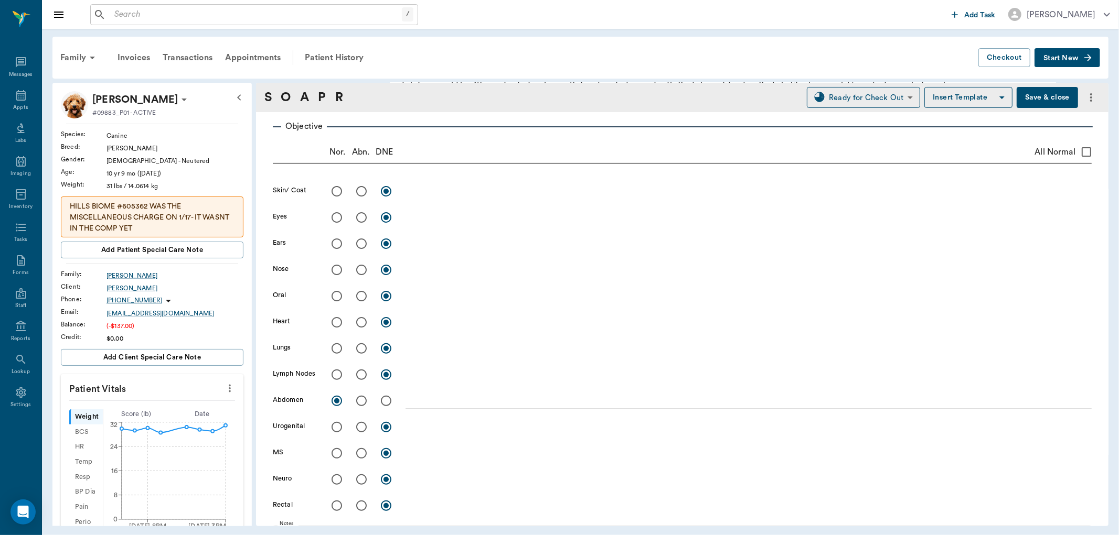
scroll to position [175, 0]
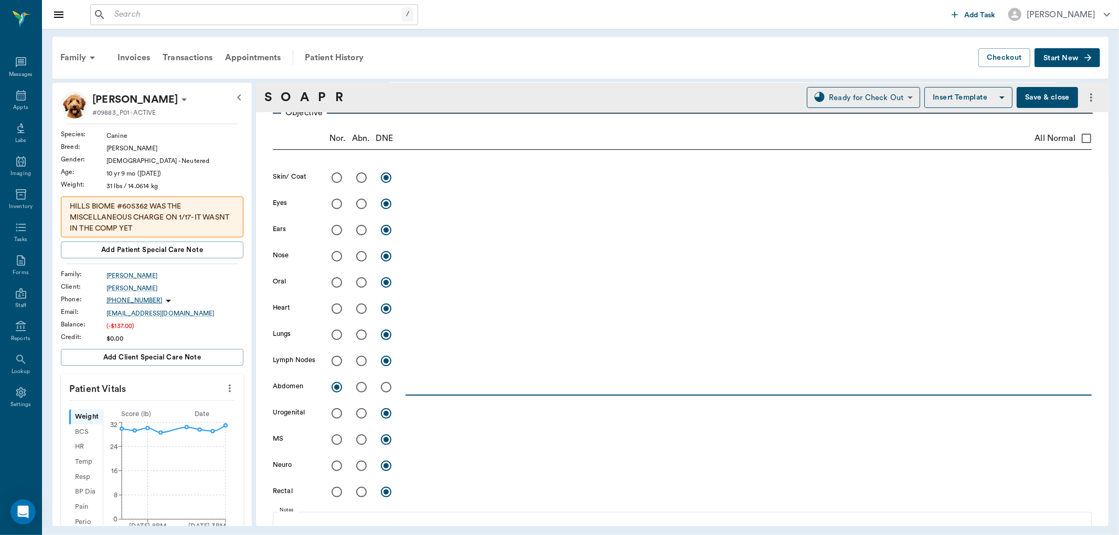
click at [431, 383] on textarea at bounding box center [748, 387] width 686 height 12
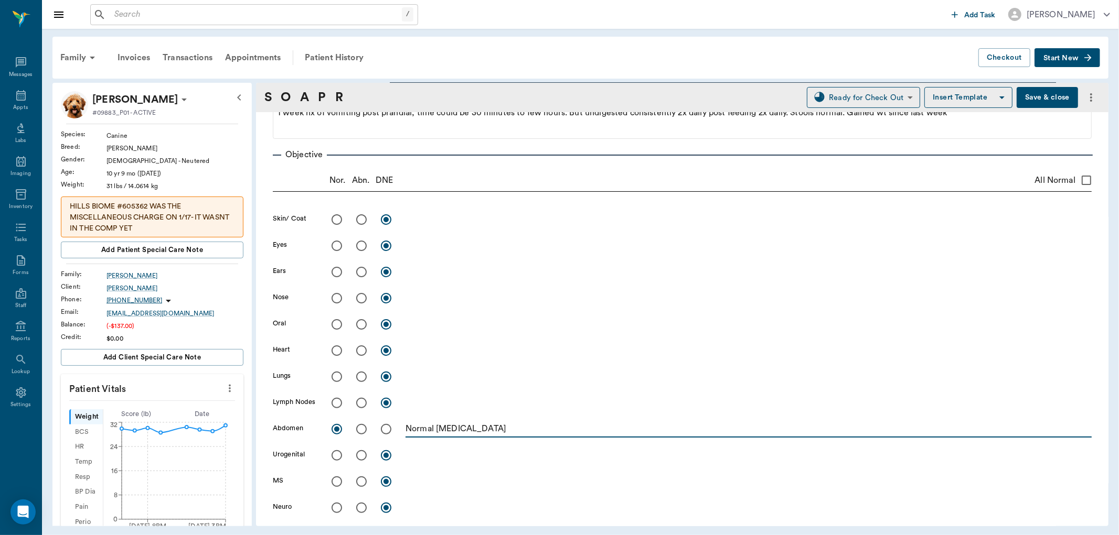
scroll to position [116, 0]
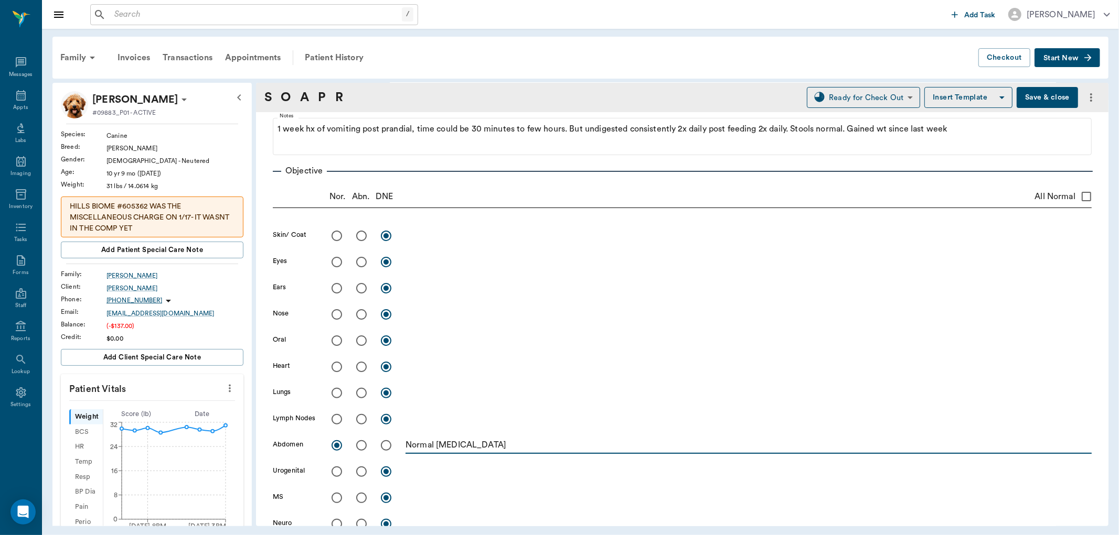
type textarea "Normal [MEDICAL_DATA]"
click at [336, 368] on input "radio" at bounding box center [337, 367] width 22 height 22
radio input "true"
click at [336, 401] on input "radio" at bounding box center [337, 393] width 22 height 22
radio input "true"
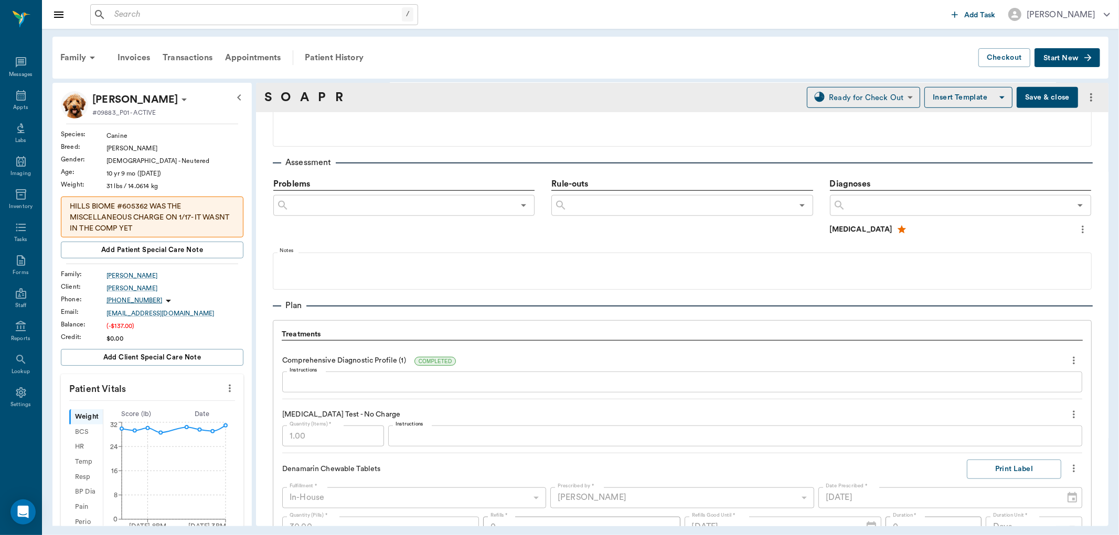
scroll to position [583, 0]
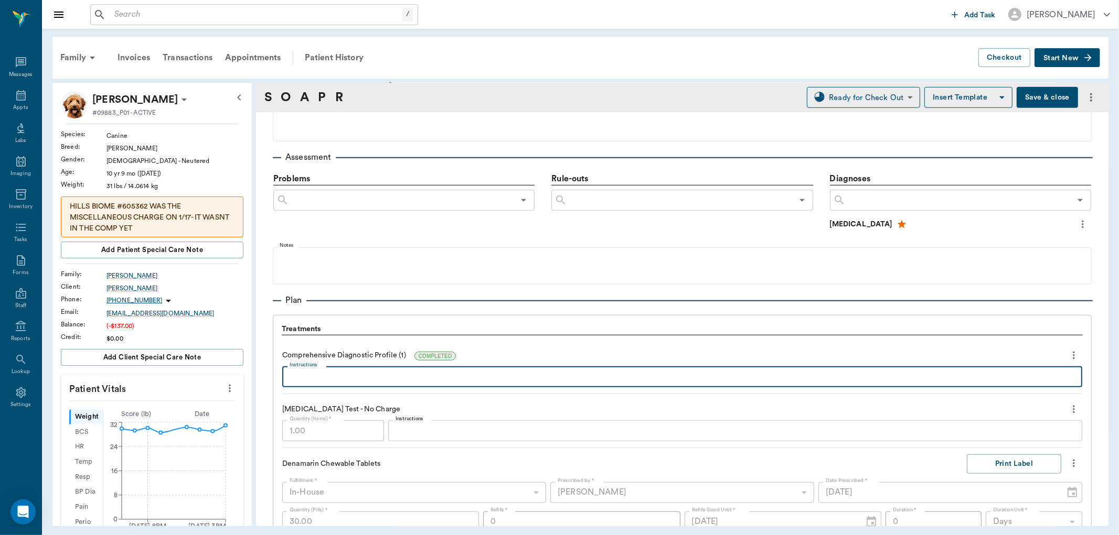
click at [346, 373] on textarea "Instructions" at bounding box center [681, 377] width 785 height 12
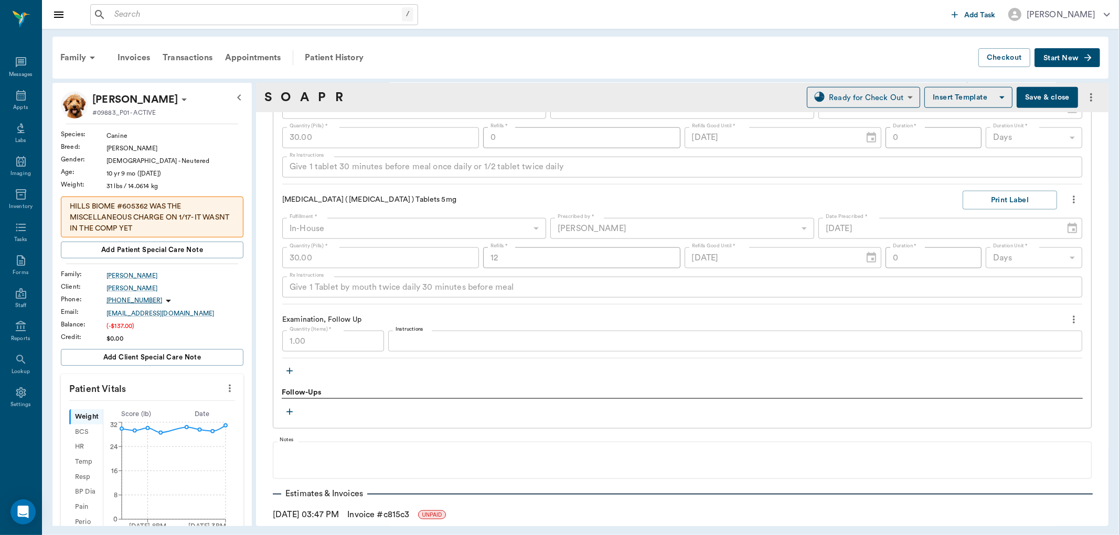
scroll to position [1030, 0]
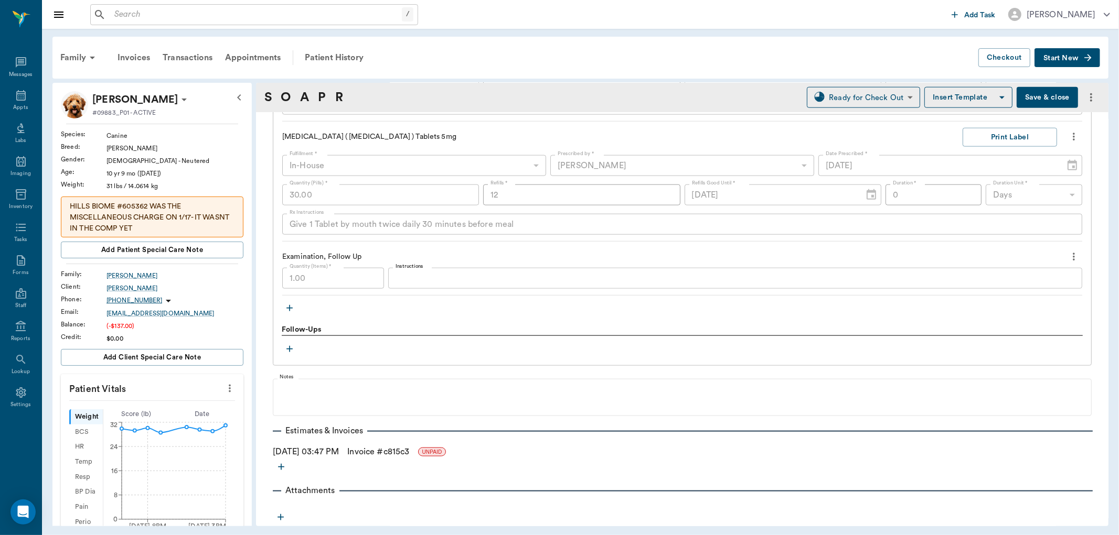
type textarea "[MEDICAL_DATA] still high (ALT sl lower, ALKp raised)"
click at [290, 347] on icon "button" at bounding box center [289, 349] width 10 height 10
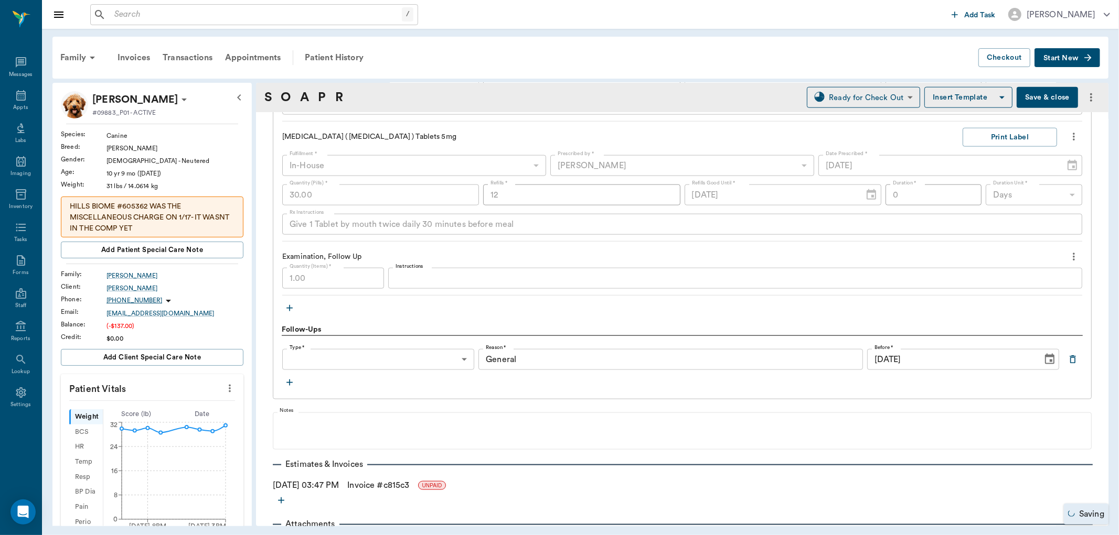
click at [362, 362] on body "/ ​ Add Task [PERSON_NAME] Nectar Messages Appts Labs Imaging Inventory Tasks F…" at bounding box center [559, 267] width 1119 height 535
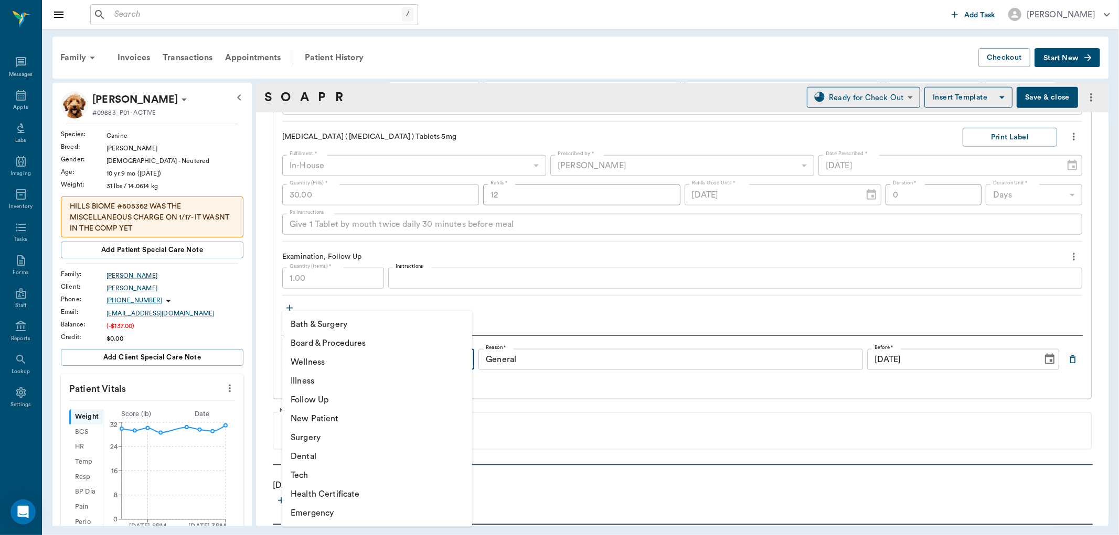
click at [392, 400] on li "Follow Up" at bounding box center [377, 400] width 190 height 19
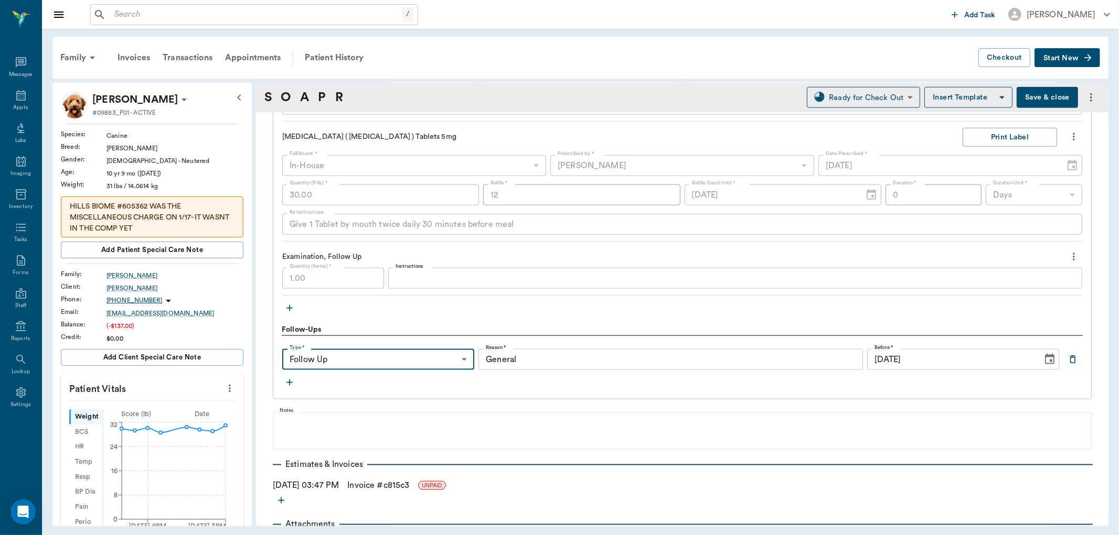
type input "65d2be4f46e3a538d89b8c16"
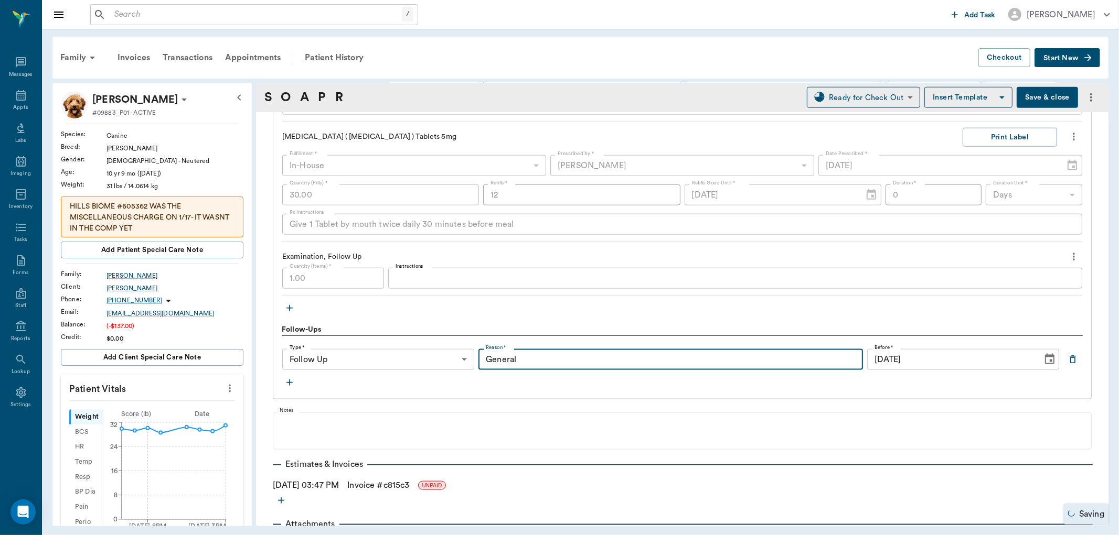
click at [669, 360] on input "General" at bounding box center [670, 359] width 384 height 21
type input "G"
type input "B"
type input "l"
click at [488, 363] on input "bloodwork" at bounding box center [670, 359] width 384 height 21
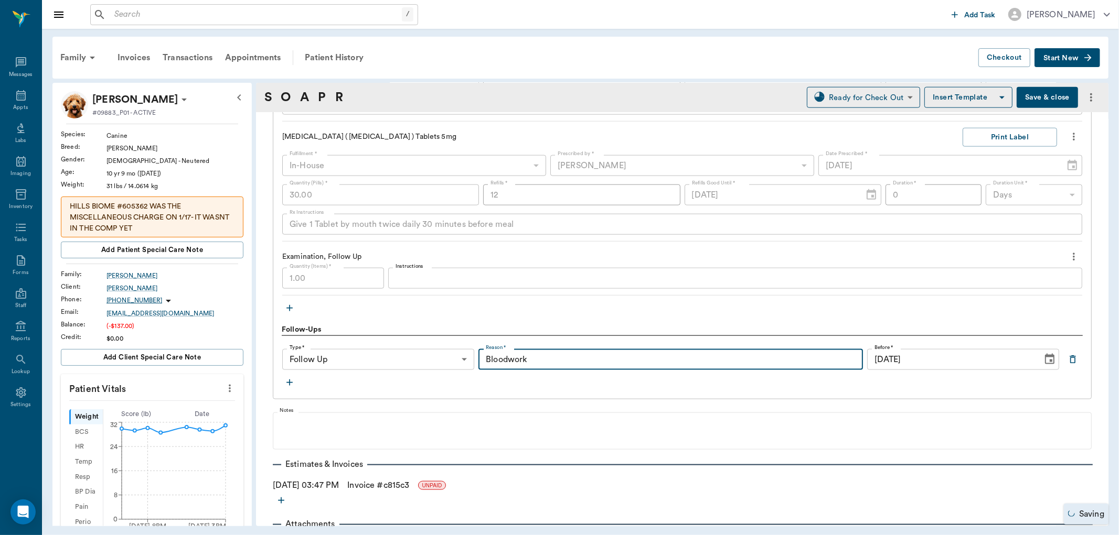
click at [568, 366] on input "Bloodwork" at bounding box center [670, 359] width 384 height 21
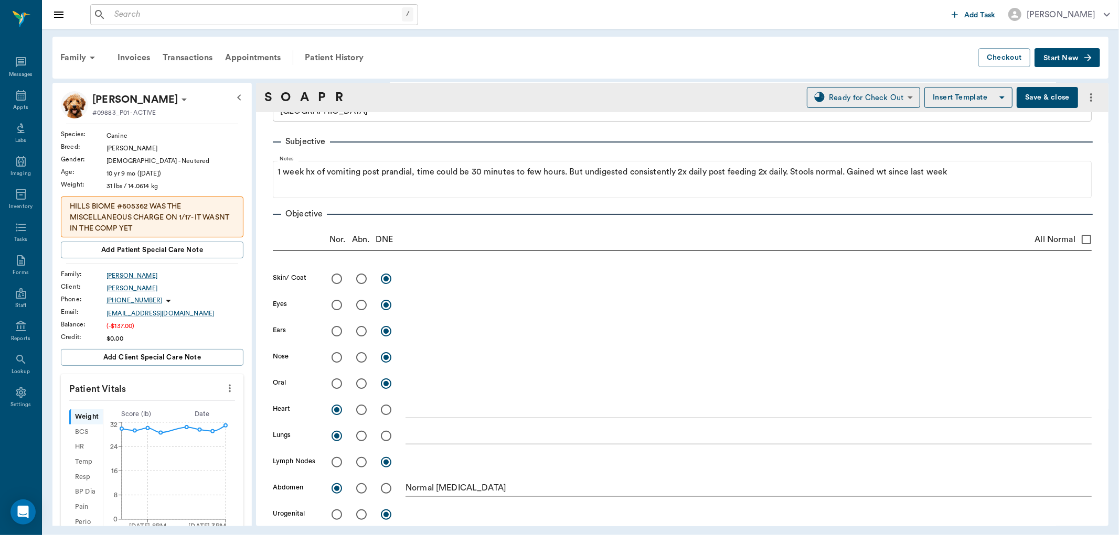
scroll to position [0, 0]
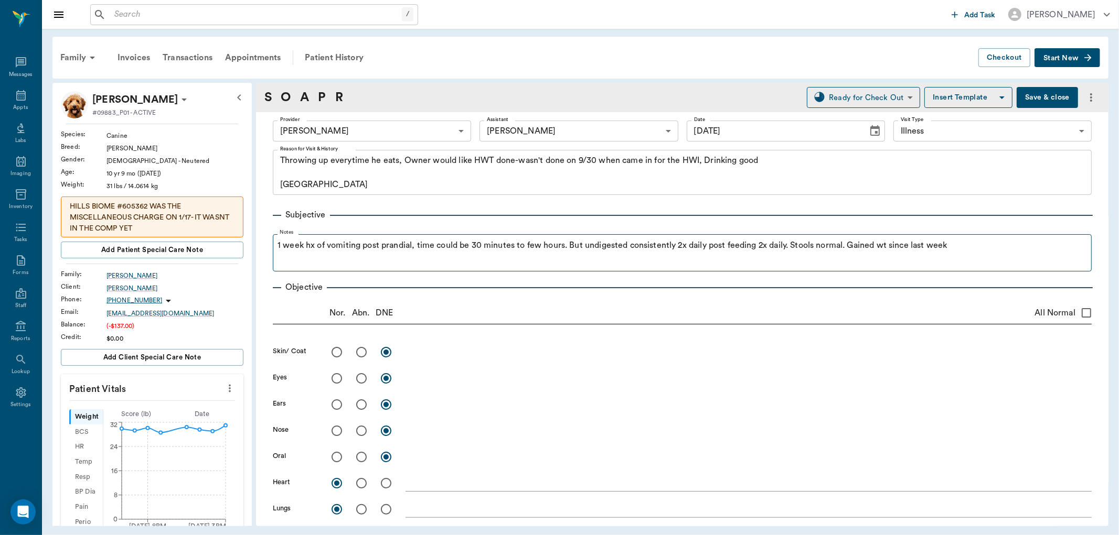
type input "Bloodwork - [MEDICAL_DATA]"
click at [972, 249] on p "1 week hx of vomiting post prandial, time could be 30 minutes to few hours. But…" at bounding box center [682, 245] width 808 height 13
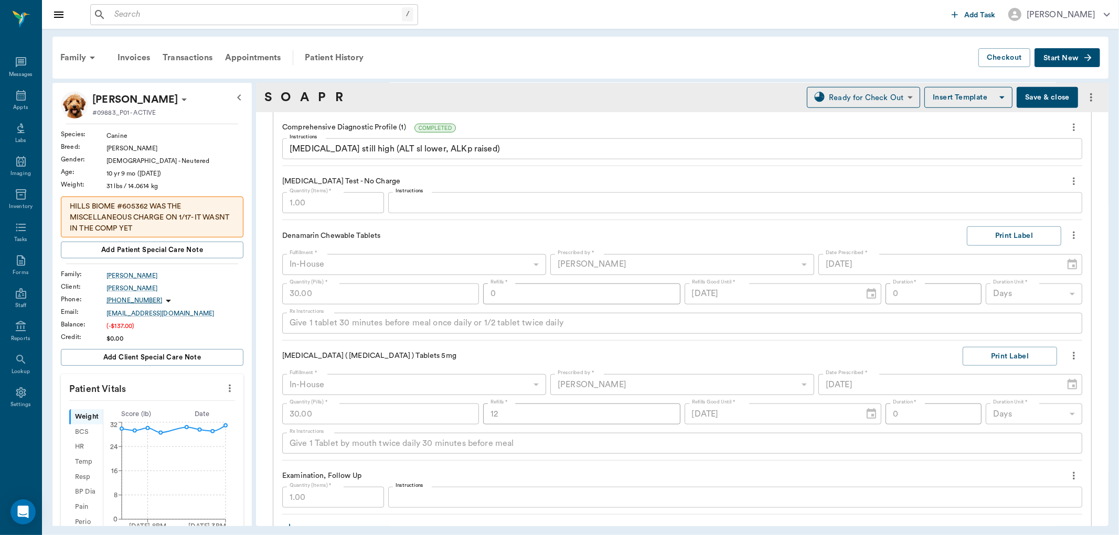
scroll to position [598, 0]
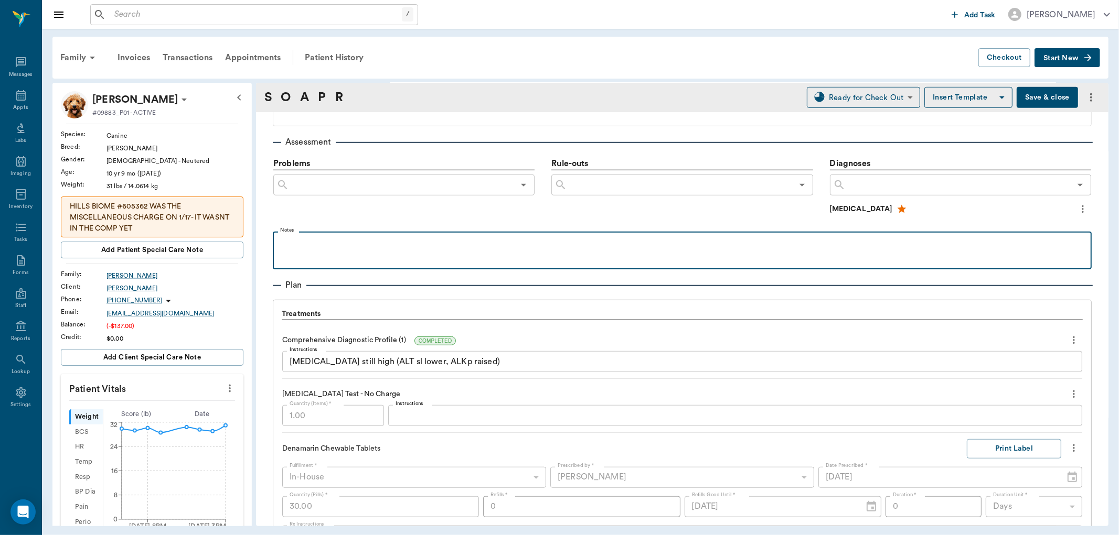
click at [389, 242] on p at bounding box center [682, 243] width 808 height 13
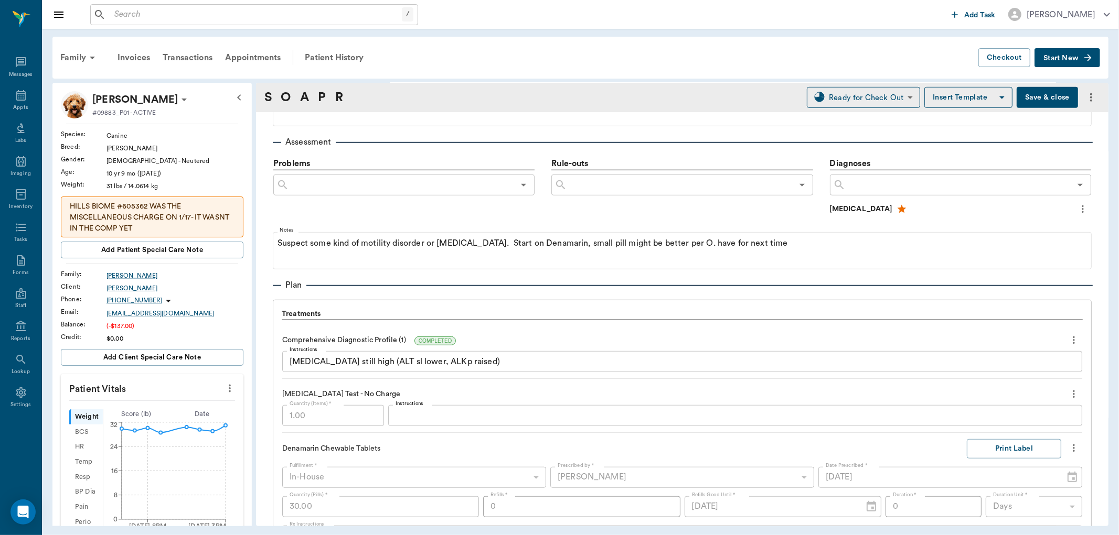
click at [680, 282] on div "Plan" at bounding box center [682, 285] width 819 height 13
click at [877, 178] on div "​" at bounding box center [960, 185] width 261 height 21
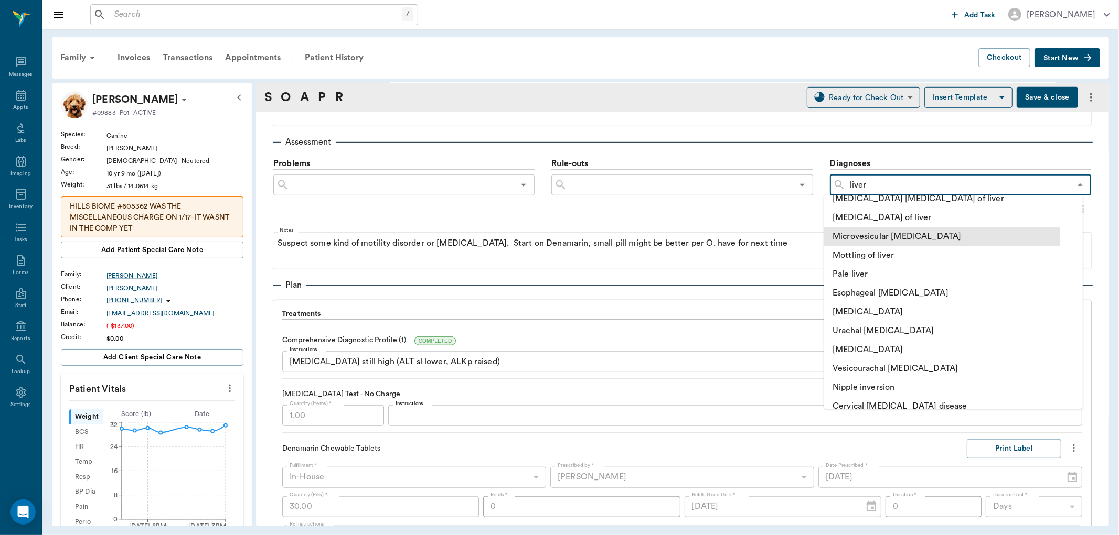
scroll to position [0, 0]
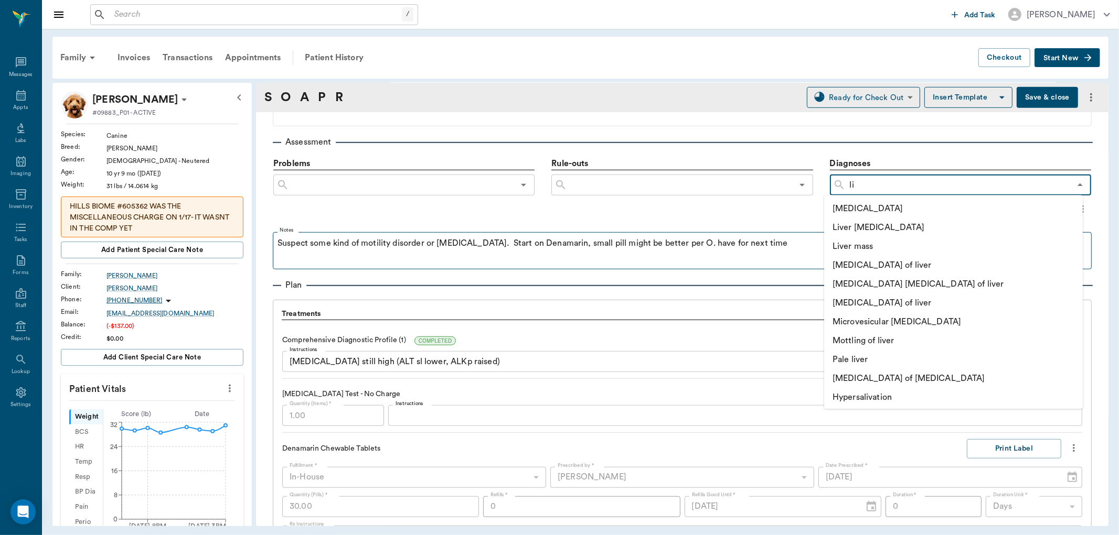
type input "l"
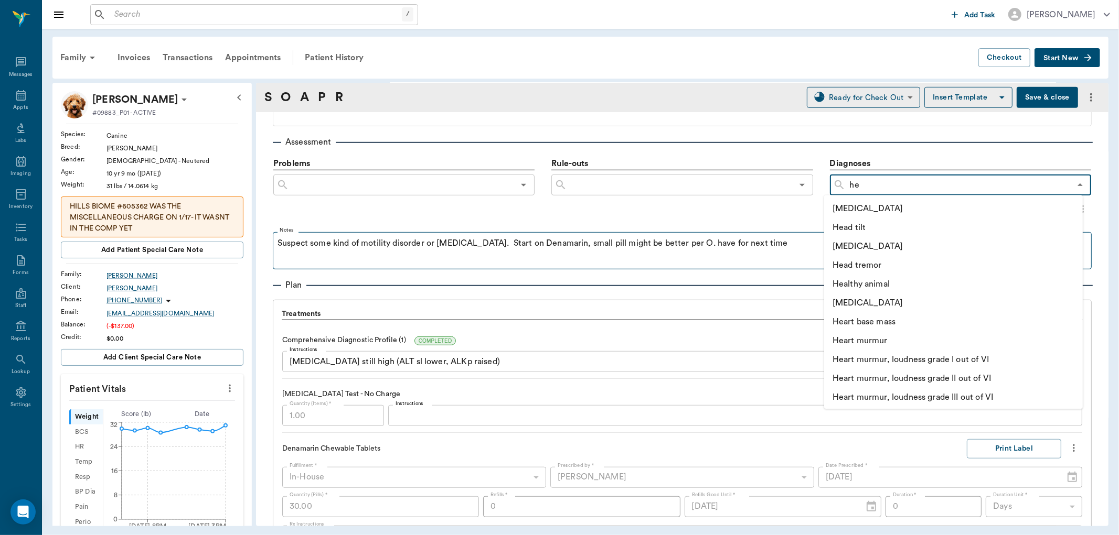
type input "hea"
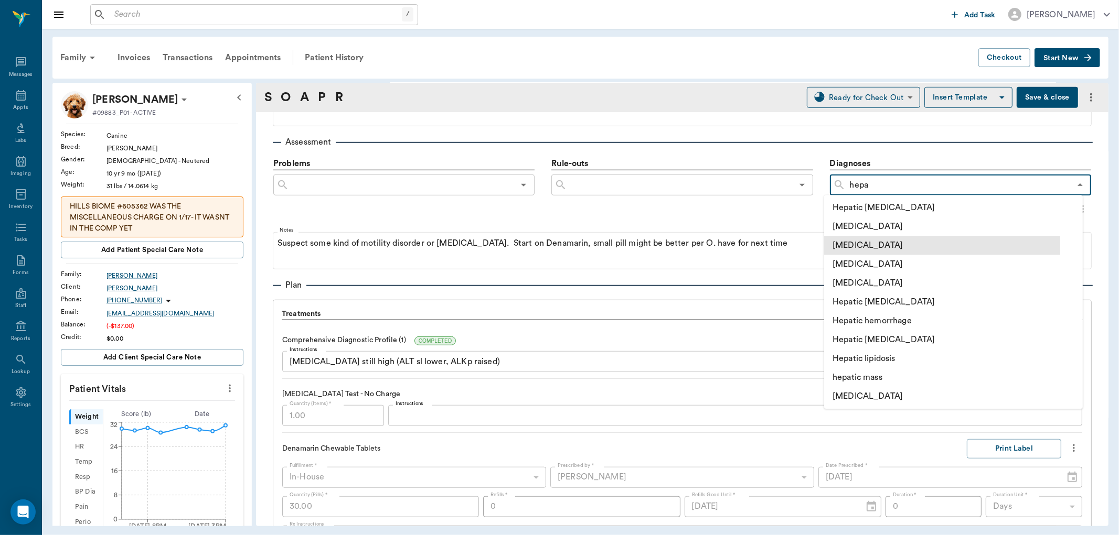
scroll to position [116, 0]
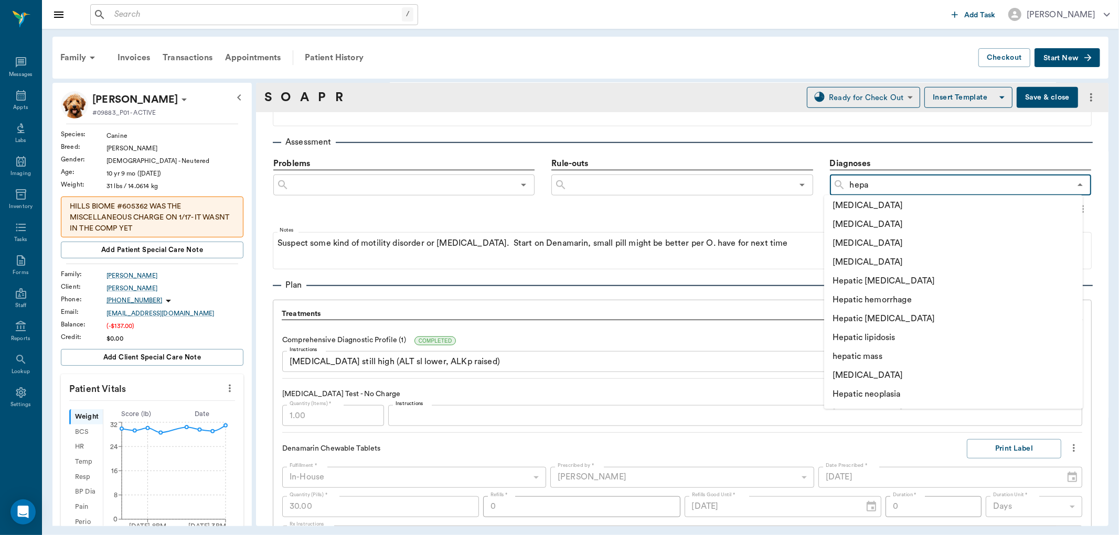
type input "hepa"
click at [603, 179] on input "text" at bounding box center [679, 185] width 225 height 15
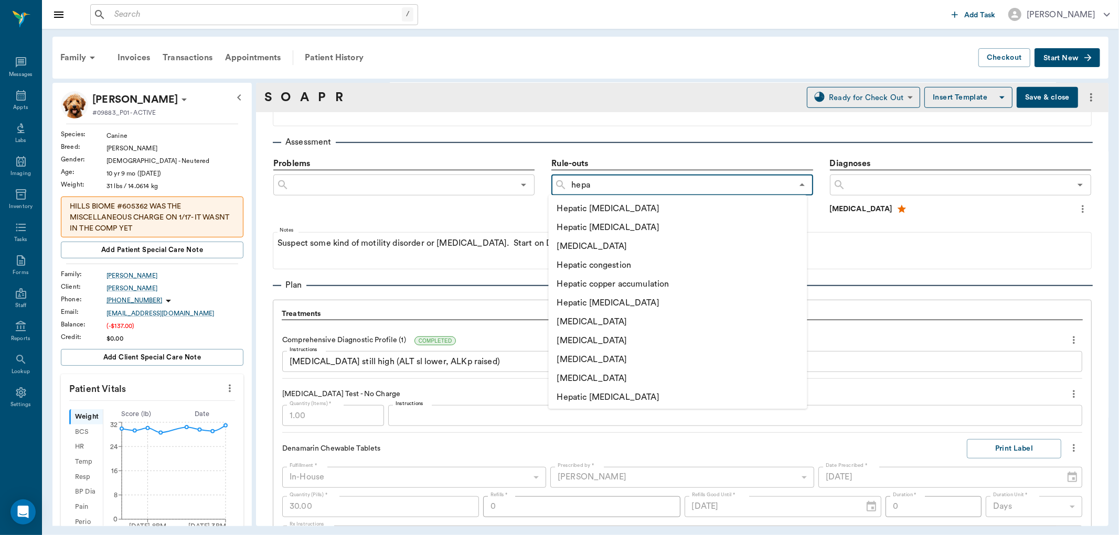
type input "hepat"
click at [617, 321] on li "[MEDICAL_DATA]" at bounding box center [667, 322] width 236 height 19
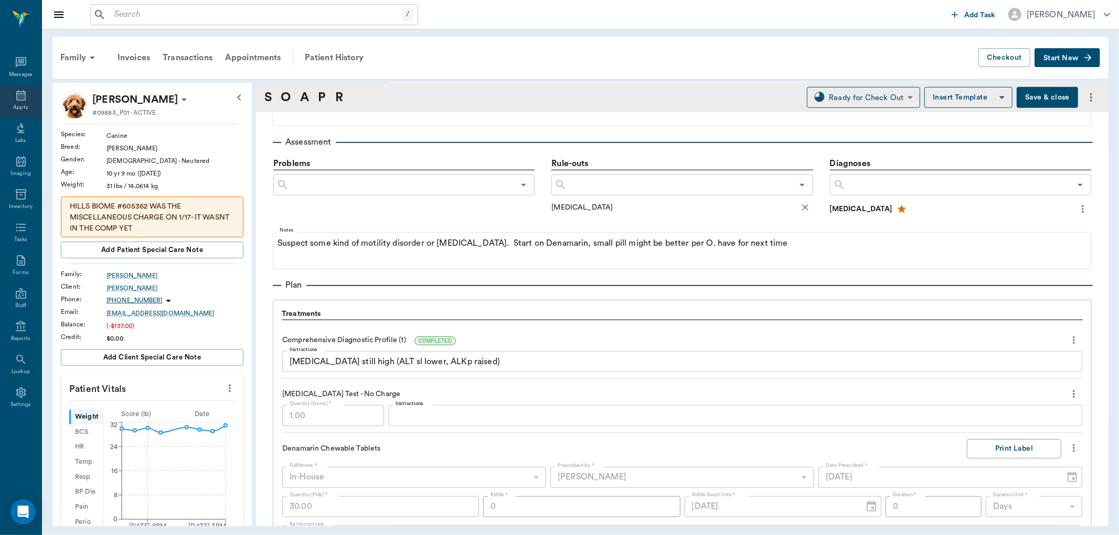
click at [22, 93] on icon at bounding box center [20, 95] width 9 height 10
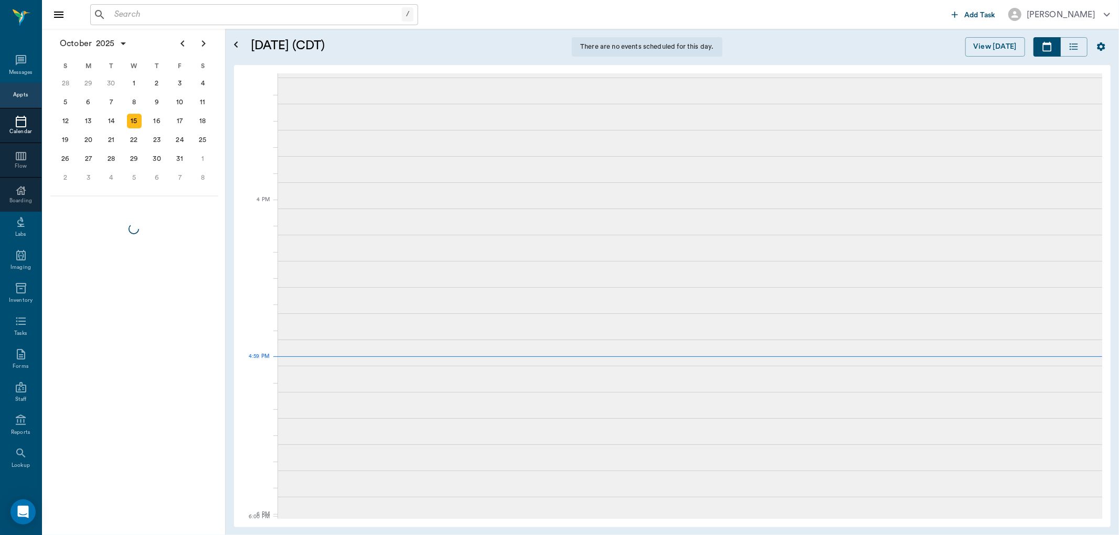
scroll to position [1057, 0]
click at [177, 18] on input "text" at bounding box center [256, 14] width 292 height 15
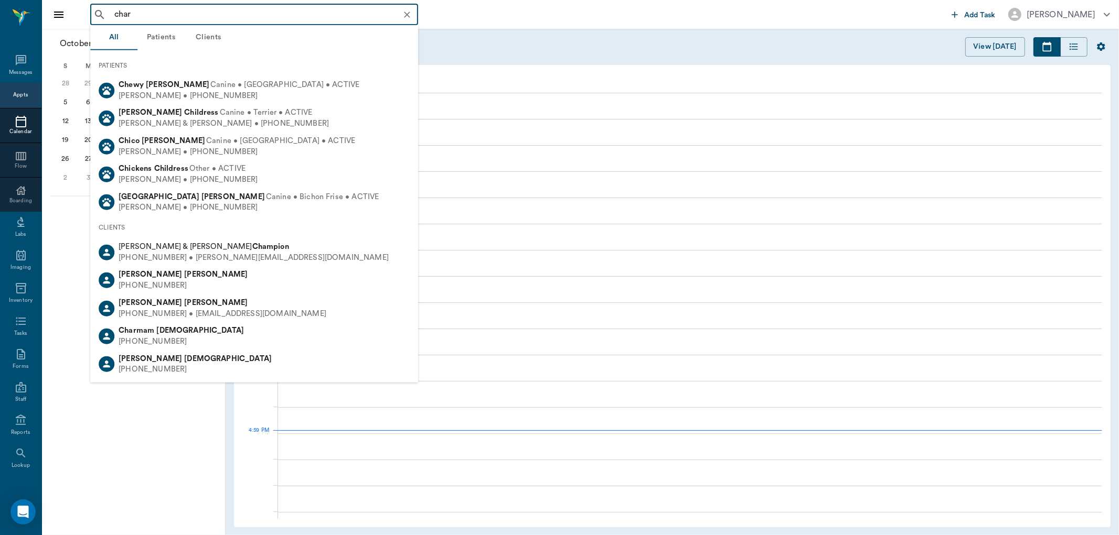
scroll to position [1261, 0]
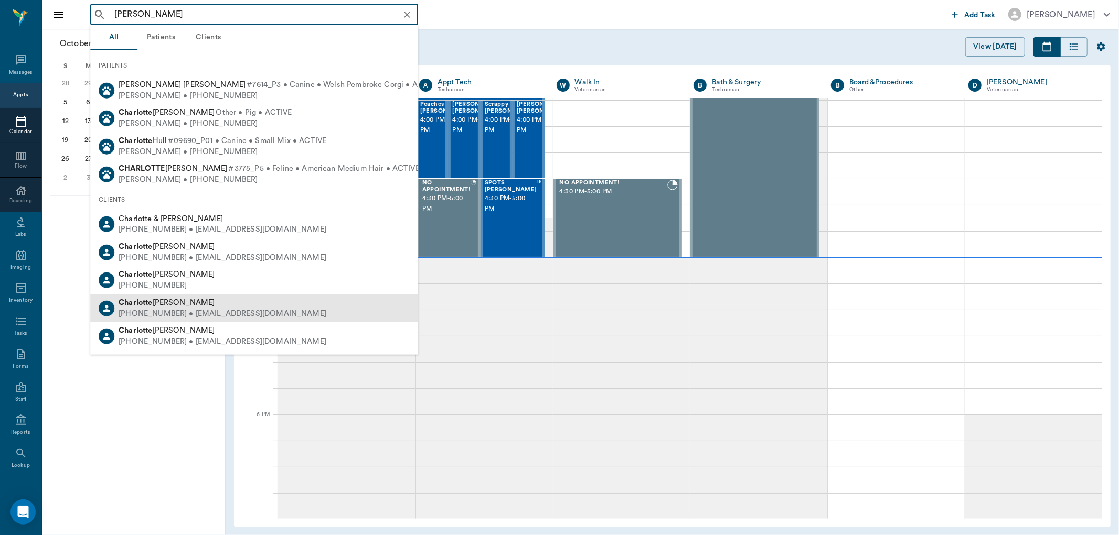
click at [193, 311] on div "(903) 310-9714 • CHARLOTTEMCCARRA33@gmail.com" at bounding box center [223, 313] width 208 height 11
type input "charlott"
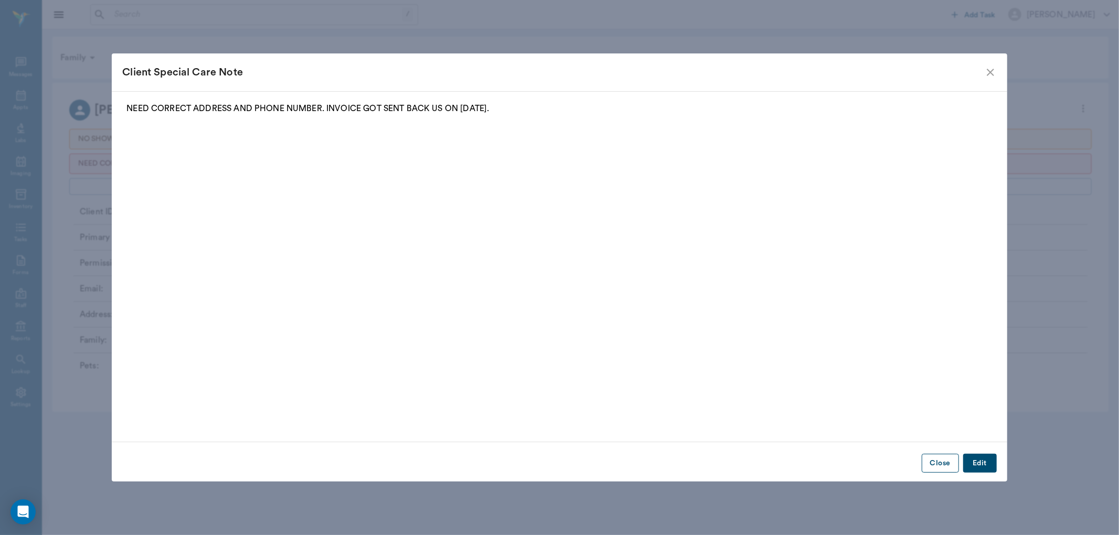
click at [941, 460] on button "Close" at bounding box center [939, 463] width 37 height 19
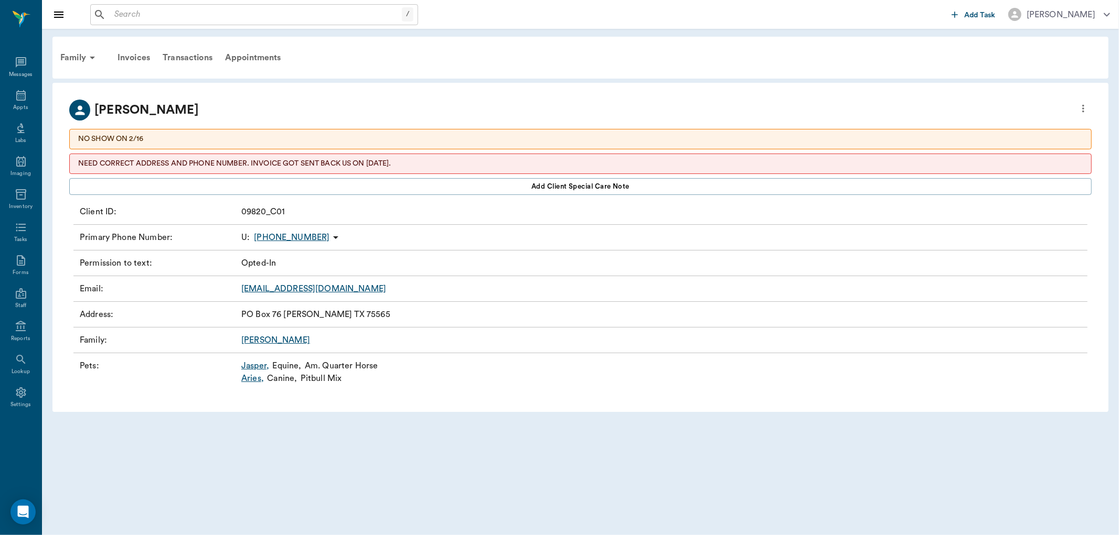
click at [1087, 111] on icon "more" at bounding box center [1083, 108] width 12 height 13
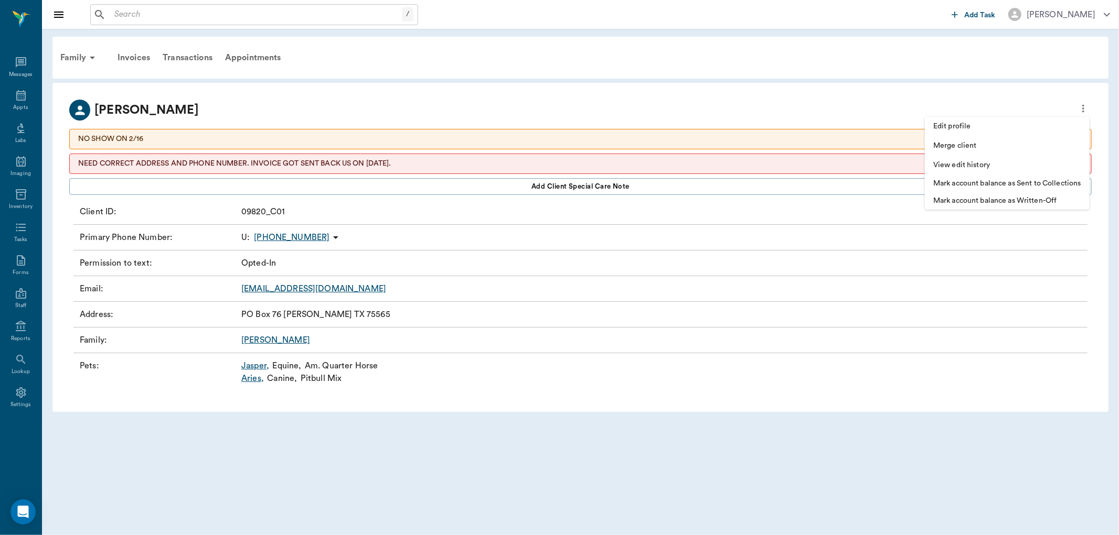
click at [1034, 130] on span "Edit profile" at bounding box center [1007, 126] width 148 height 11
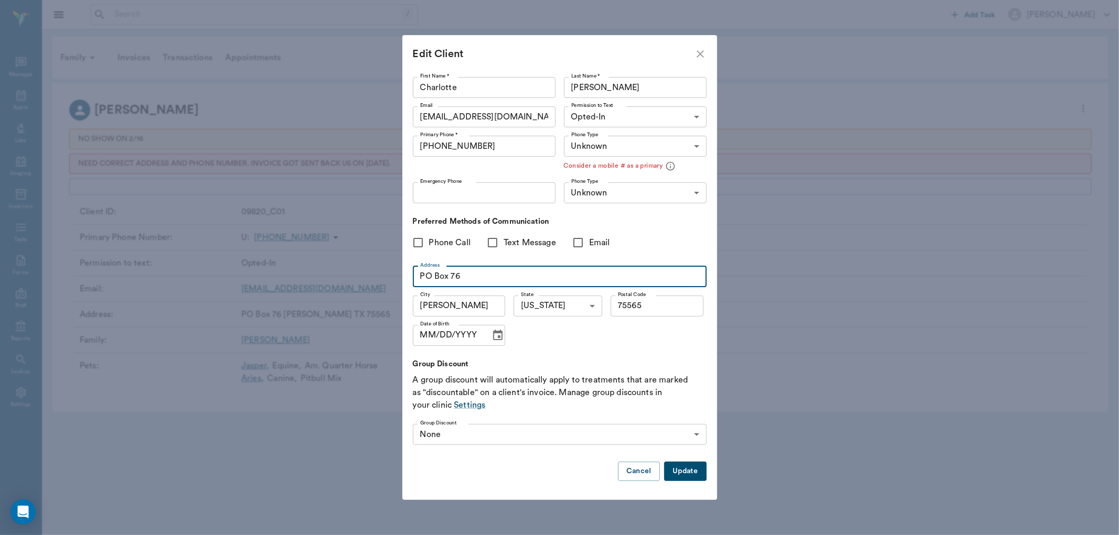
click at [501, 268] on input "PO Box 76" at bounding box center [560, 276] width 294 height 21
type input "1726 Pine Valley"
click at [460, 302] on input "McCloud" at bounding box center [459, 306] width 93 height 21
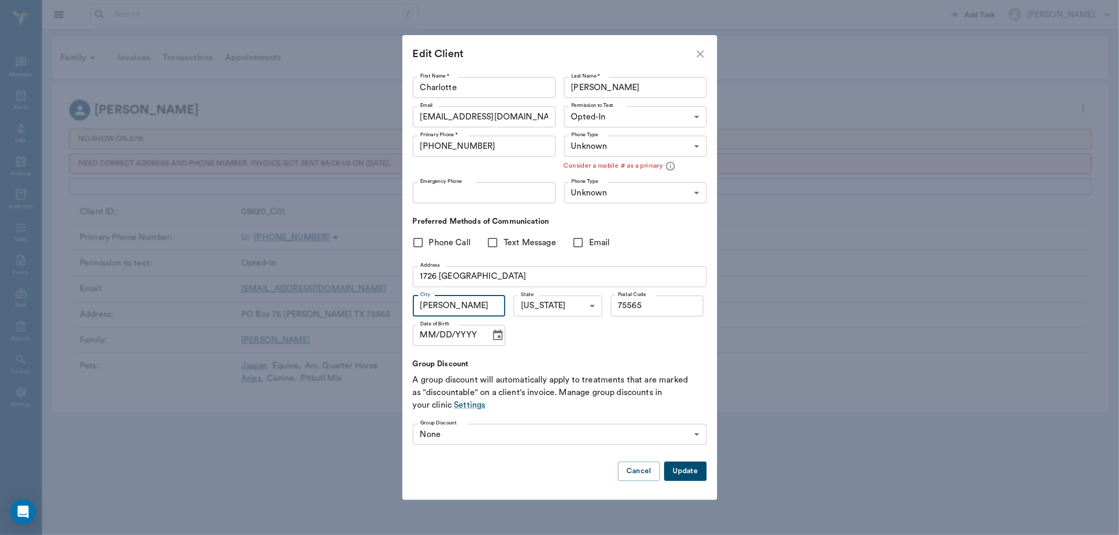
click at [460, 302] on input "McCloud" at bounding box center [459, 306] width 93 height 21
type input "Queen City"
click at [653, 315] on input "75565" at bounding box center [656, 306] width 93 height 21
type input "75572"
click at [495, 144] on input "(903) 310-9714" at bounding box center [484, 146] width 143 height 21
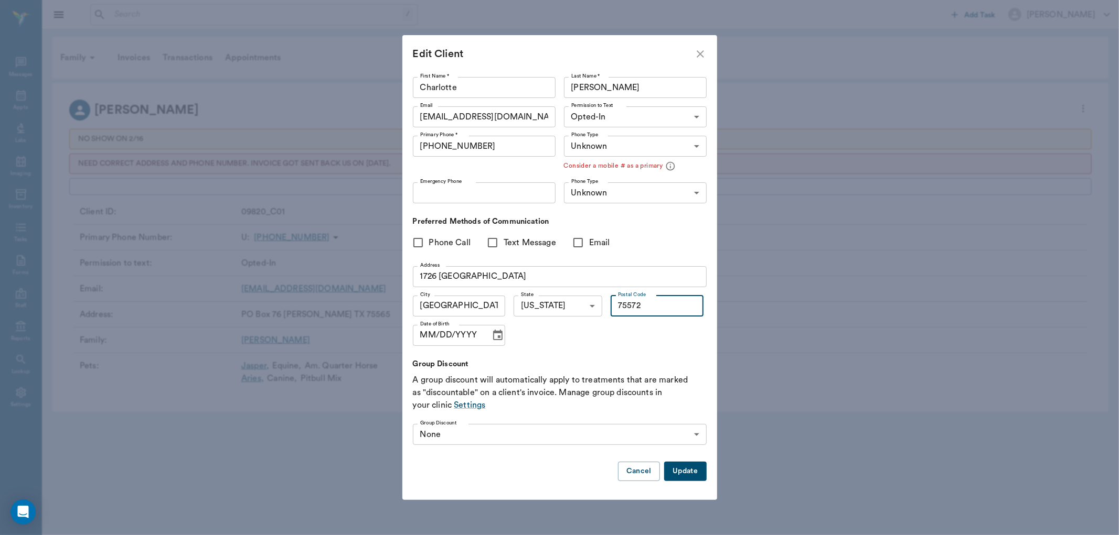
click at [495, 144] on input "(903) 310-9714" at bounding box center [484, 146] width 143 height 21
type input "(430) 701-0292"
click at [701, 472] on button "Update" at bounding box center [685, 471] width 42 height 19
type input "UNKNOWN"
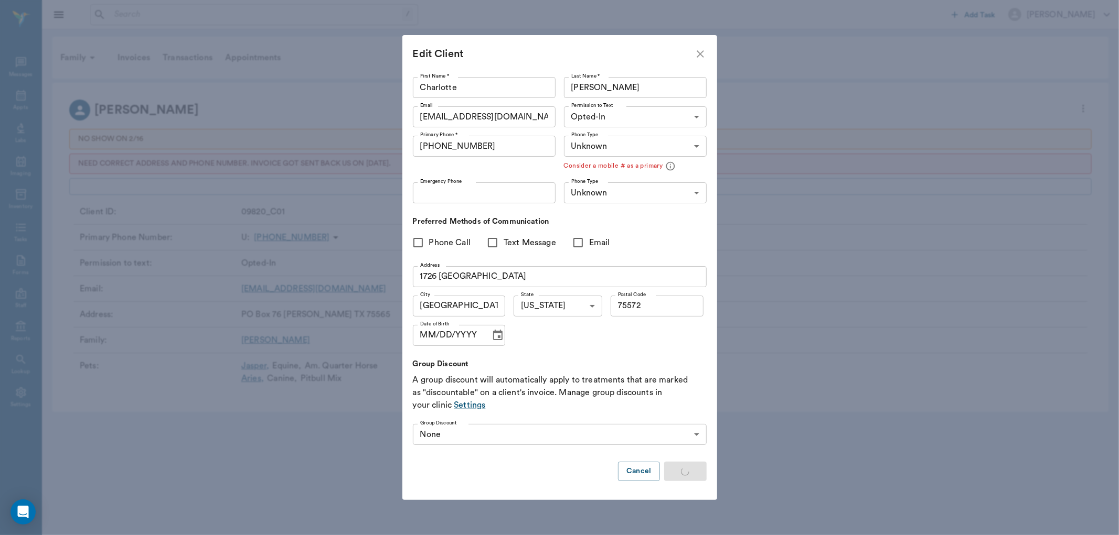
type input "MOBILE"
type input "LANDLINE"
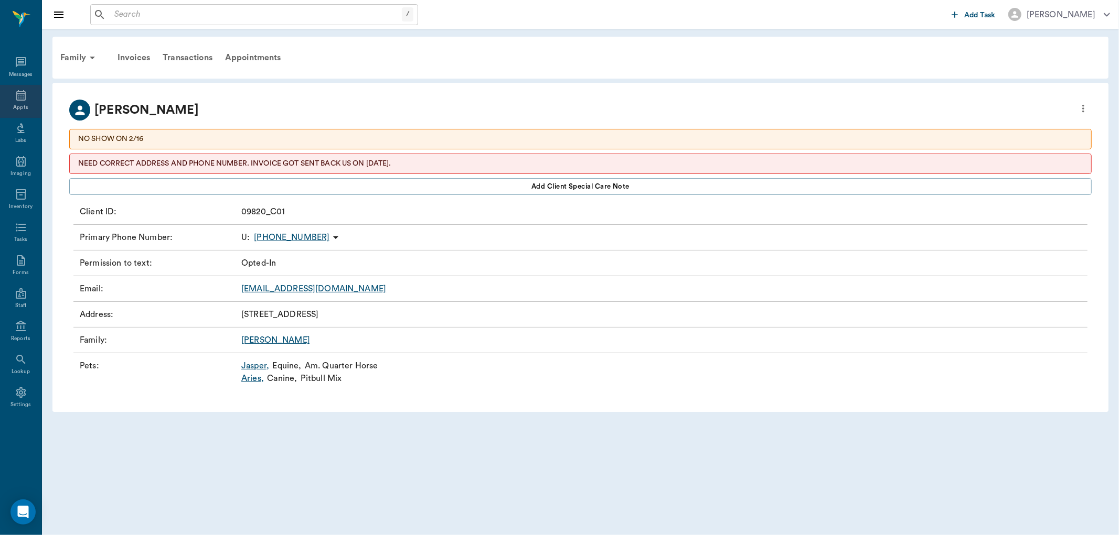
click at [23, 93] on icon at bounding box center [21, 95] width 13 height 13
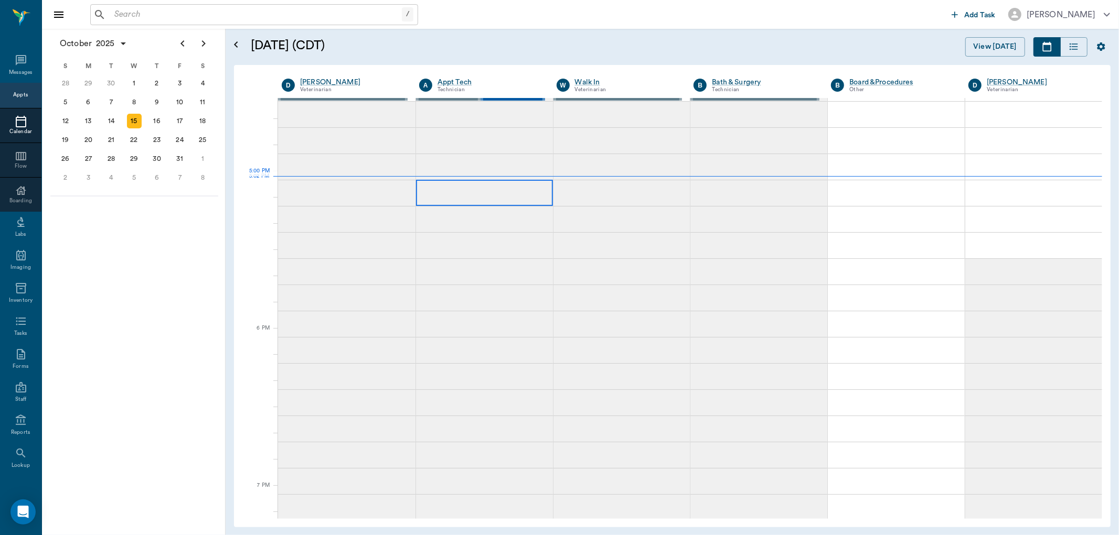
scroll to position [1184, 0]
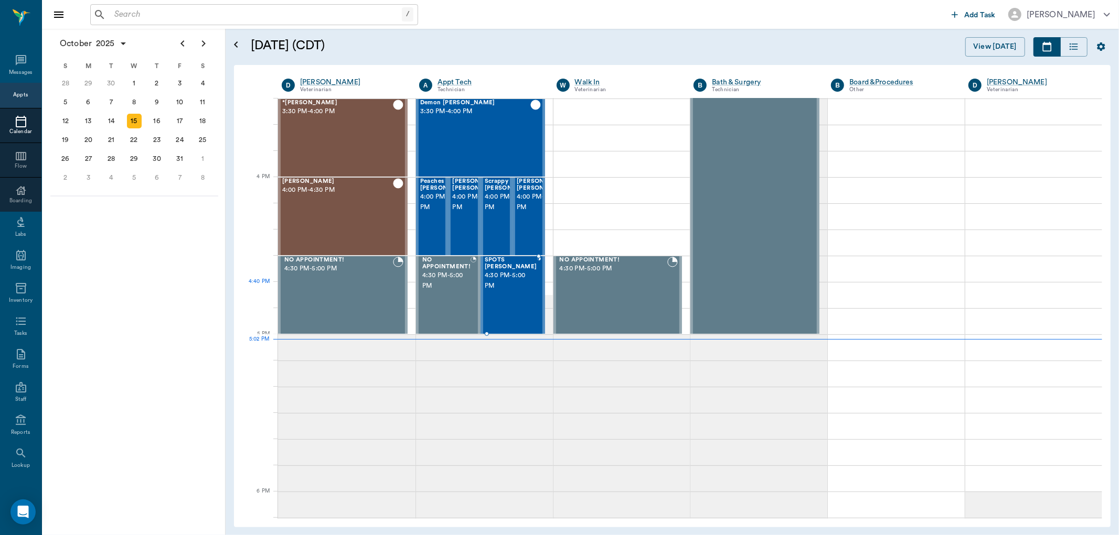
click at [512, 299] on div "SPOTS Roberts 4:30 PM - 5:00 PM" at bounding box center [511, 295] width 52 height 77
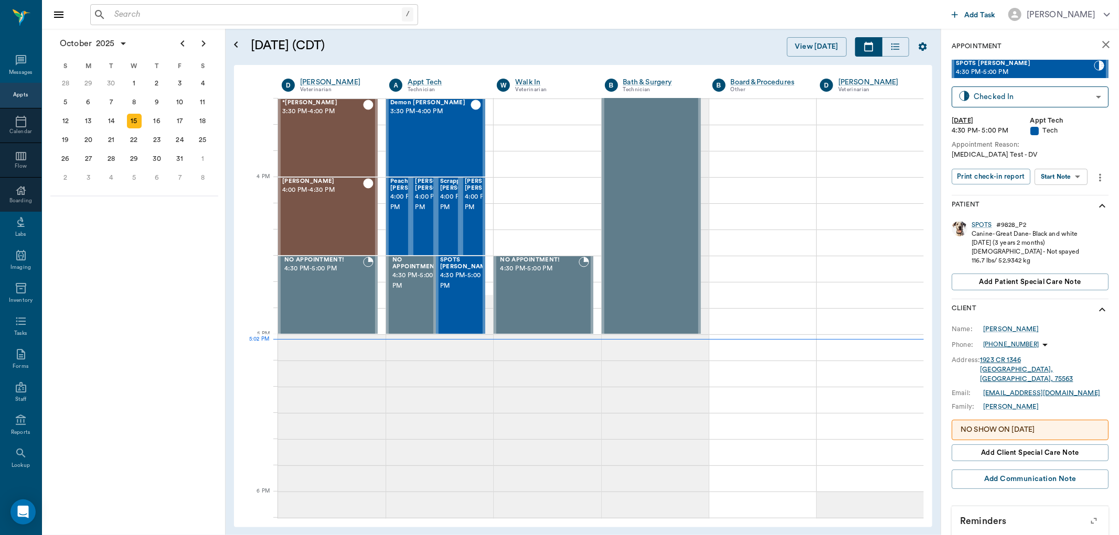
click at [1076, 176] on body "/ ​ Add Task Dr. Bert Ellsworth Nectar Messages Appts Calendar Flow Boarding La…" at bounding box center [559, 267] width 1119 height 535
click at [1073, 198] on li "View SOAP" at bounding box center [1061, 197] width 73 height 17
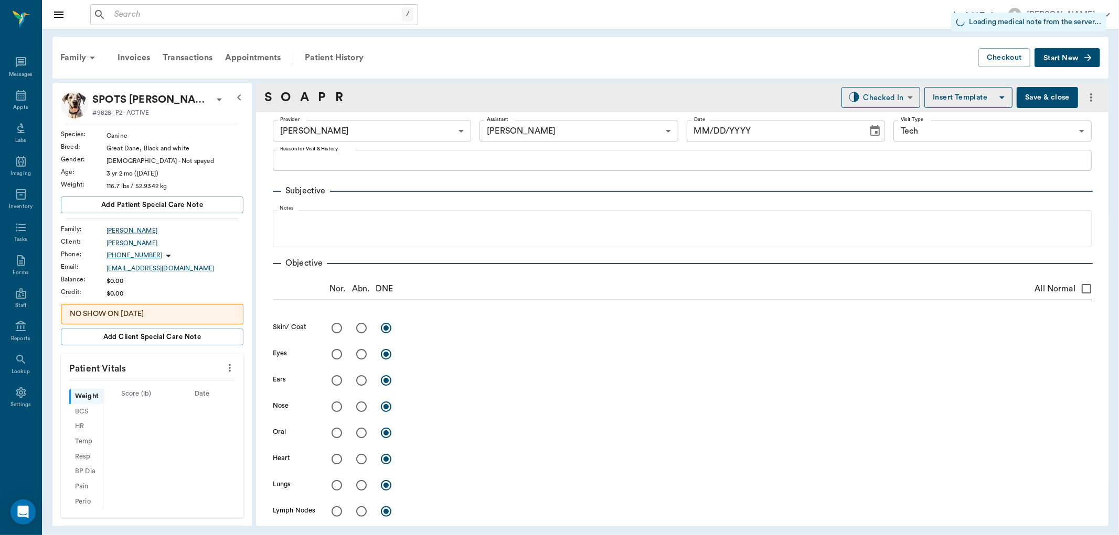
type input "63ec2e7e52e12b0ba117b124"
type input "682b670d8bdc6f7f8feef3db"
type input "65d2be4f46e3a538d89b8c1a"
type input "[DATE]"
type textarea "Progesterone Test - DV"
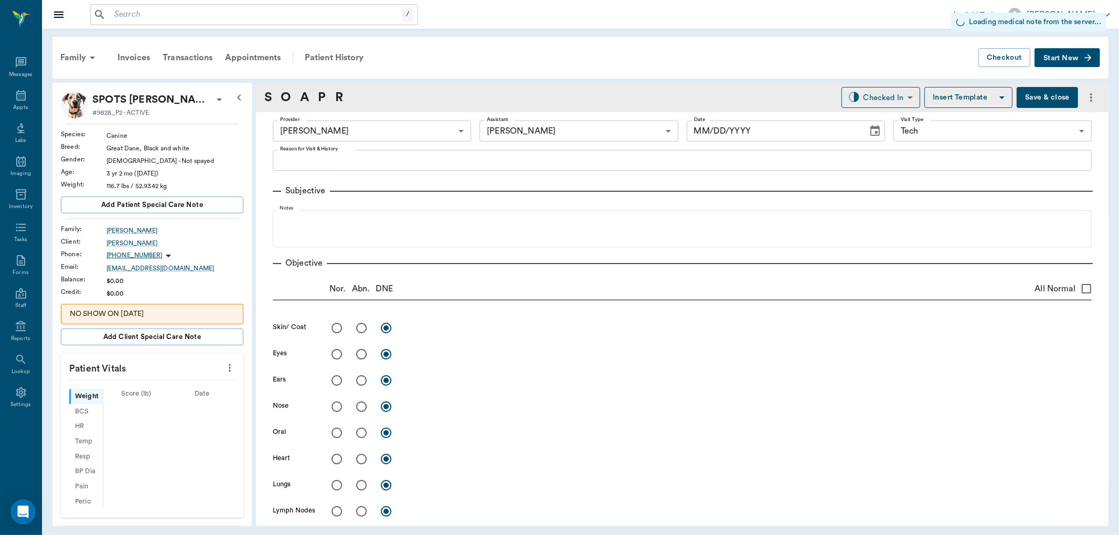
type input "1.00"
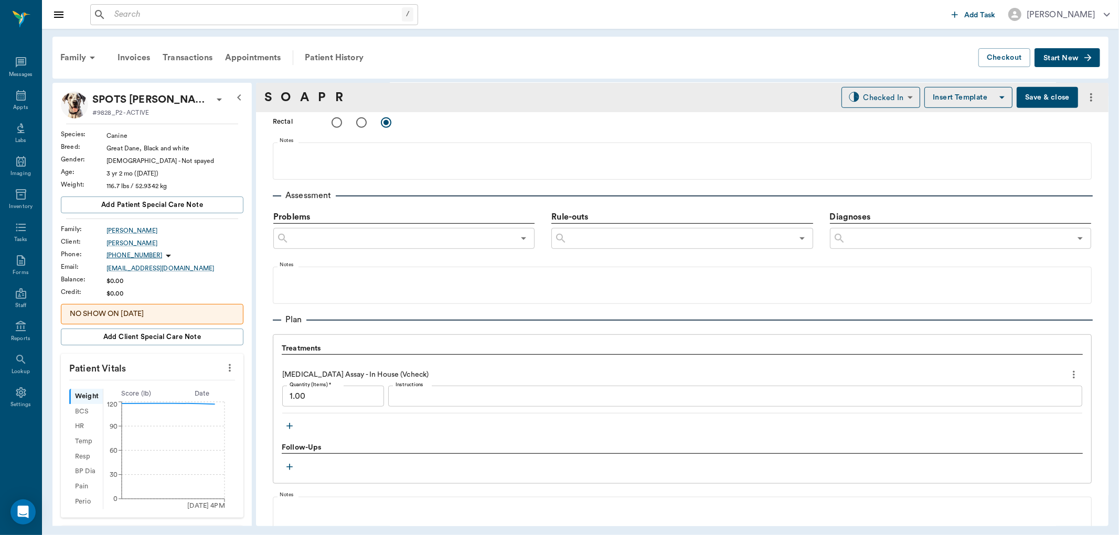
scroll to position [638, 0]
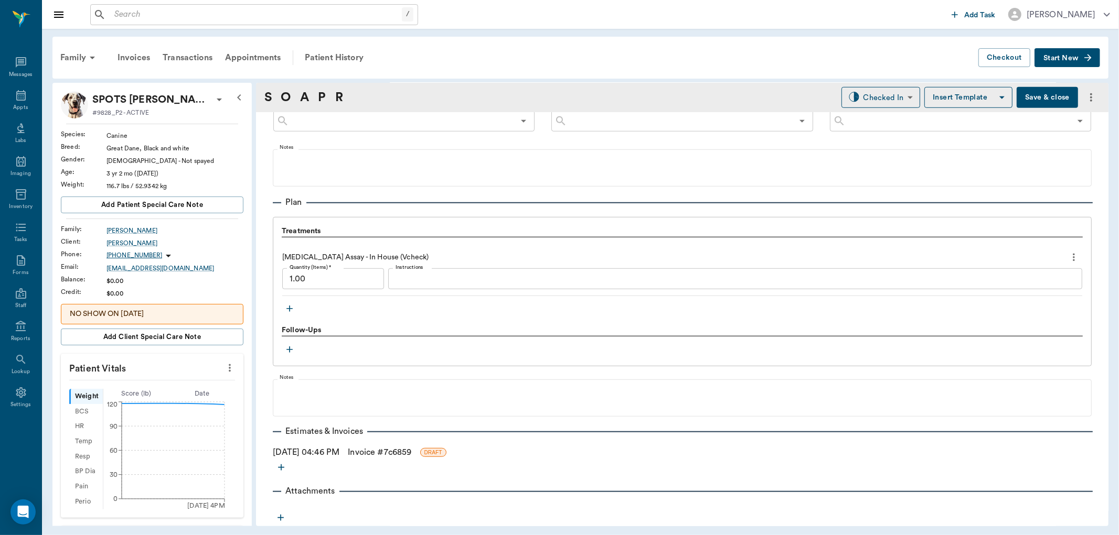
click at [424, 285] on div "x Instructions" at bounding box center [735, 278] width 694 height 21
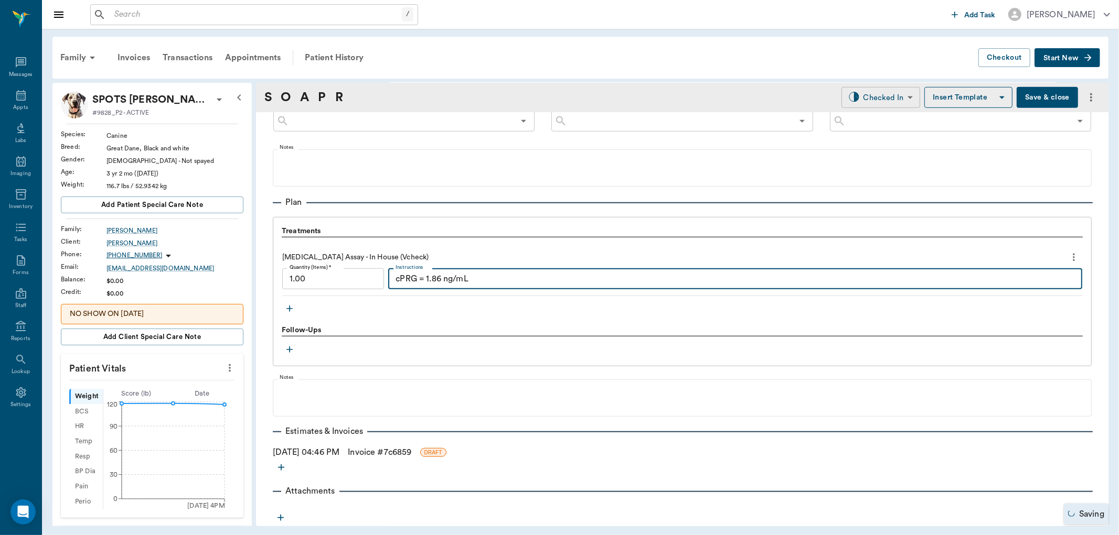
type textarea "cPRG = 1.86 ng/mL"
click at [898, 97] on body "/ ​ Add Task Dr. Bert Ellsworth Nectar Messages Appts Labs Imaging Inventory Ta…" at bounding box center [559, 267] width 1119 height 535
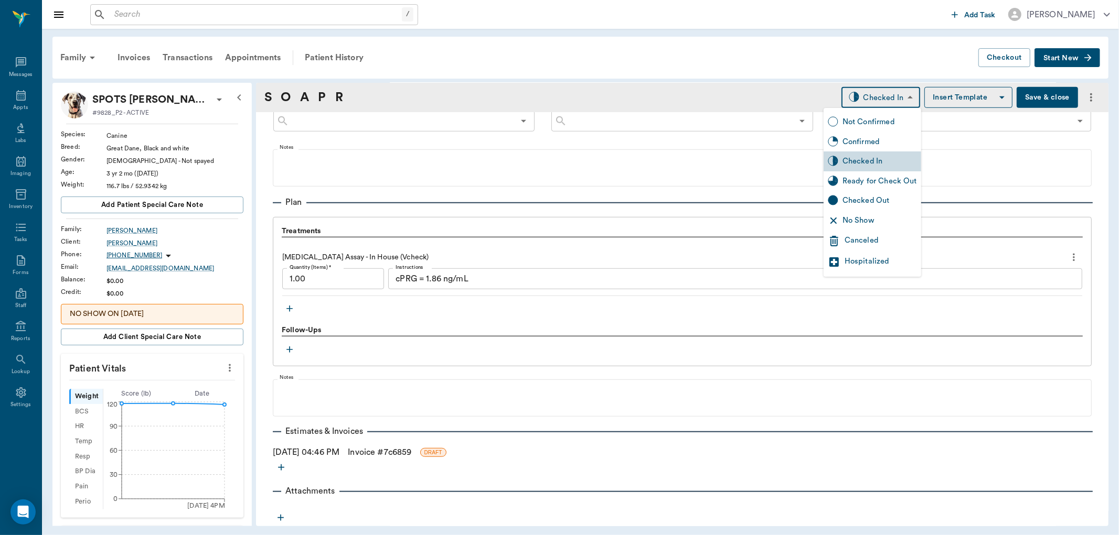
click at [898, 185] on div "Ready for Check Out" at bounding box center [879, 182] width 74 height 12
type input "READY_TO_CHECKOUT"
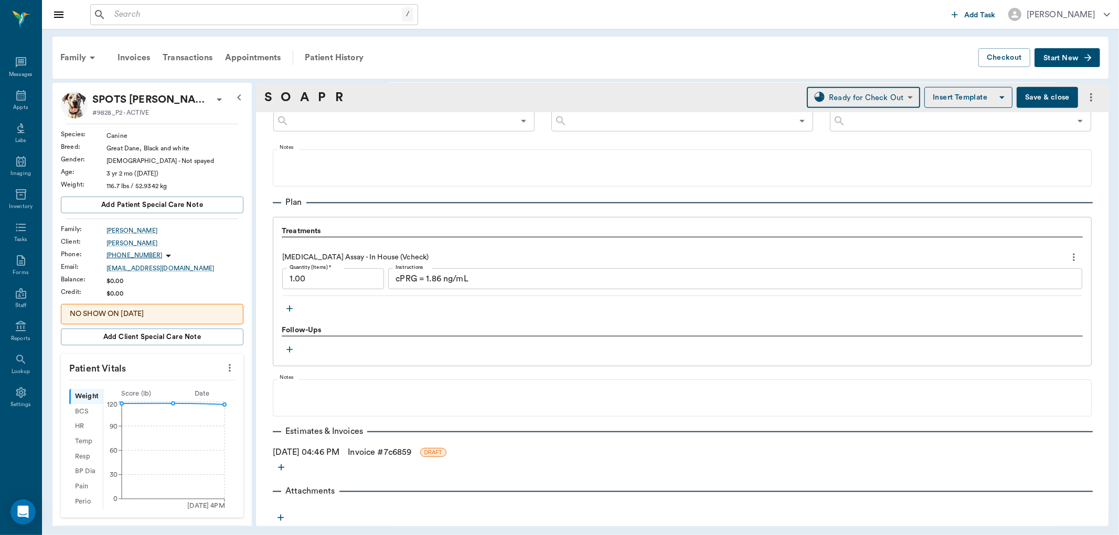
click at [1042, 92] on button "Save & close" at bounding box center [1046, 97] width 61 height 21
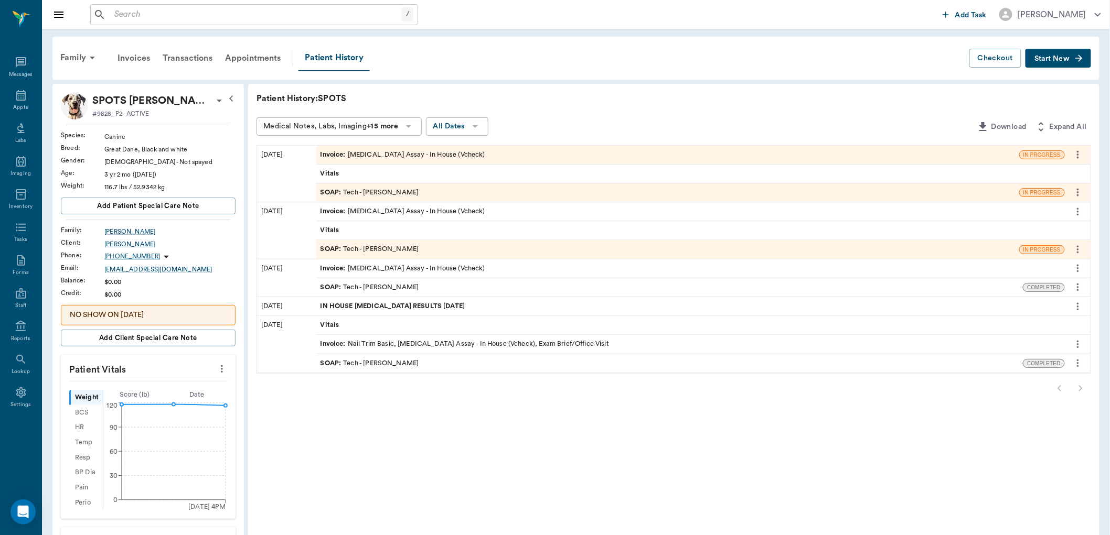
click at [475, 153] on div "Invoice : Progesterone Assay - In House (Vcheck)" at bounding box center [667, 155] width 703 height 18
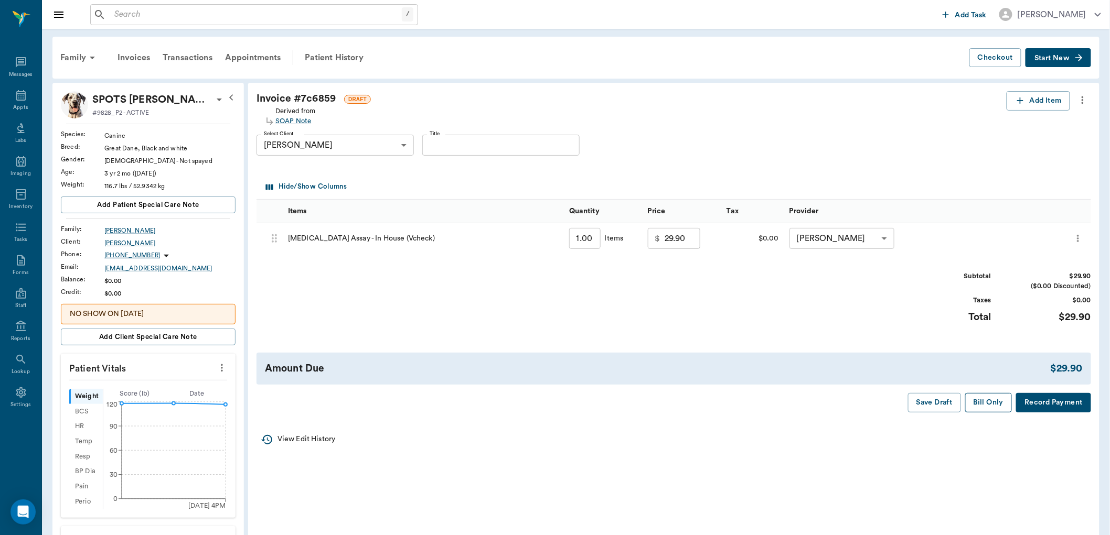
click at [1000, 407] on button "Bill Only" at bounding box center [988, 402] width 47 height 19
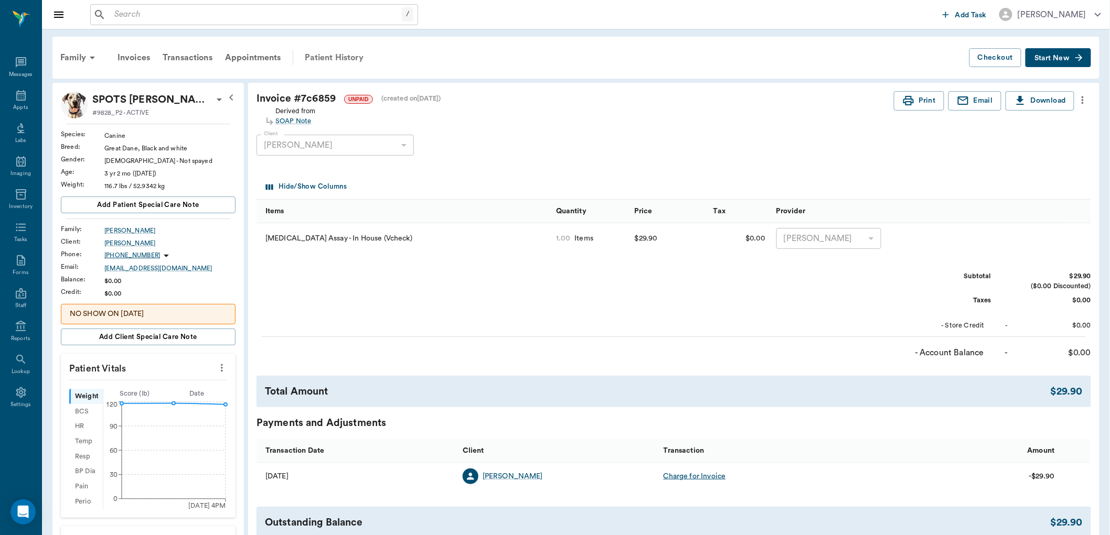
click at [337, 53] on div "Patient History" at bounding box center [333, 57] width 71 height 25
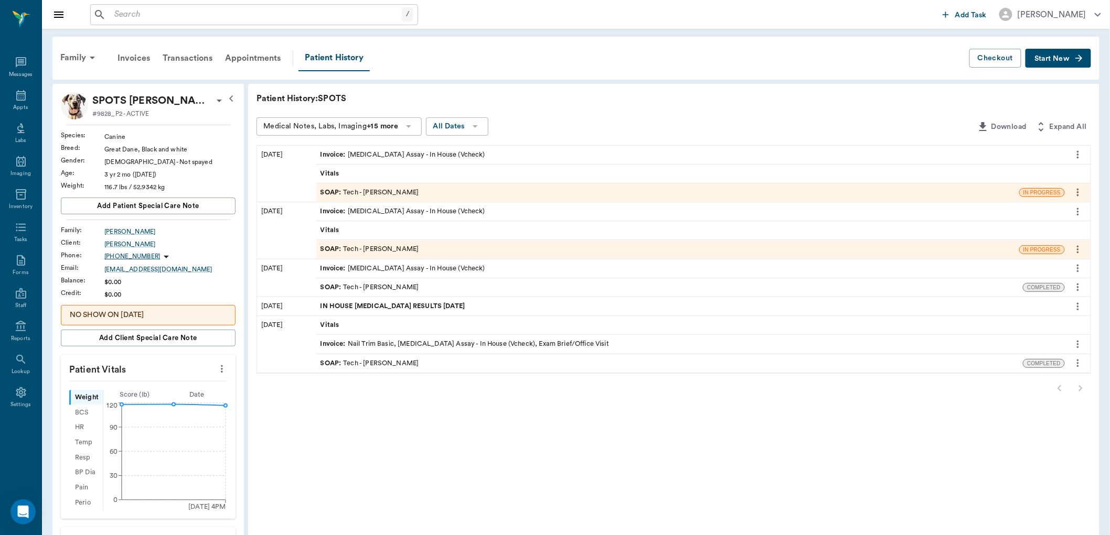
click at [410, 252] on div "SOAP : Tech - Daniel Virnala" at bounding box center [667, 249] width 703 height 18
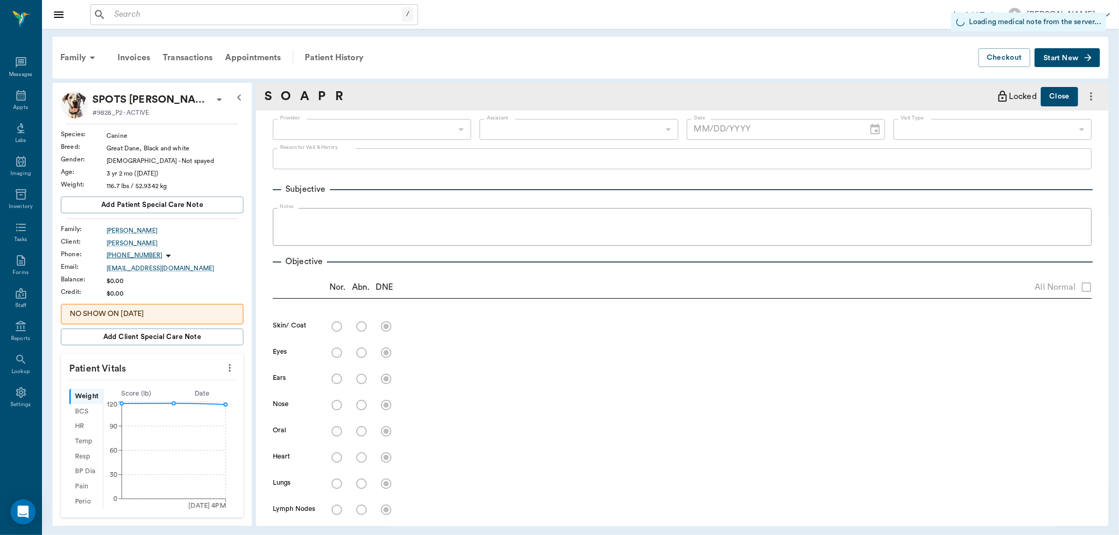
scroll to position [380, 0]
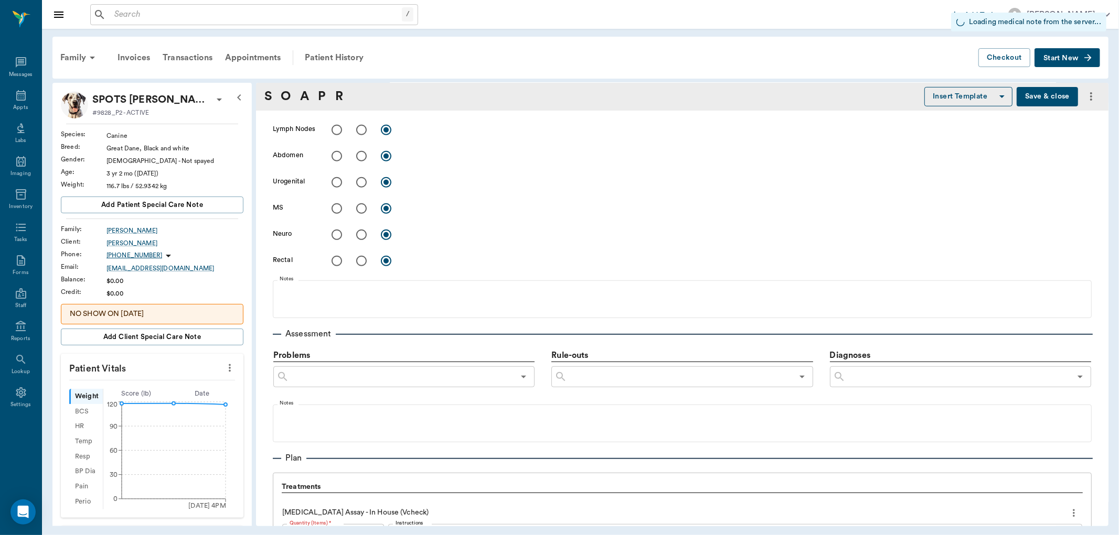
type input "642ef10e332a41444de2bad1"
type input "65d2be4f46e3a538d89b8c1a"
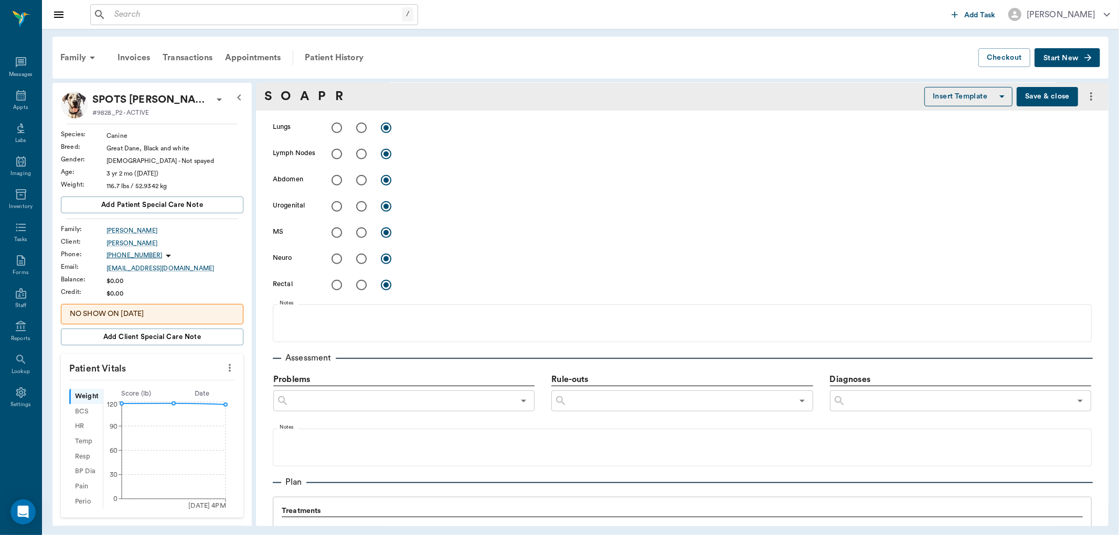
type input "10/13/2025"
type textarea "Progesterone Test Caryn"
type input "1.00"
type textarea "cPRG = 1.52 ng/mL"
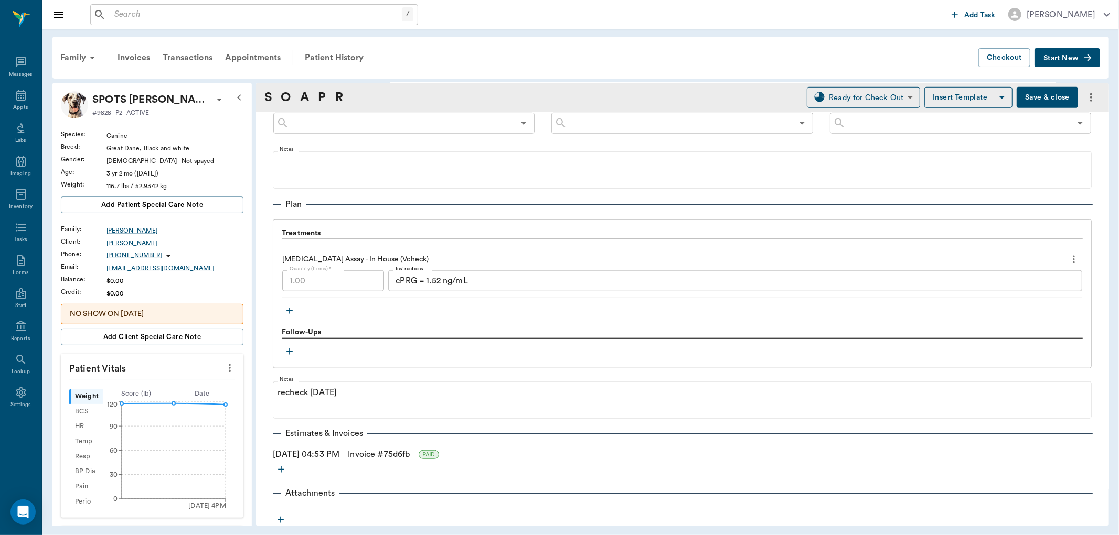
scroll to position [662, 0]
